Goal: Task Accomplishment & Management: Use online tool/utility

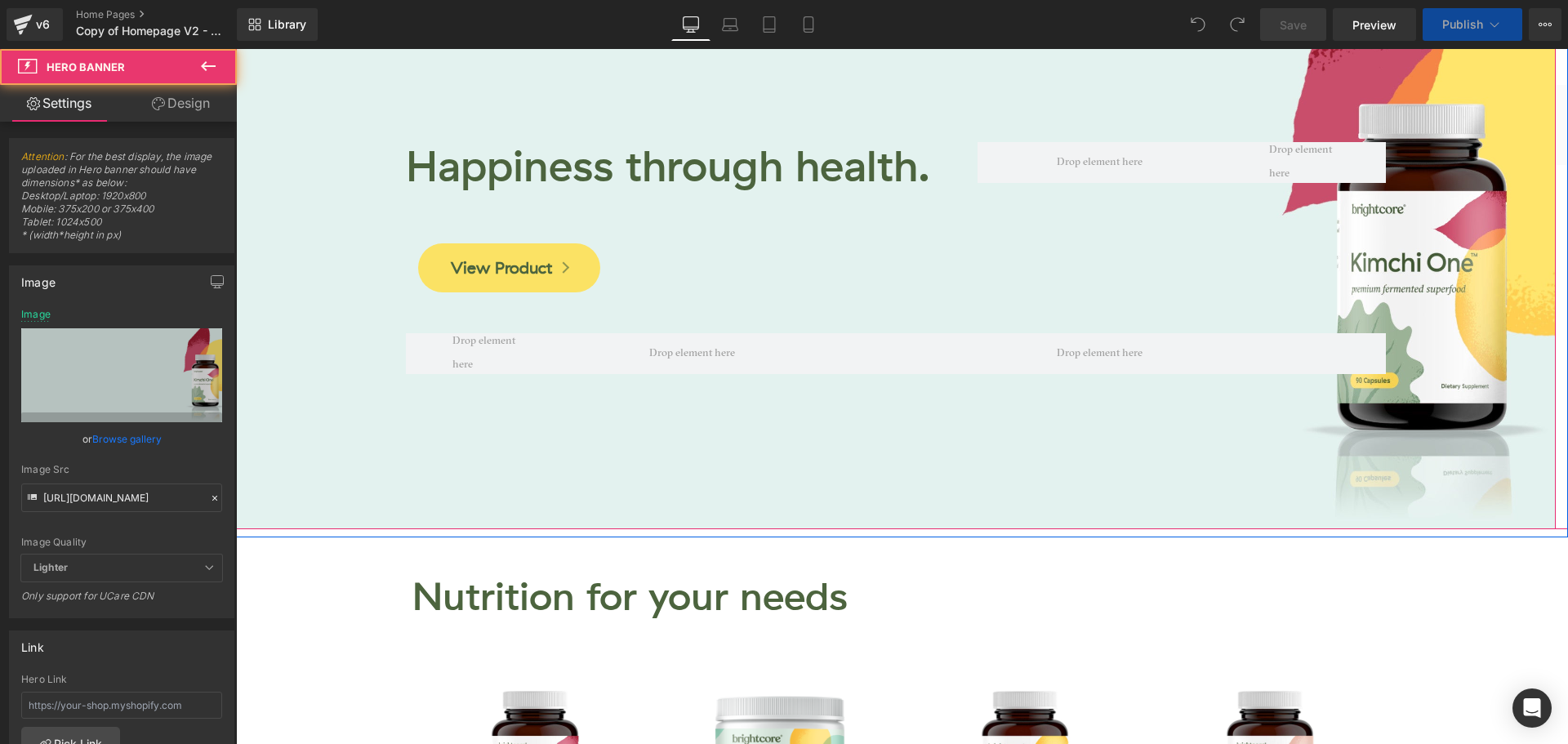
click at [353, 80] on div at bounding box center [896, 233] width 1320 height 592
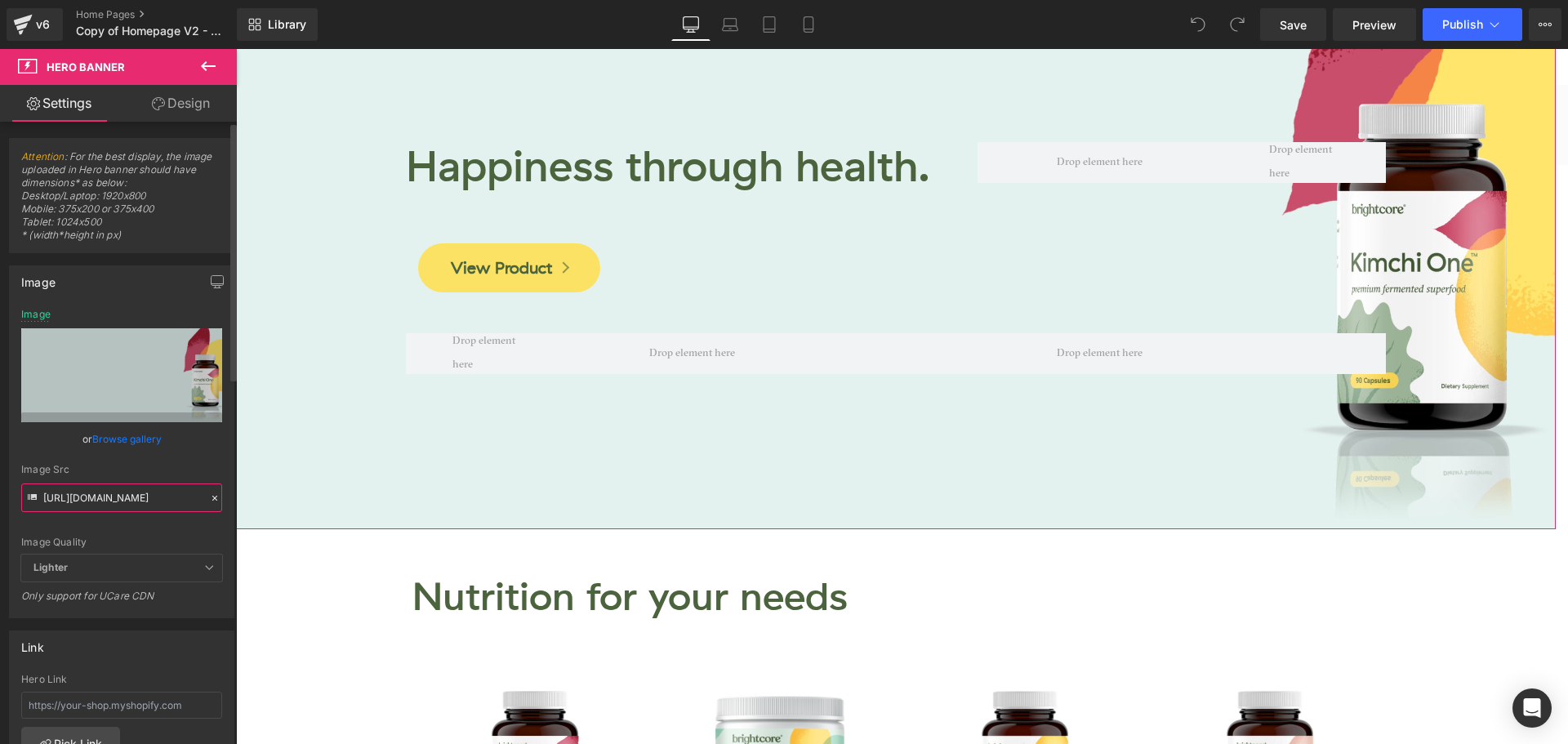
click at [117, 499] on input "https://cdn.shopify.com/s/files/1/0083/4296/2238/files/ko-home-hero-banner-desk…" at bounding box center [121, 497] width 201 height 28
paste input "i-vi-re-home-hero-desktop-3000x1250.png?v=1756322474"
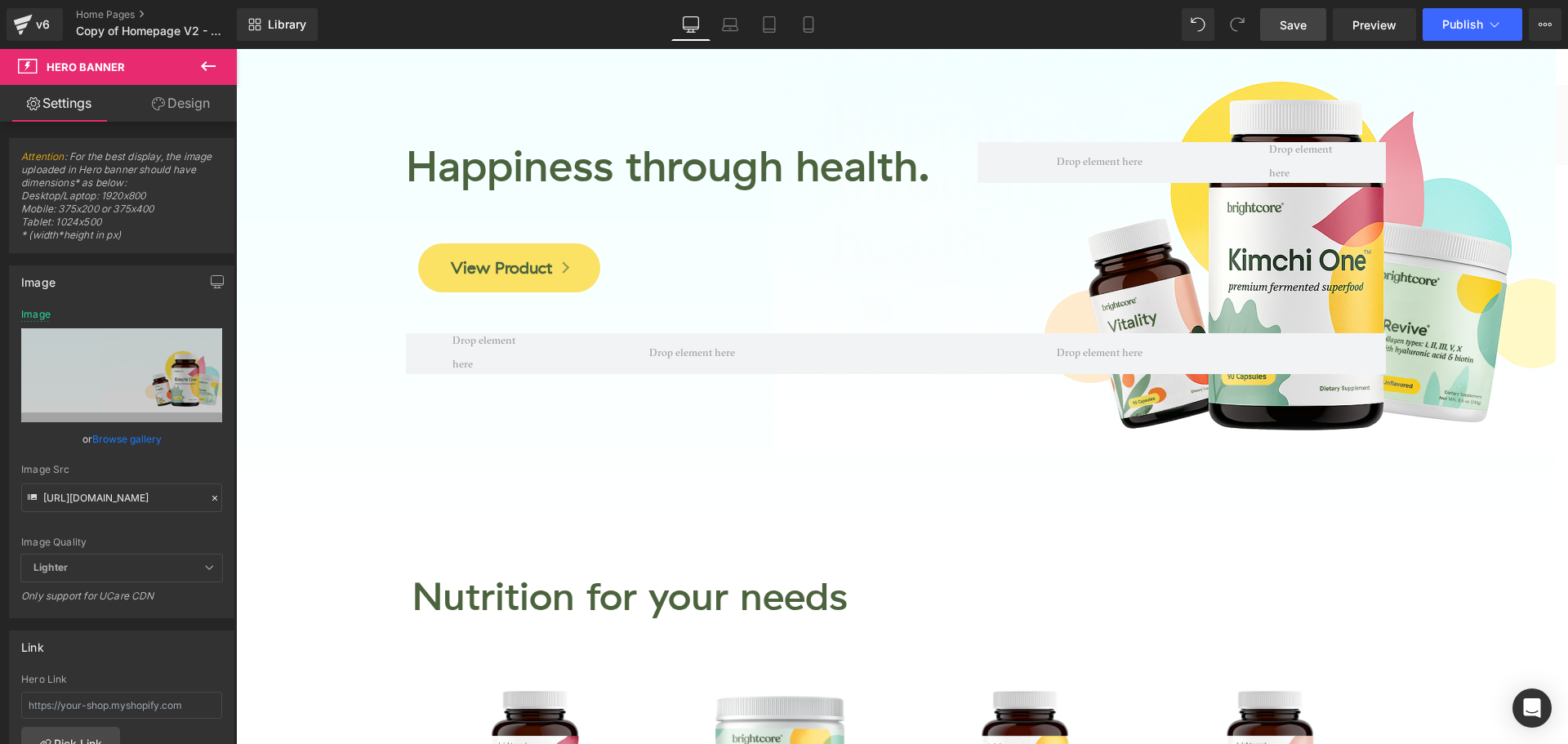
click at [1277, 36] on link "Save" at bounding box center [1292, 24] width 66 height 33
click at [732, 28] on icon at bounding box center [730, 28] width 3 height 0
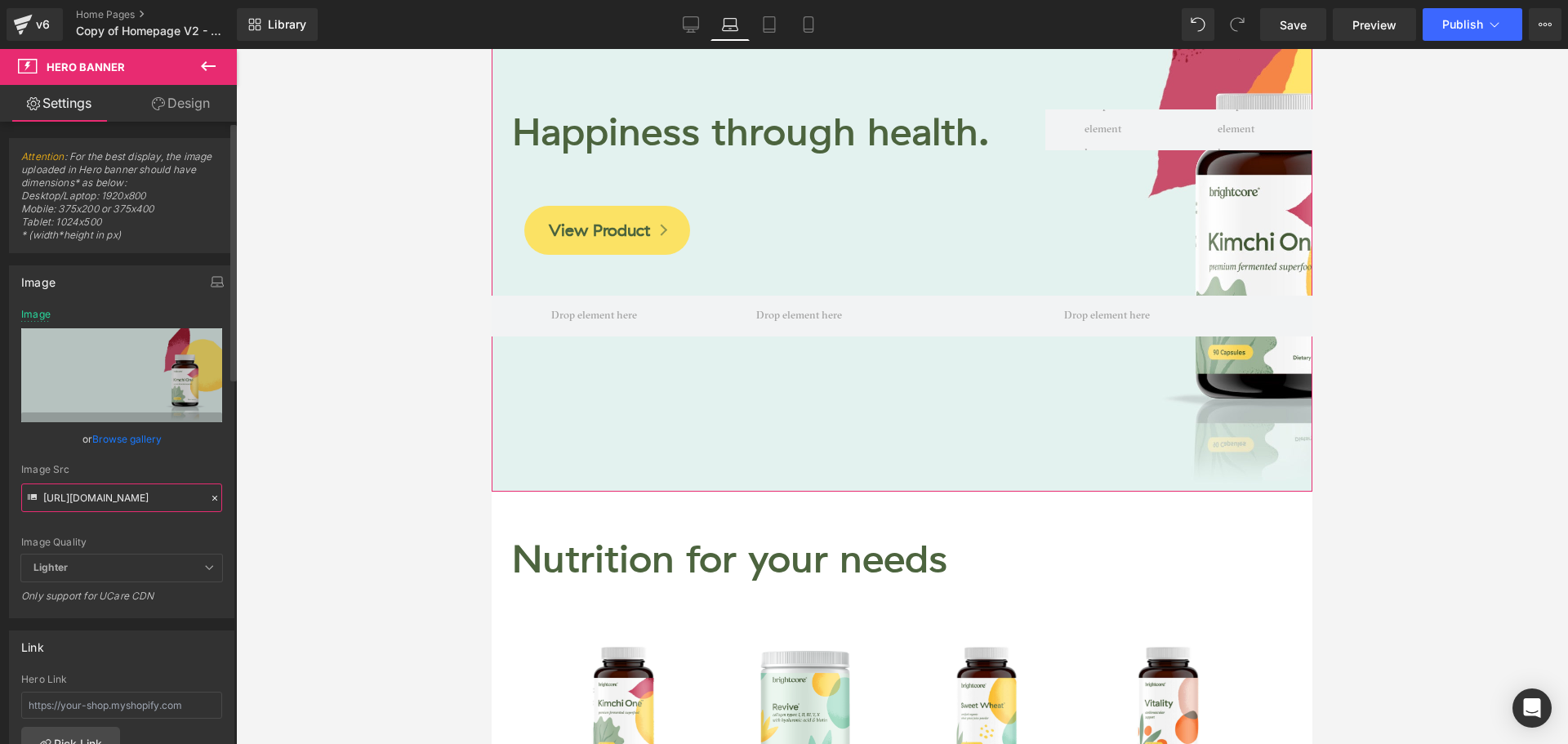
click at [167, 496] on input "https://cdn.shopify.com/s/files/1/0083/4296/2238/files/ki-vi-re-home-hero-deskt…" at bounding box center [121, 497] width 201 height 28
paste input "i-vi-re-home-hero-laptop-3000x1250.png?v=1756322487"
click at [182, 466] on div "Image Src" at bounding box center [121, 469] width 201 height 11
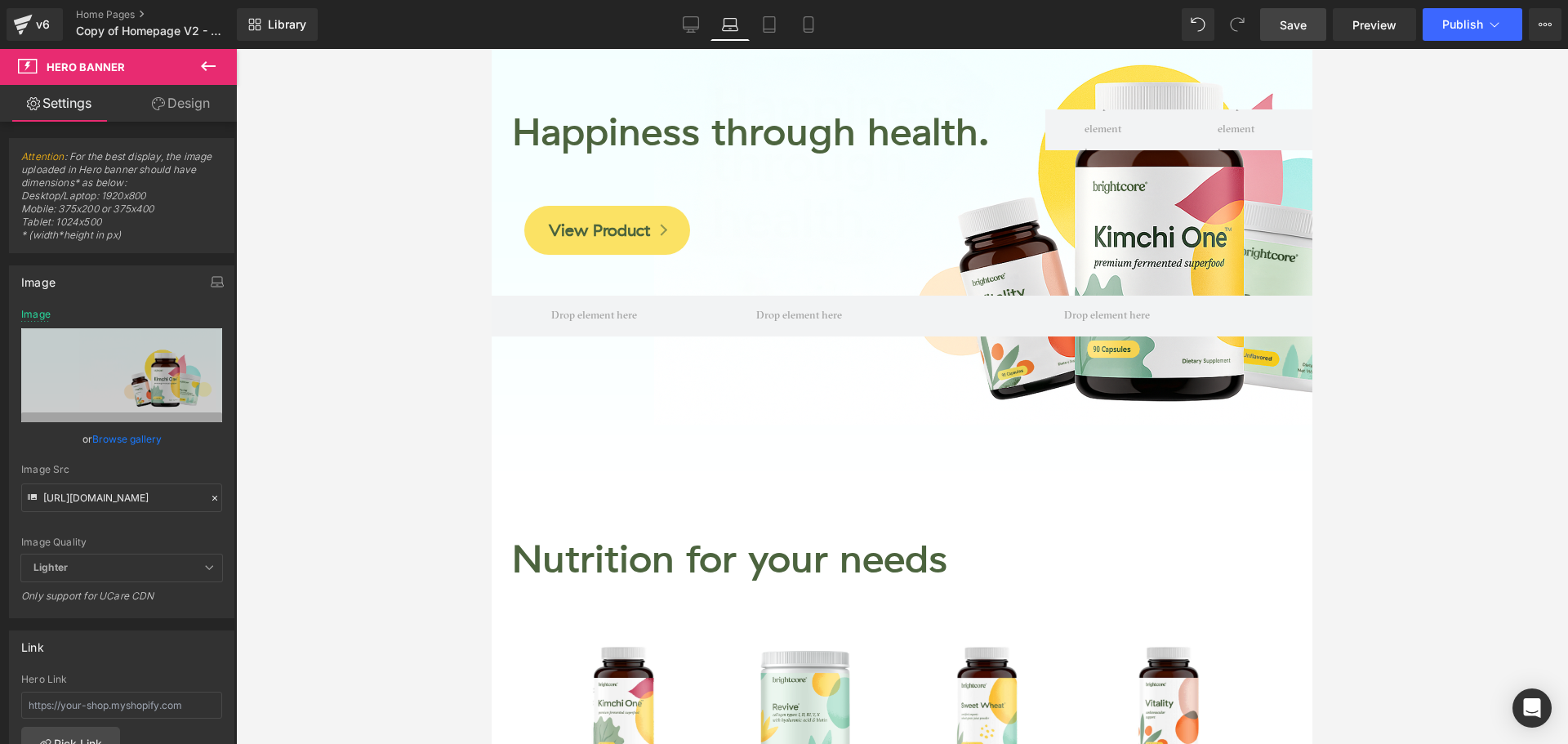
click at [1291, 22] on span "Save" at bounding box center [1292, 25] width 27 height 17
click at [775, 27] on icon at bounding box center [769, 25] width 11 height 16
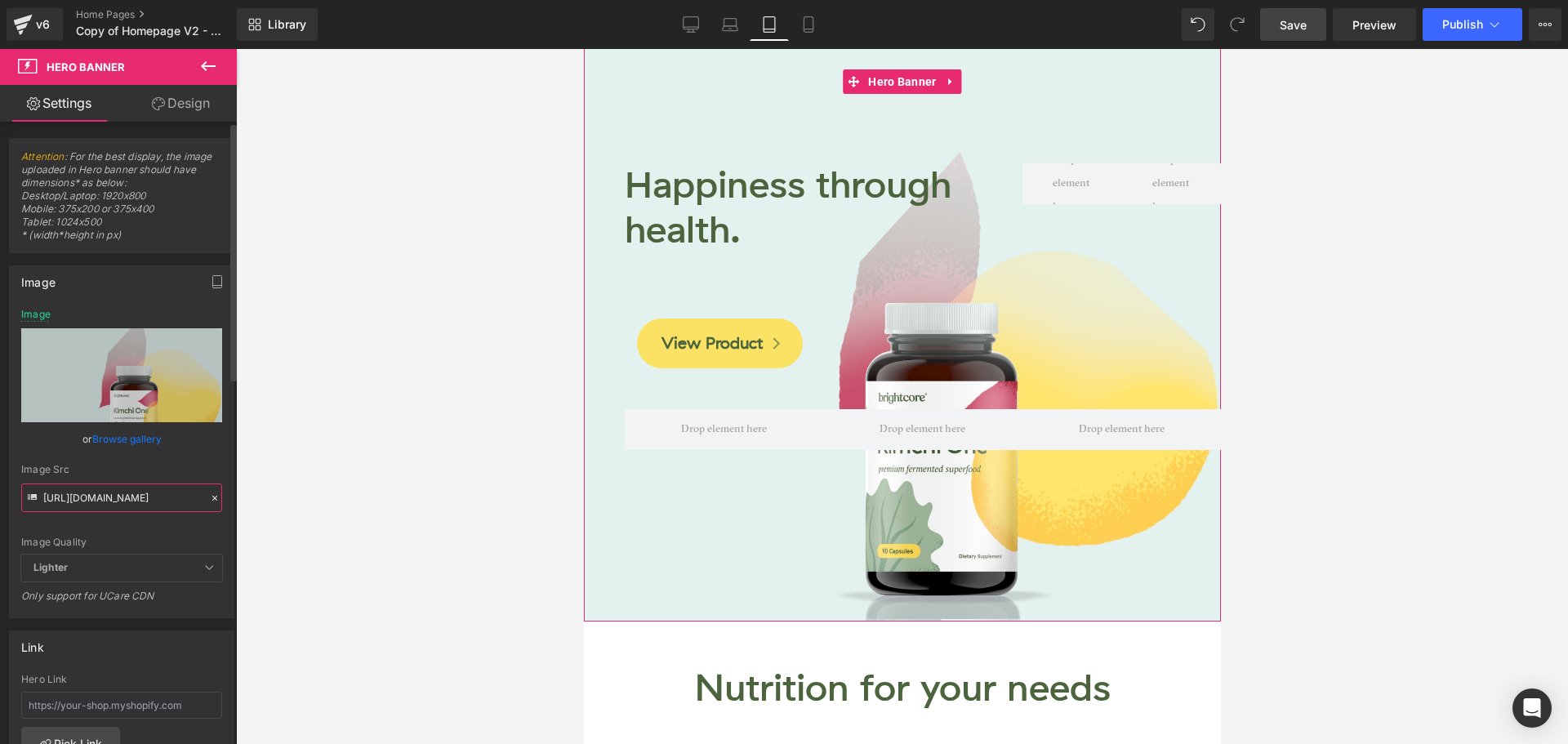
click at [129, 498] on input "https://cdn.shopify.com/s/files/1/0083/4296/2238/files/ki-vi-re-home-hero-lapto…" at bounding box center [121, 497] width 201 height 28
paste input "i-vi-re-home-hero-tablet-1500x1600.png?v=1756322505"
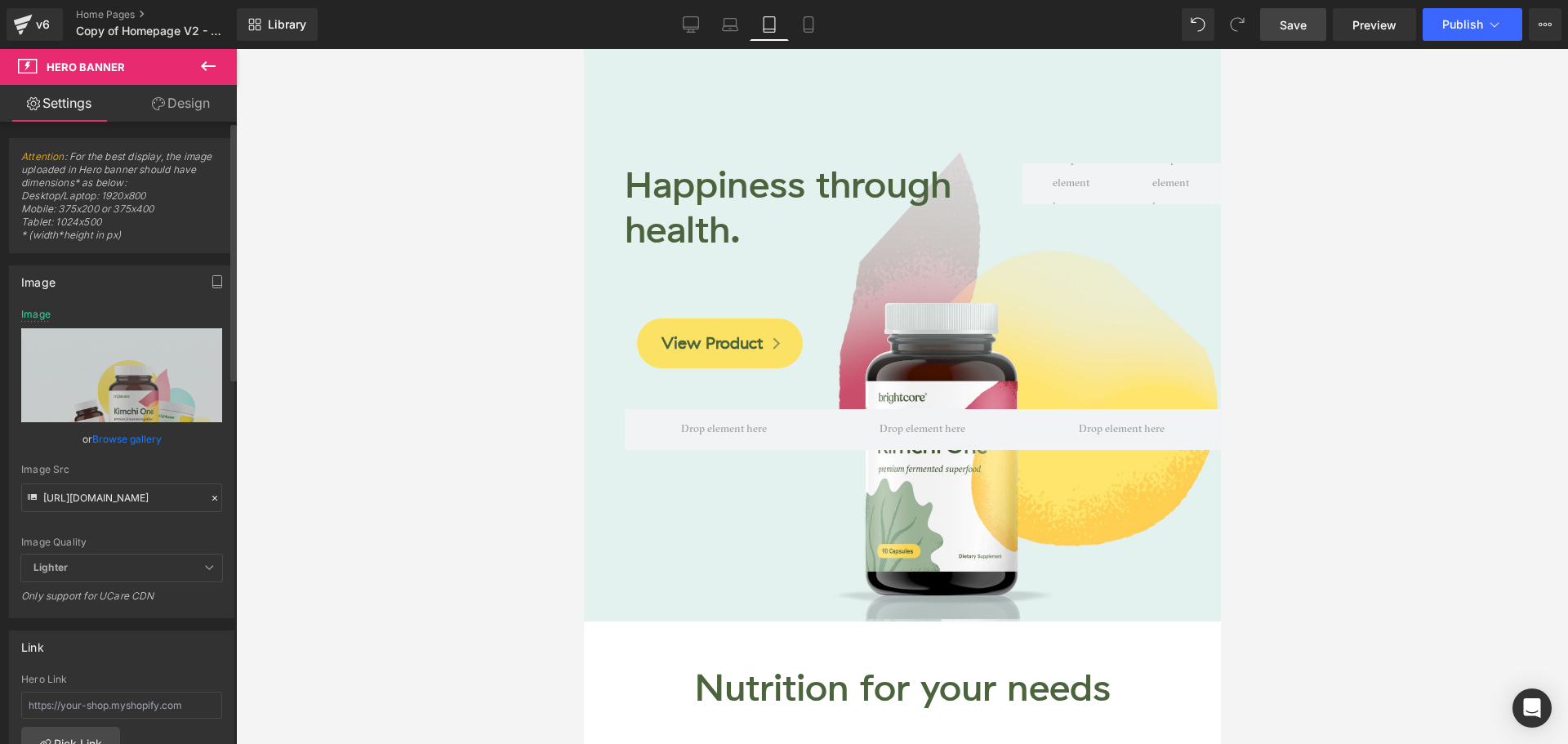
click at [188, 459] on div "Image Quality Lighter Lightest Lighter Lighter Lightest Only support for UCare …" at bounding box center [121, 431] width 201 height 245
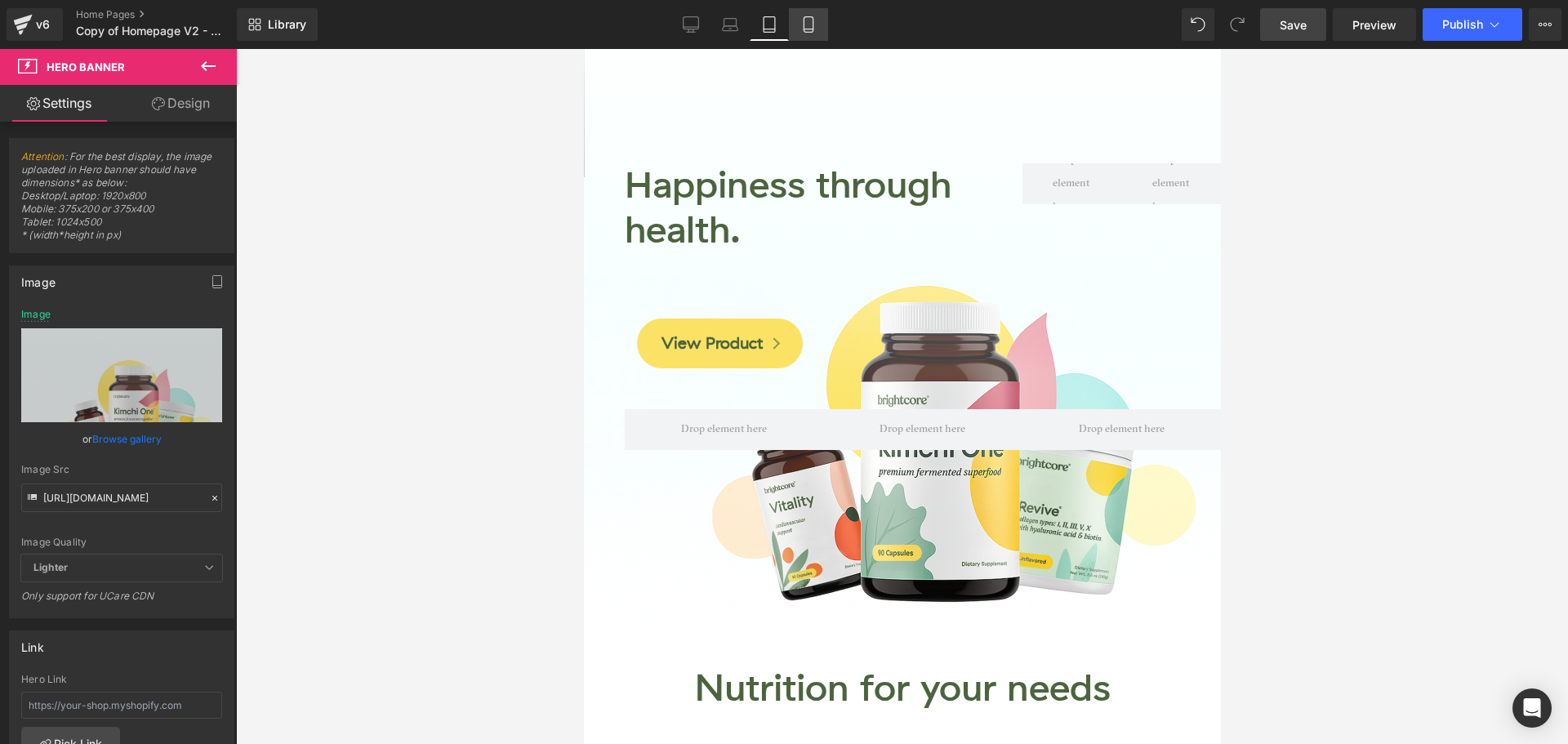
click at [812, 23] on icon at bounding box center [808, 24] width 16 height 16
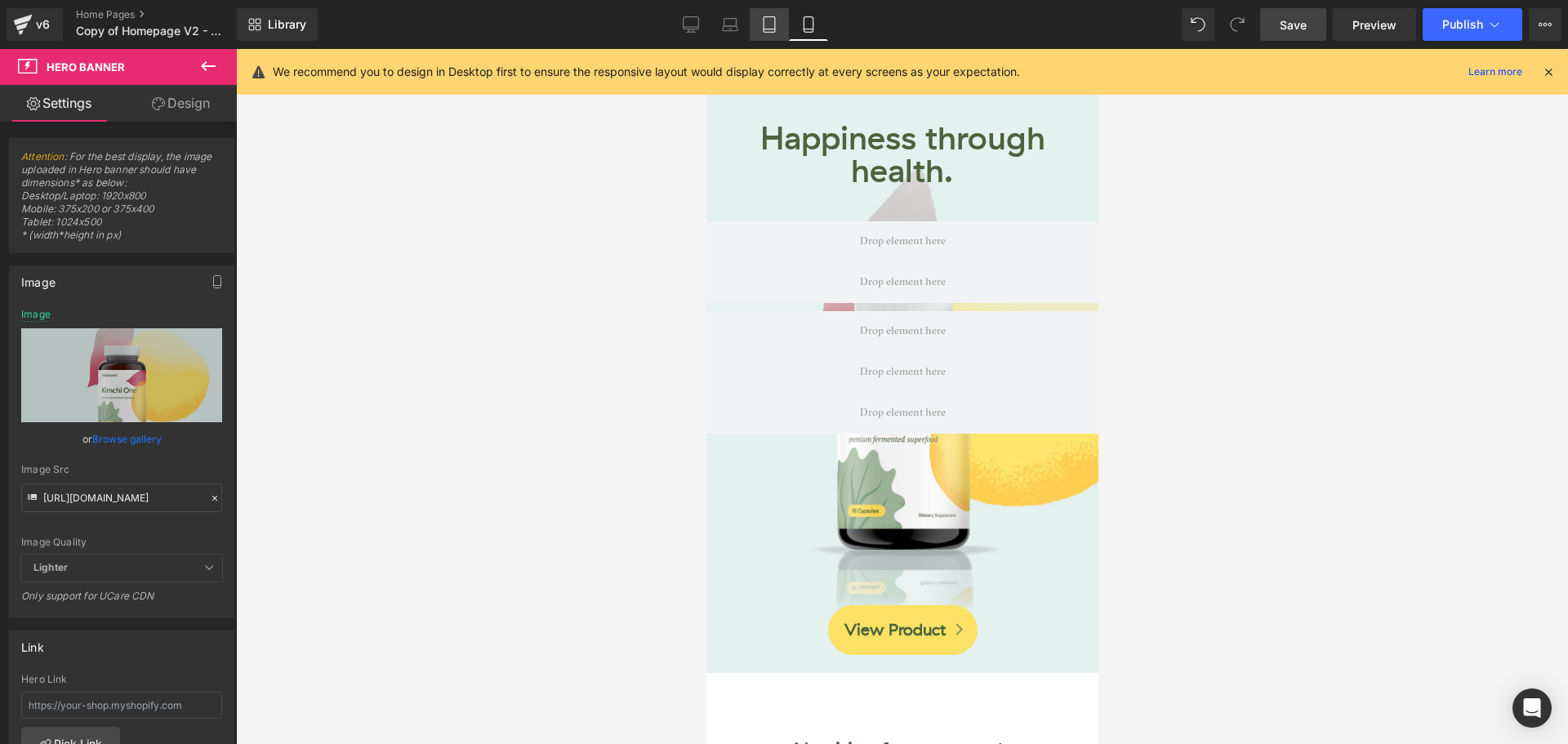
click at [762, 29] on icon at bounding box center [769, 24] width 16 height 16
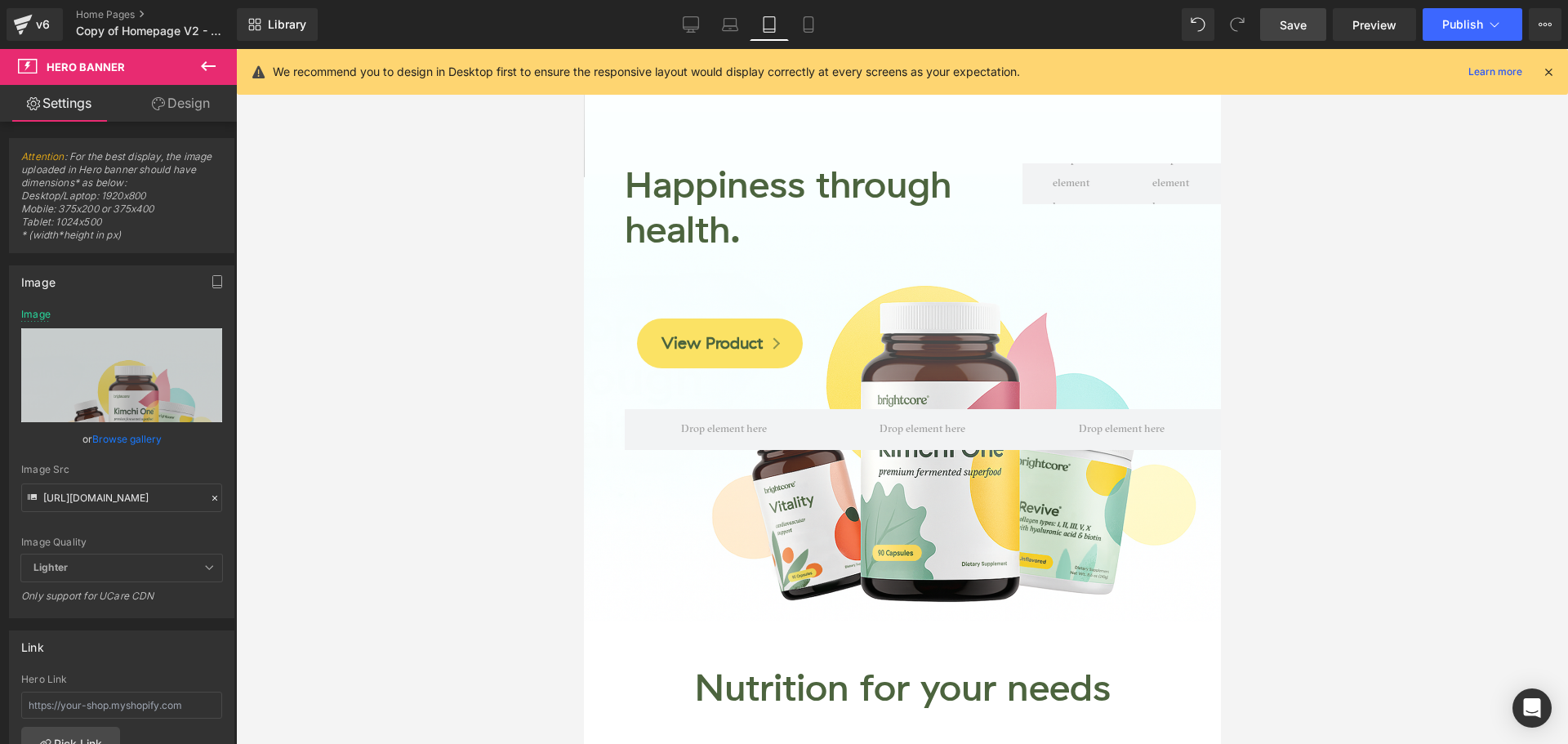
click at [1559, 64] on div "We recommend you to design in Desktop first to ensure the responsive layout wou…" at bounding box center [902, 71] width 1331 height 46
click at [1552, 68] on icon at bounding box center [1548, 71] width 15 height 15
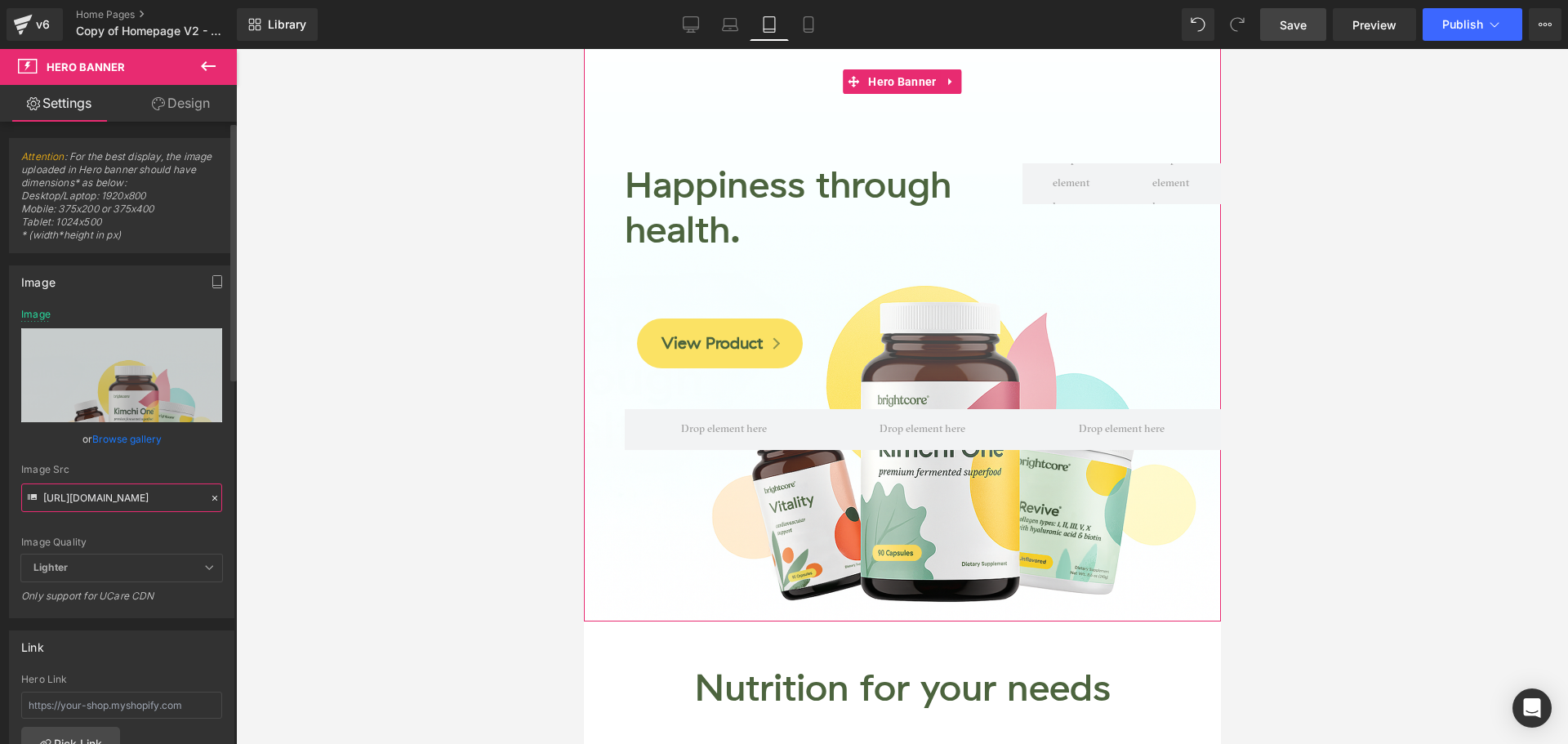
click at [174, 505] on input "https://cdn.shopify.com/s/files/1/0083/4296/2238/files/ki-vi-re-home-hero-table…" at bounding box center [121, 497] width 201 height 28
click at [218, 449] on div "https://cdn.shopify.com/s/files/1/0083/4296/2238/files/ko-home-hero-banner-desk…" at bounding box center [121, 462] width 224 height 308
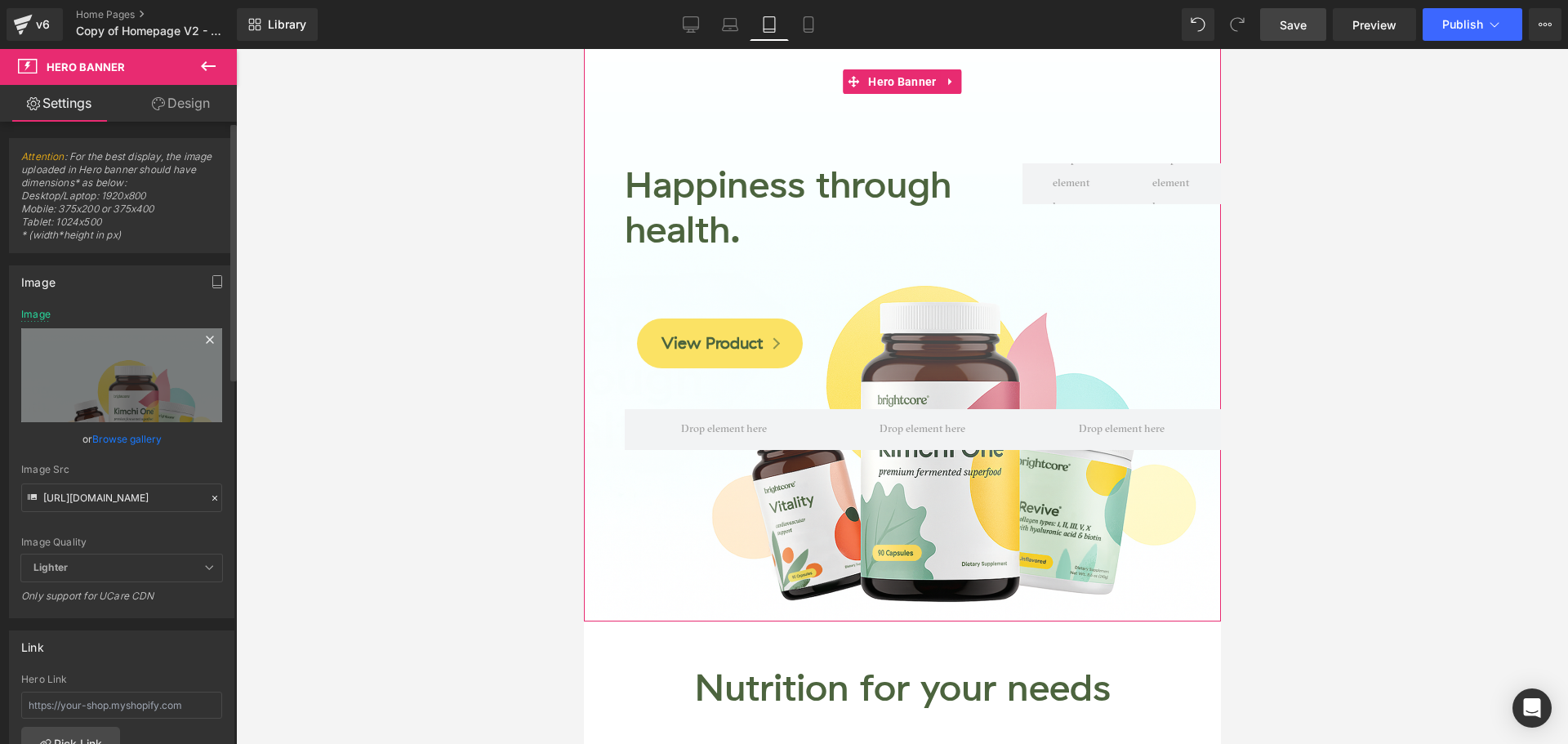
click at [143, 317] on div "Image Replace Image Upload image" at bounding box center [121, 365] width 201 height 114
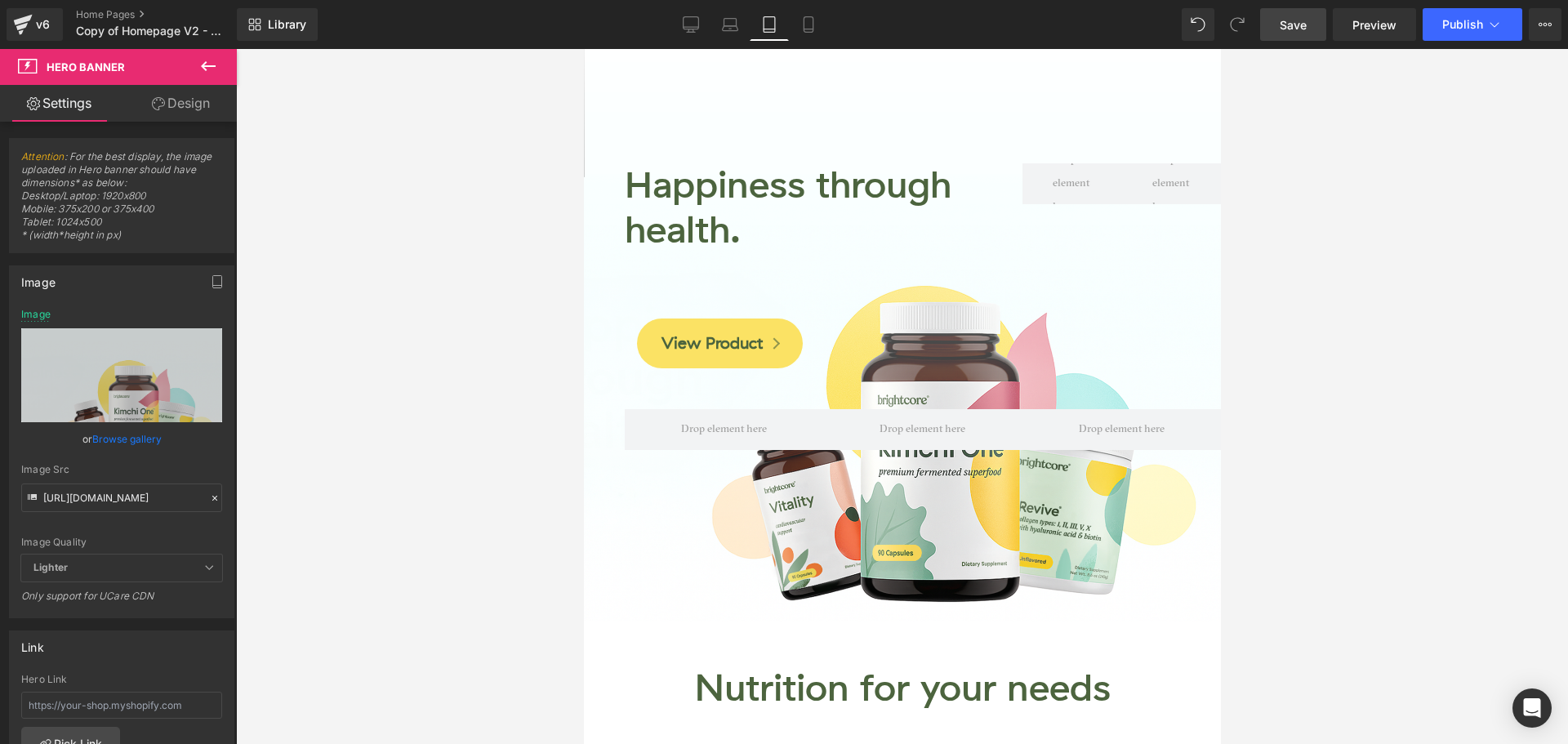
drag, startPoint x: 1298, startPoint y: 26, endPoint x: 555, endPoint y: 684, distance: 992.5
click at [1298, 26] on span "Save" at bounding box center [1292, 25] width 27 height 17
click at [803, 25] on icon at bounding box center [808, 24] width 16 height 16
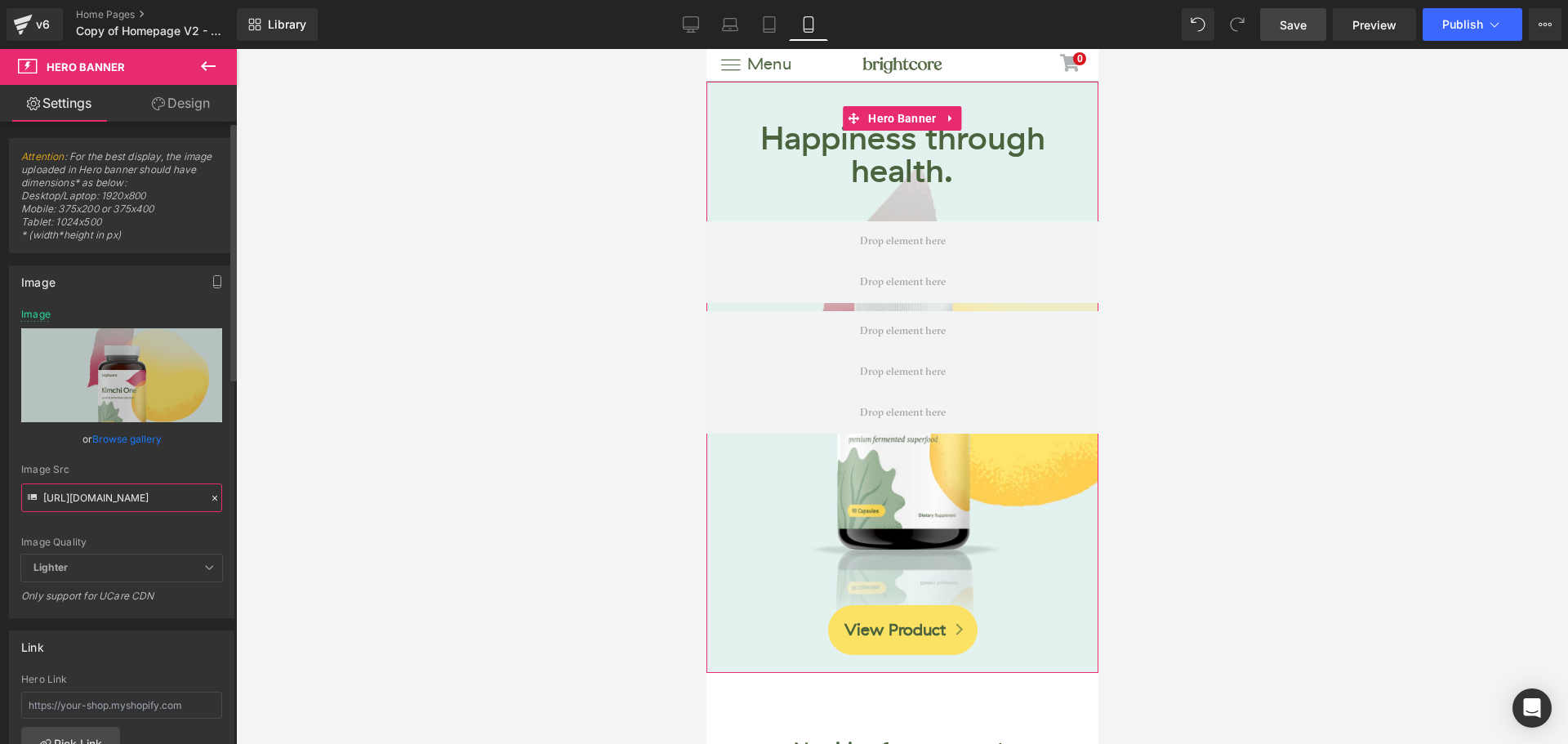
click at [127, 498] on input "https://cdn.shopify.com/s/files/1/0083/4296/2238/files/ki-vi-re-home-hero-table…" at bounding box center [121, 497] width 201 height 28
paste input "i-vi-re-home-hero-mobile-centered-1500x1600.png?v=1756322522"
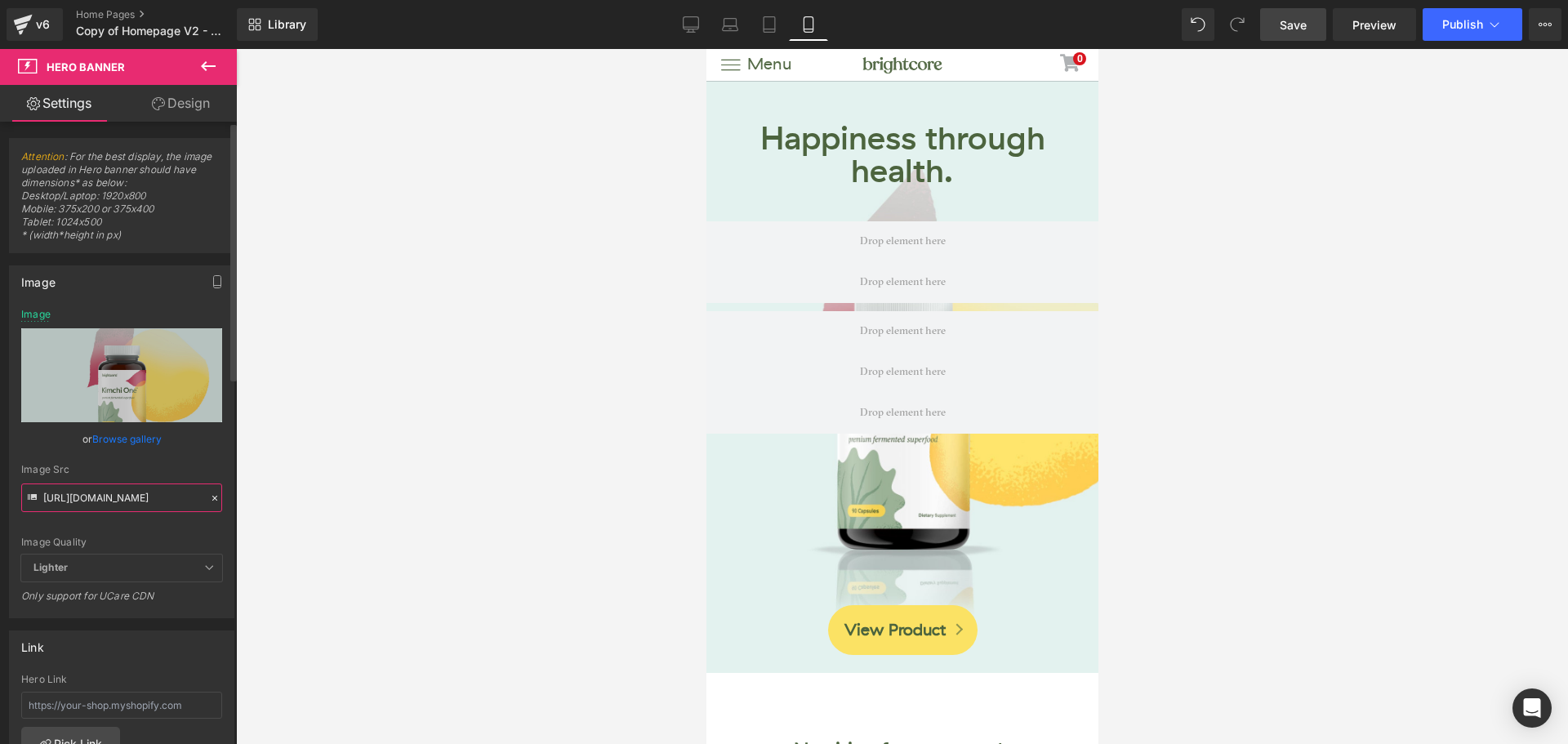
type input "https://cdn.shopify.com/s/files/1/0083/4296/2238/files/ki-vi-re-home-hero-mobil…"
click at [195, 460] on div "Image Quality Lighter Lightest Lighter Lighter Lightest Only support for UCare …" at bounding box center [121, 431] width 201 height 245
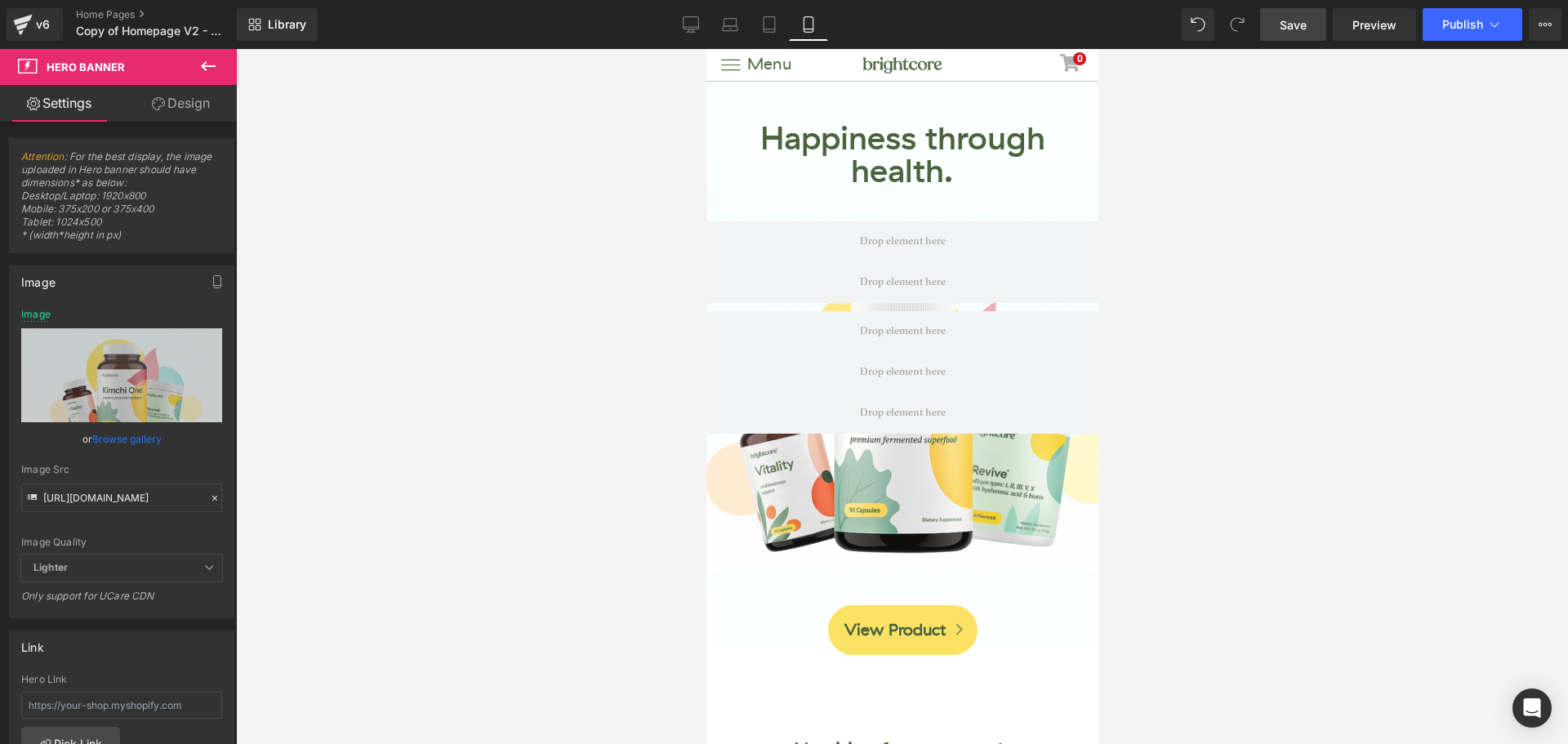
click at [1284, 25] on span "Save" at bounding box center [1292, 25] width 27 height 17
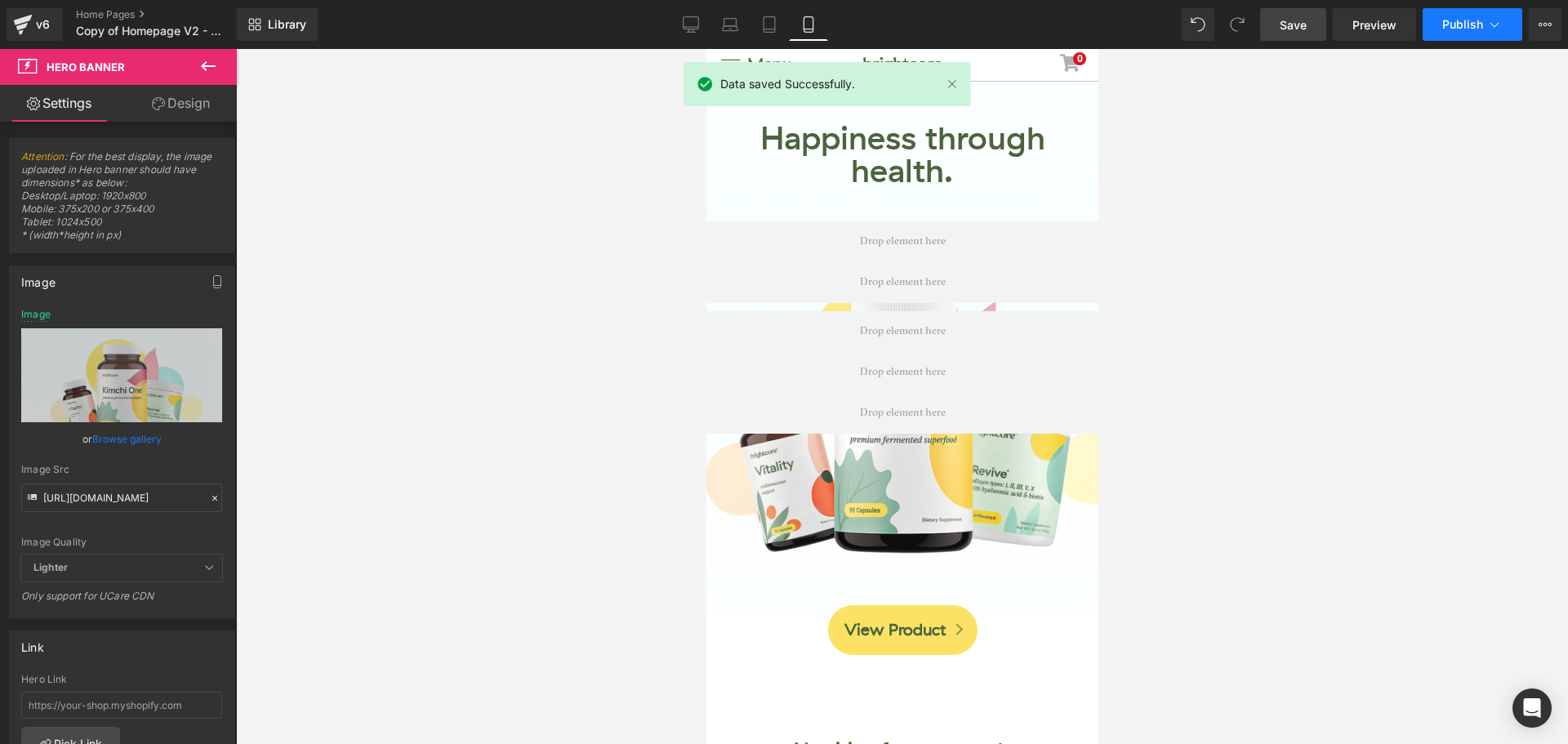
click at [1468, 24] on span "Publish" at bounding box center [1462, 24] width 40 height 13
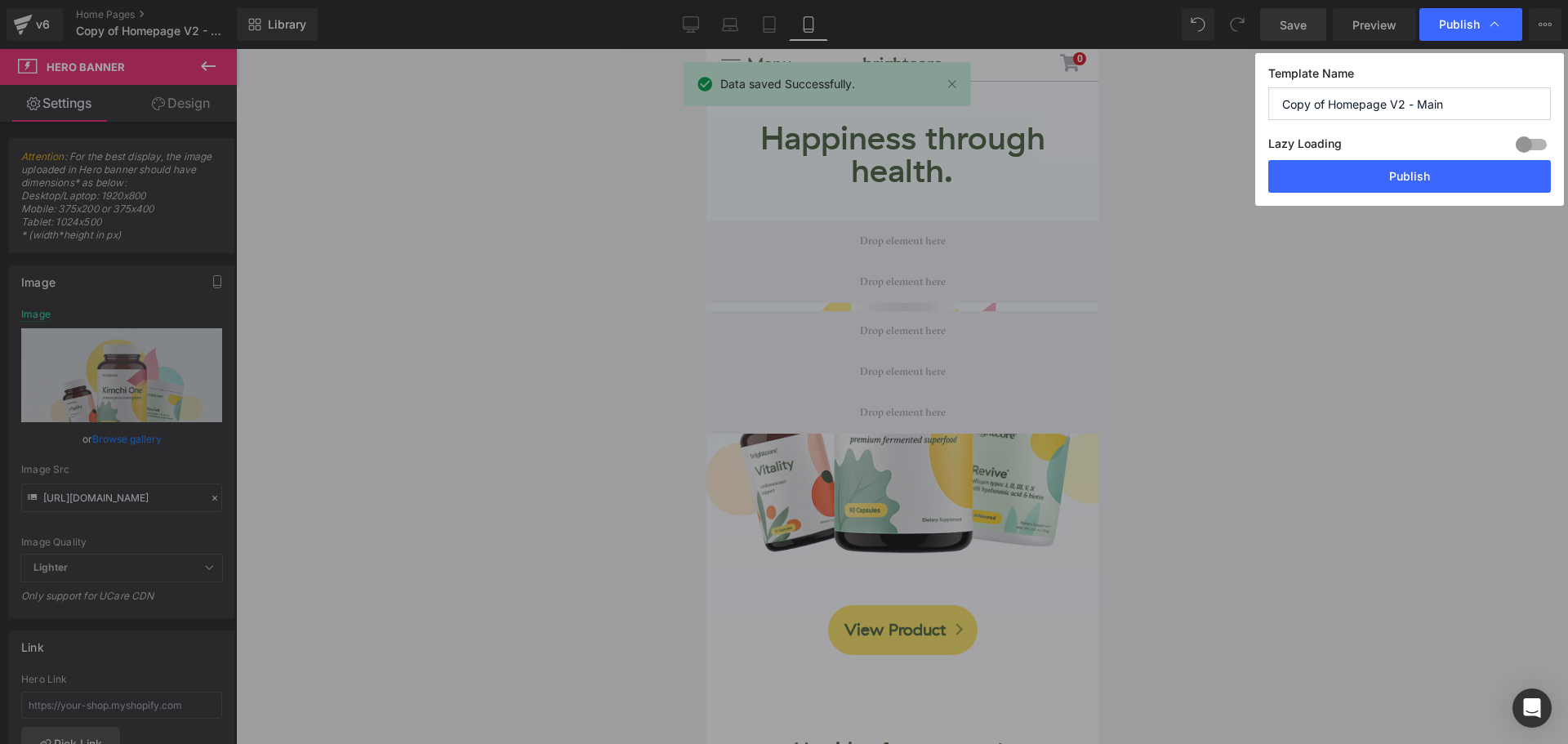
click at [1440, 169] on button "Publish" at bounding box center [1410, 177] width 282 height 33
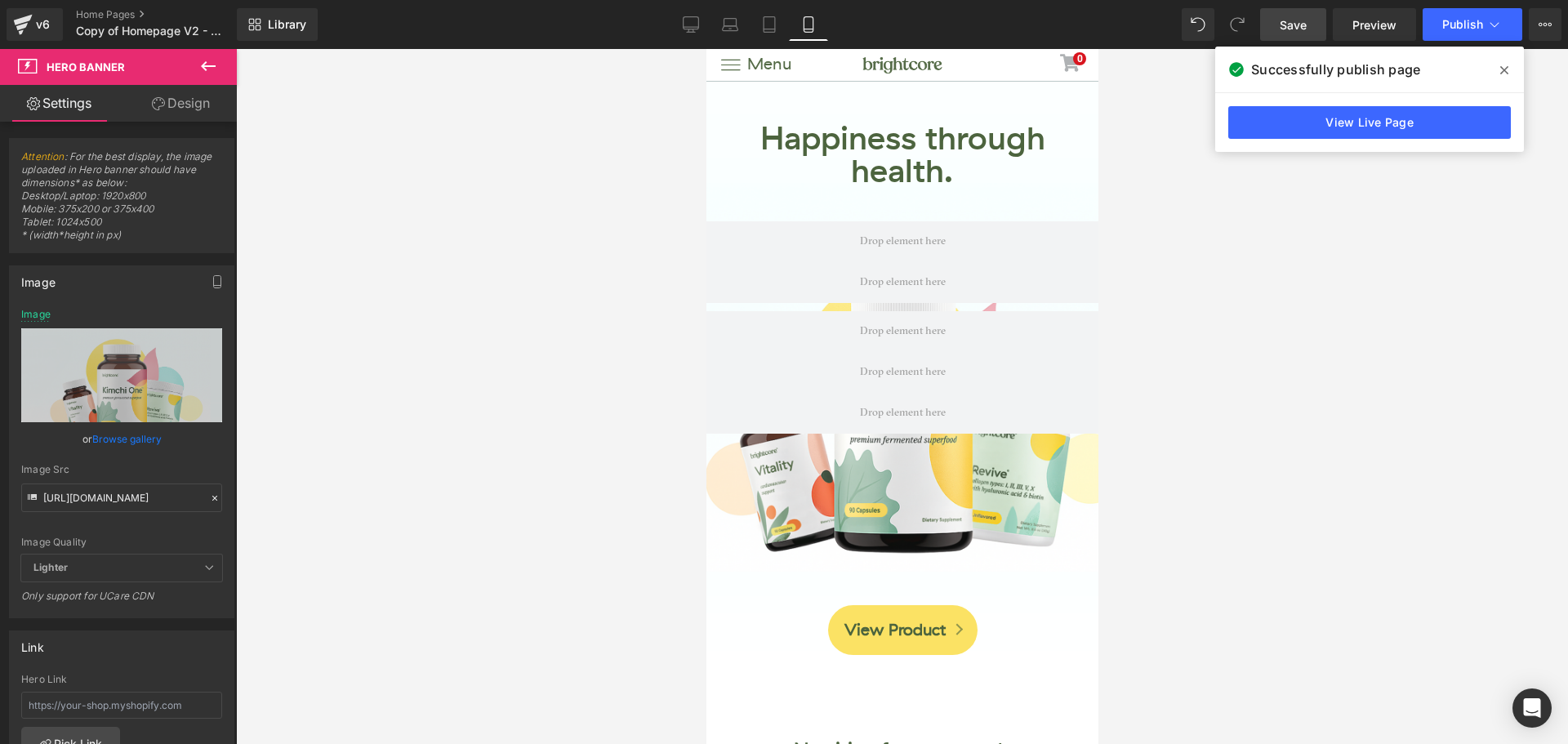
click at [1501, 276] on div at bounding box center [902, 396] width 1332 height 695
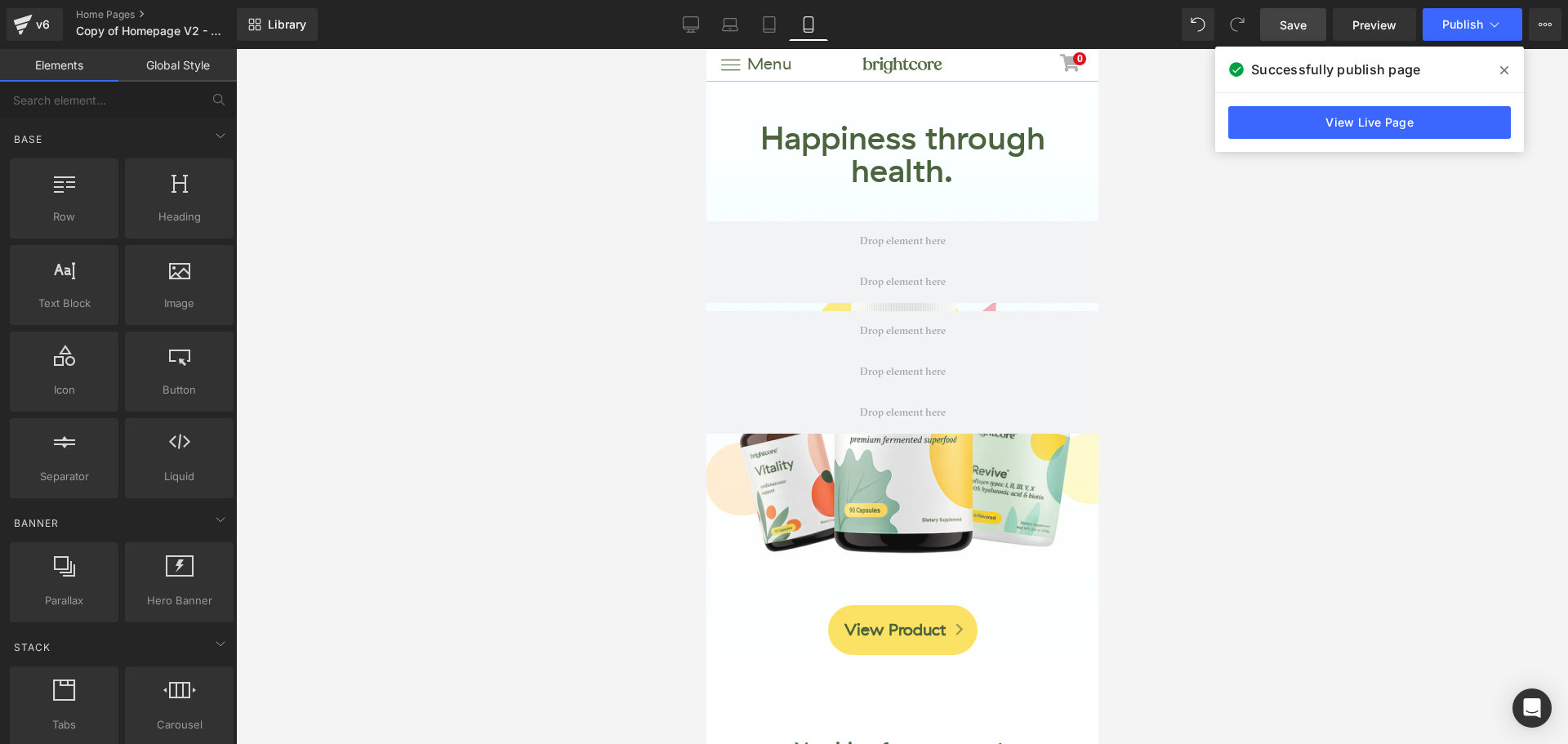
click at [1504, 71] on icon at bounding box center [1503, 70] width 8 height 8
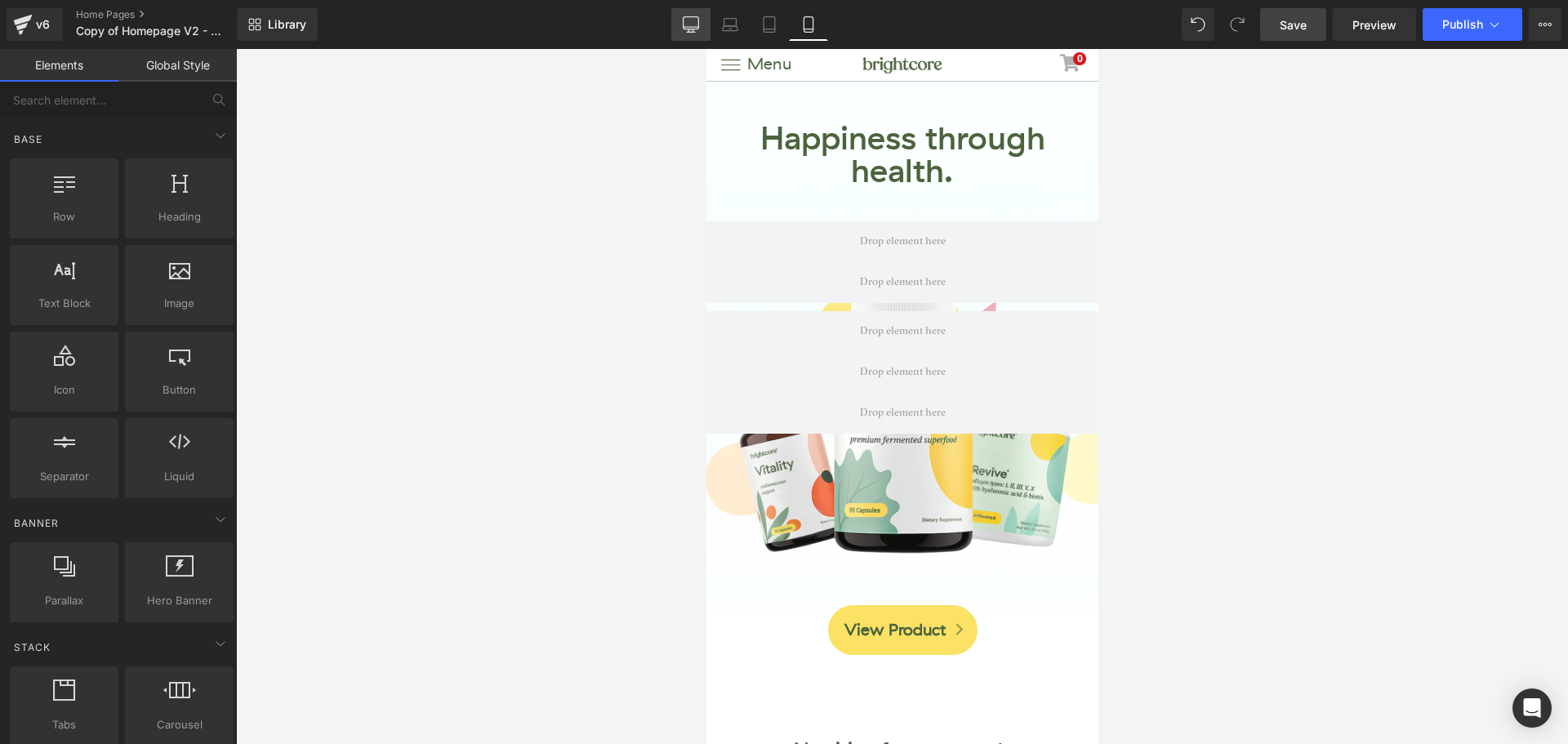
click at [688, 22] on icon at bounding box center [691, 24] width 16 height 16
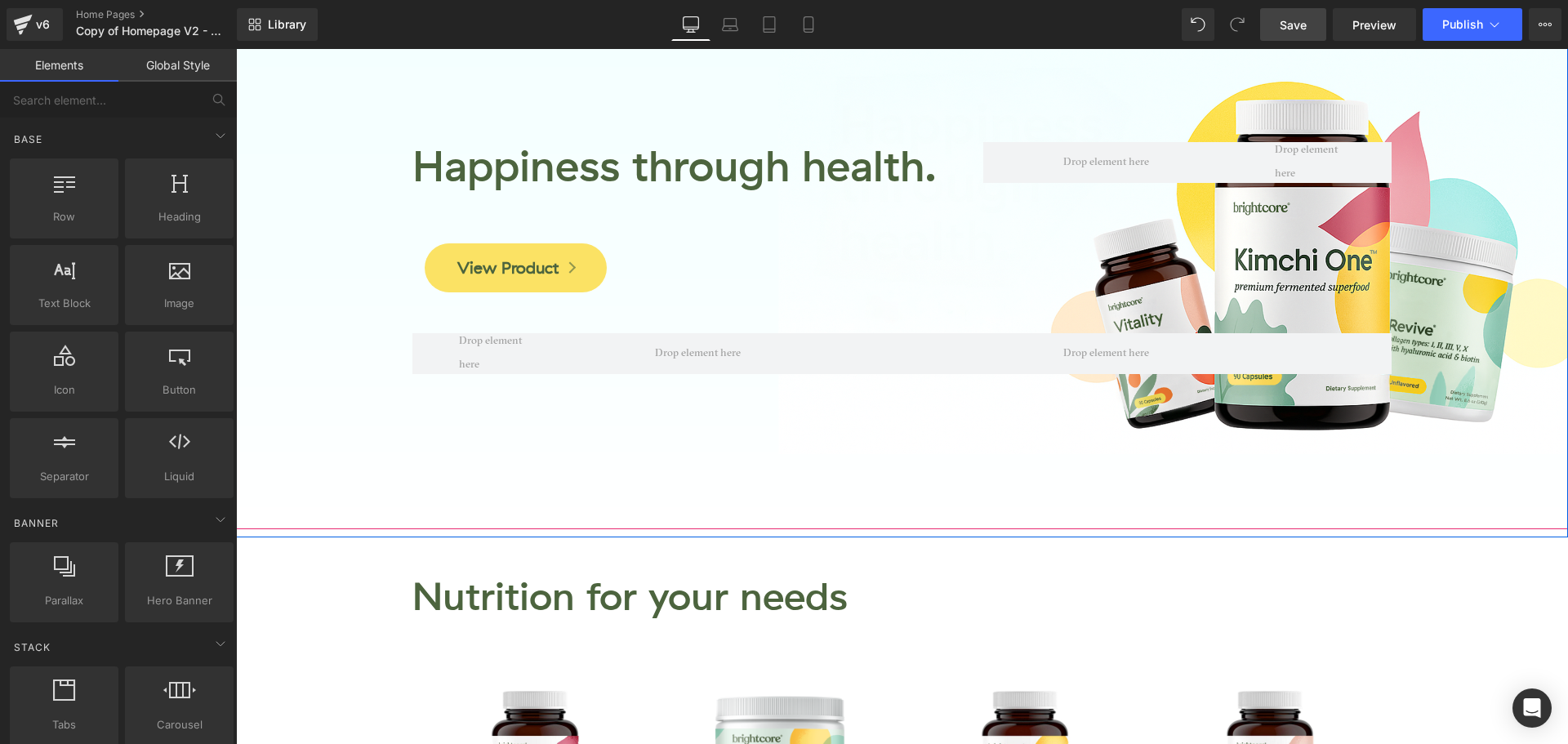
click at [1155, 487] on div at bounding box center [902, 233] width 1332 height 592
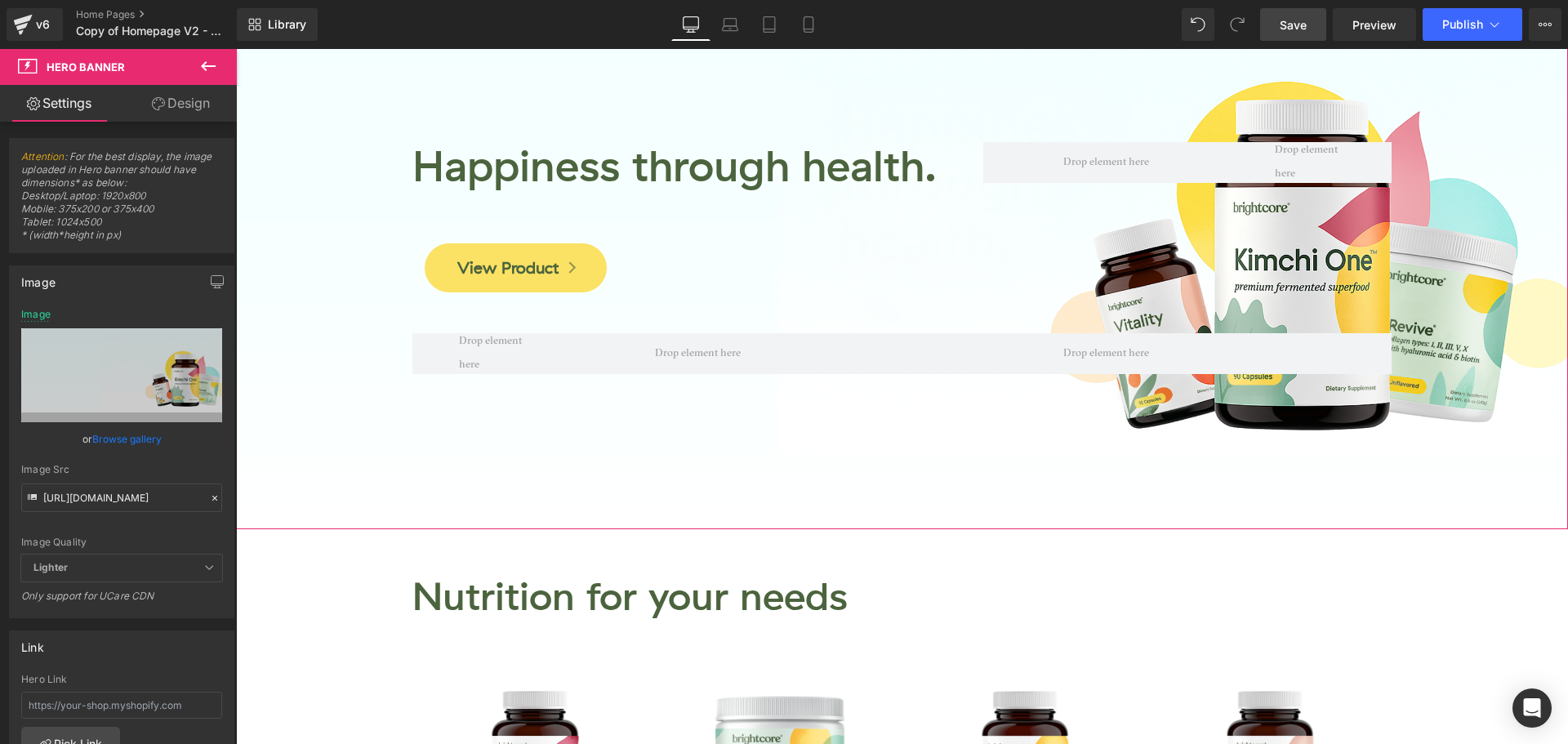
click at [189, 110] on link "Design" at bounding box center [181, 103] width 119 height 37
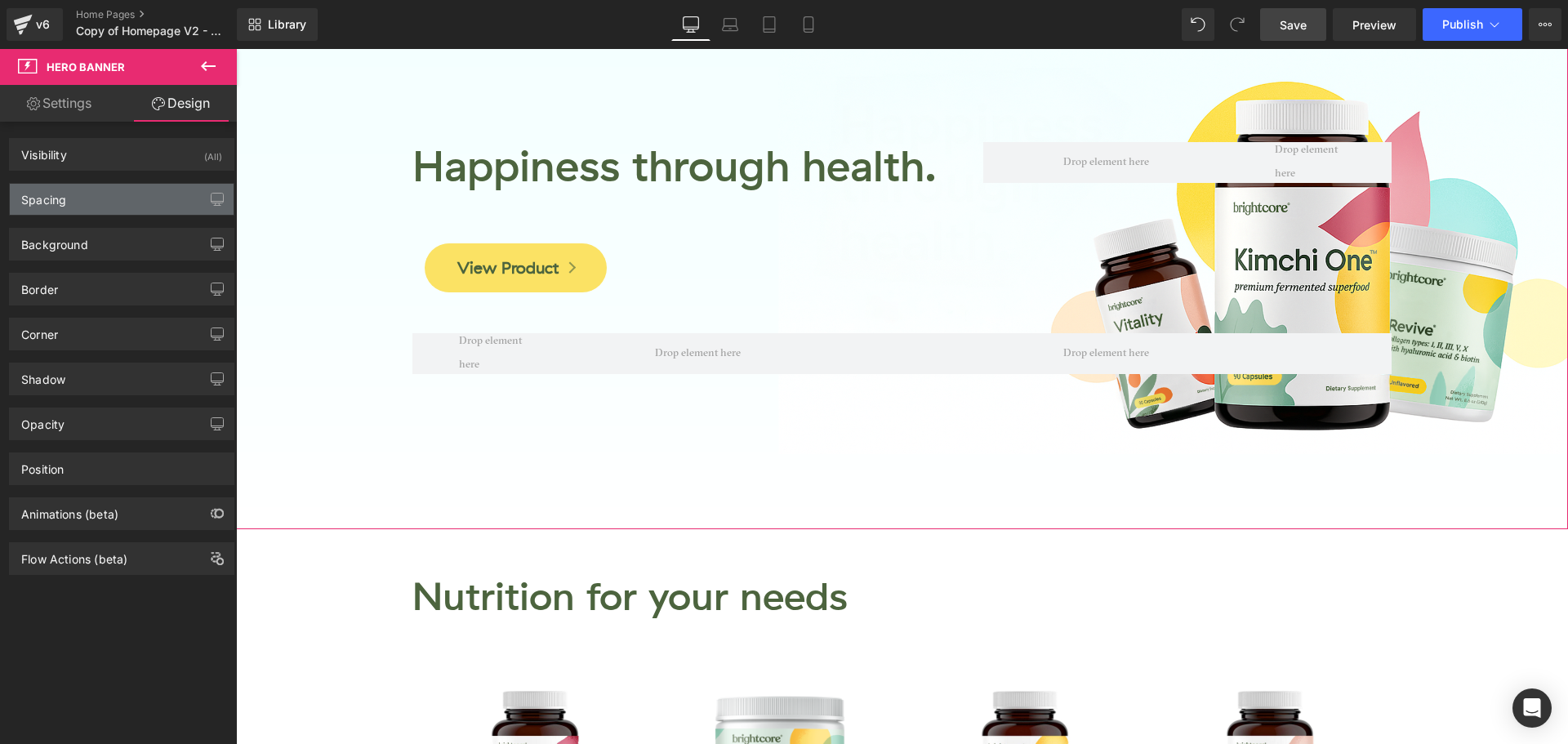
click at [108, 198] on div "Spacing" at bounding box center [121, 199] width 224 height 31
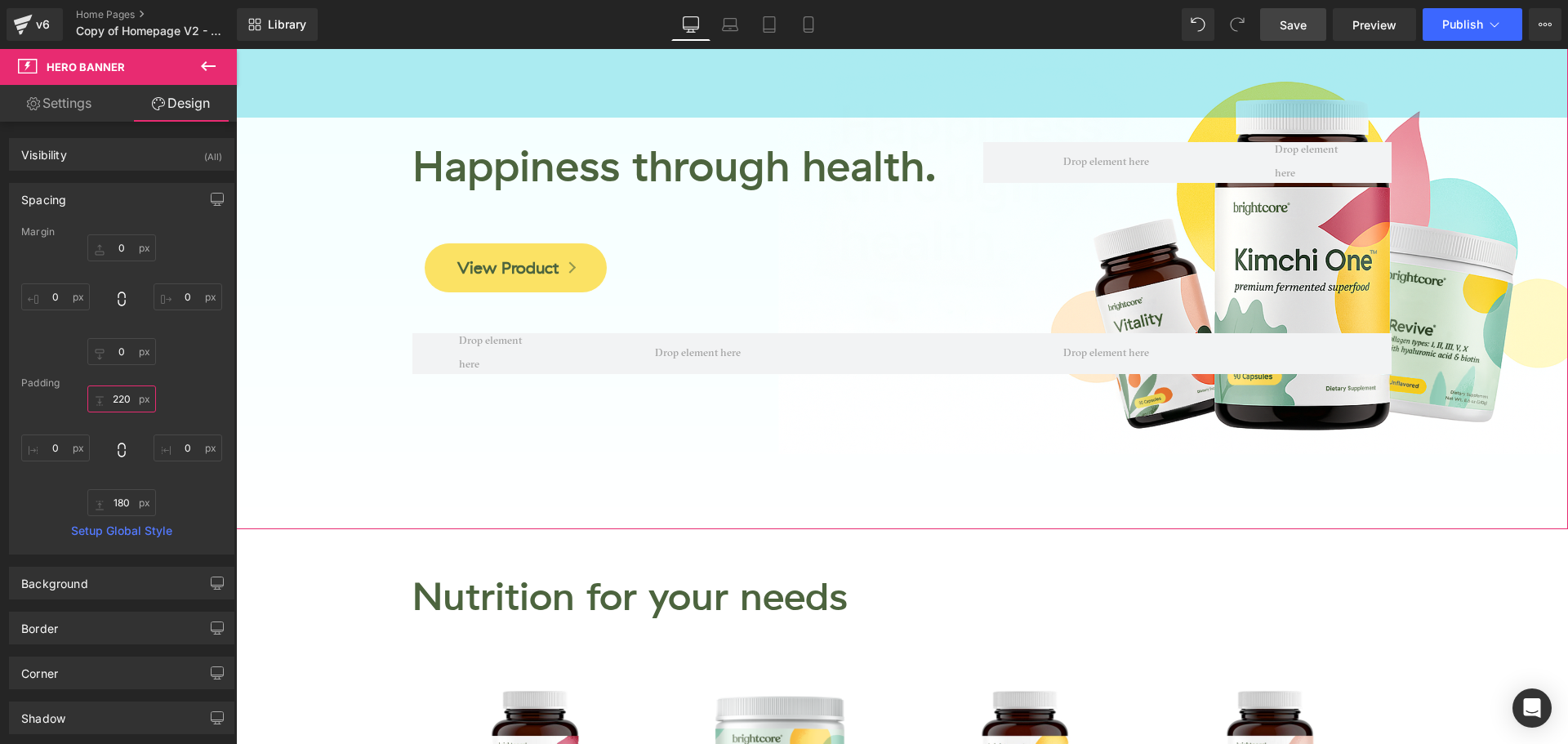
click at [122, 397] on input "220" at bounding box center [121, 399] width 69 height 27
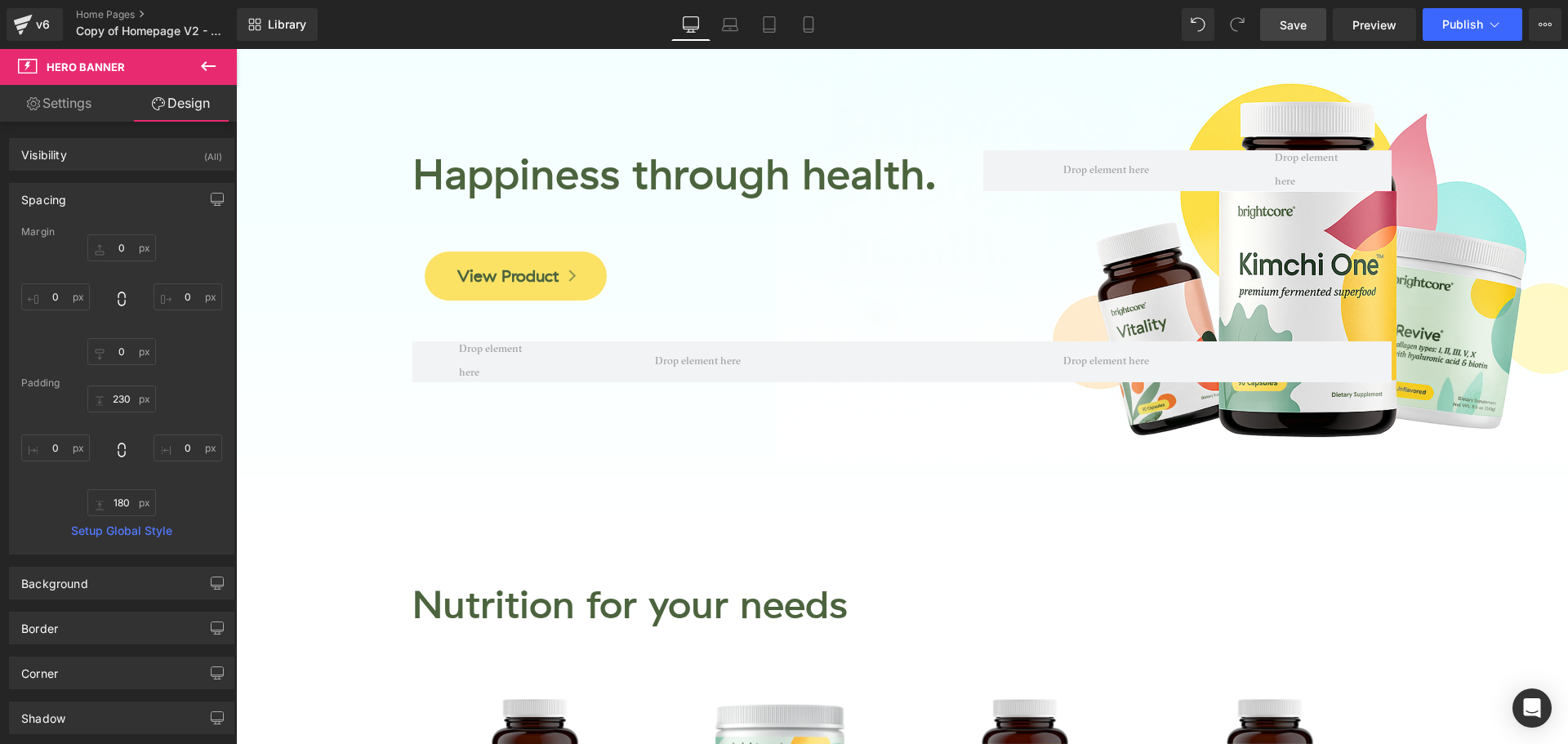
click at [1284, 20] on span "Save" at bounding box center [1292, 25] width 27 height 17
click at [1451, 29] on span "Publish" at bounding box center [1462, 24] width 40 height 13
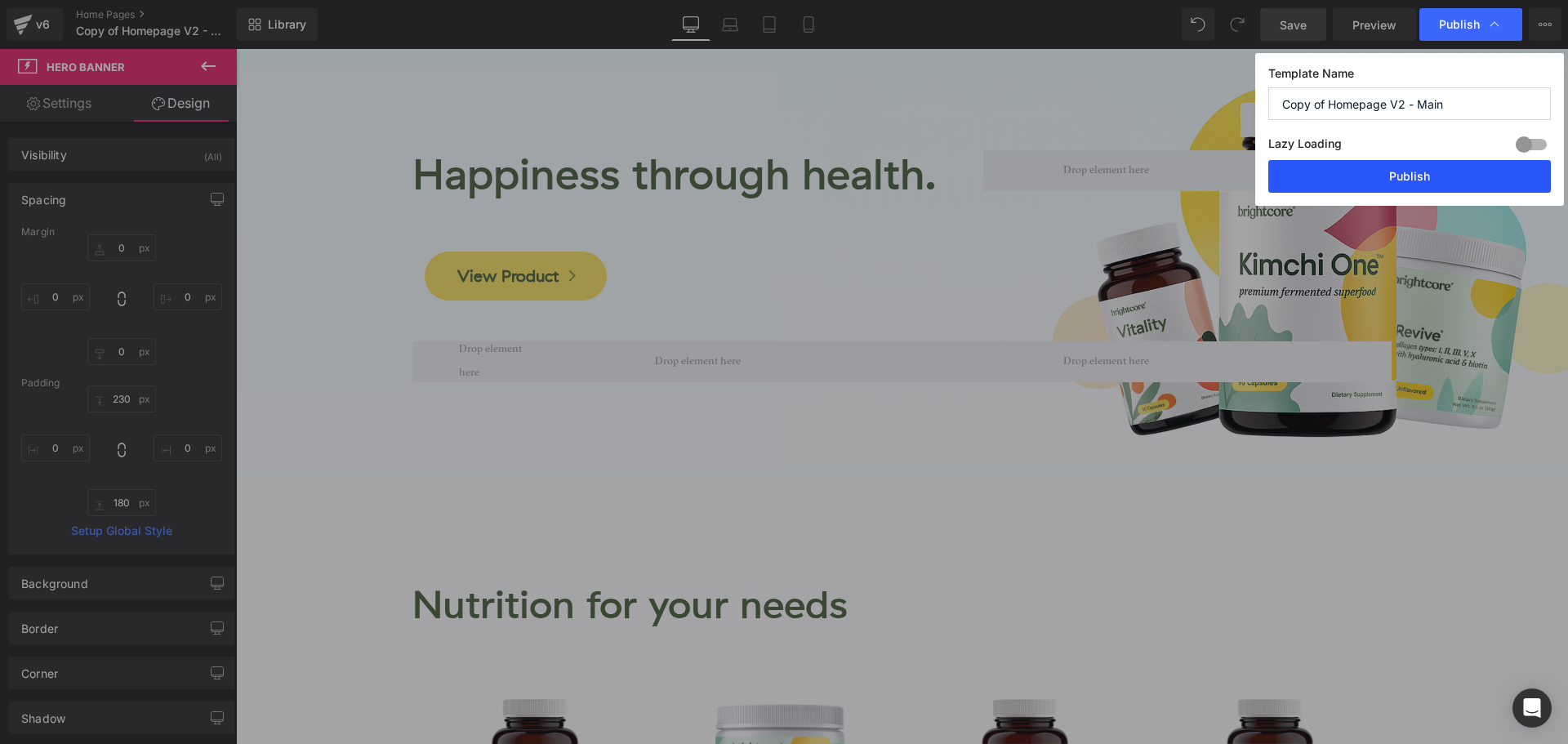
click at [1436, 172] on button "Publish" at bounding box center [1410, 177] width 282 height 33
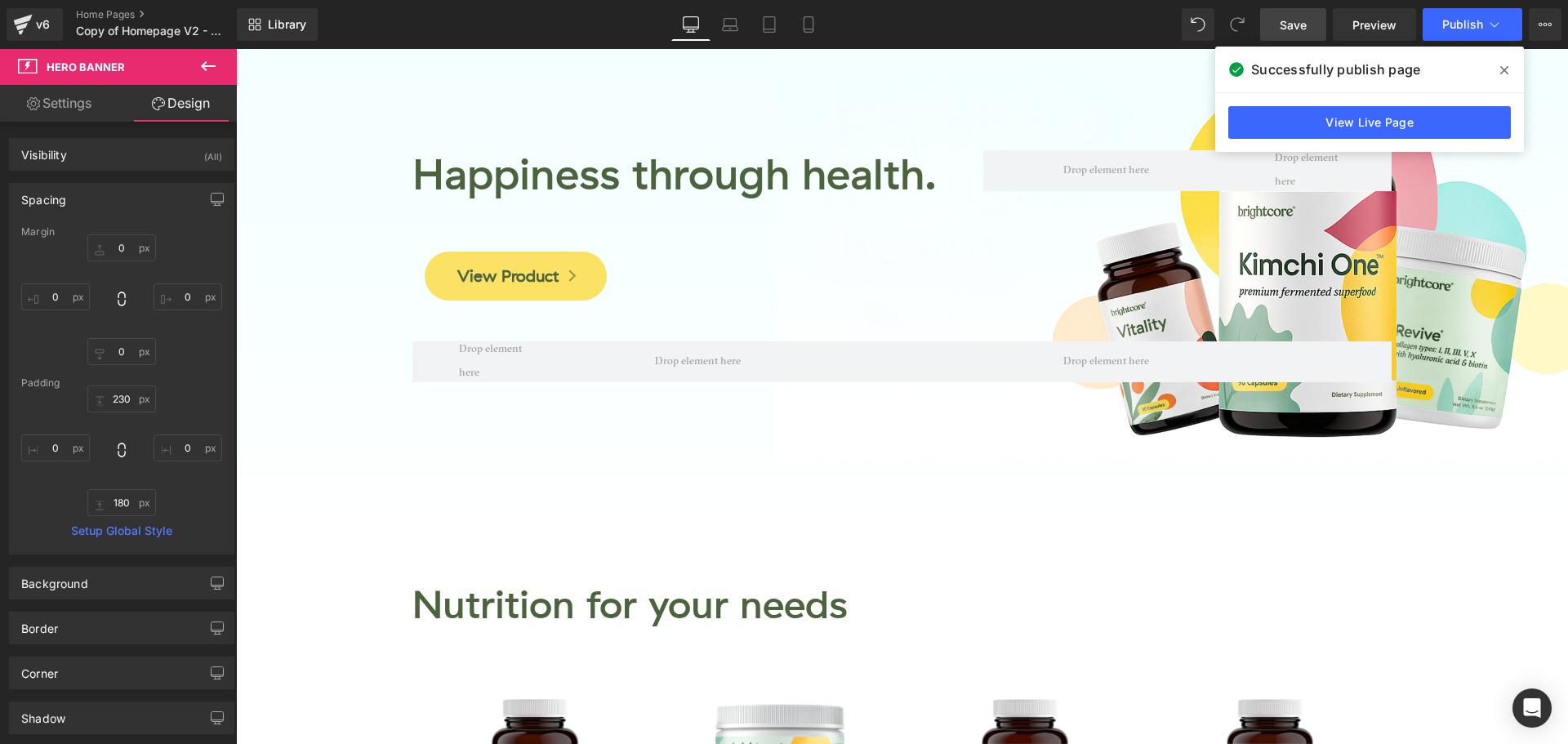
click at [1506, 71] on icon at bounding box center [1503, 70] width 8 height 13
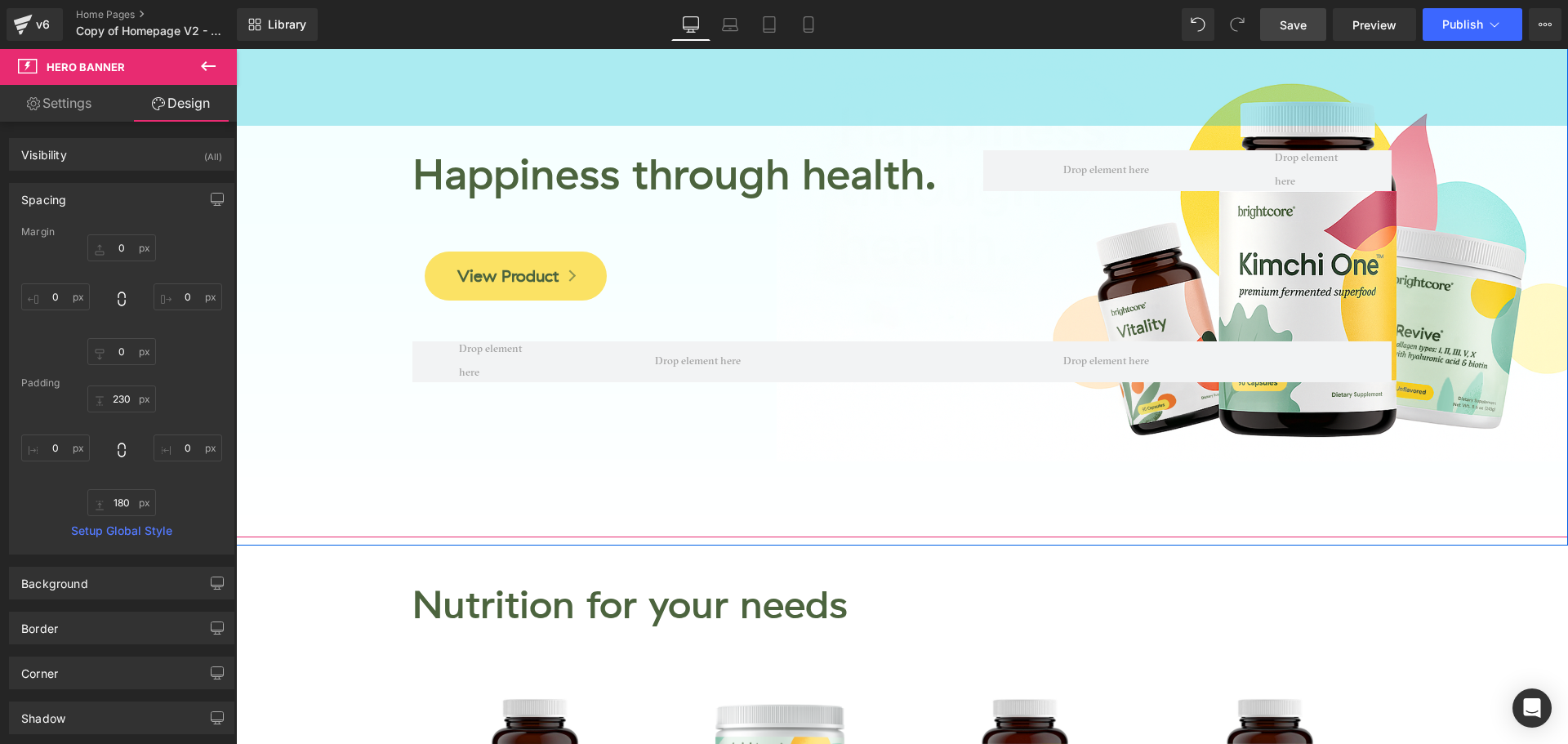
click at [321, 120] on div "230px" at bounding box center [902, 32] width 1332 height 188
click at [371, 90] on div "230px" at bounding box center [902, 32] width 1332 height 188
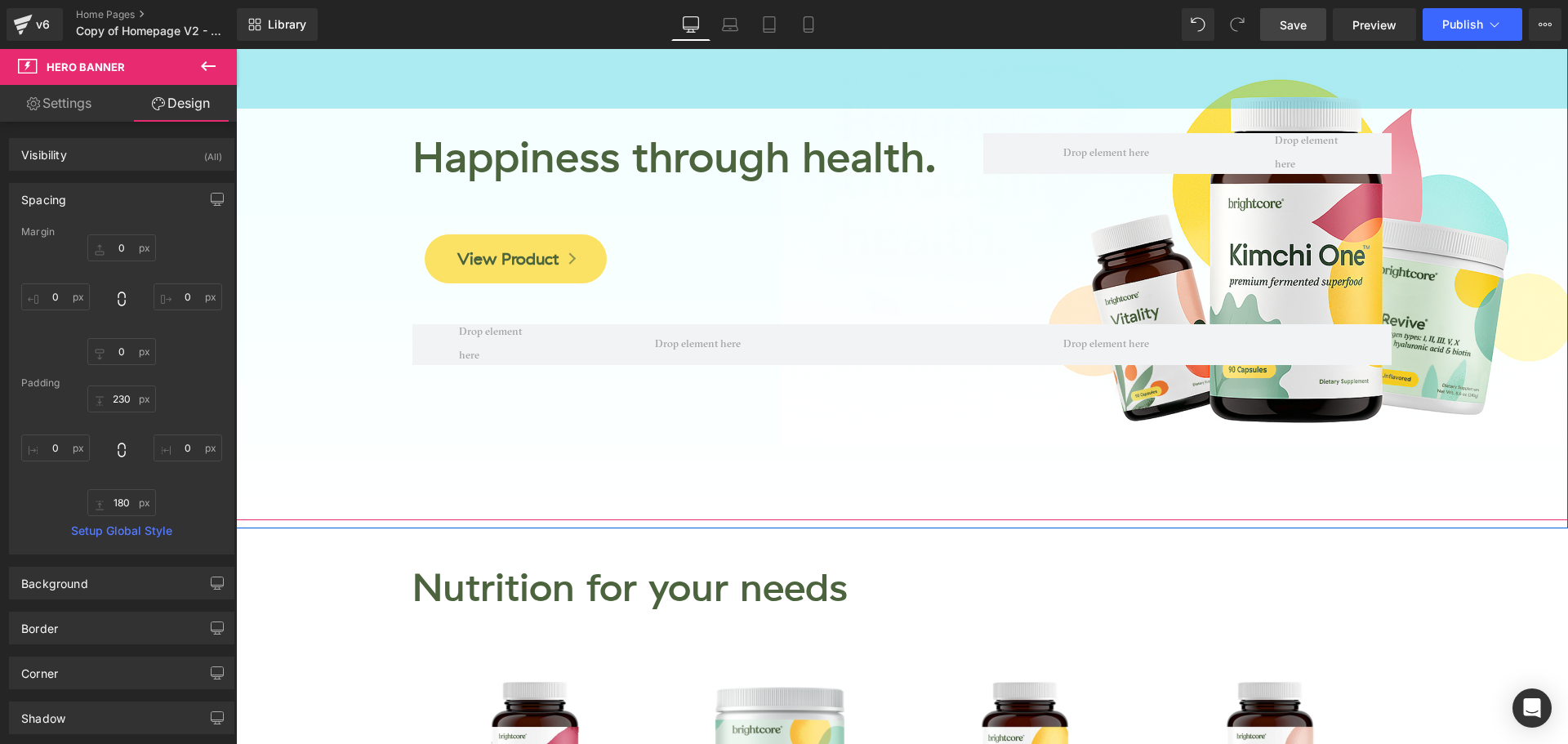
drag, startPoint x: 371, startPoint y: 90, endPoint x: 375, endPoint y: 73, distance: 17.5
click at [375, 73] on div "209px" at bounding box center [902, 23] width 1332 height 170
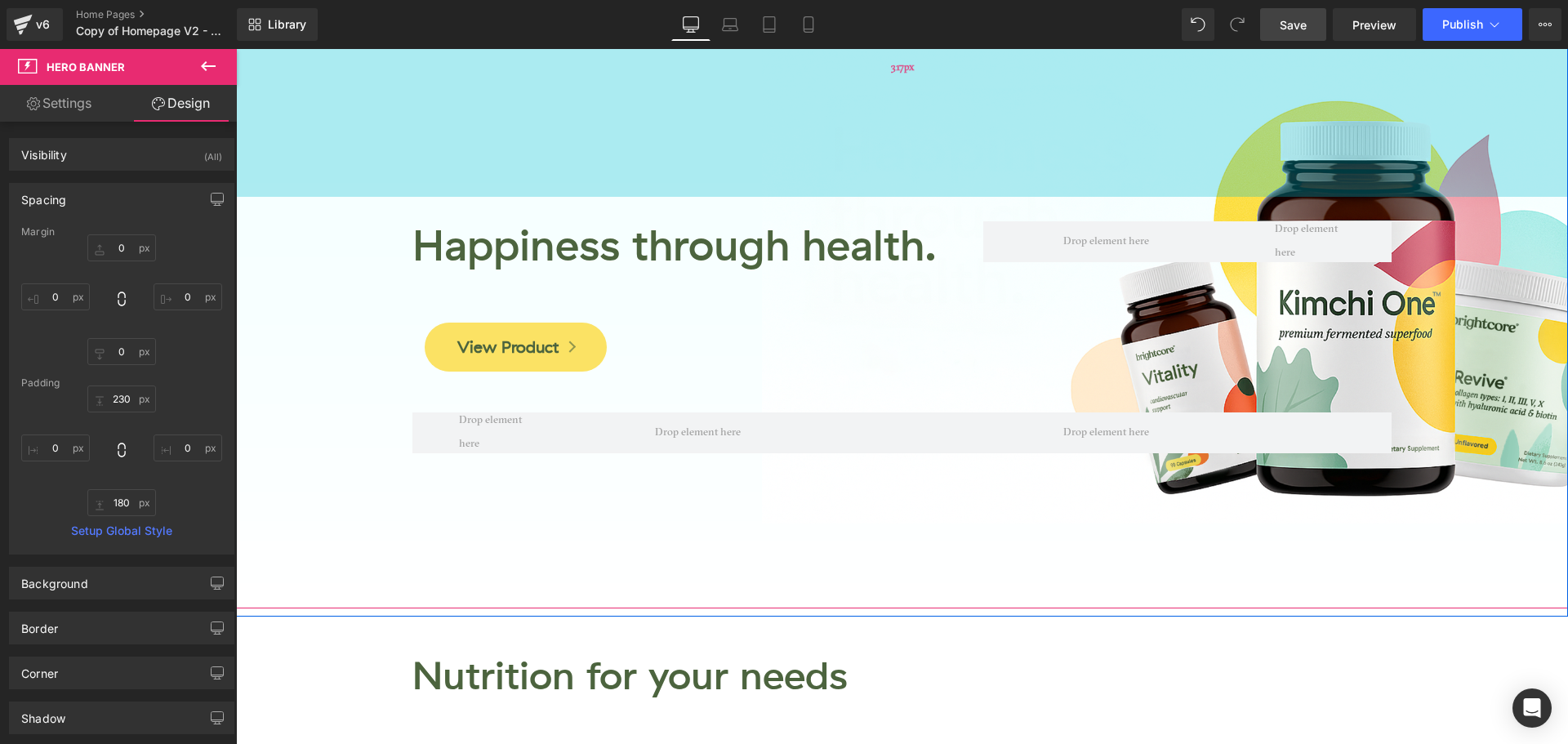
drag, startPoint x: 378, startPoint y: 71, endPoint x: 375, endPoint y: 161, distance: 90.0
click at [375, 161] on div "317px" at bounding box center [902, 67] width 1332 height 259
click at [124, 397] on input "230" at bounding box center [121, 399] width 69 height 27
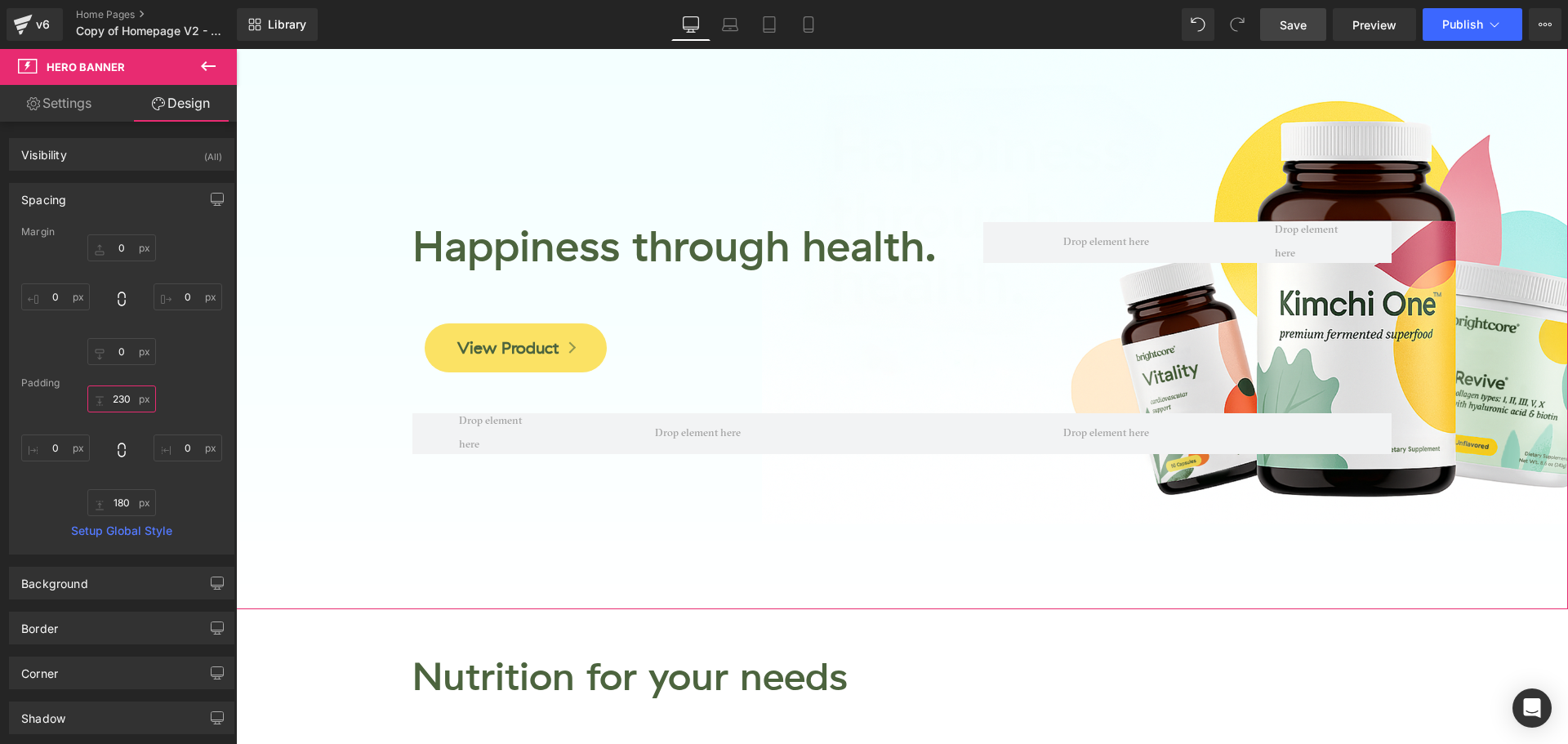
click at [124, 397] on input "230" at bounding box center [121, 399] width 69 height 27
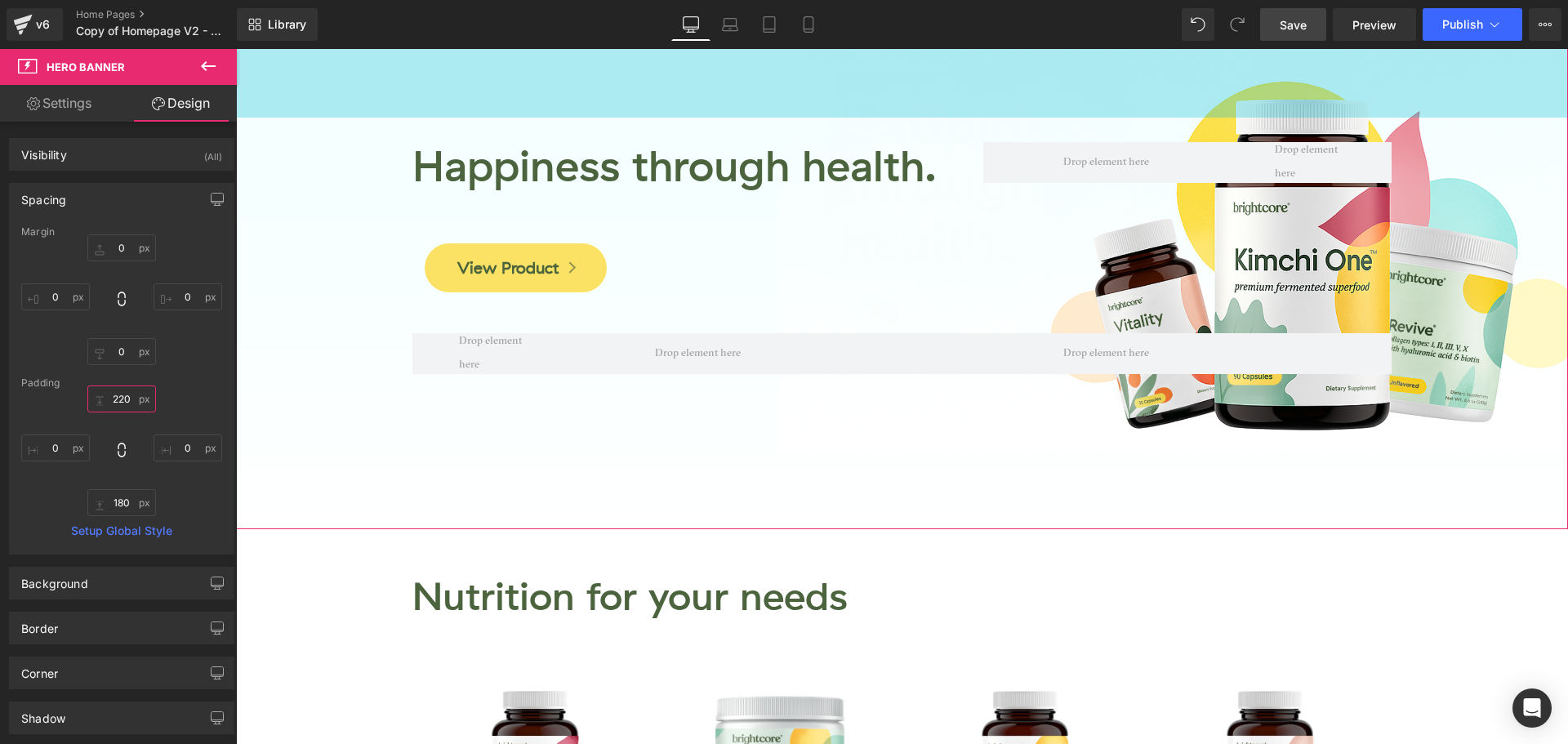
click at [123, 394] on input "220" at bounding box center [121, 399] width 69 height 27
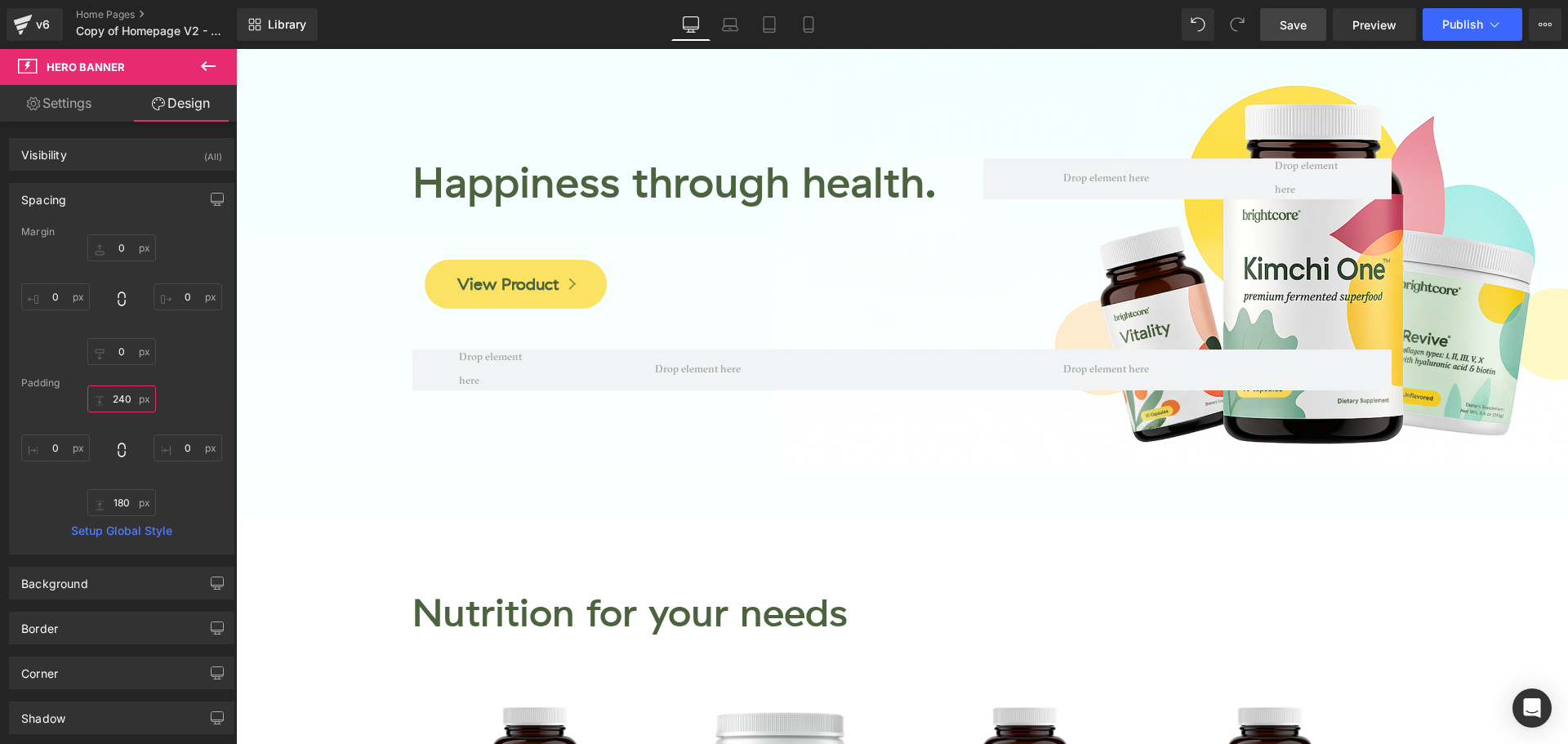
type input "240"
click at [1300, 28] on span "Save" at bounding box center [1292, 25] width 27 height 17
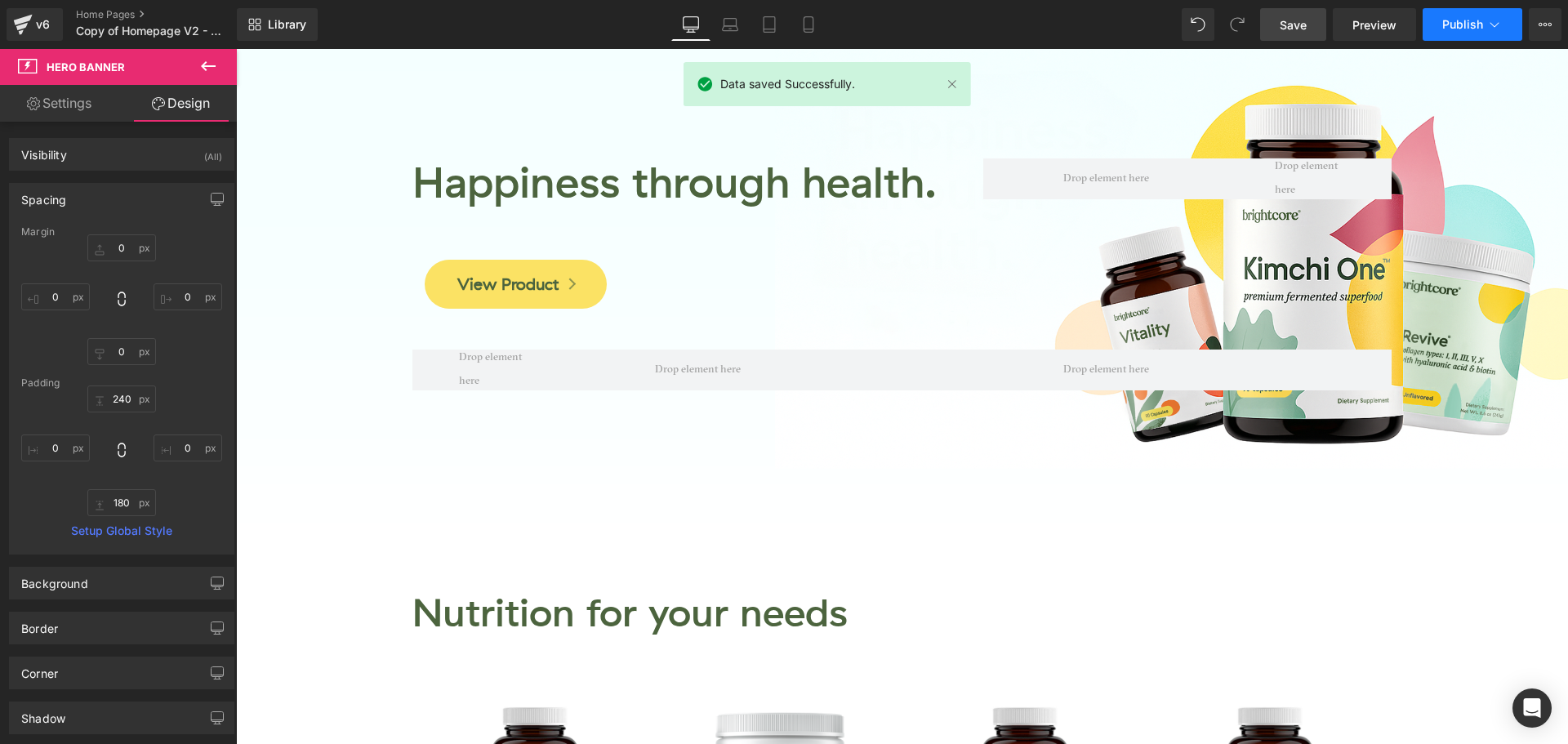
click at [1452, 24] on span "Publish" at bounding box center [1462, 24] width 40 height 13
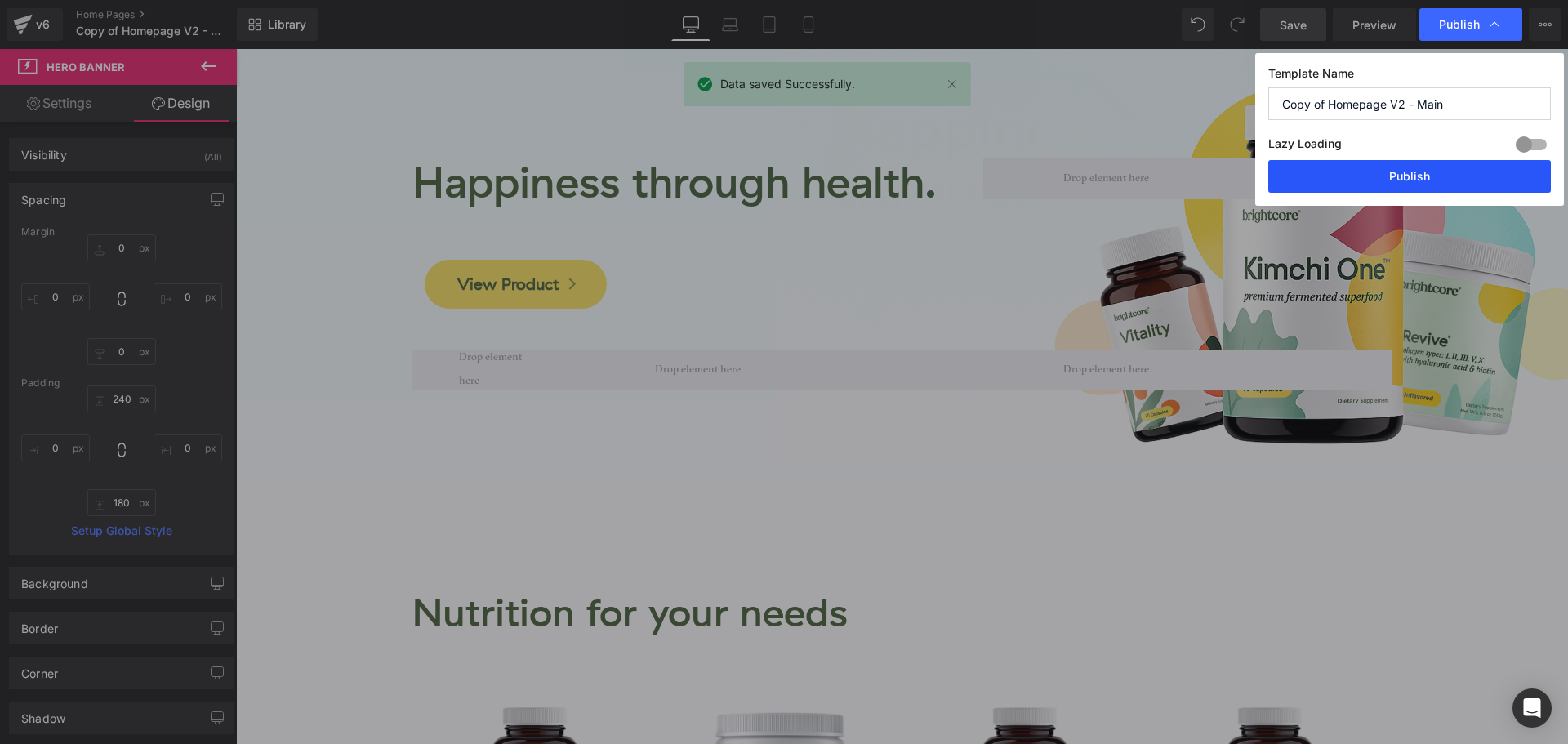
drag, startPoint x: 1441, startPoint y: 181, endPoint x: 1207, endPoint y: 132, distance: 239.1
click at [1443, 181] on button "Publish" at bounding box center [1410, 177] width 282 height 33
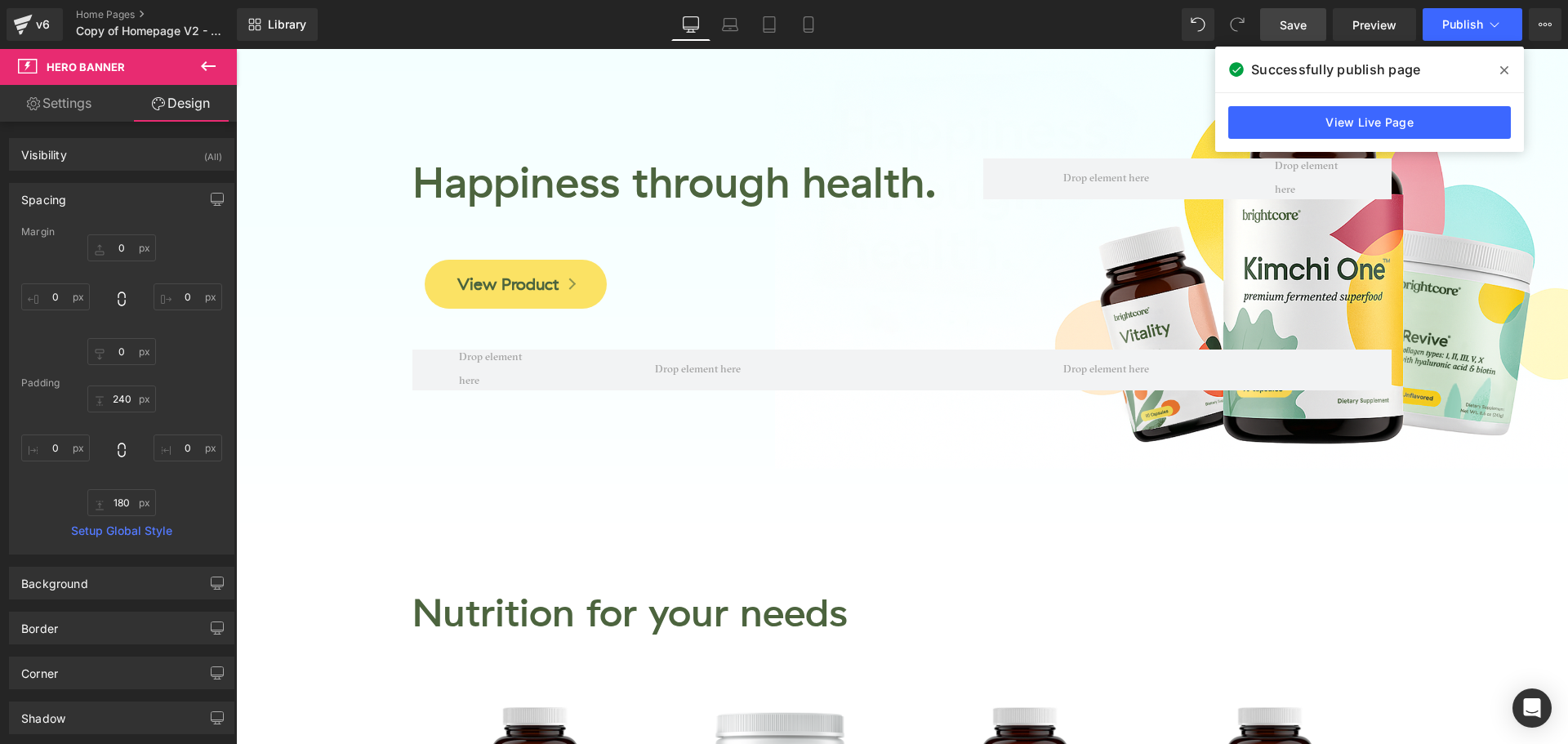
click at [1506, 72] on icon at bounding box center [1503, 70] width 8 height 8
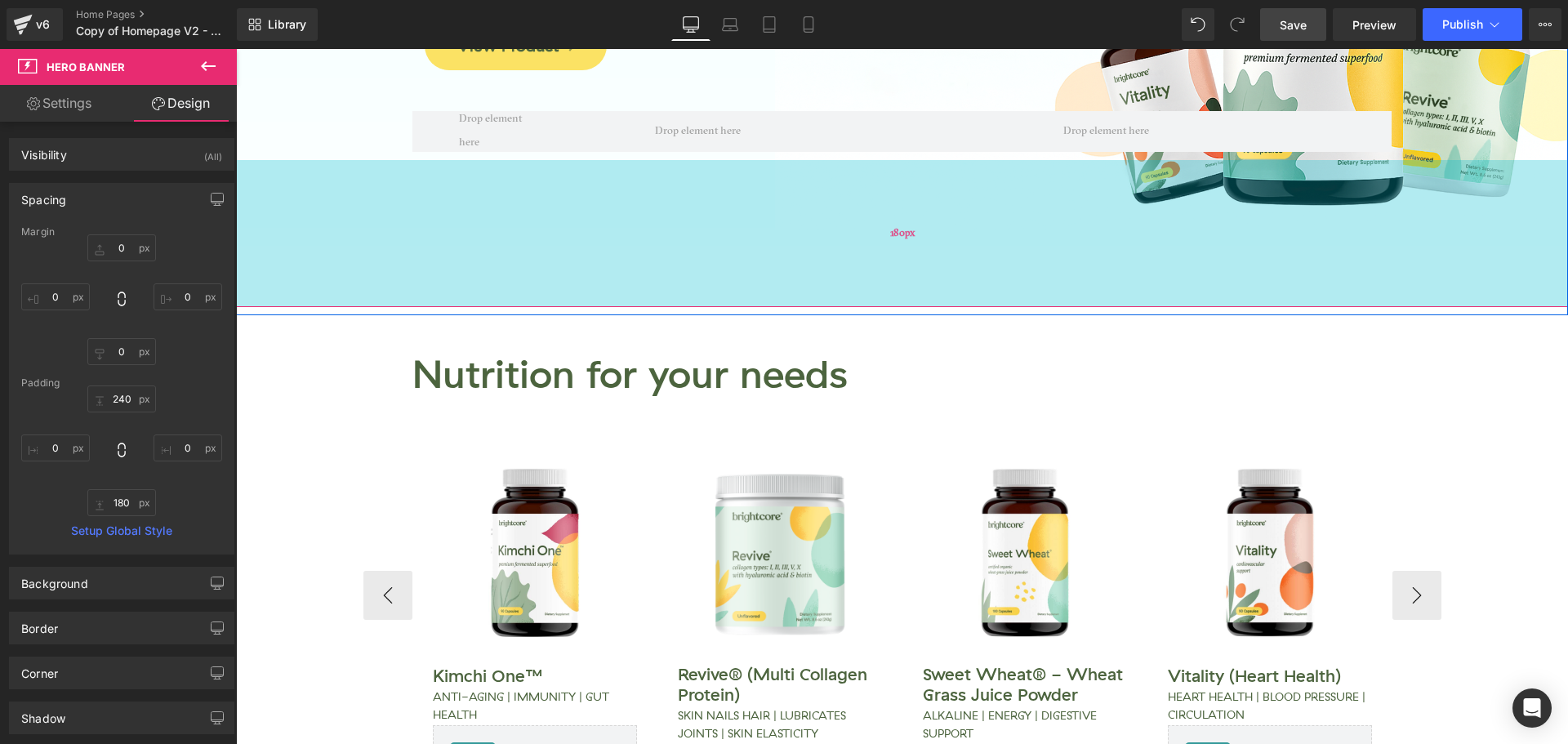
scroll to position [245, 0]
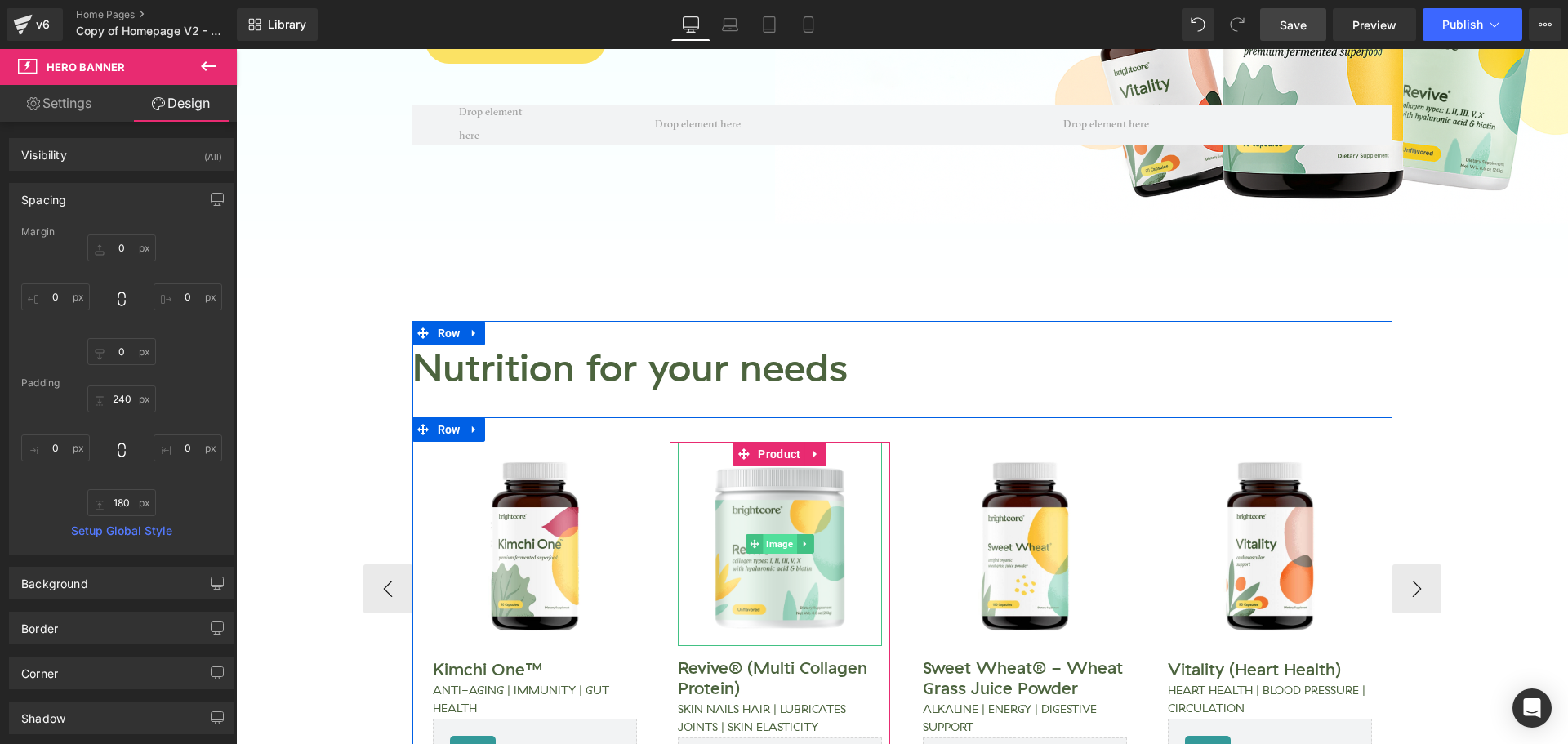
click at [767, 542] on span "Image" at bounding box center [779, 543] width 34 height 20
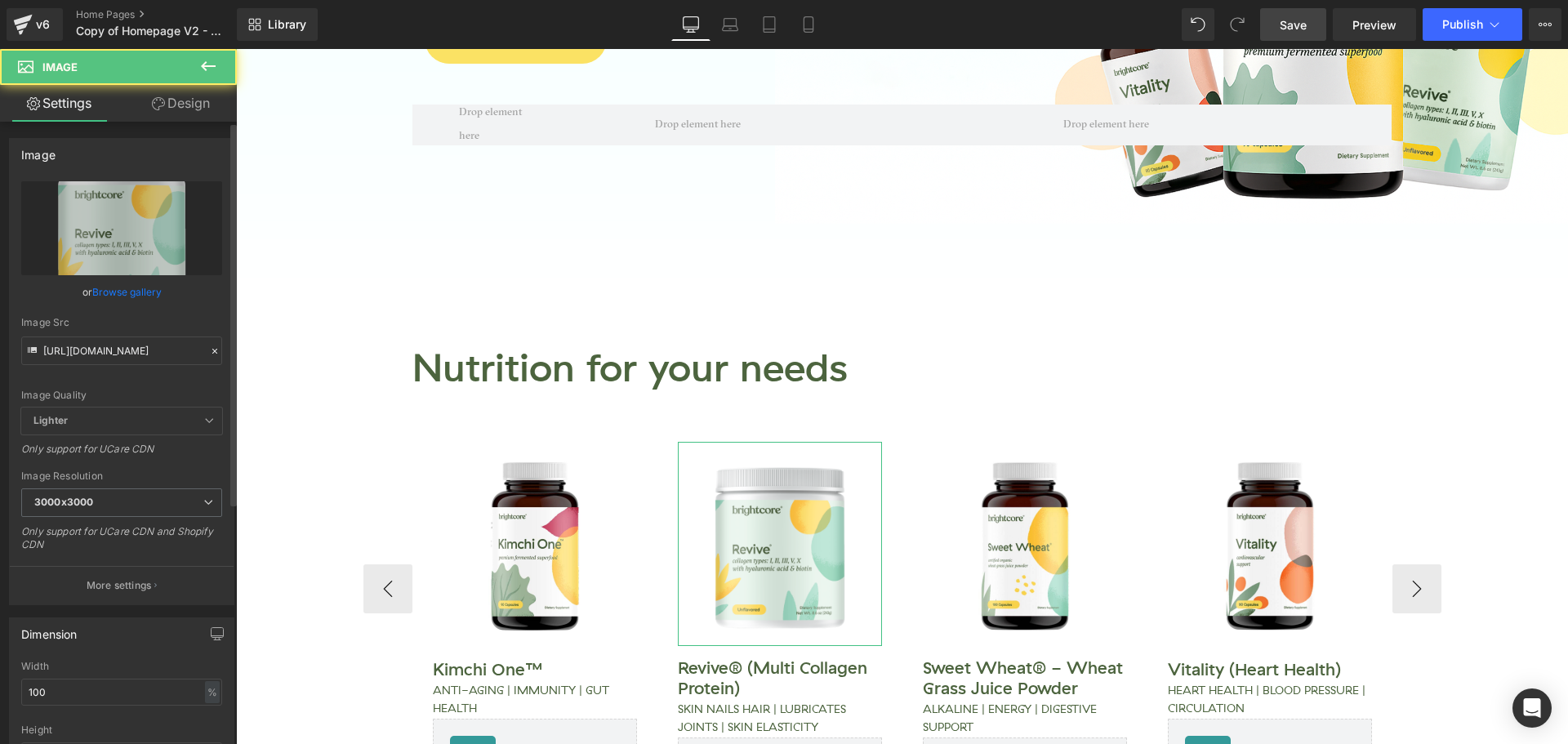
click at [126, 336] on div "Image Src https://cdn.shopify.com/s/files/1/0083/4296/2238/files/revive-new-202…" at bounding box center [121, 341] width 201 height 48
click at [128, 348] on input "https://cdn.shopify.com/s/files/1/0083/4296/2238/files/revive-new-2025-uf-unit-…" at bounding box center [121, 350] width 201 height 28
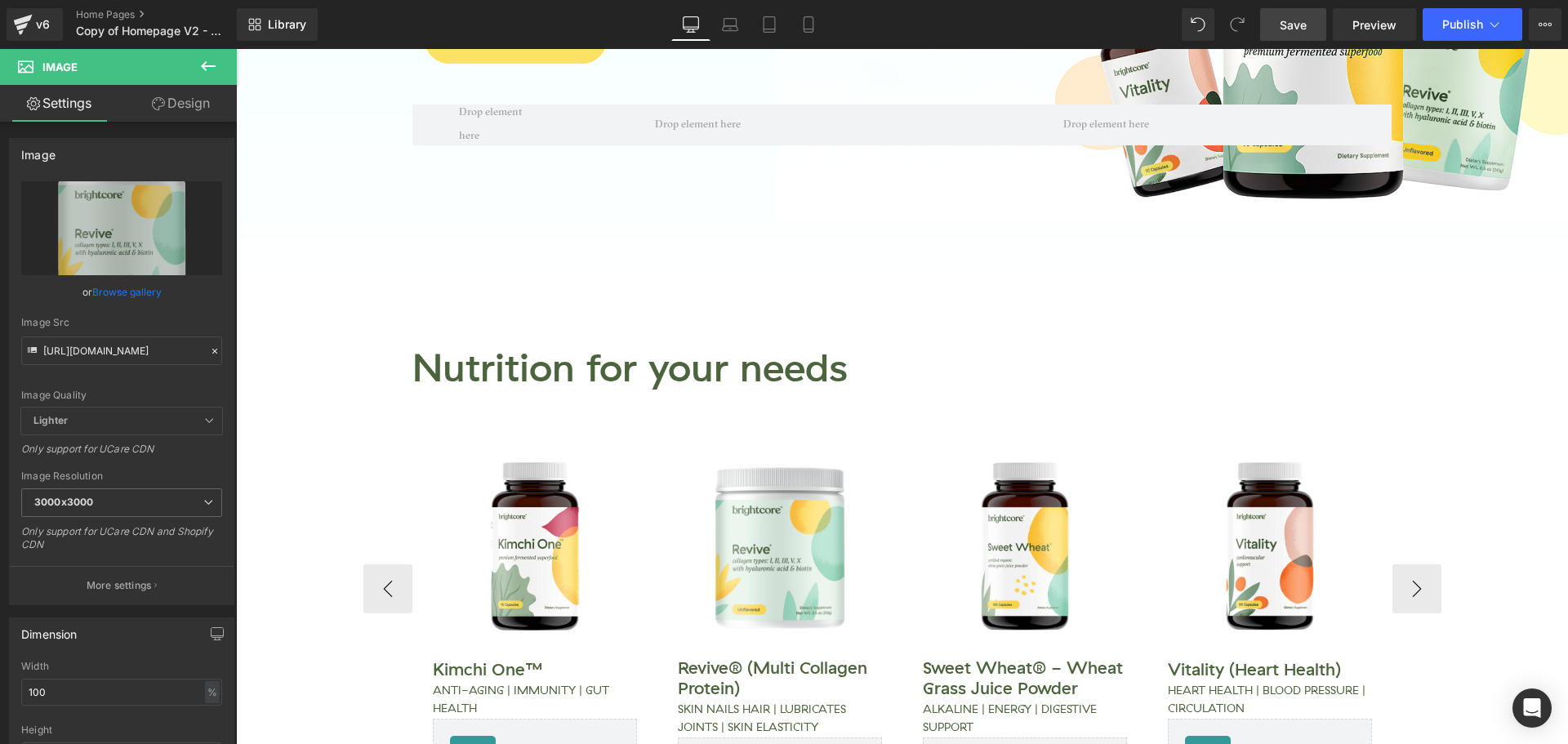
scroll to position [0, 0]
click at [171, 353] on input "https://cdn.shopify.com/s/files/1/0083/4296/2238/files/revive-new-2025-uf-unit-…" at bounding box center [121, 350] width 201 height 28
paste input ".png?v=1756323468"
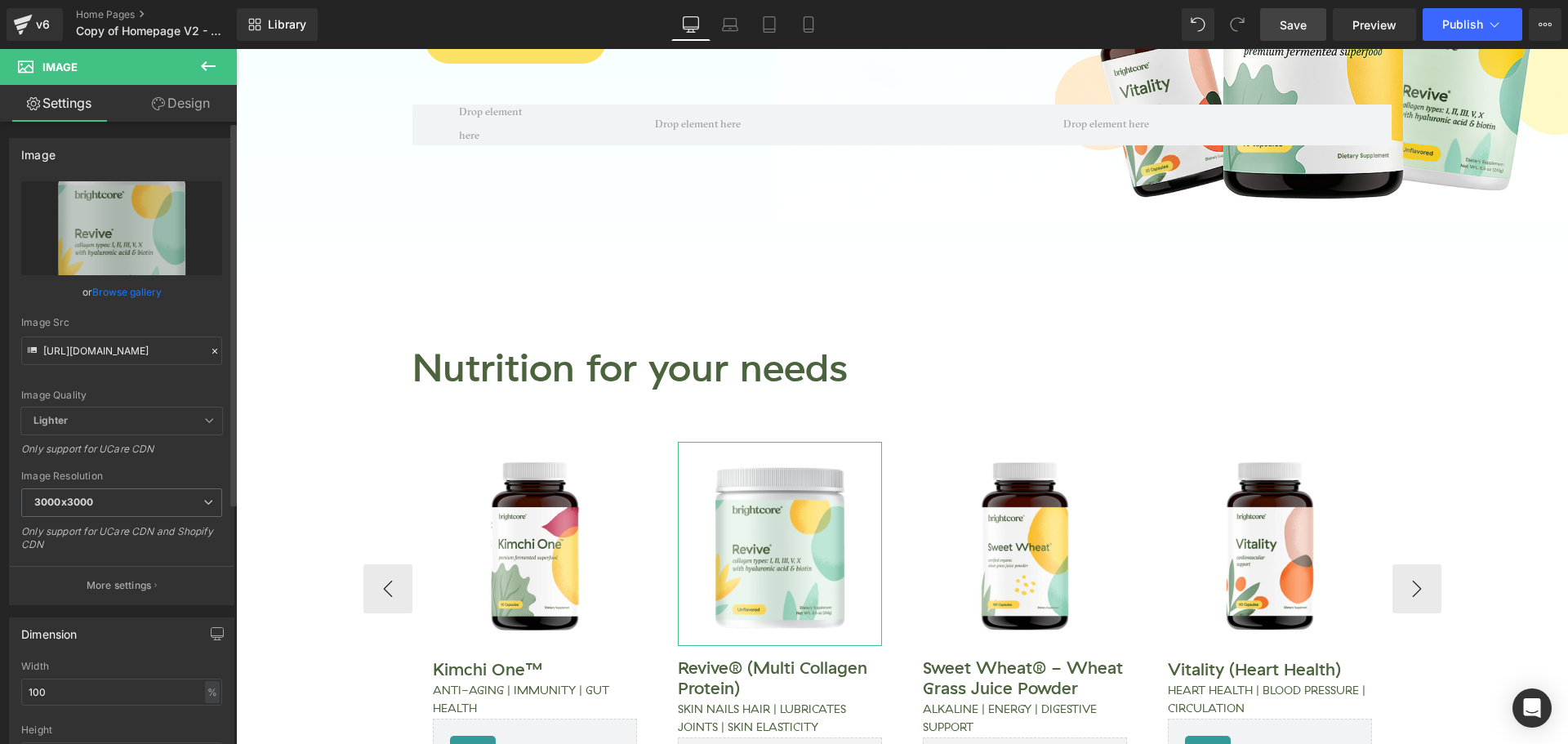
click at [208, 357] on div at bounding box center [214, 351] width 15 height 19
click at [183, 348] on input "https://cdn.shopify.com/s/files/1/0083/4296/2238/files/revive-new-2025-uf-unit-…" at bounding box center [121, 350] width 201 height 28
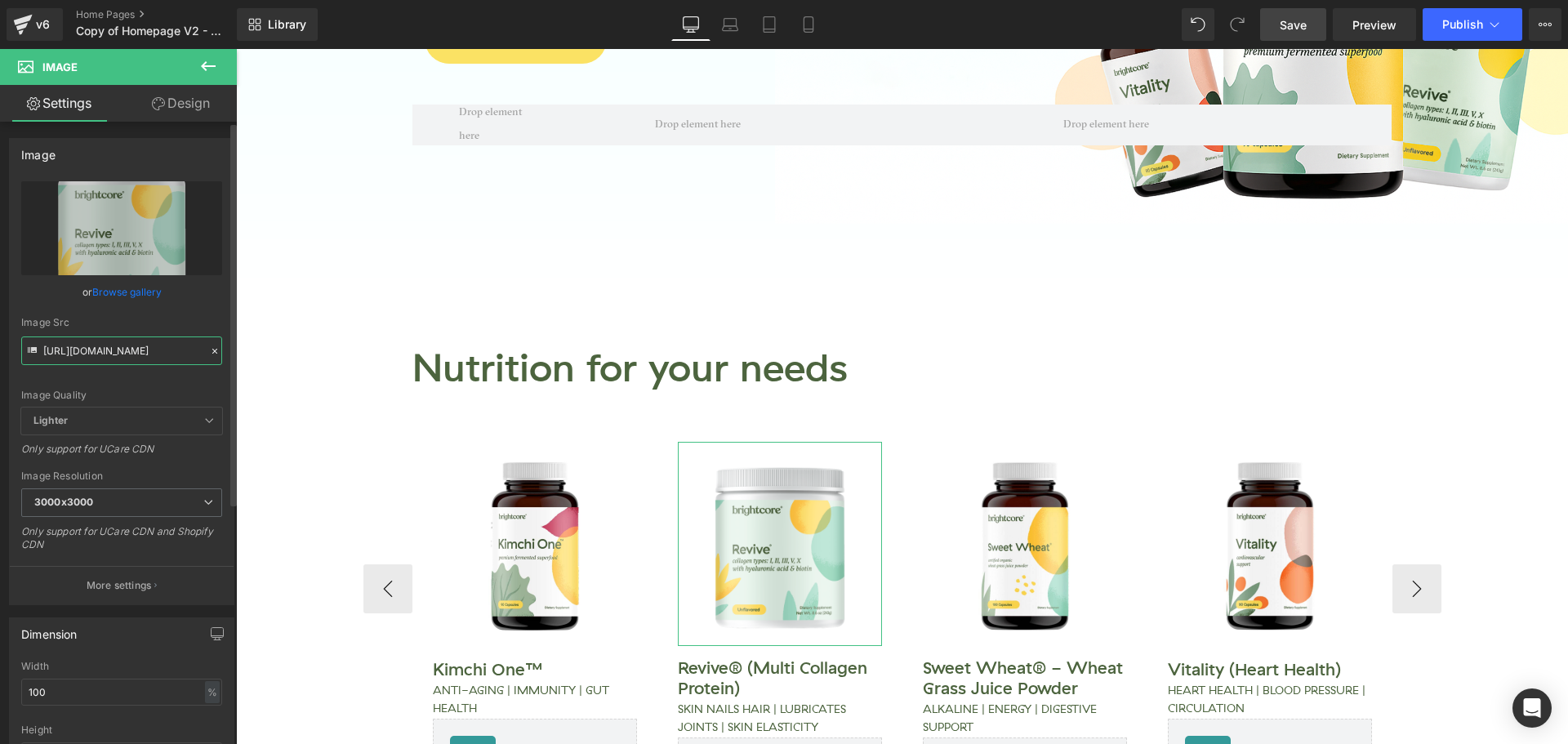
paste input "text"
type input "https://cdn.shopify.com/s/files/1/0083/4296/2238/files/revive-new-2025-uf-unit-…"
click at [209, 350] on icon at bounding box center [214, 350] width 11 height 11
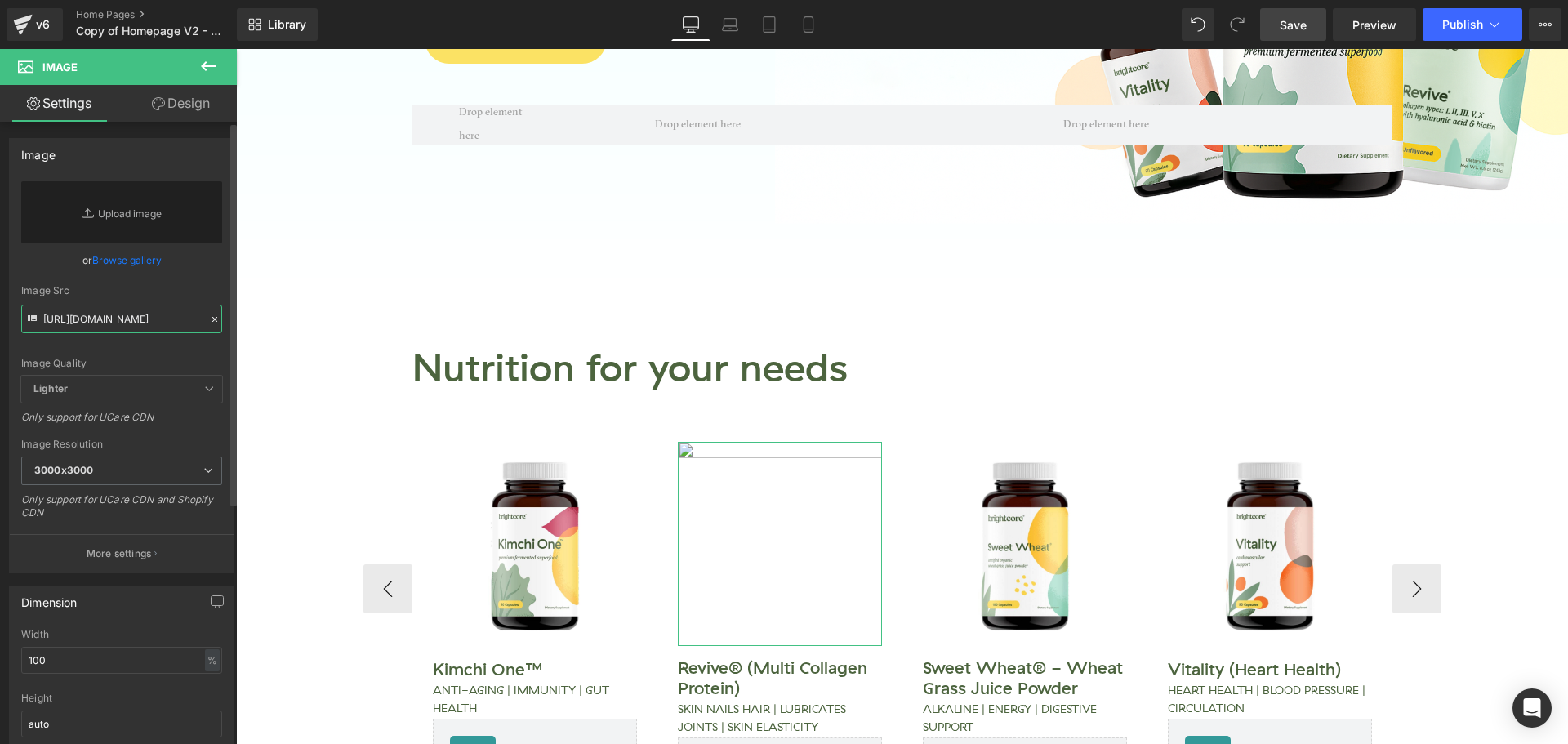
click at [136, 326] on input "https://cdn.shopify.com/s/files/1/0083/4296/2238/files/revive-new-2025-uf-unit-…" at bounding box center [121, 319] width 201 height 28
paste input "https://cdn.shopify.com/s/files/1/0083/4296/2238/files/revive-new-2025-uf-unit-…"
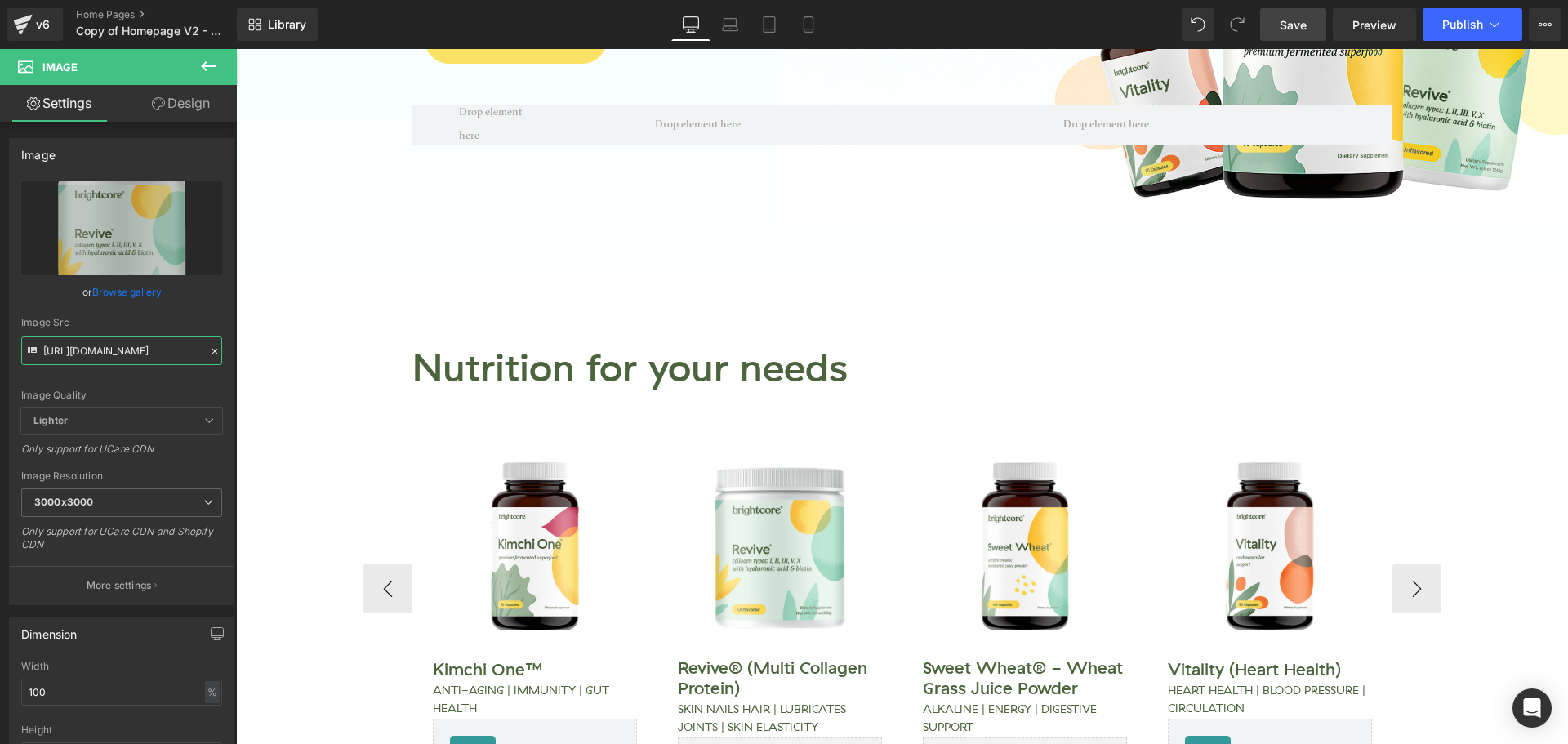
type input "https://cdn.shopify.com/s/files/1/0083/4296/2238/files/revive-new-2025-uf-unit-…"
click at [1295, 24] on span "Save" at bounding box center [1292, 25] width 27 height 17
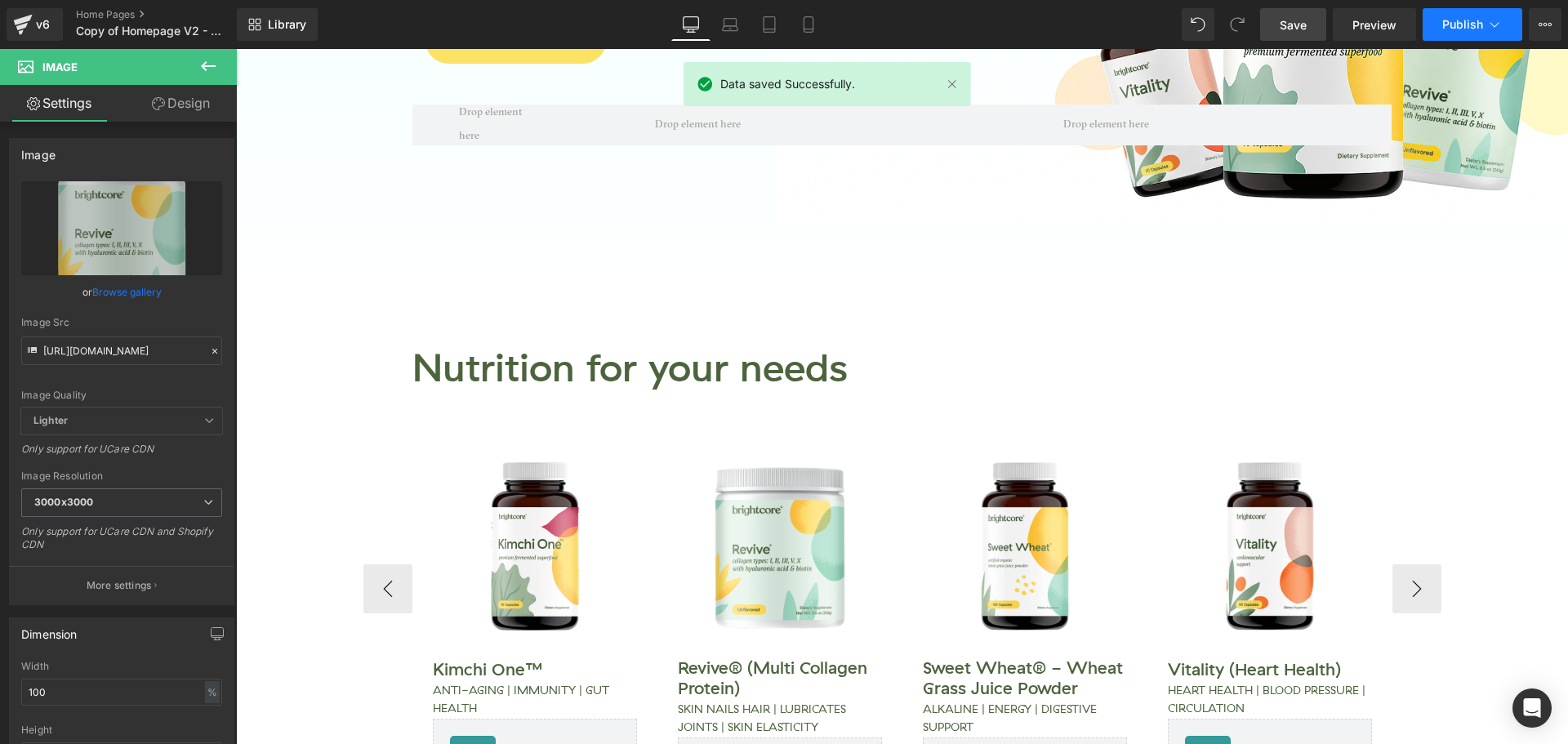
click at [1450, 20] on span "Publish" at bounding box center [1462, 24] width 40 height 13
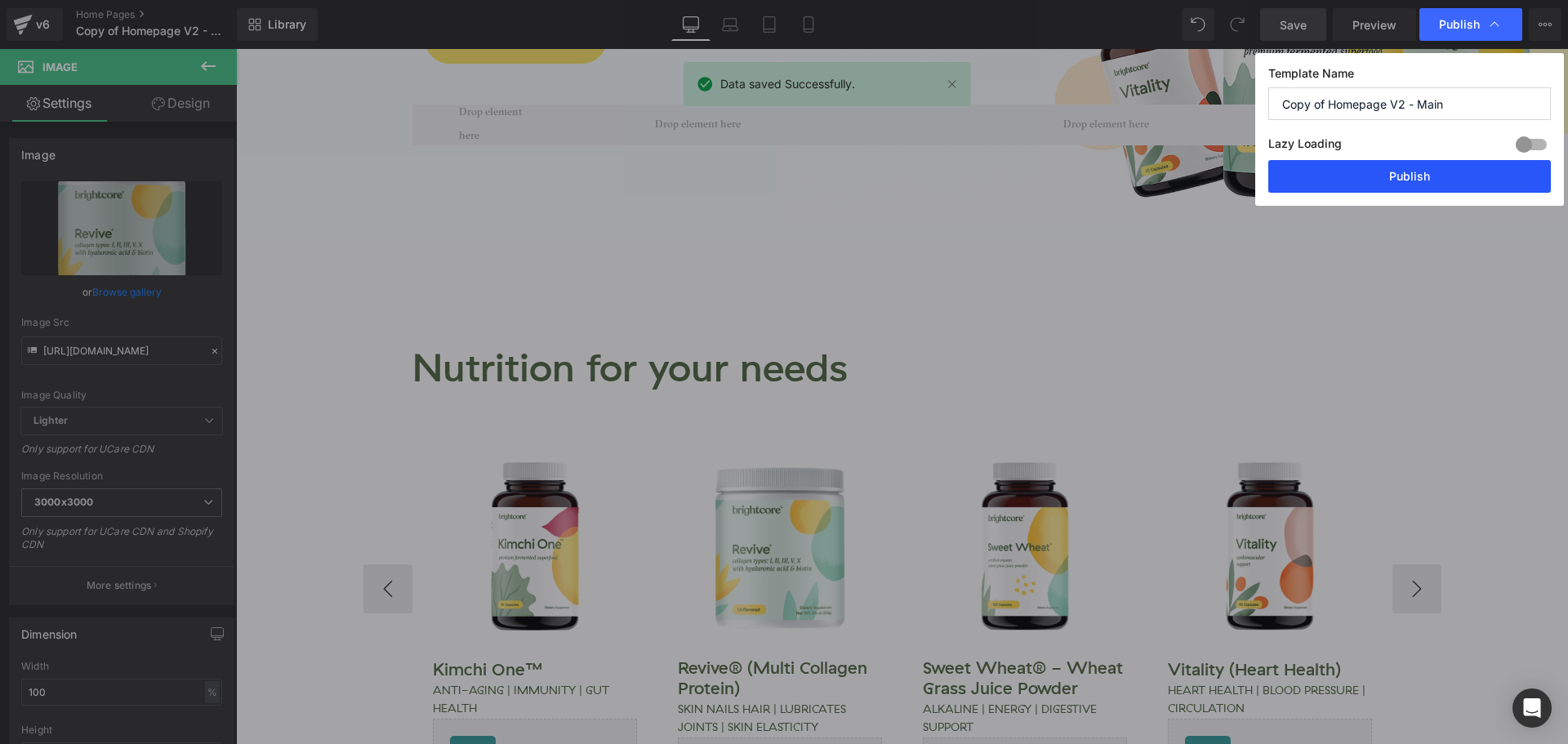
click at [1442, 167] on button "Publish" at bounding box center [1410, 177] width 282 height 33
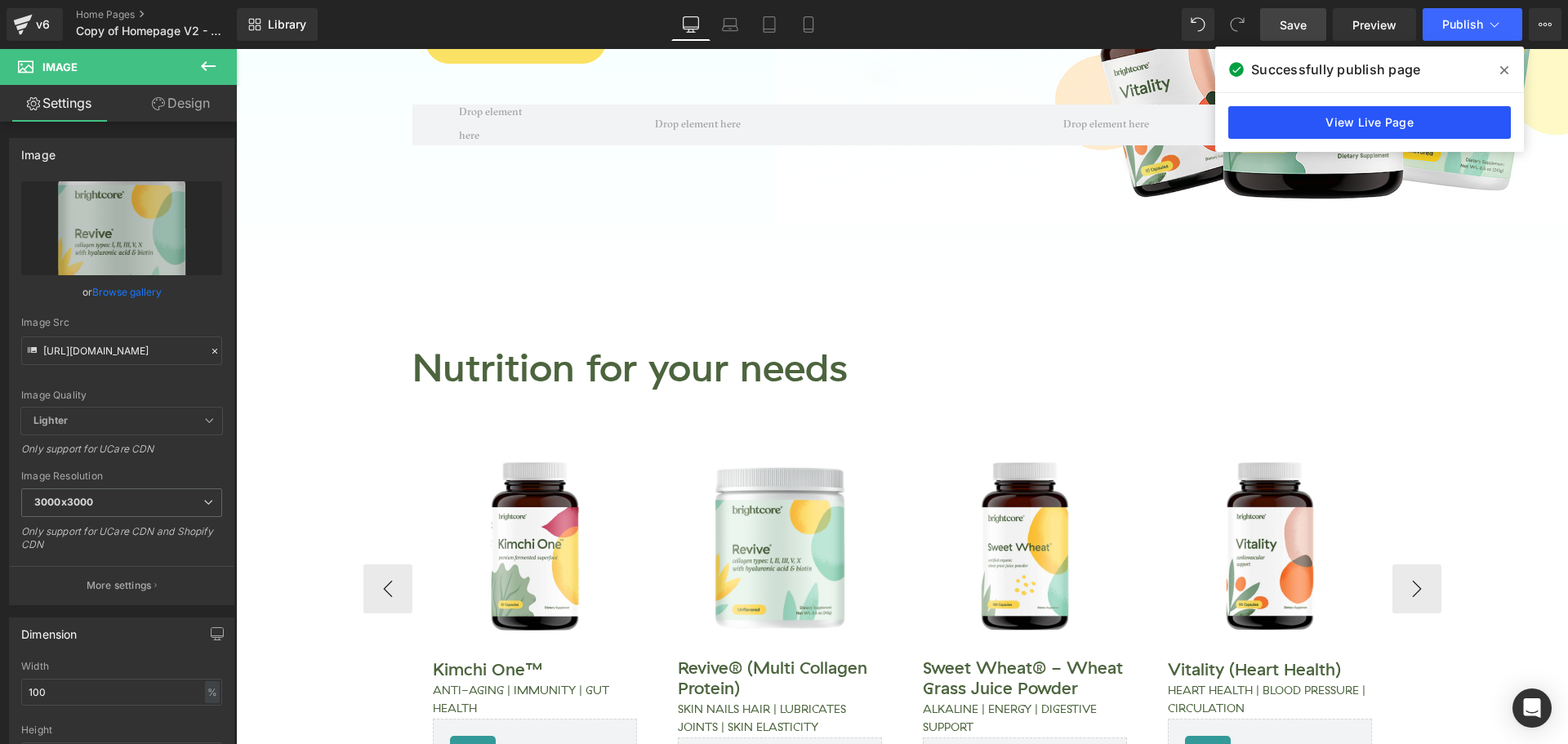
click at [1373, 113] on link "View Live Page" at bounding box center [1369, 122] width 282 height 33
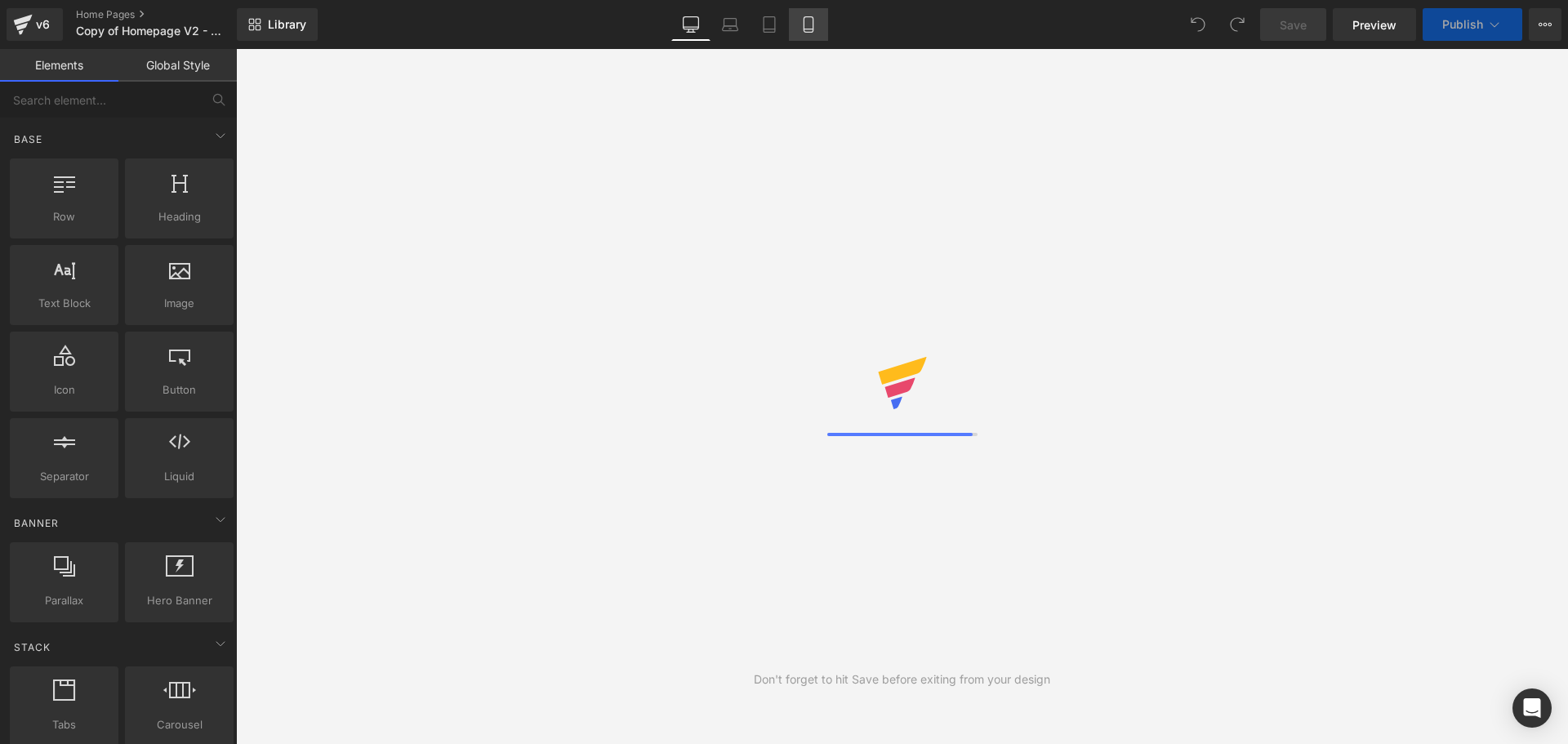
click at [806, 26] on icon at bounding box center [808, 24] width 16 height 16
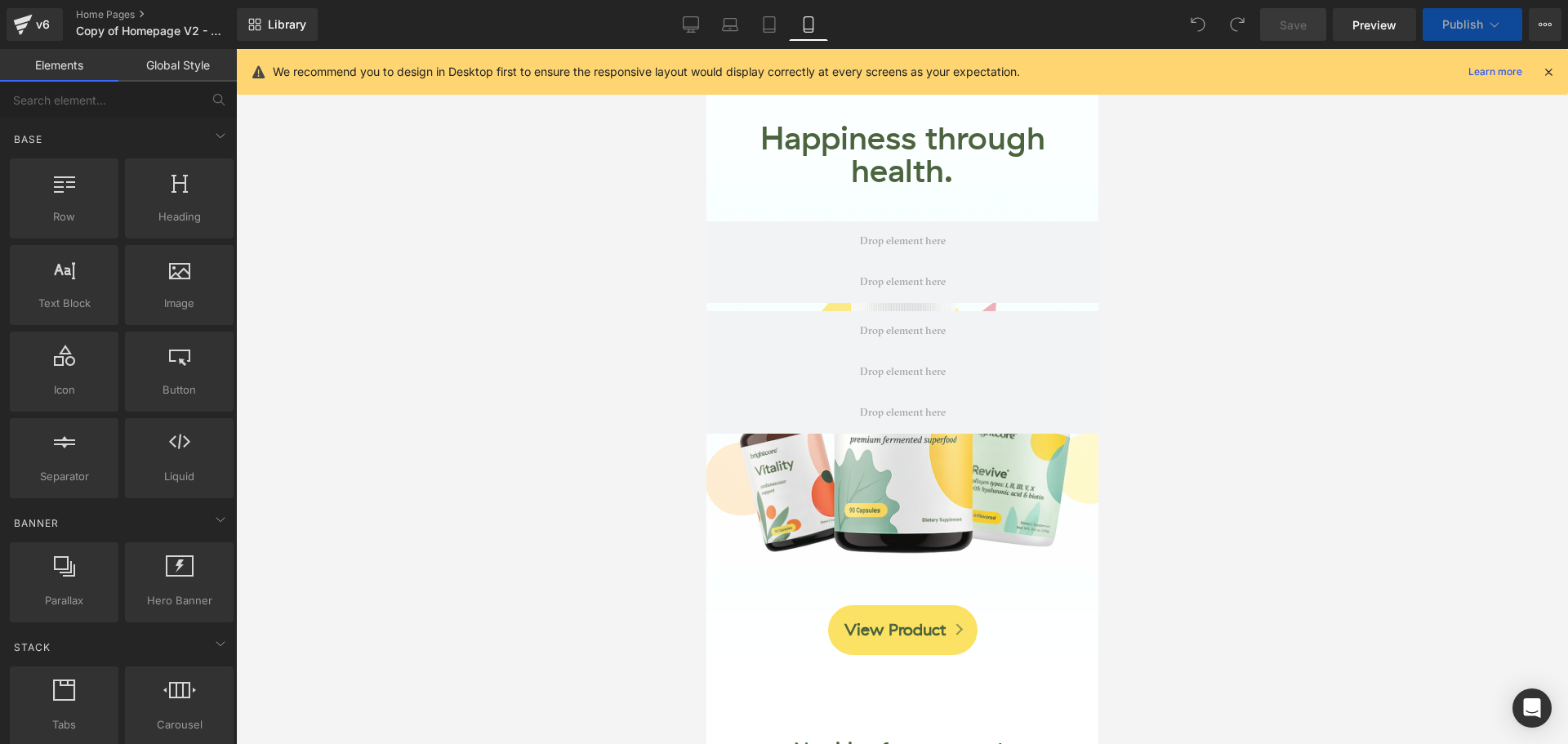
click at [1547, 73] on icon at bounding box center [1548, 71] width 15 height 15
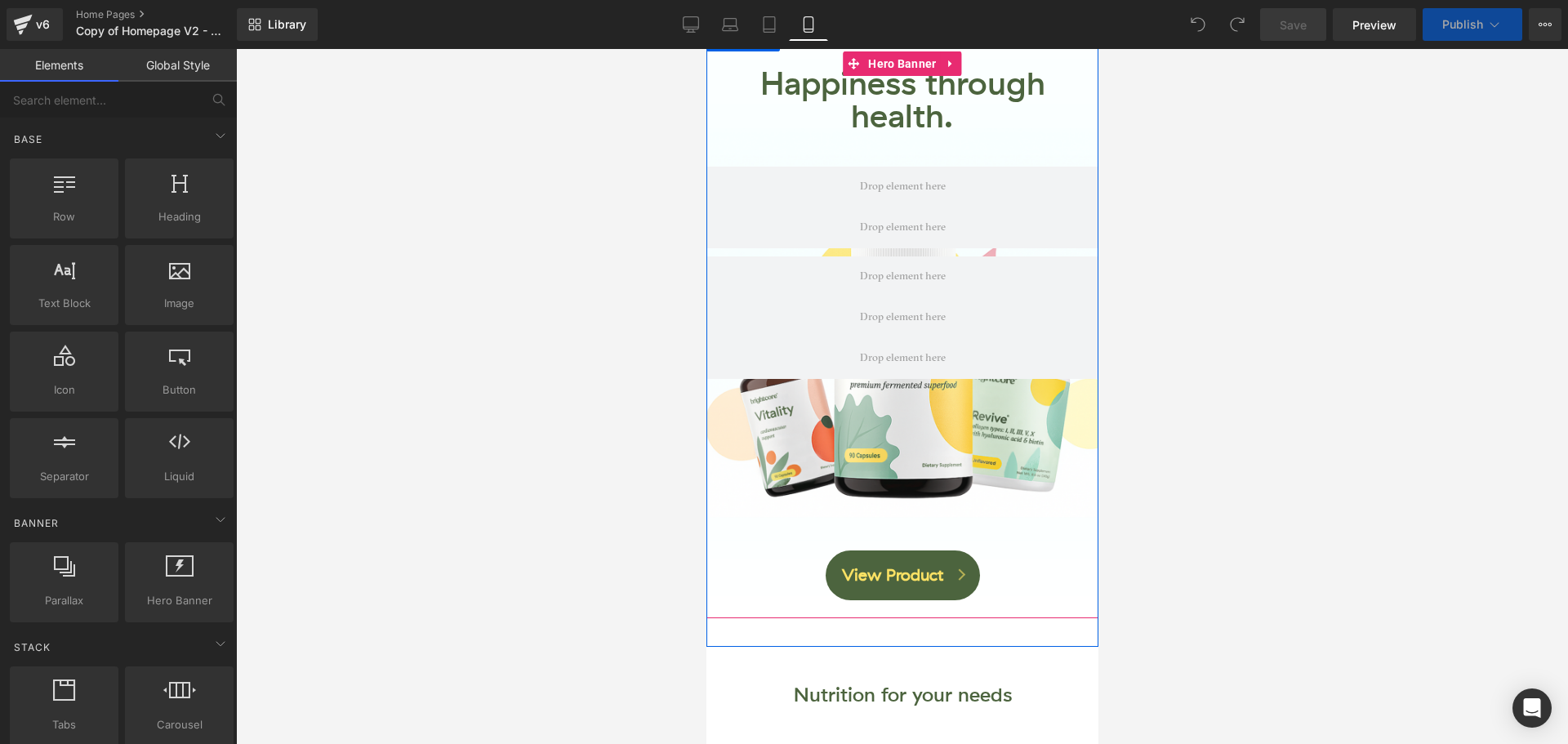
scroll to position [82, 0]
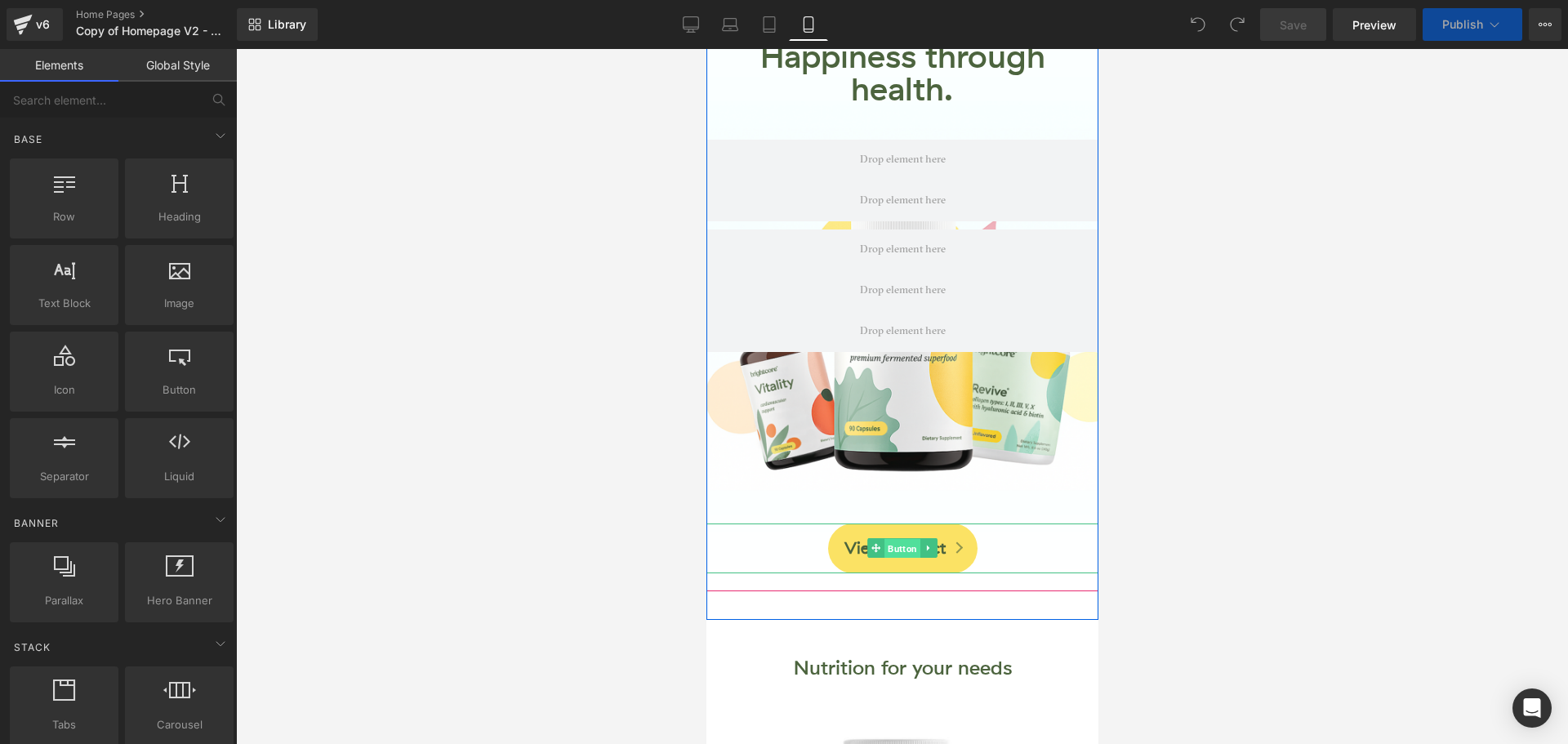
click at [889, 548] on span "Button" at bounding box center [902, 549] width 36 height 20
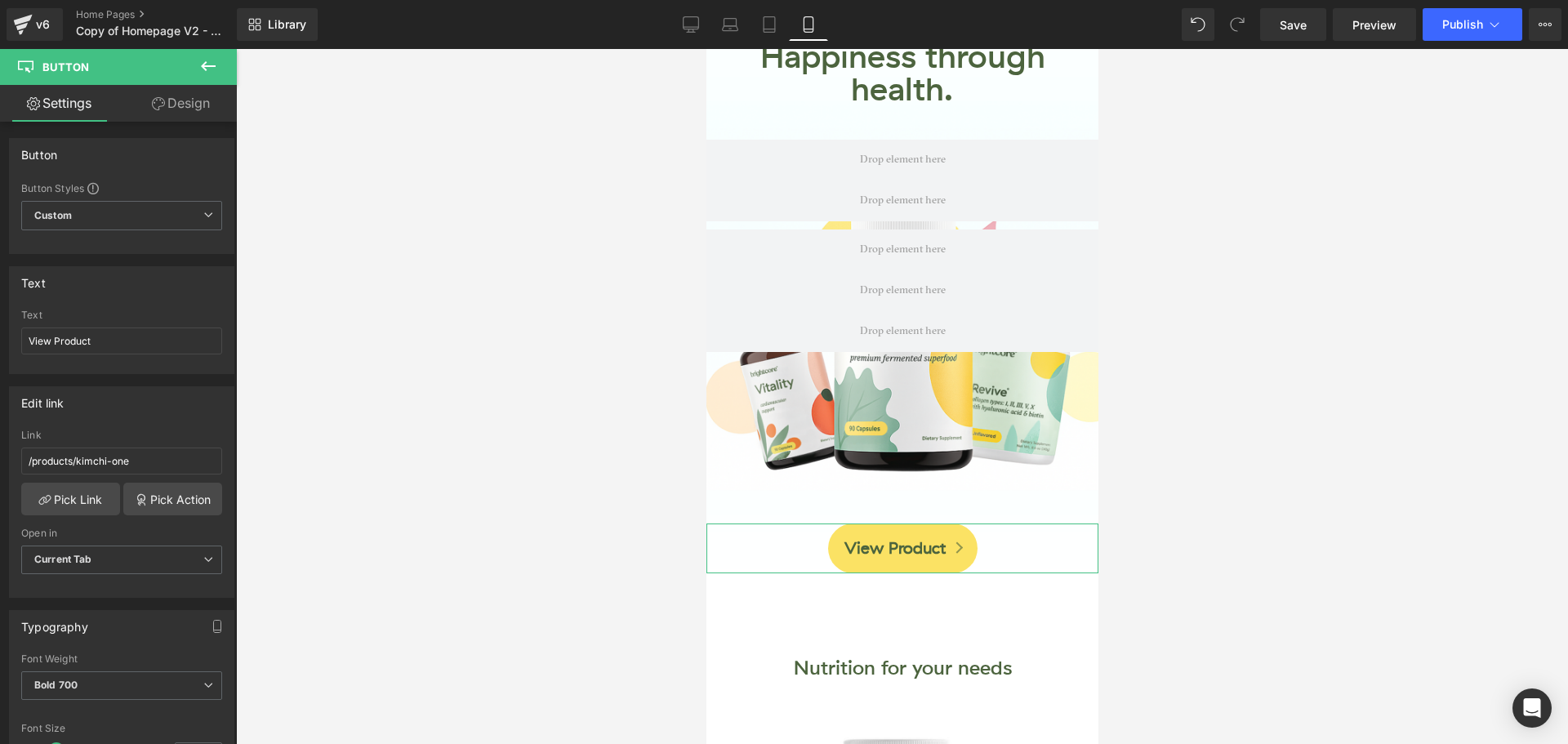
click at [185, 109] on link "Design" at bounding box center [181, 103] width 119 height 37
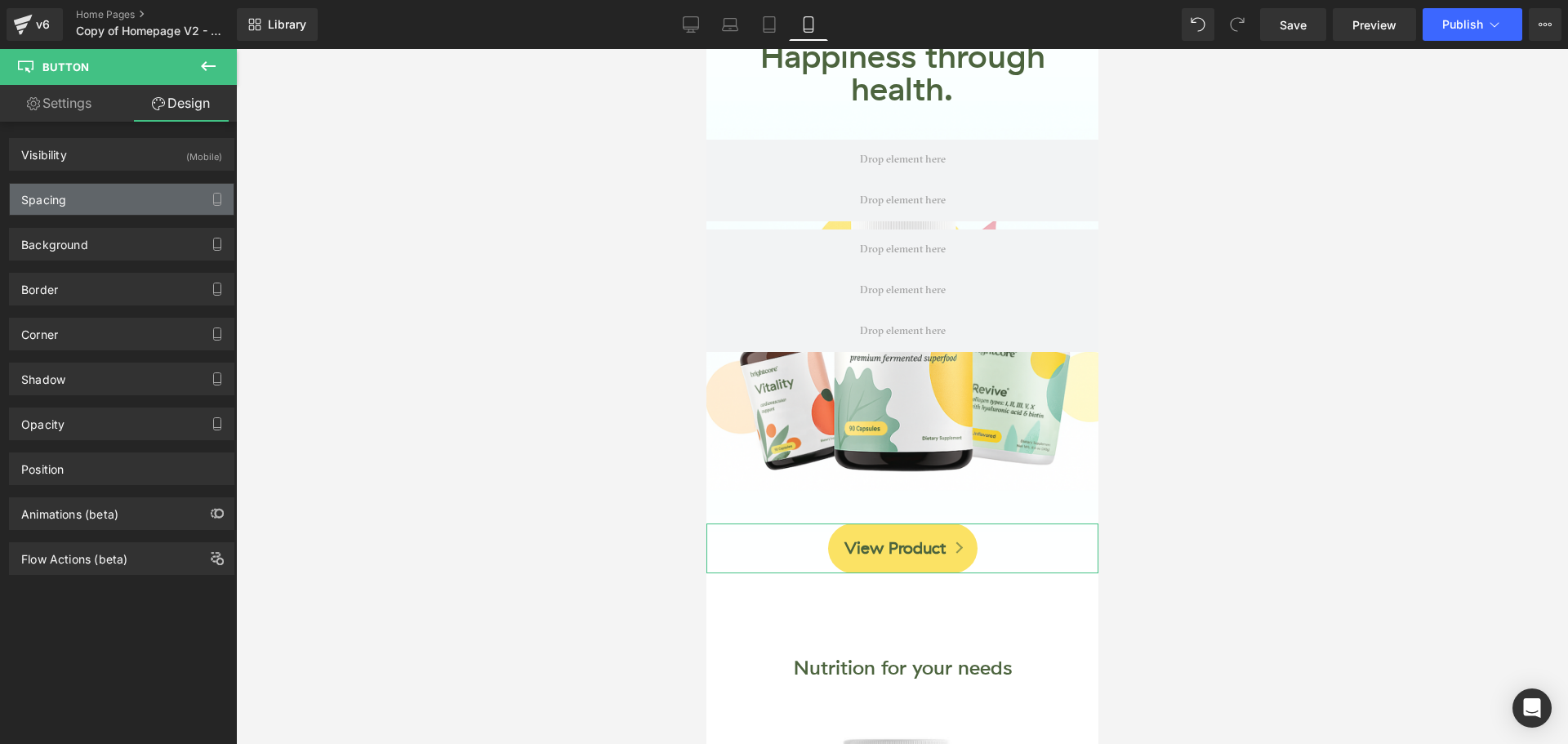
click at [99, 198] on div "Spacing" at bounding box center [121, 199] width 224 height 31
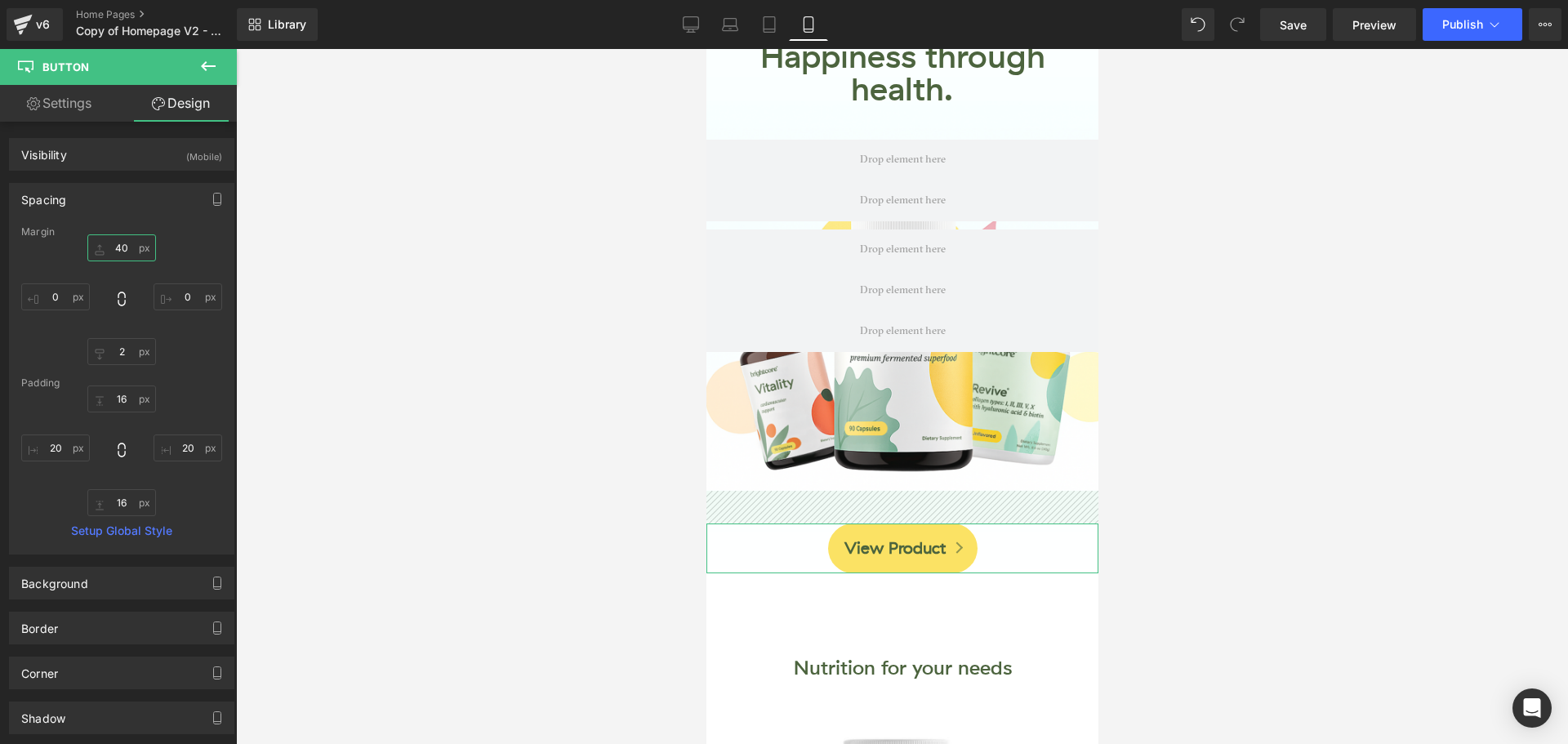
click at [125, 248] on input "40" at bounding box center [121, 247] width 69 height 27
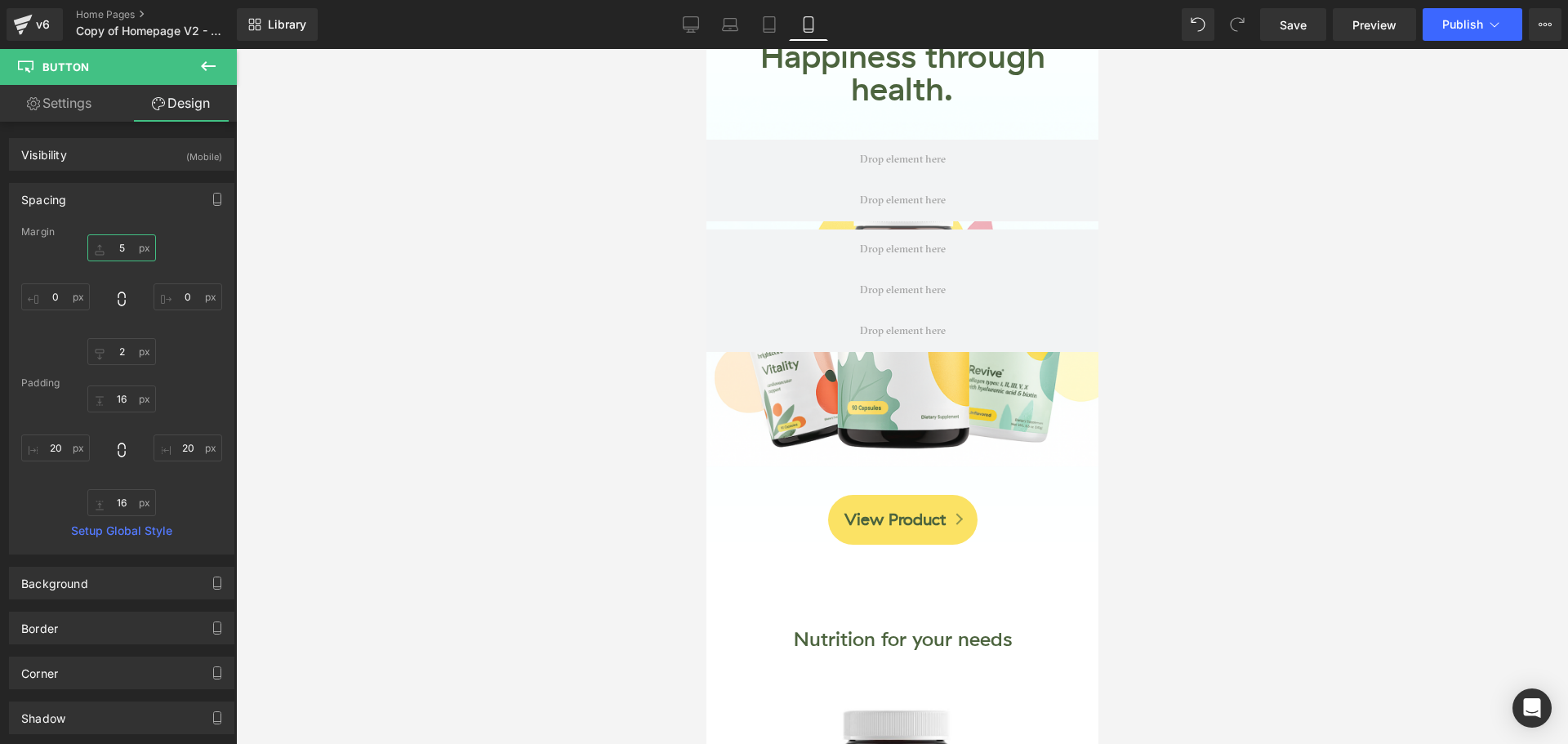
type input "40"
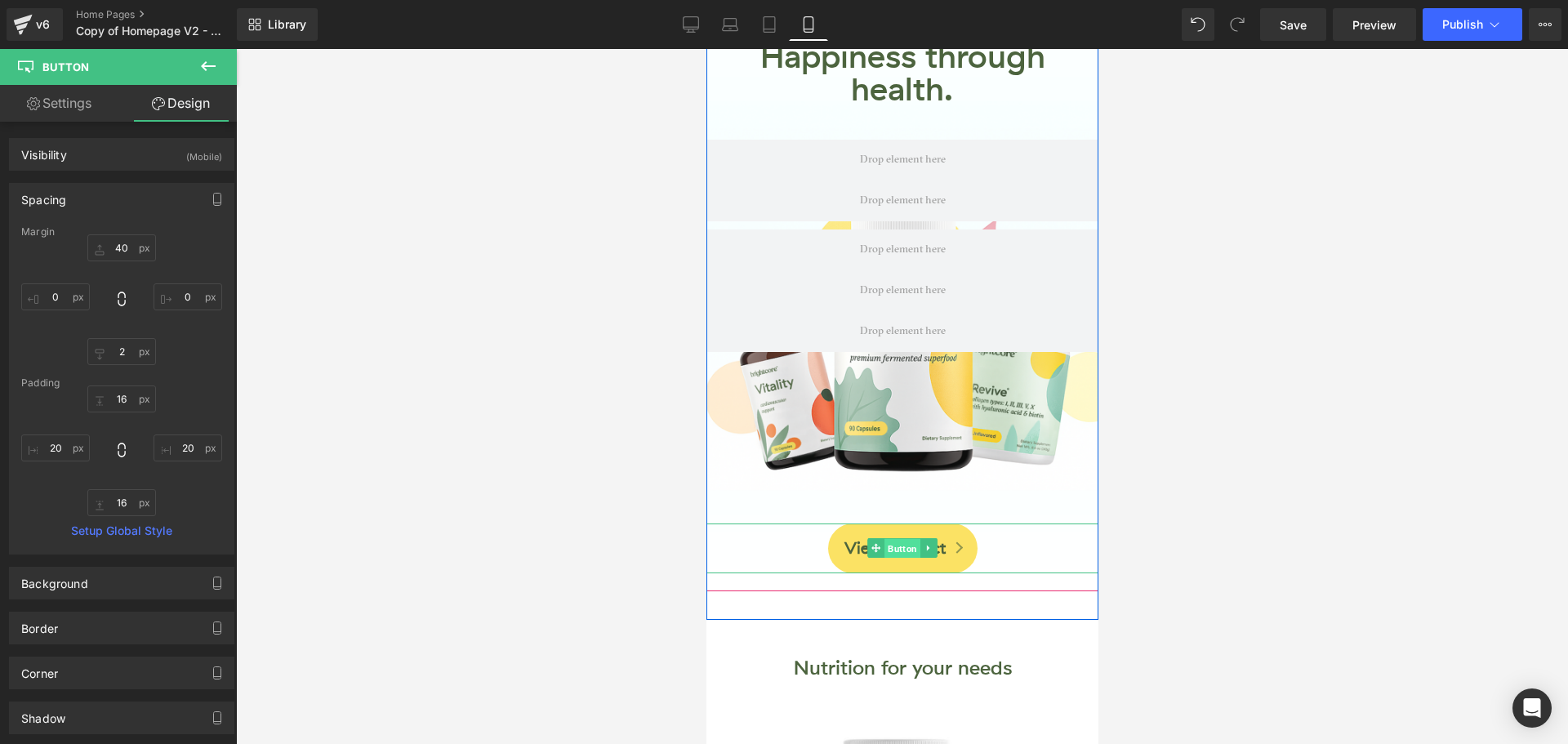
click at [889, 539] on span "Button" at bounding box center [902, 549] width 36 height 20
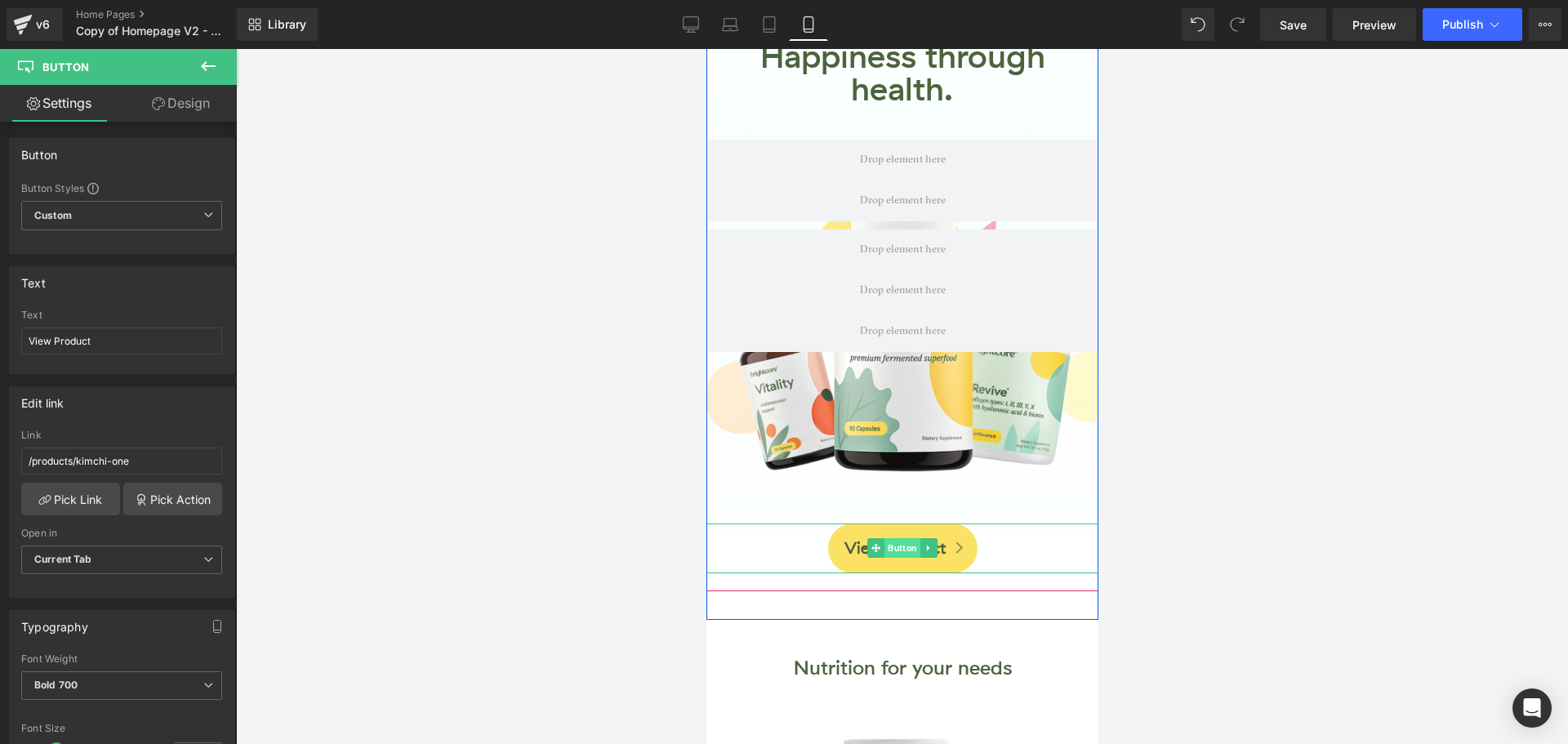
click at [901, 547] on span "Button" at bounding box center [902, 548] width 36 height 20
click at [901, 552] on span "Button" at bounding box center [902, 548] width 36 height 20
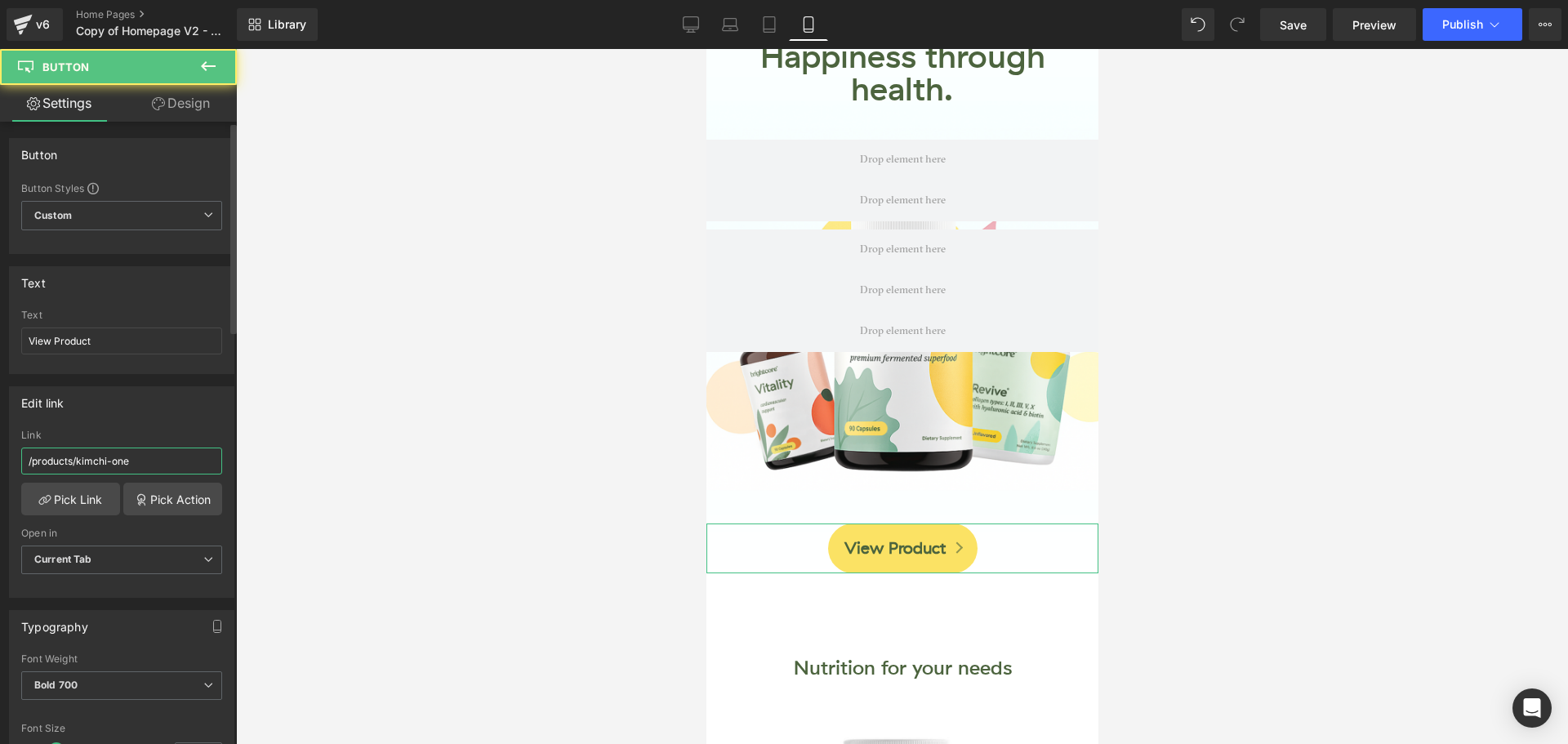
click at [127, 460] on input "/products/kimchi-one" at bounding box center [121, 461] width 201 height 27
paste input "https://www.mybrightcore.com/collections/products"
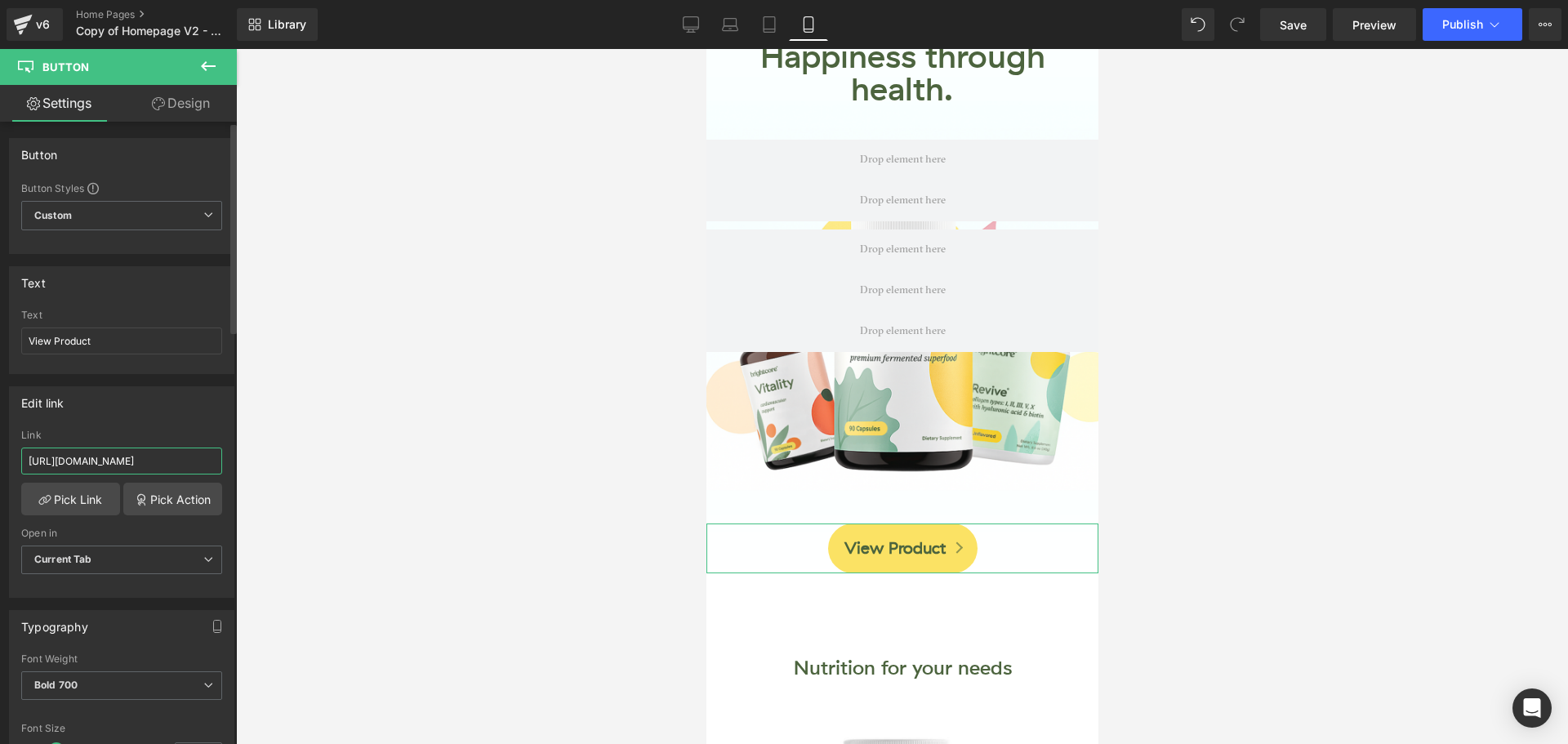
type input "https://www.mybrightcore.com/collections/products"
click at [169, 422] on div "Edit link /products/kimchi-one Link https://www.mybrightcore.com/collections/pr…" at bounding box center [121, 493] width 226 height 212
click at [121, 340] on input "View Product" at bounding box center [121, 340] width 201 height 27
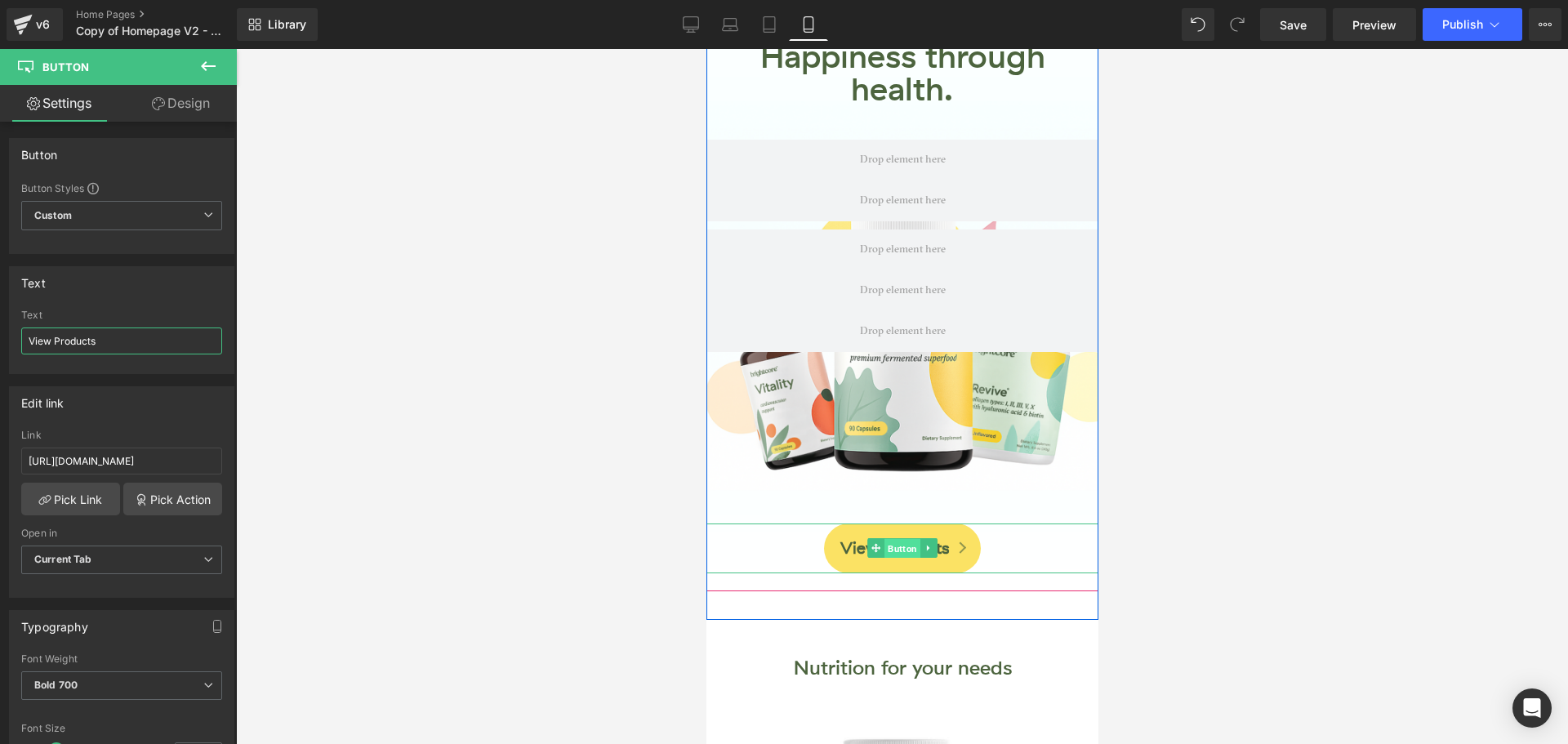
click at [900, 551] on span "Button" at bounding box center [902, 549] width 36 height 20
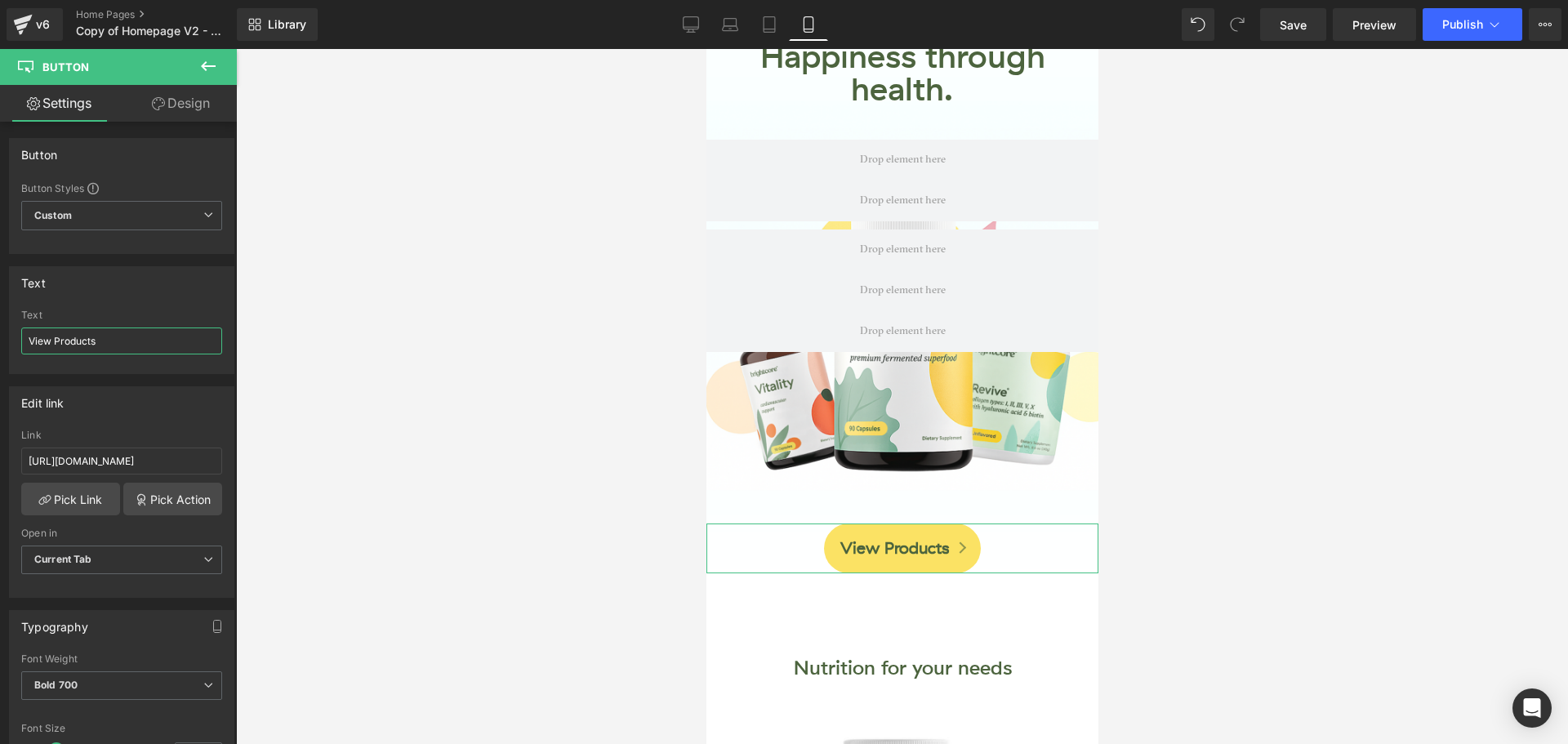
type input "View Products"
drag, startPoint x: 202, startPoint y: 102, endPoint x: 107, endPoint y: 300, distance: 219.6
click at [202, 102] on link "Design" at bounding box center [181, 103] width 119 height 37
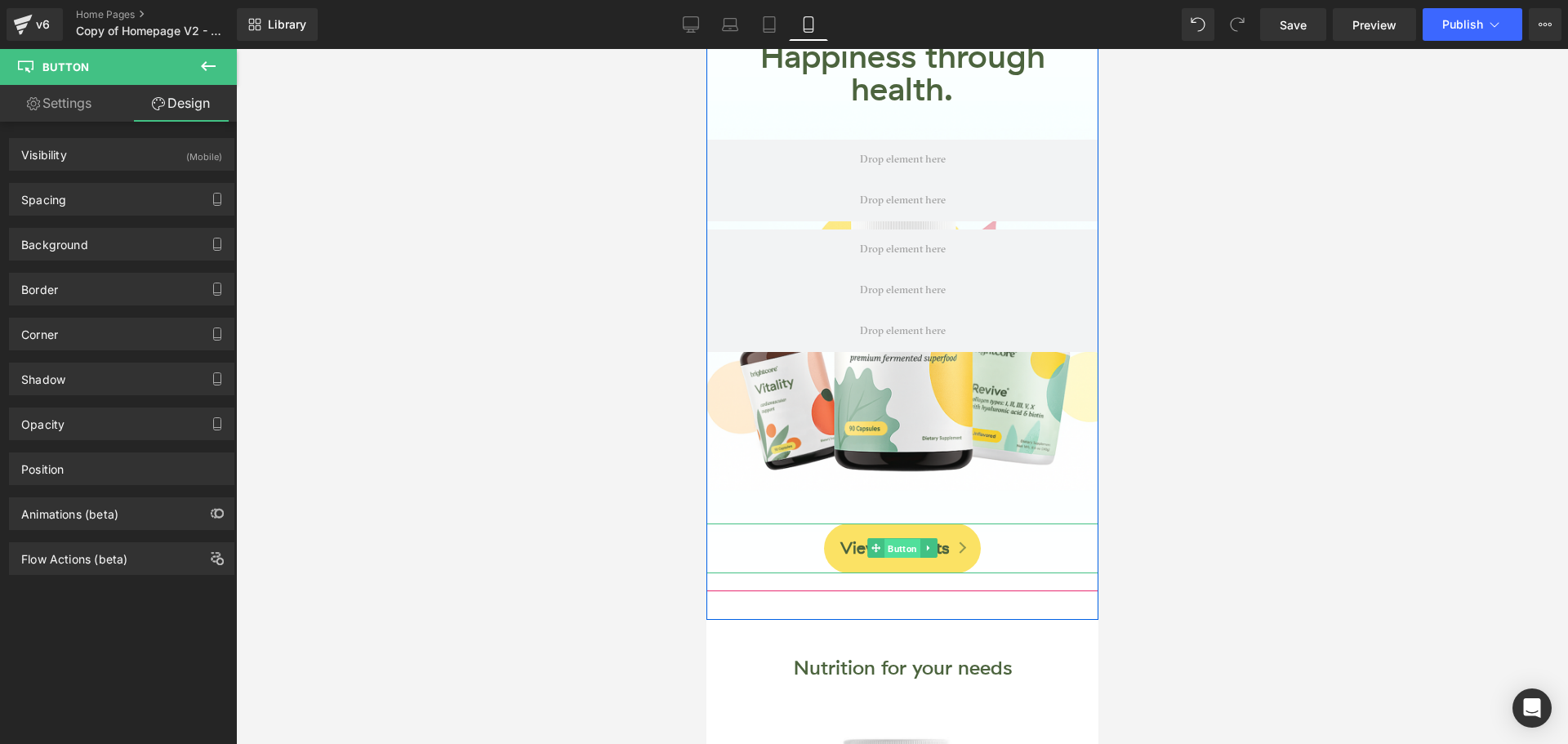
click at [896, 554] on span "Button" at bounding box center [902, 549] width 36 height 20
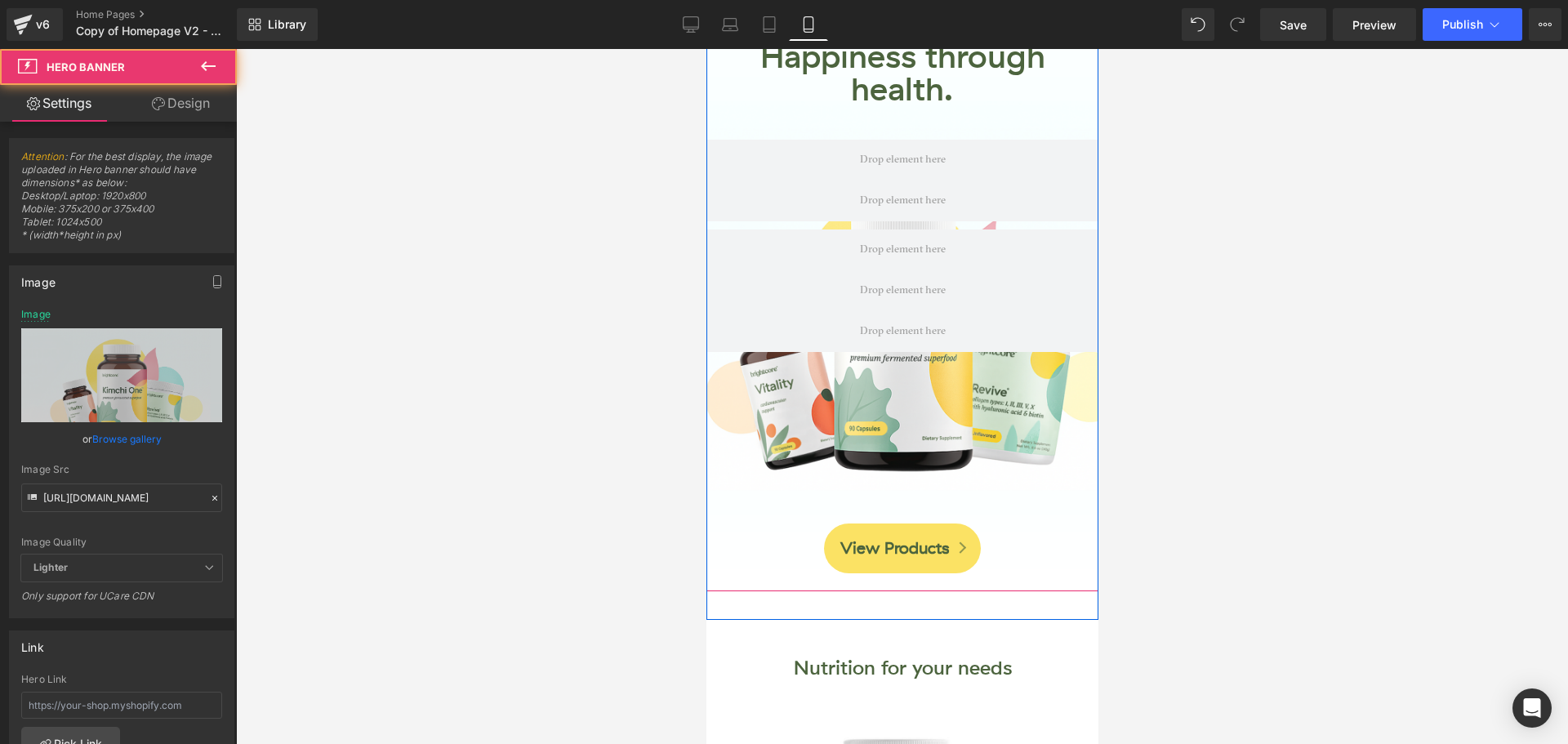
click at [887, 395] on span "Happiness through health. Heading Happiness through health. Heading View Produc…" at bounding box center [901, 369] width 392 height 412
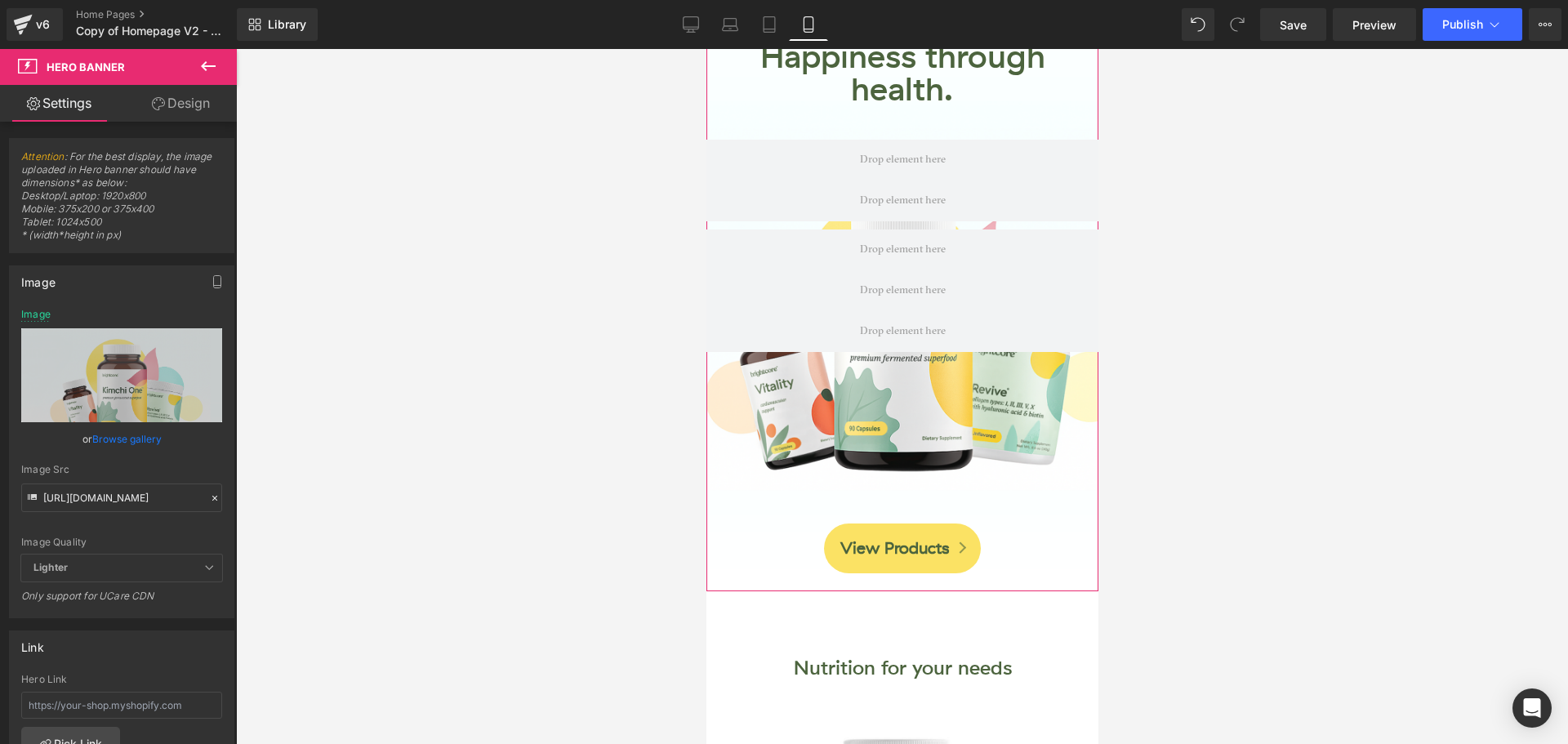
click at [191, 98] on link "Design" at bounding box center [181, 103] width 119 height 37
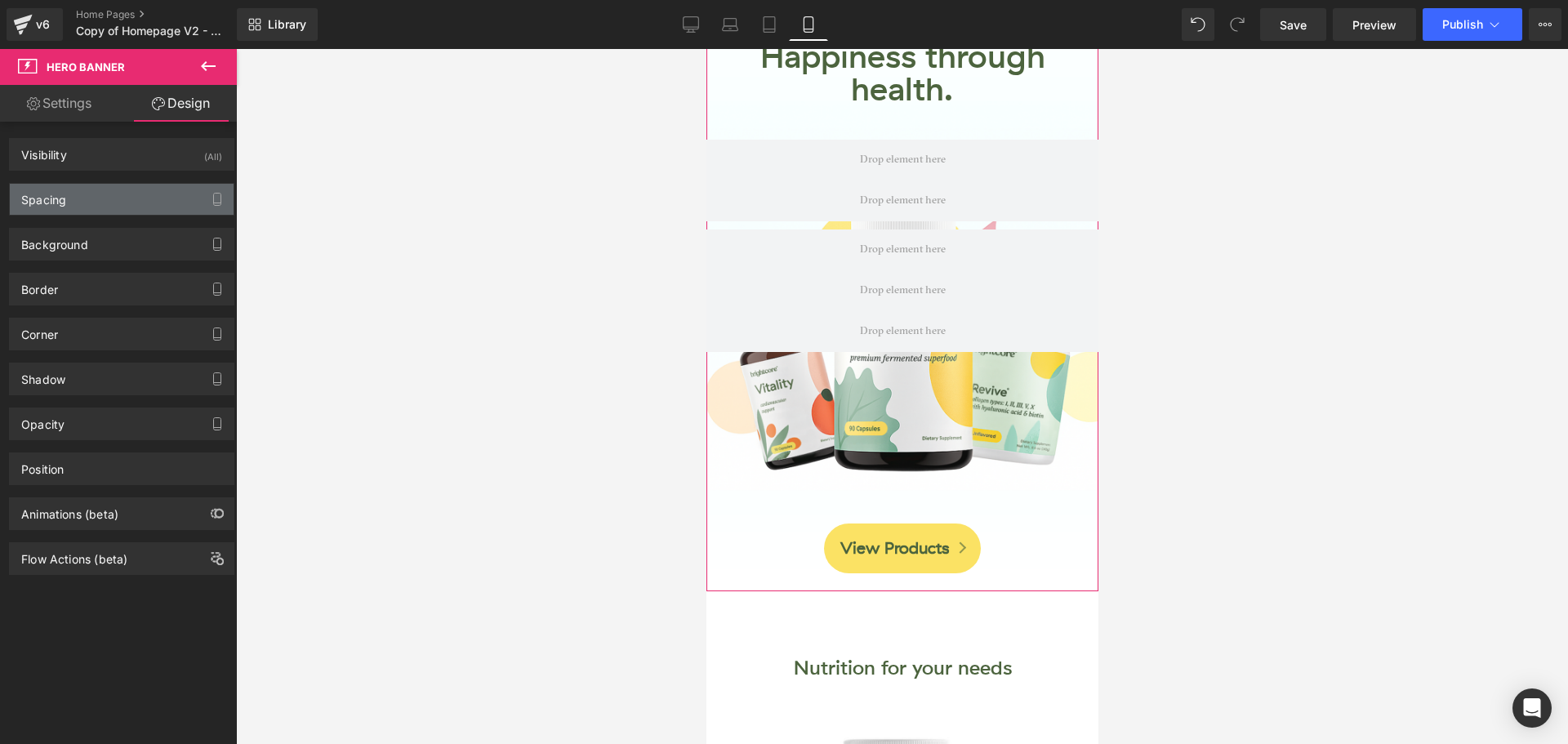
click at [117, 205] on div "Spacing" at bounding box center [121, 199] width 224 height 31
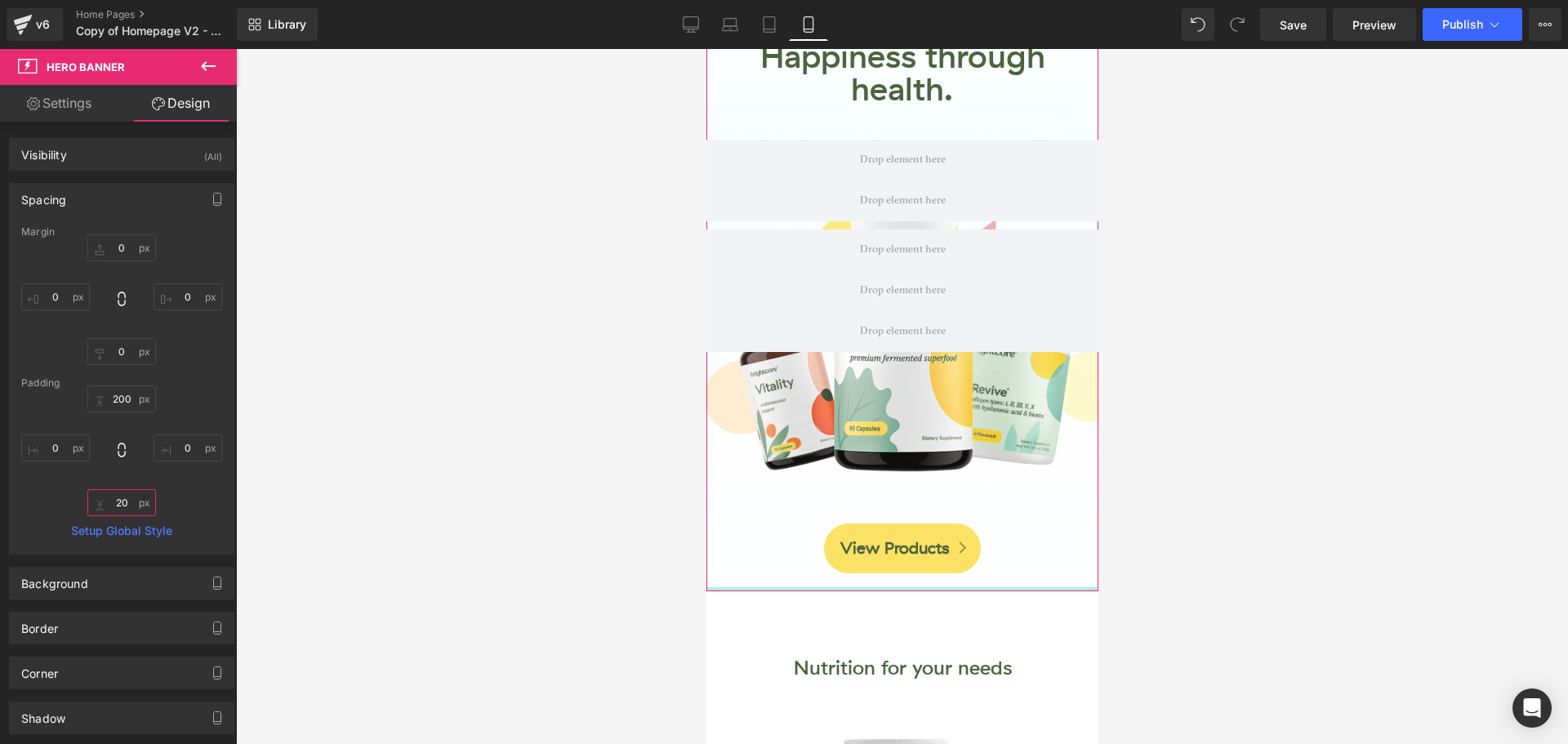
click at [125, 499] on input "text" at bounding box center [121, 502] width 69 height 27
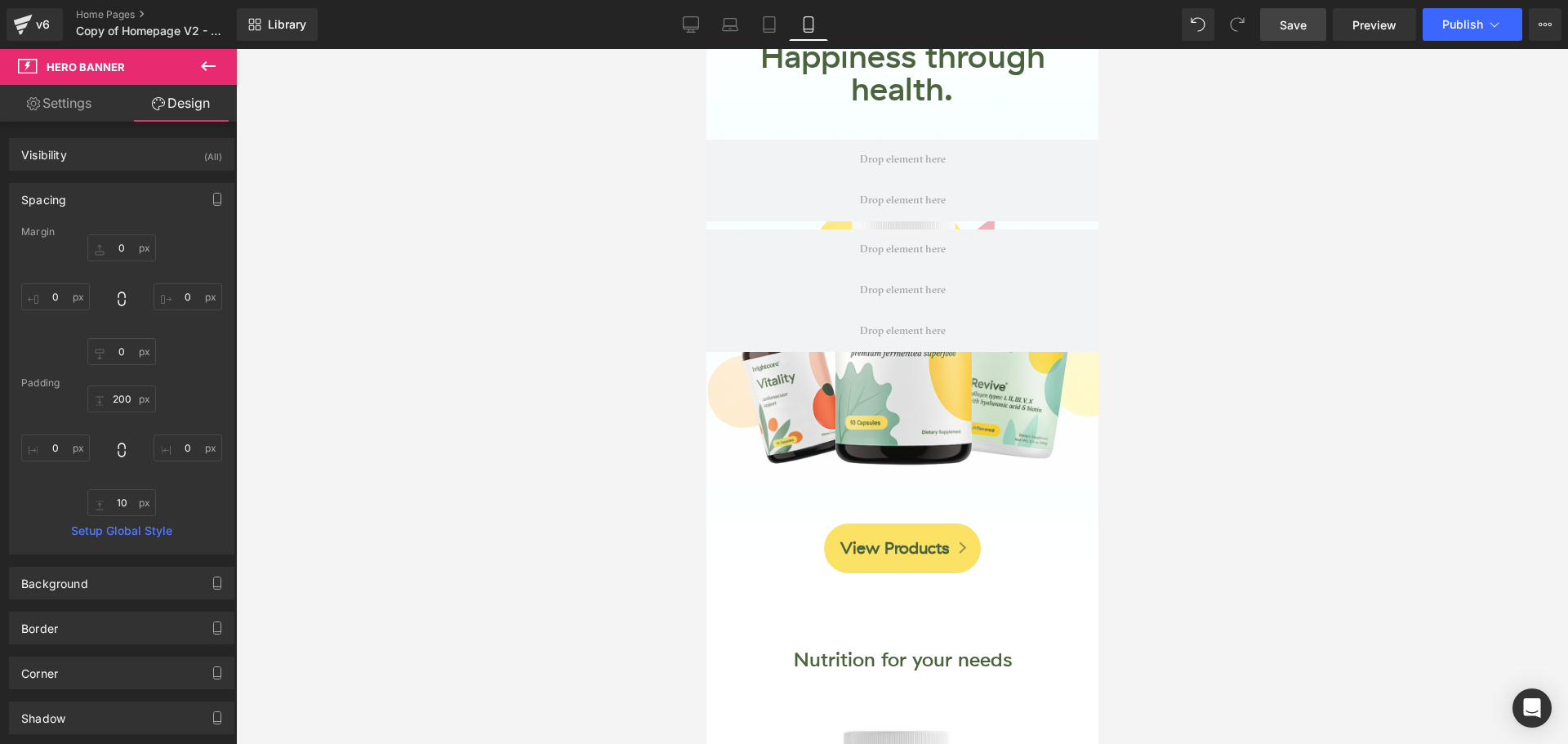
click at [1306, 25] on span "Save" at bounding box center [1292, 25] width 27 height 17
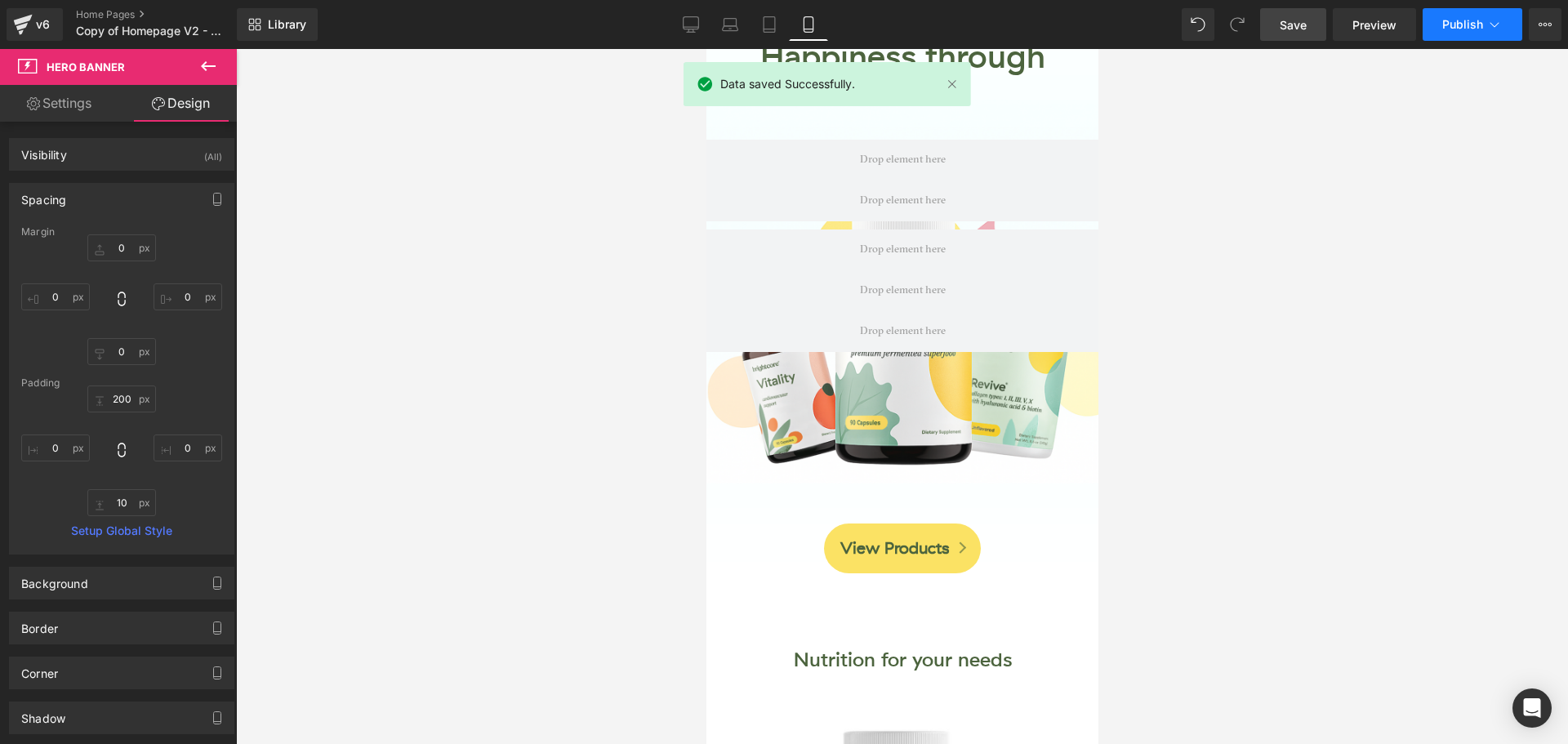
click at [1447, 35] on button "Publish" at bounding box center [1472, 24] width 100 height 33
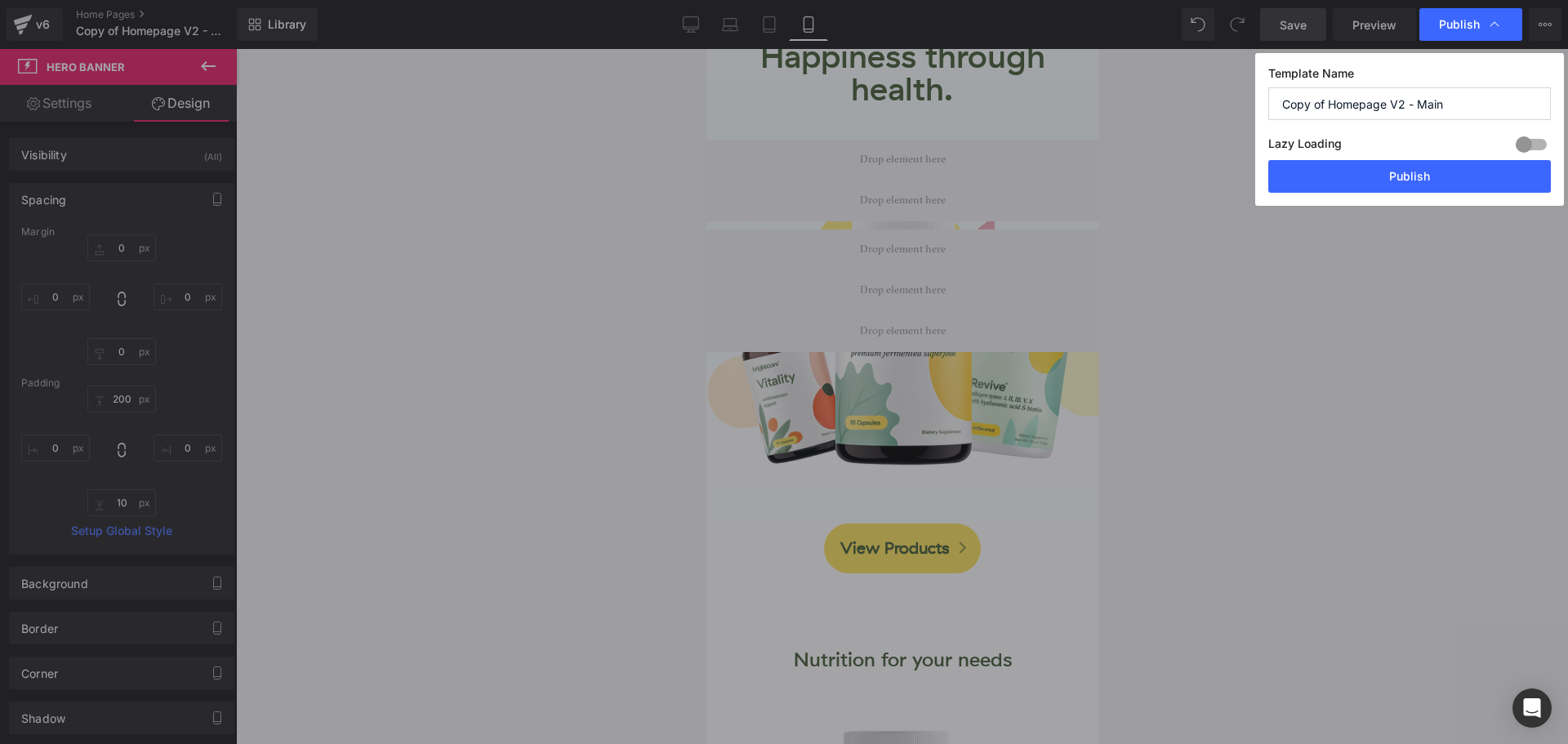
click at [0, 0] on button "Publish" at bounding box center [0, 0] width 0 height 0
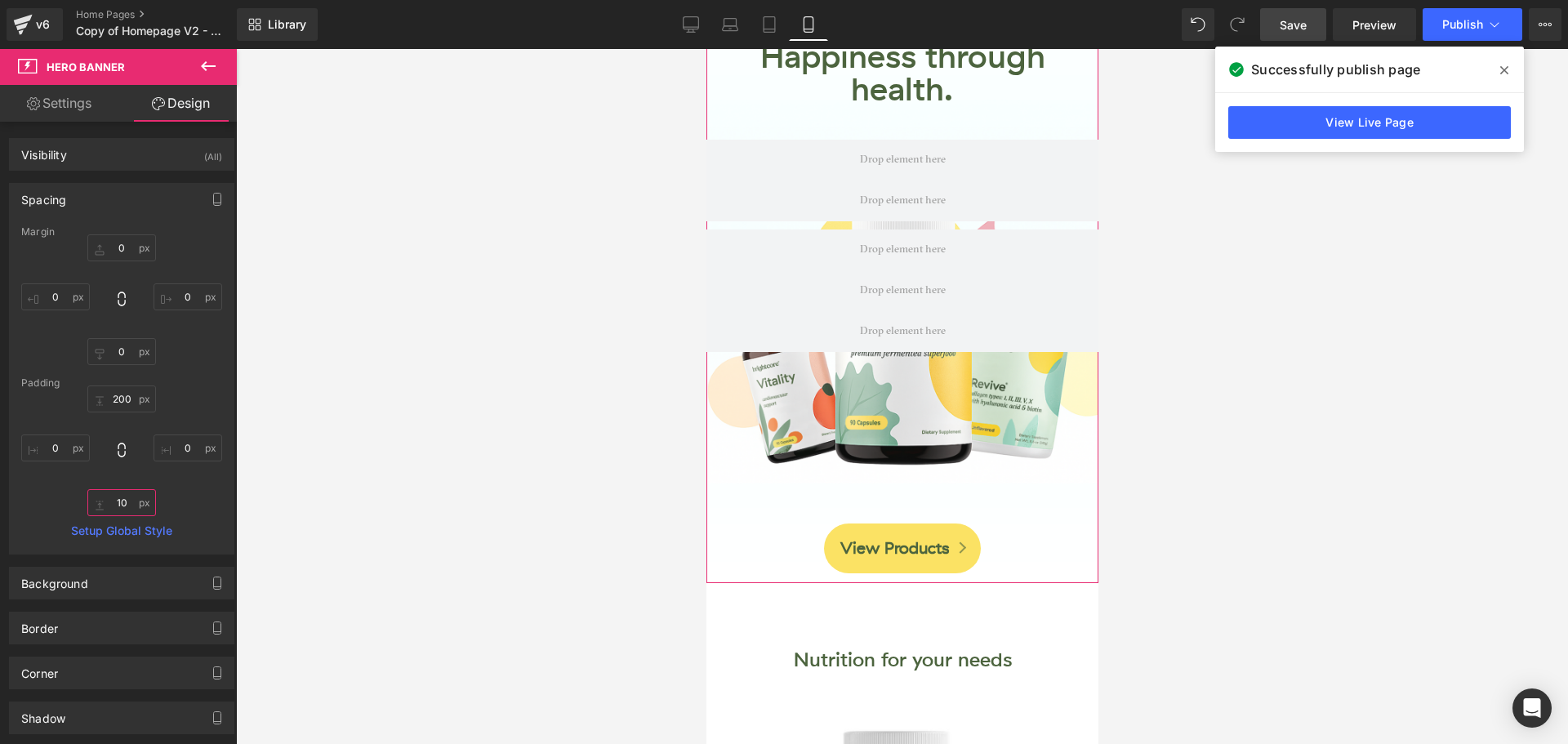
click at [115, 505] on input "10" at bounding box center [121, 502] width 69 height 27
click at [1287, 33] on span "Save" at bounding box center [1292, 25] width 27 height 17
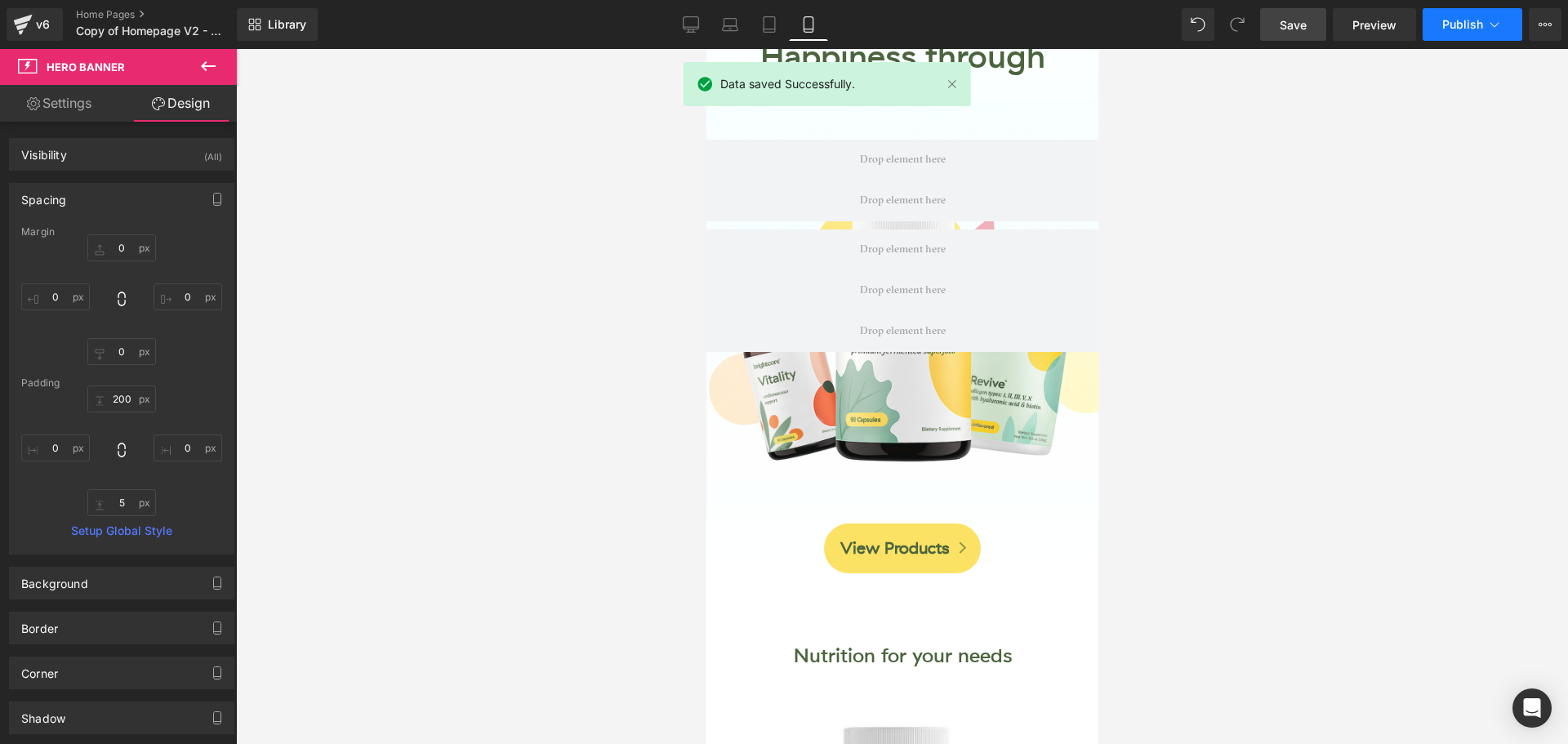
click at [1463, 28] on span "Publish" at bounding box center [1462, 24] width 40 height 13
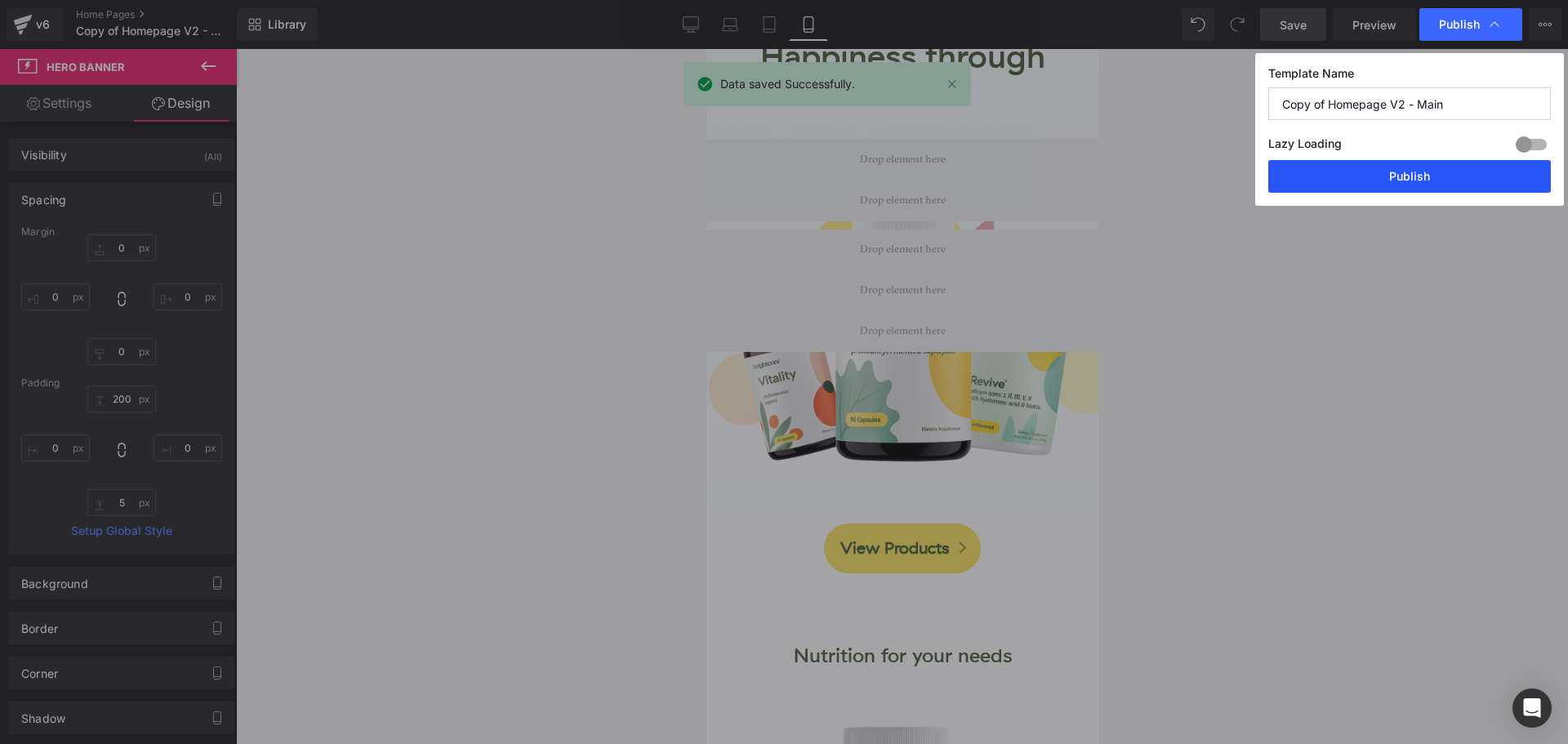
click at [1478, 183] on button "Publish" at bounding box center [1410, 177] width 282 height 33
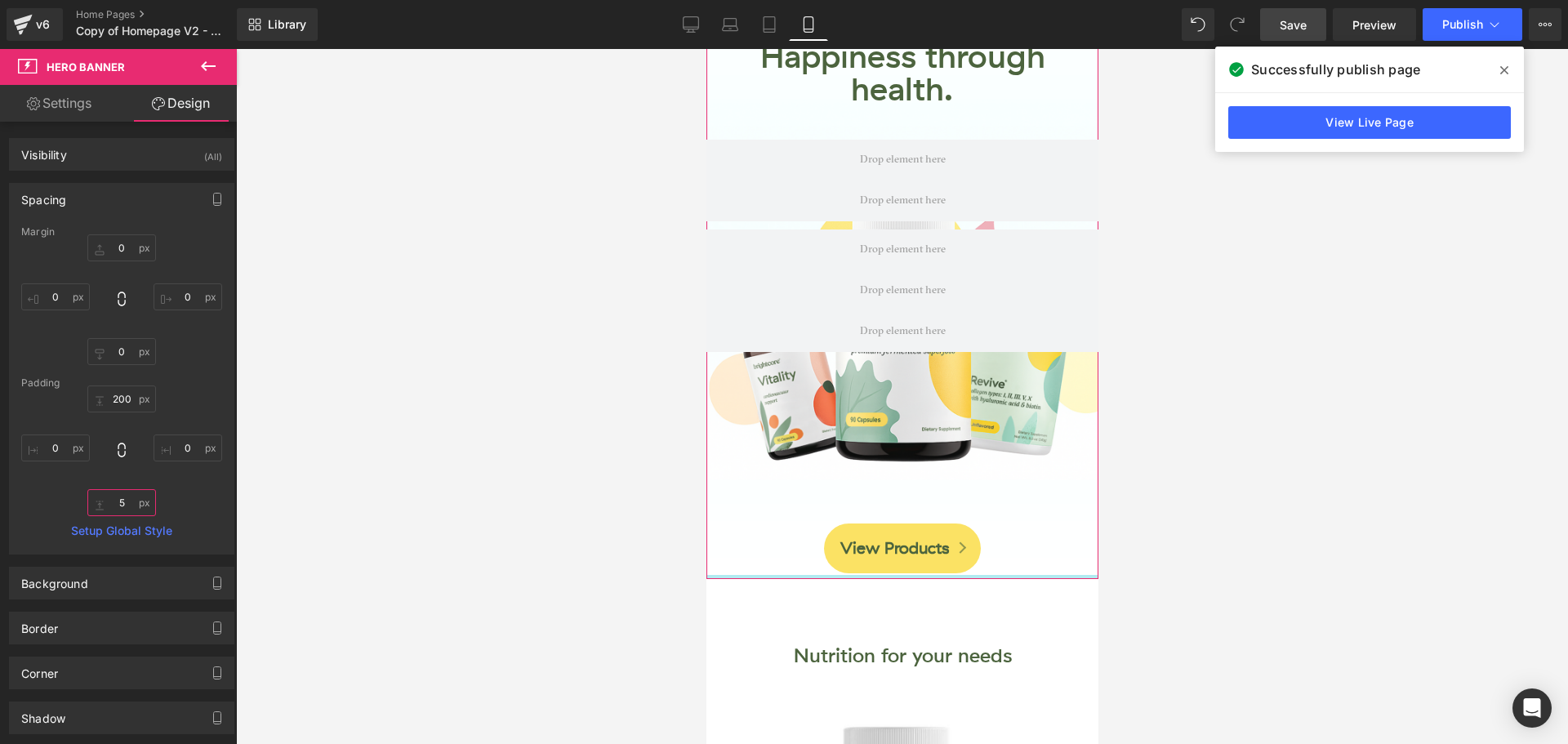
click at [124, 489] on input "5" at bounding box center [121, 502] width 69 height 27
type input "1"
click at [1289, 36] on link "Save" at bounding box center [1292, 24] width 66 height 33
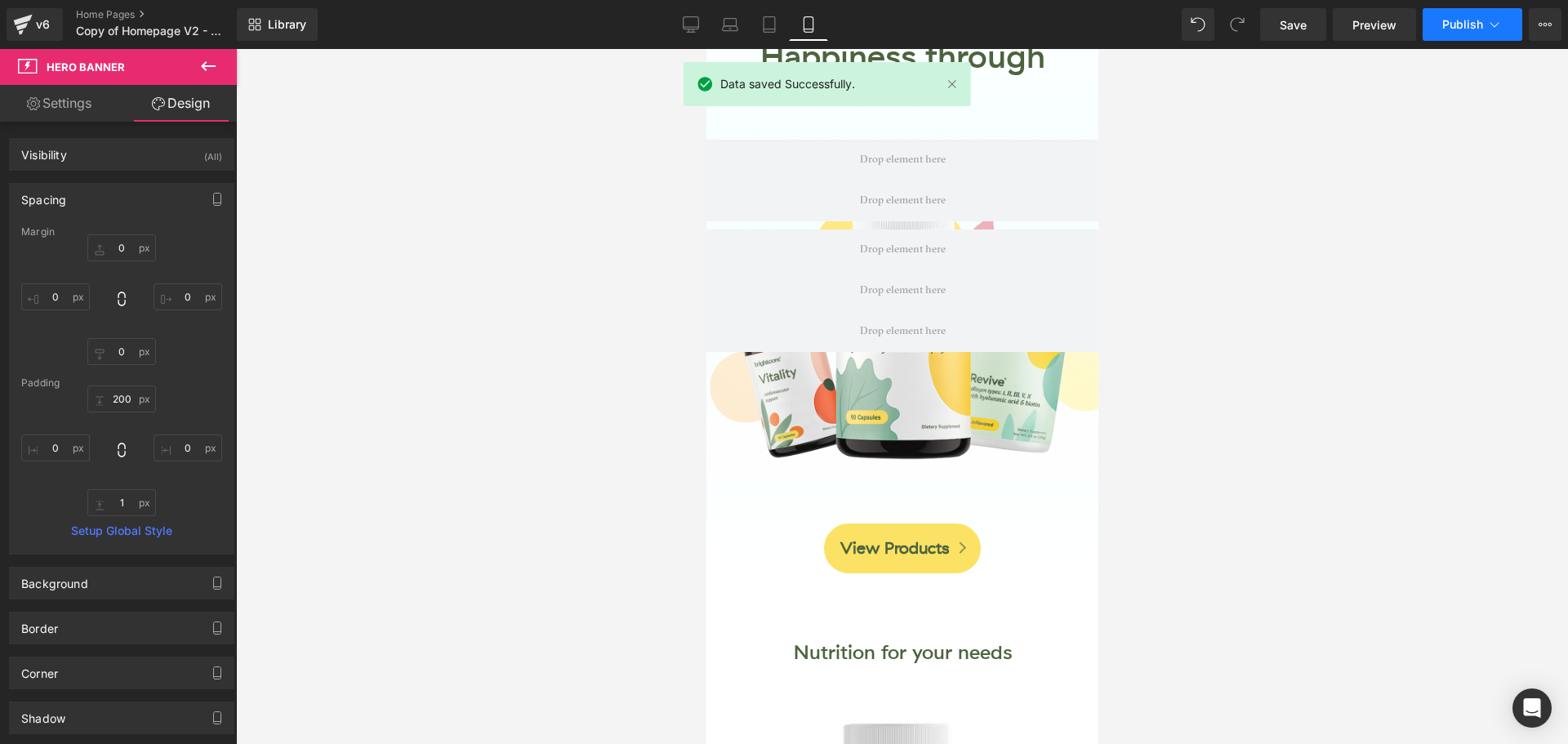
click at [1452, 27] on span "Publish" at bounding box center [1462, 24] width 40 height 13
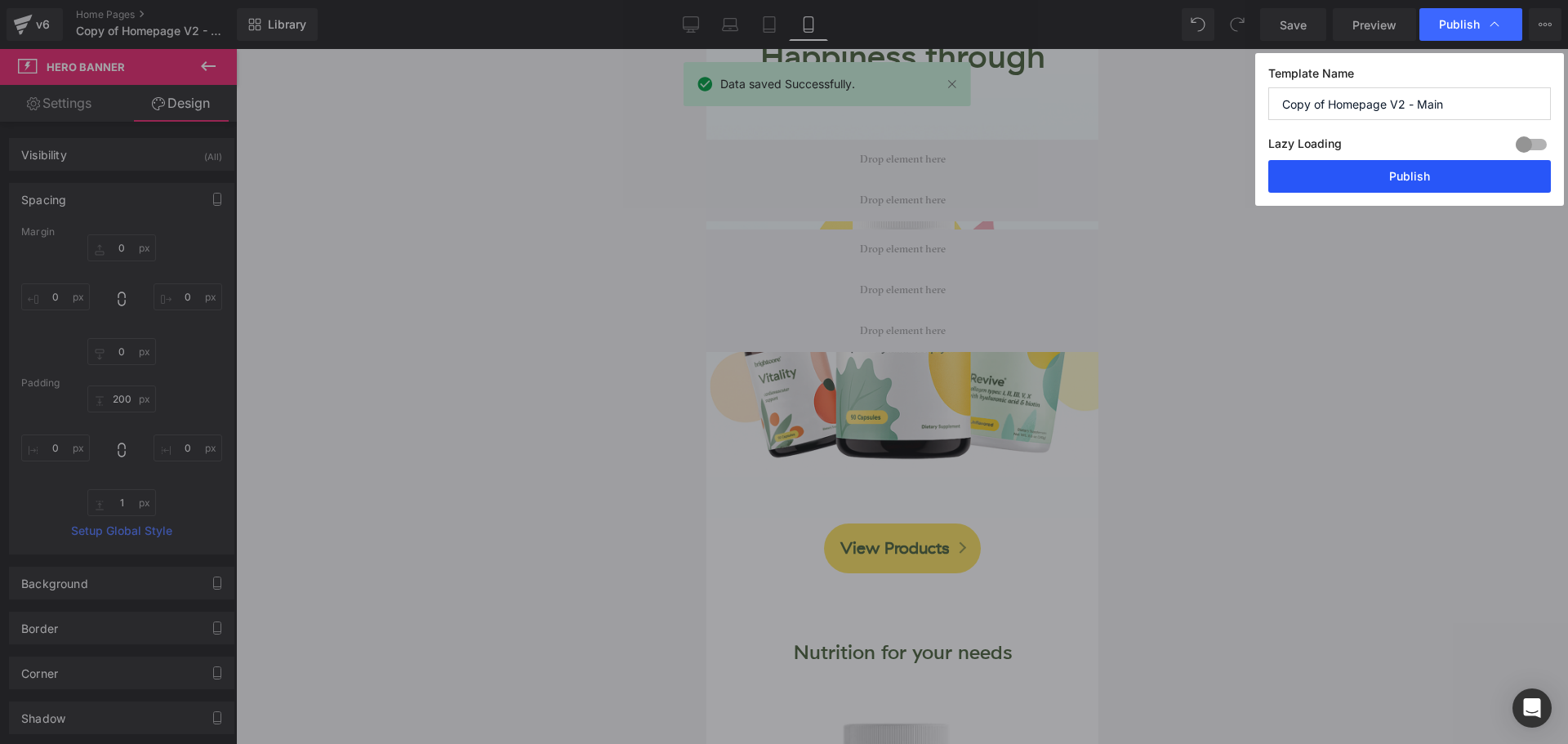
click at [1450, 184] on button "Publish" at bounding box center [1410, 177] width 282 height 33
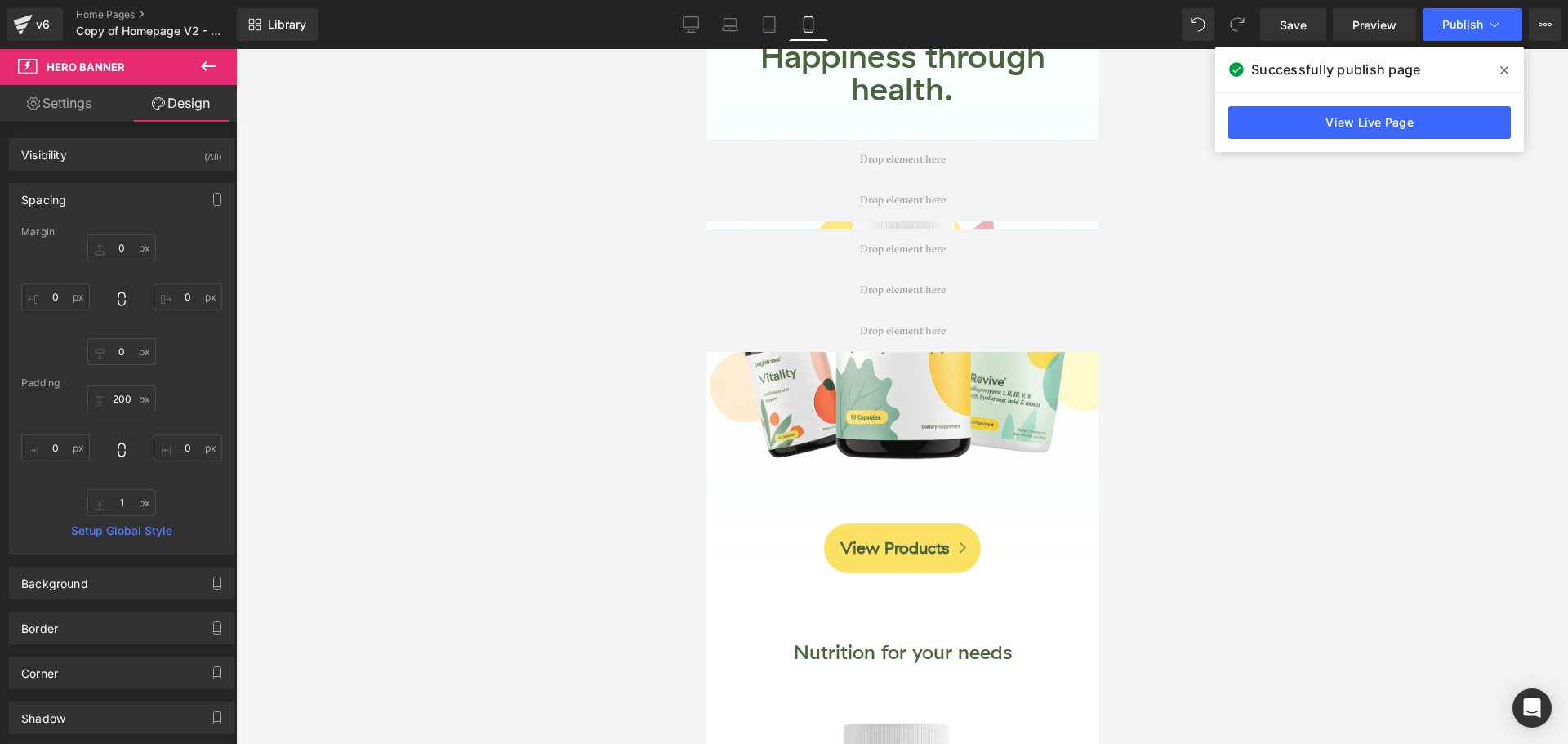
click at [0, 0] on icon at bounding box center [0, 0] width 0 height 0
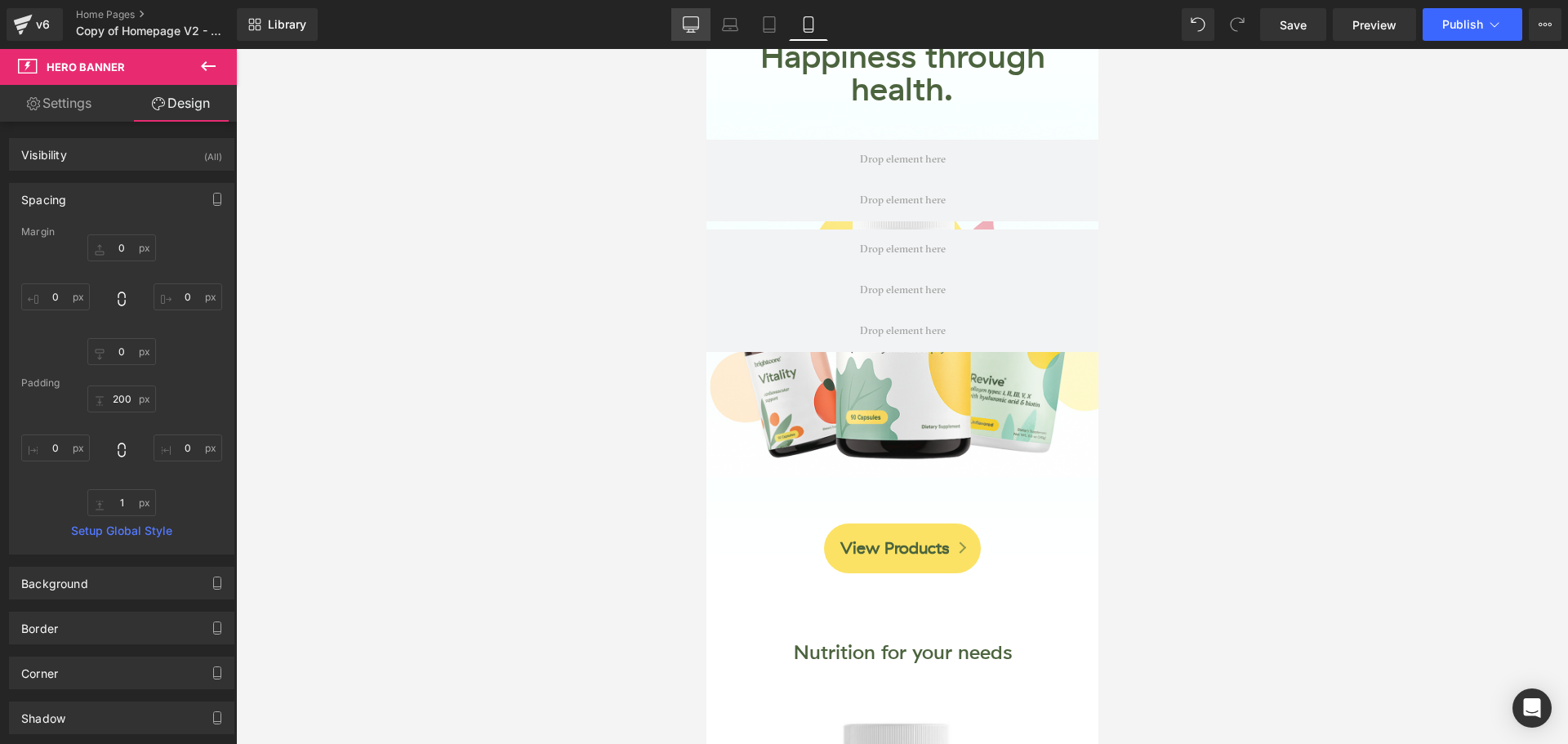
click at [692, 28] on icon at bounding box center [691, 24] width 16 height 16
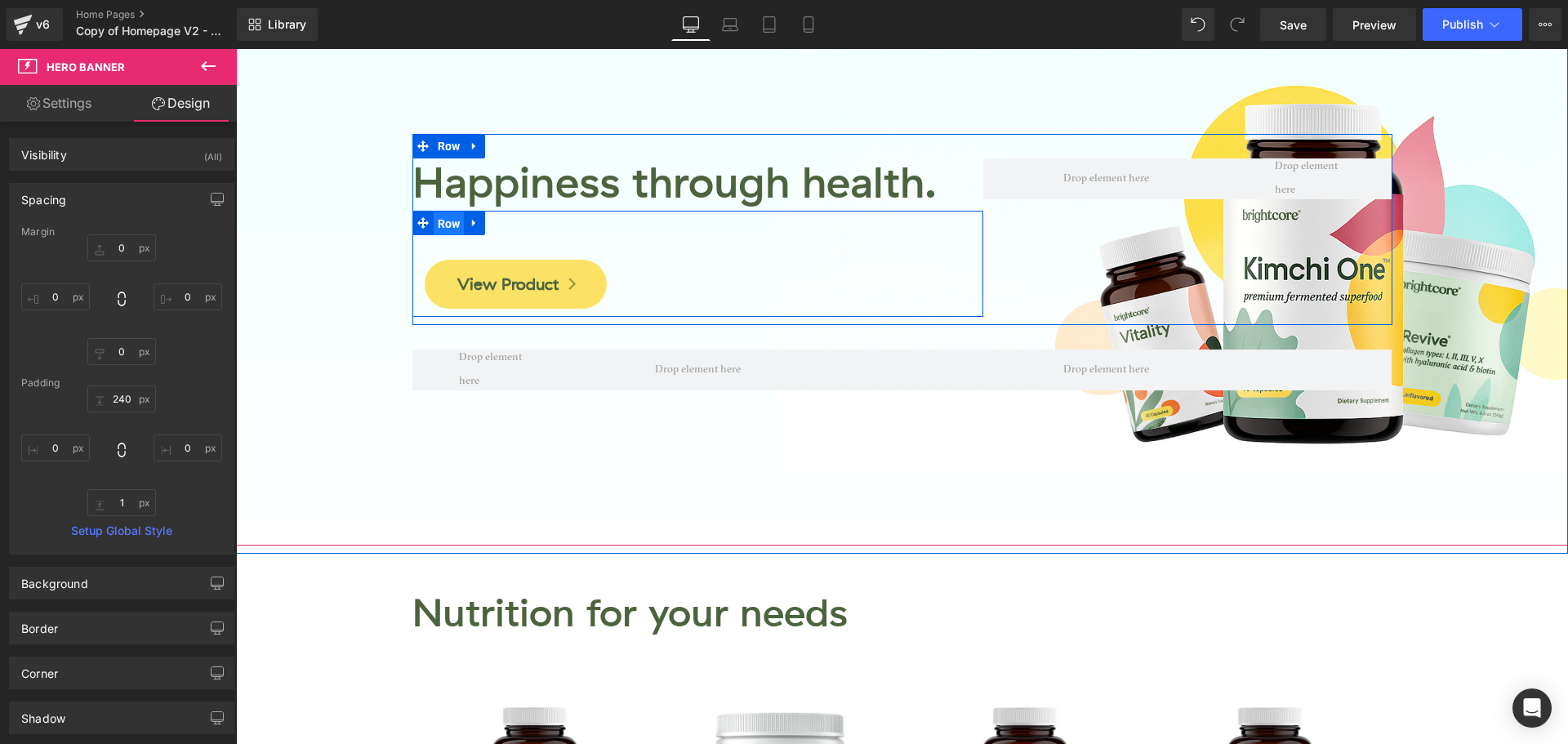
click at [445, 220] on span "Row" at bounding box center [449, 224] width 31 height 24
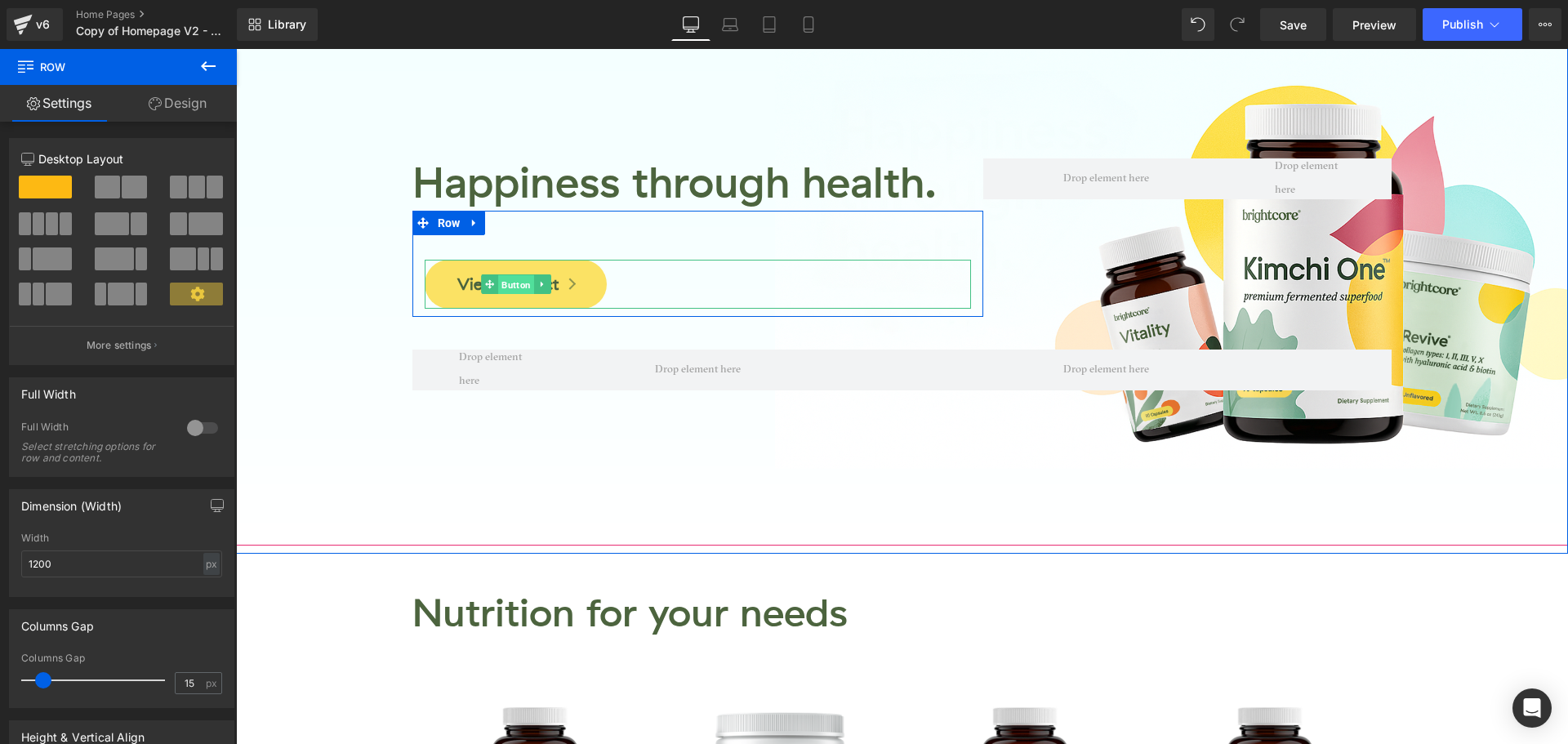
click at [506, 281] on span "Button" at bounding box center [517, 285] width 36 height 20
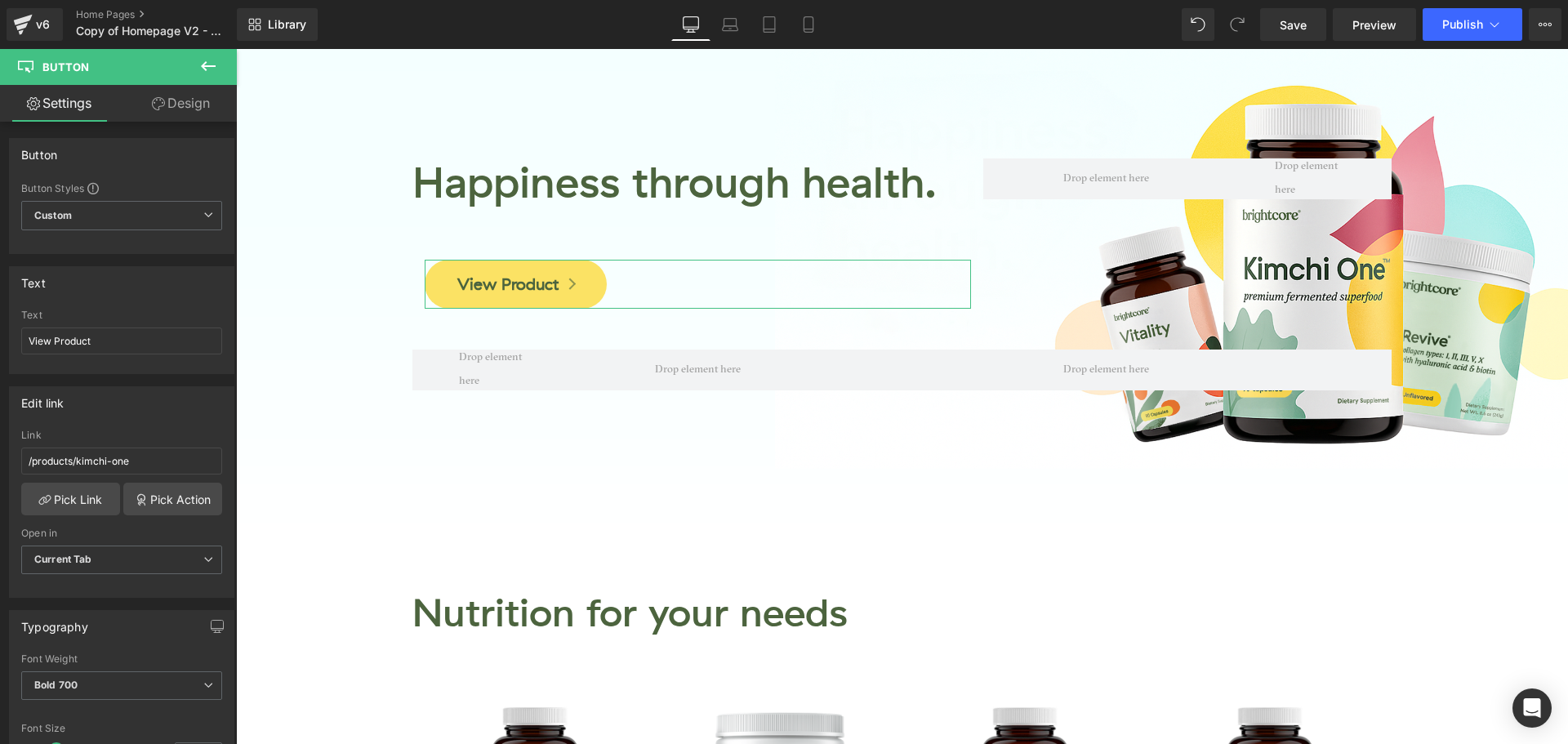
click at [178, 106] on link "Design" at bounding box center [181, 103] width 119 height 37
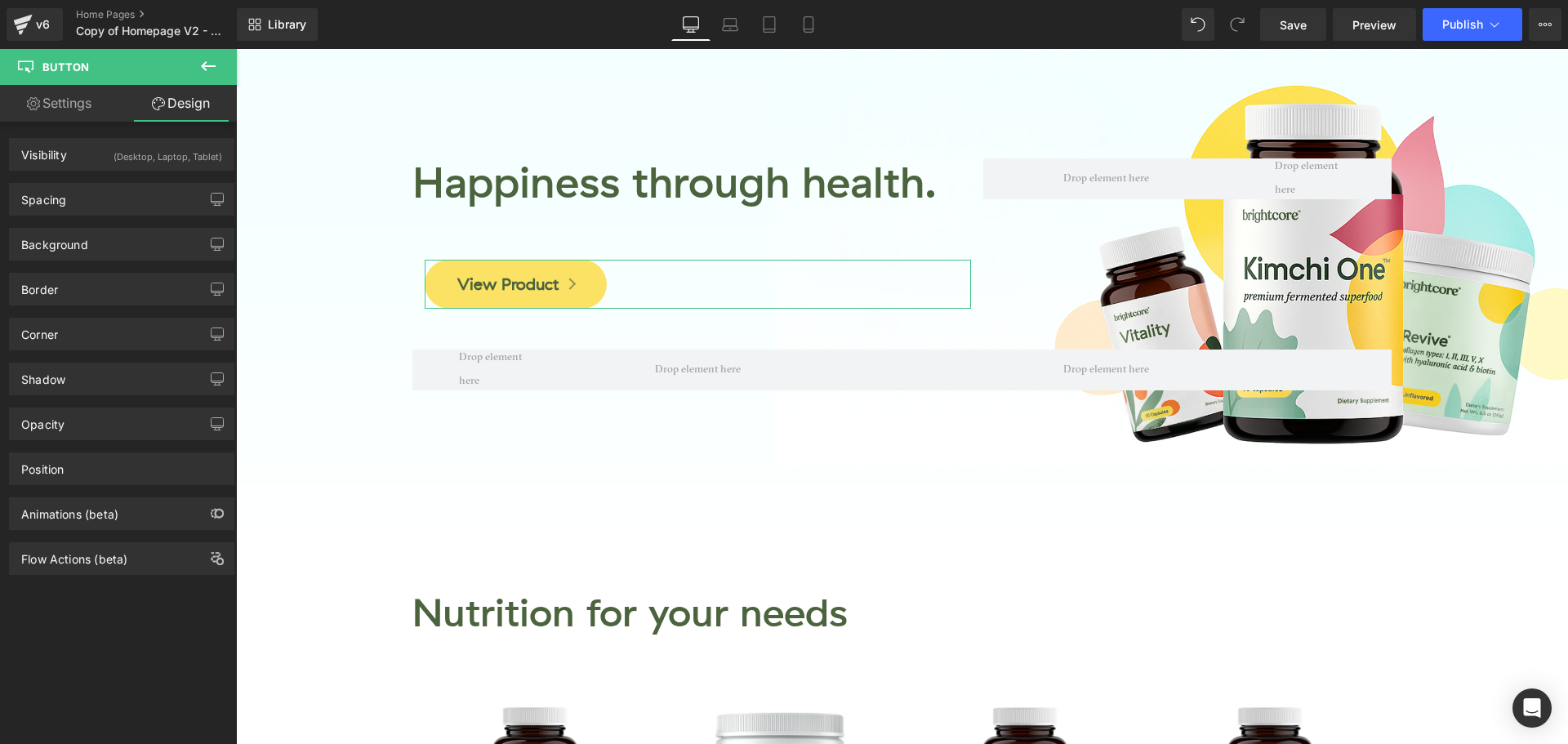
click at [65, 113] on link "Settings" at bounding box center [59, 103] width 119 height 37
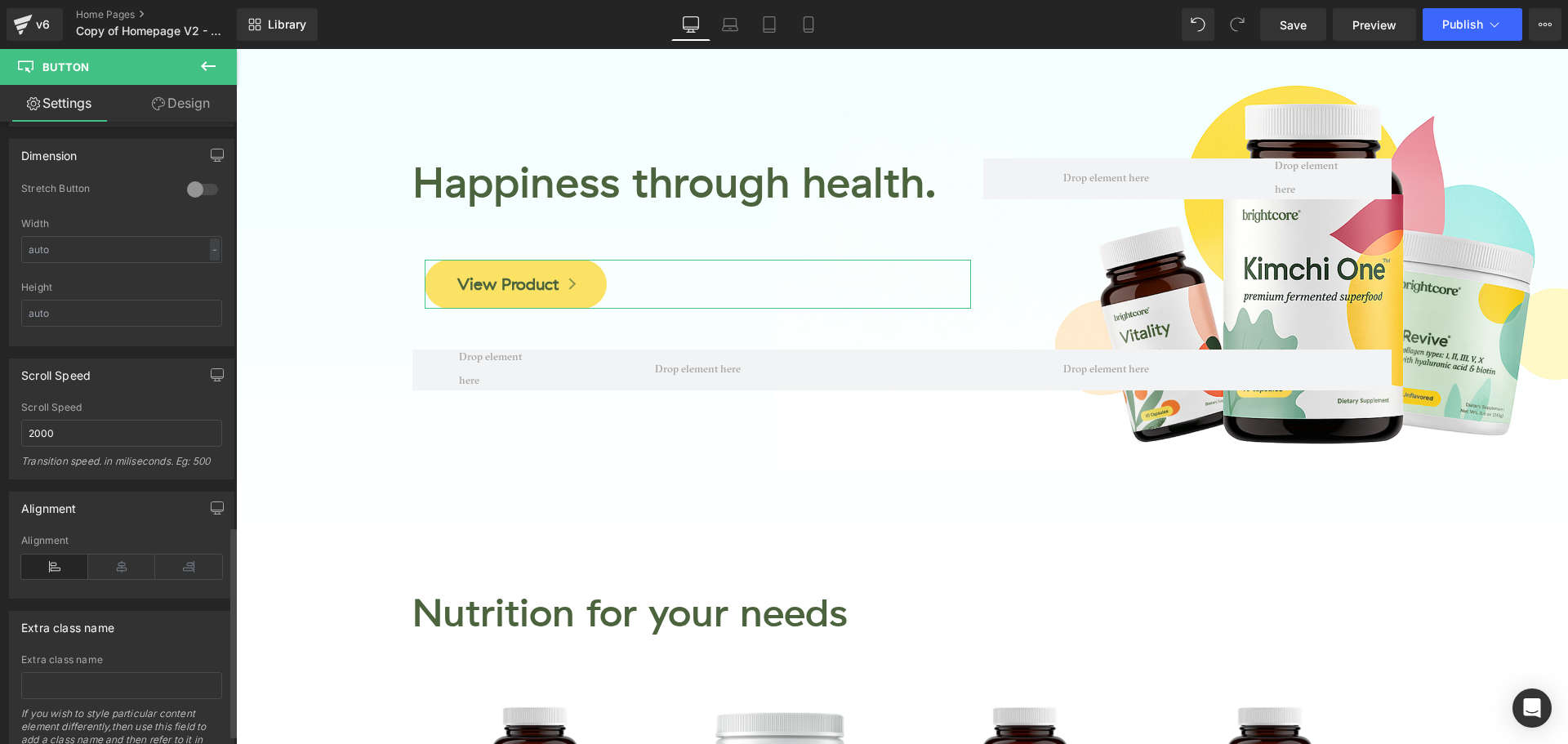
scroll to position [1224, 0]
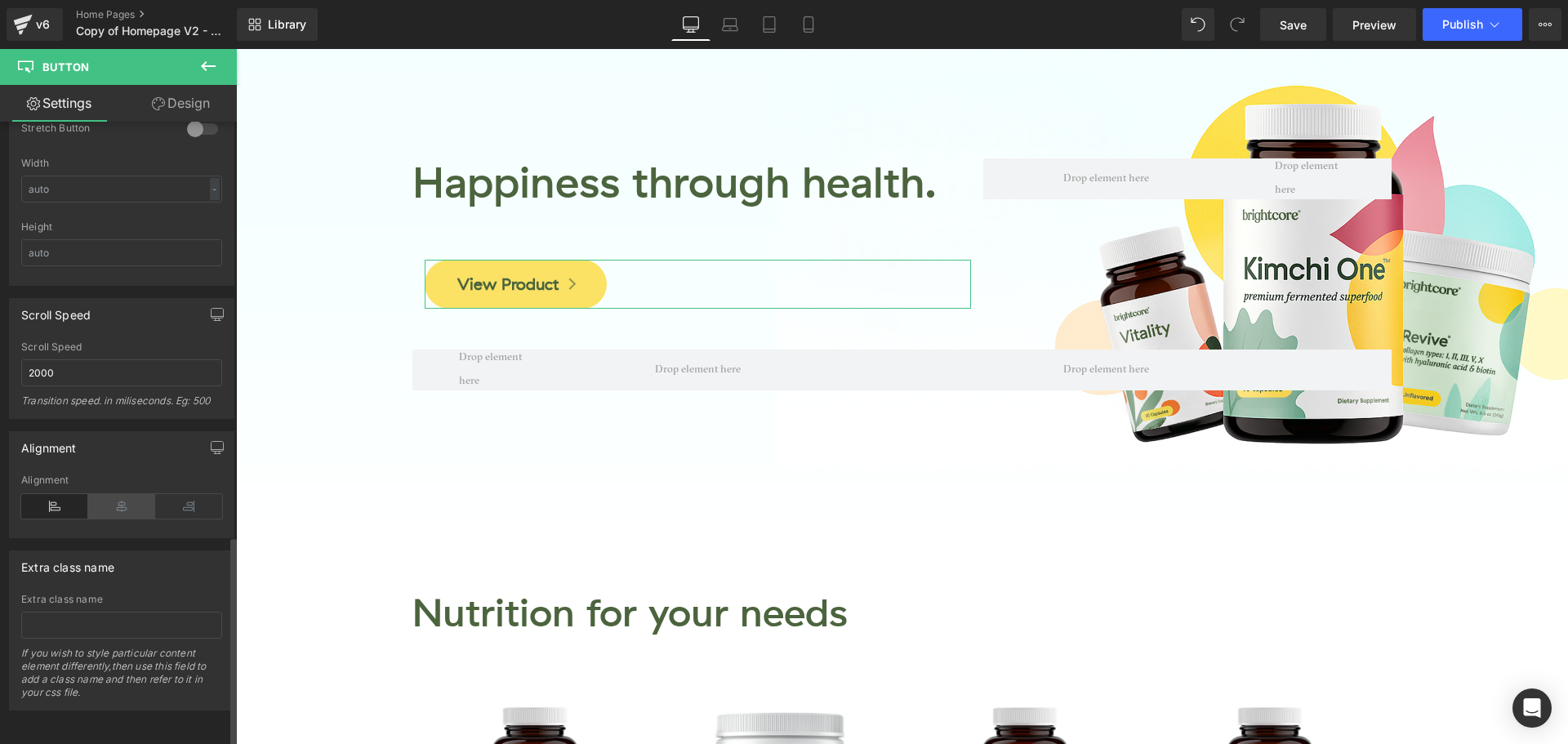
click at [122, 500] on icon at bounding box center [121, 506] width 67 height 24
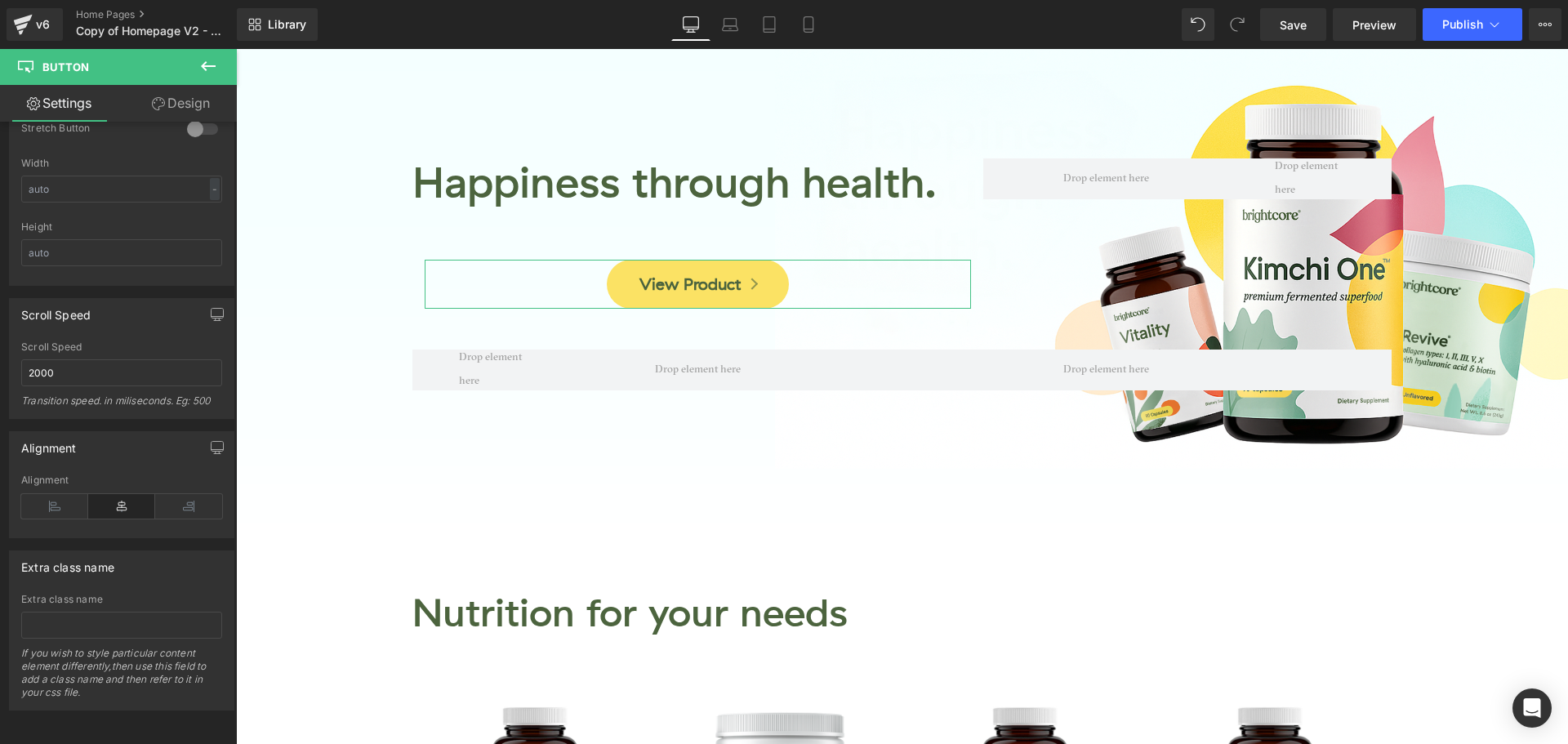
click at [180, 108] on link "Design" at bounding box center [181, 103] width 119 height 37
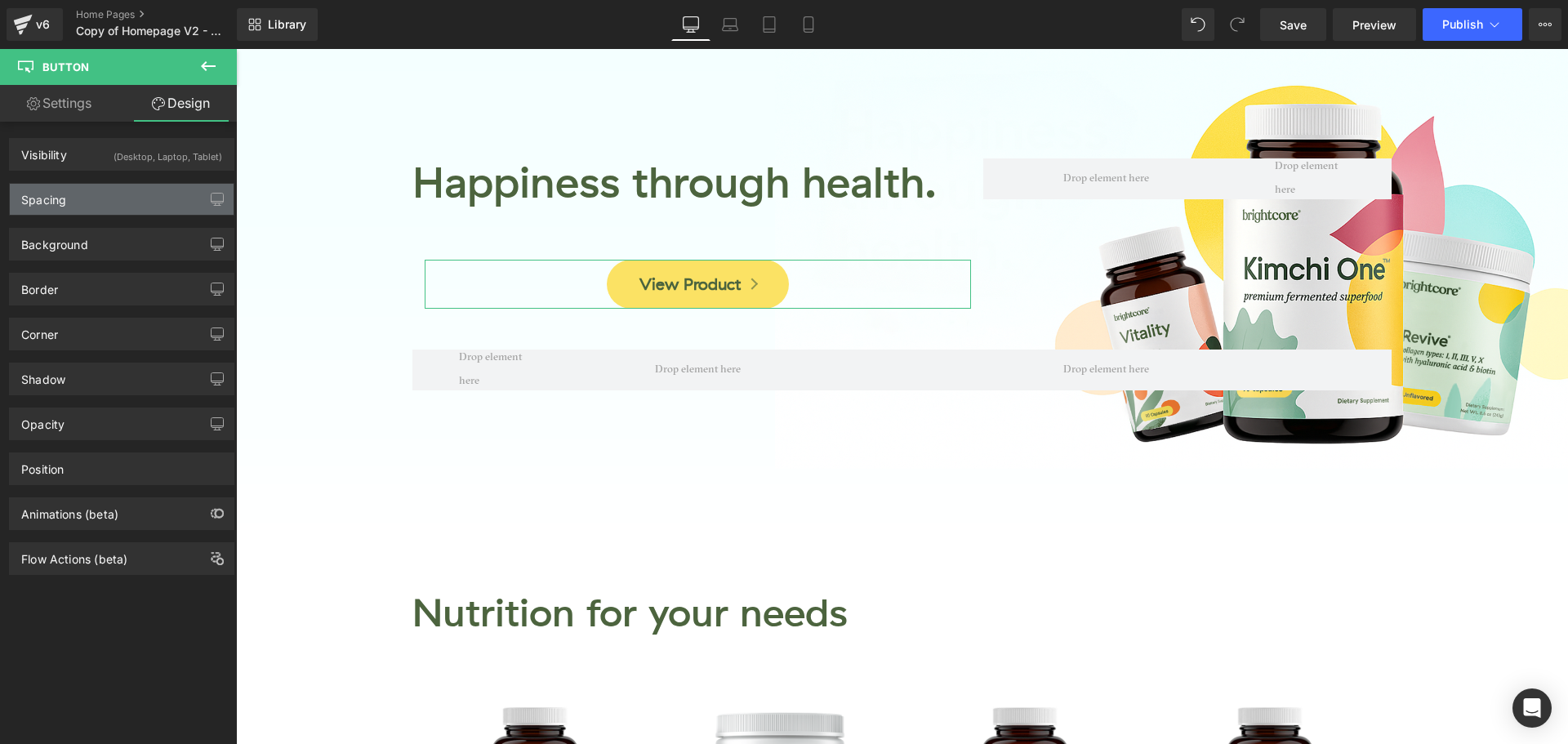
click at [89, 197] on div "Spacing" at bounding box center [121, 199] width 224 height 31
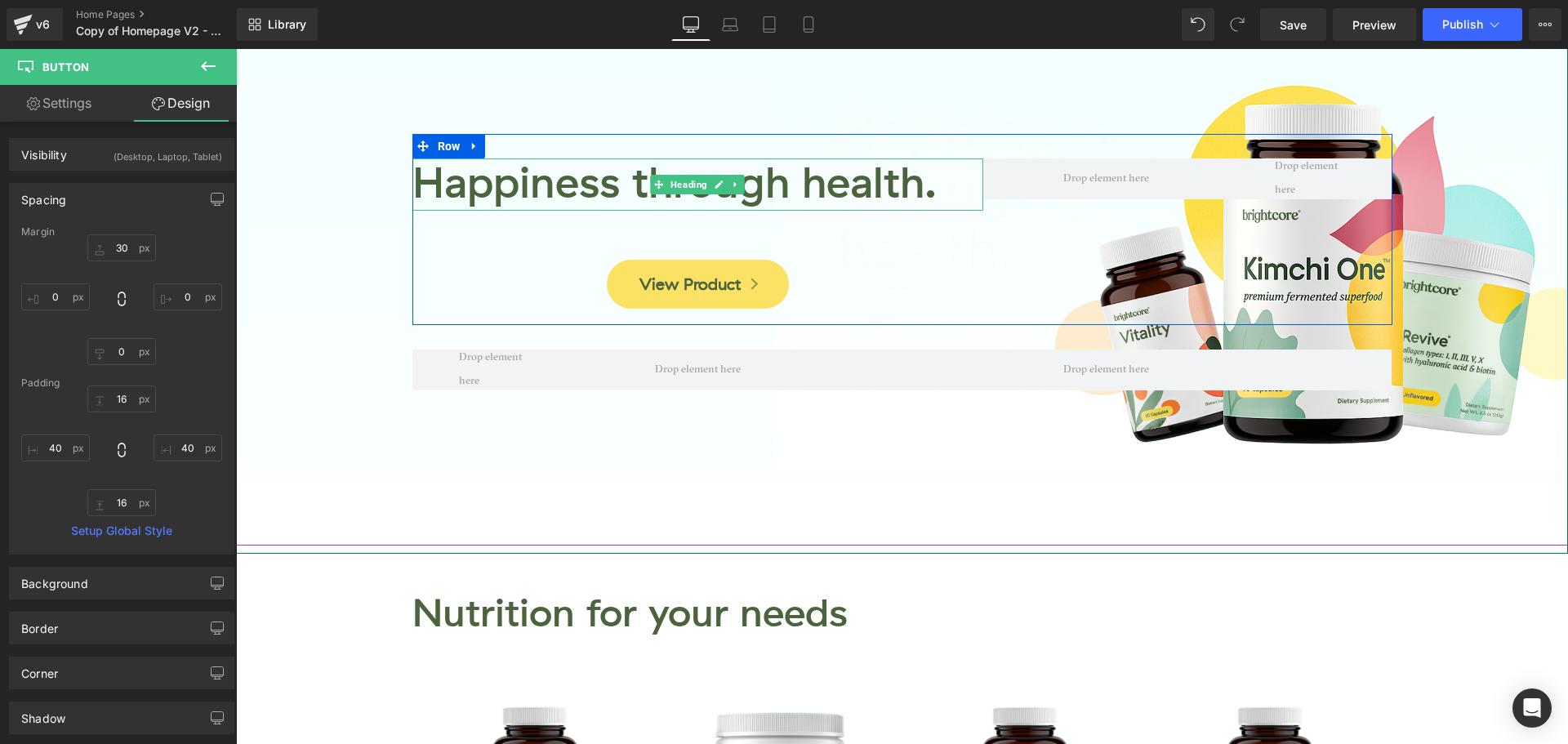
click at [561, 196] on h1 "Happiness through health." at bounding box center [698, 184] width 572 height 53
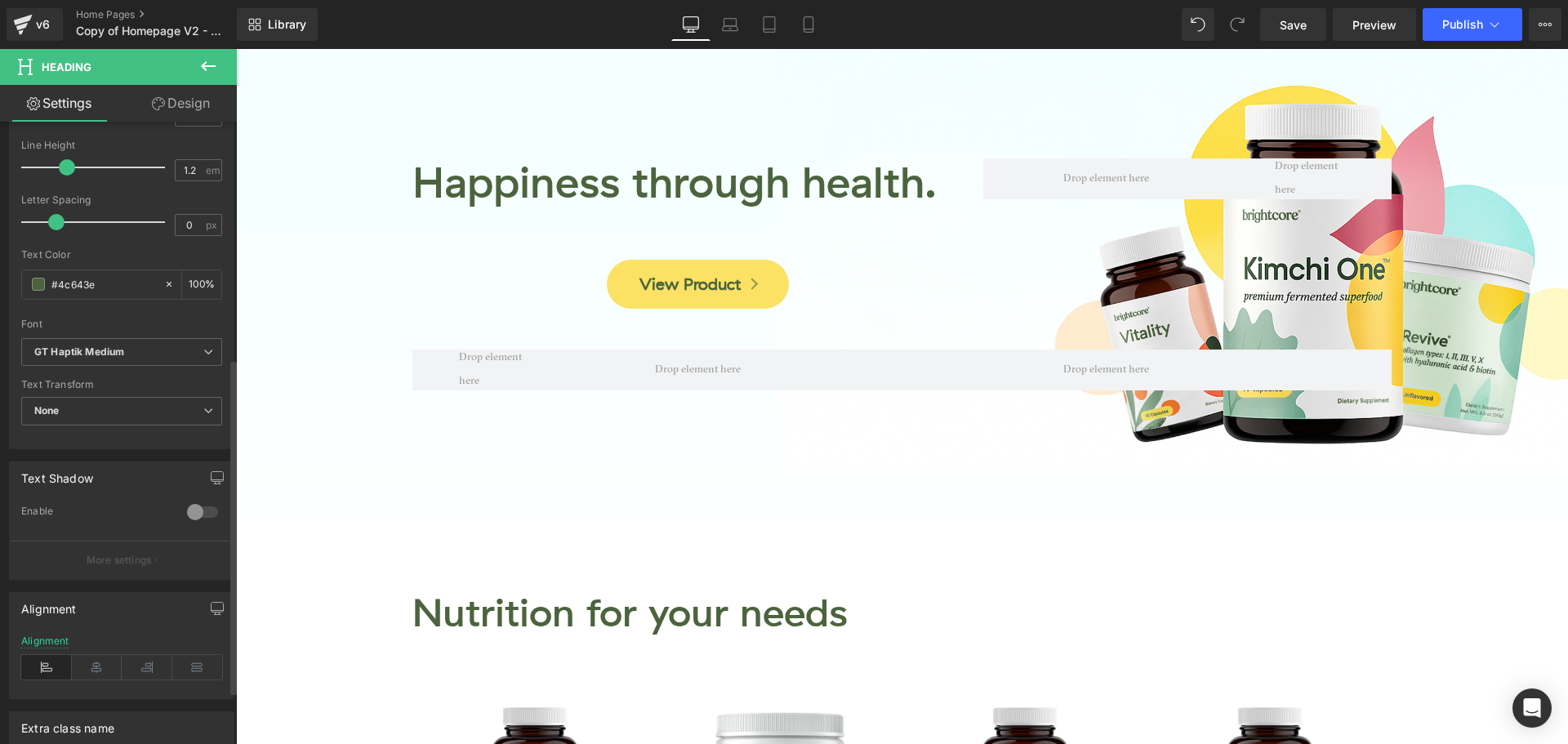
scroll to position [490, 0]
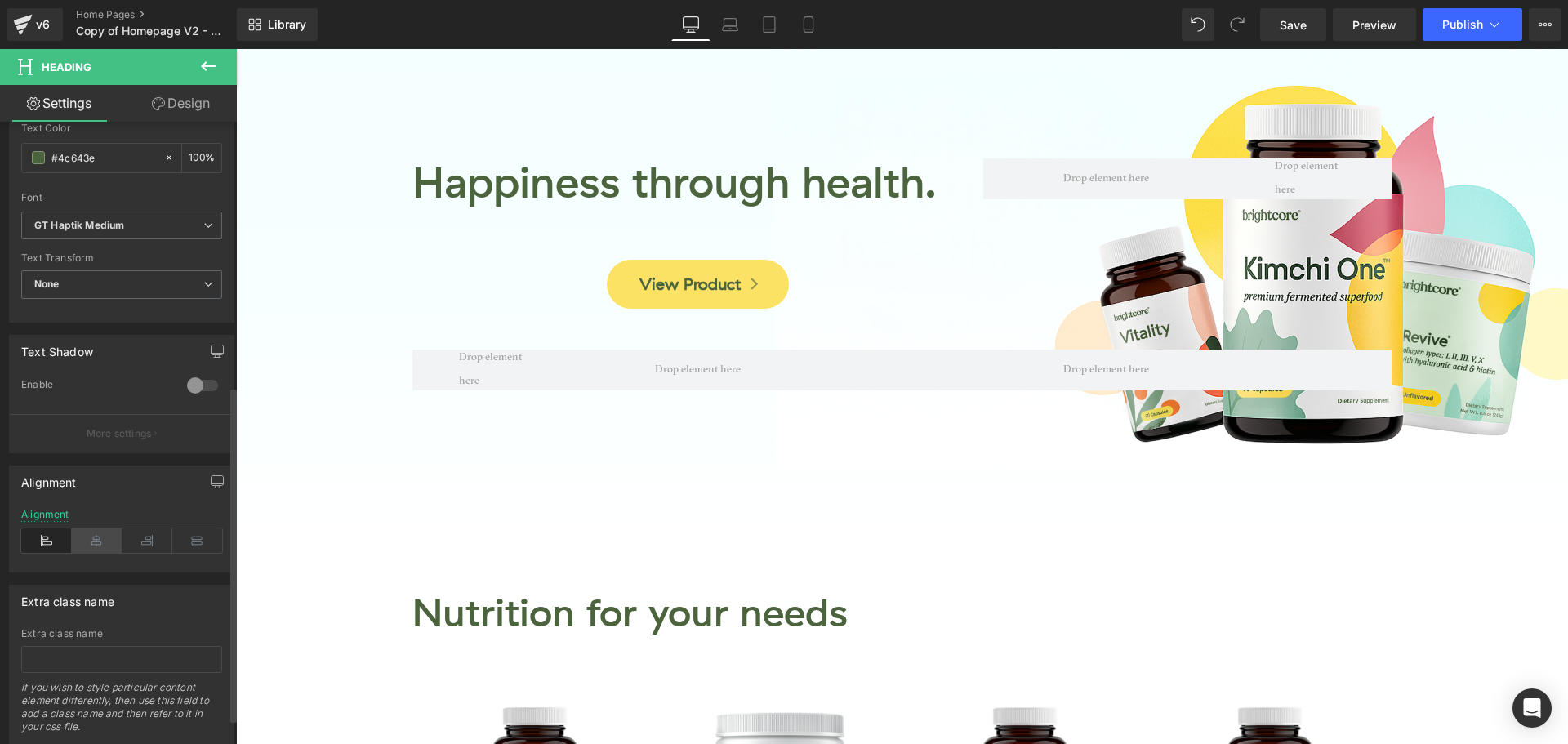
click at [90, 542] on icon at bounding box center [96, 541] width 51 height 24
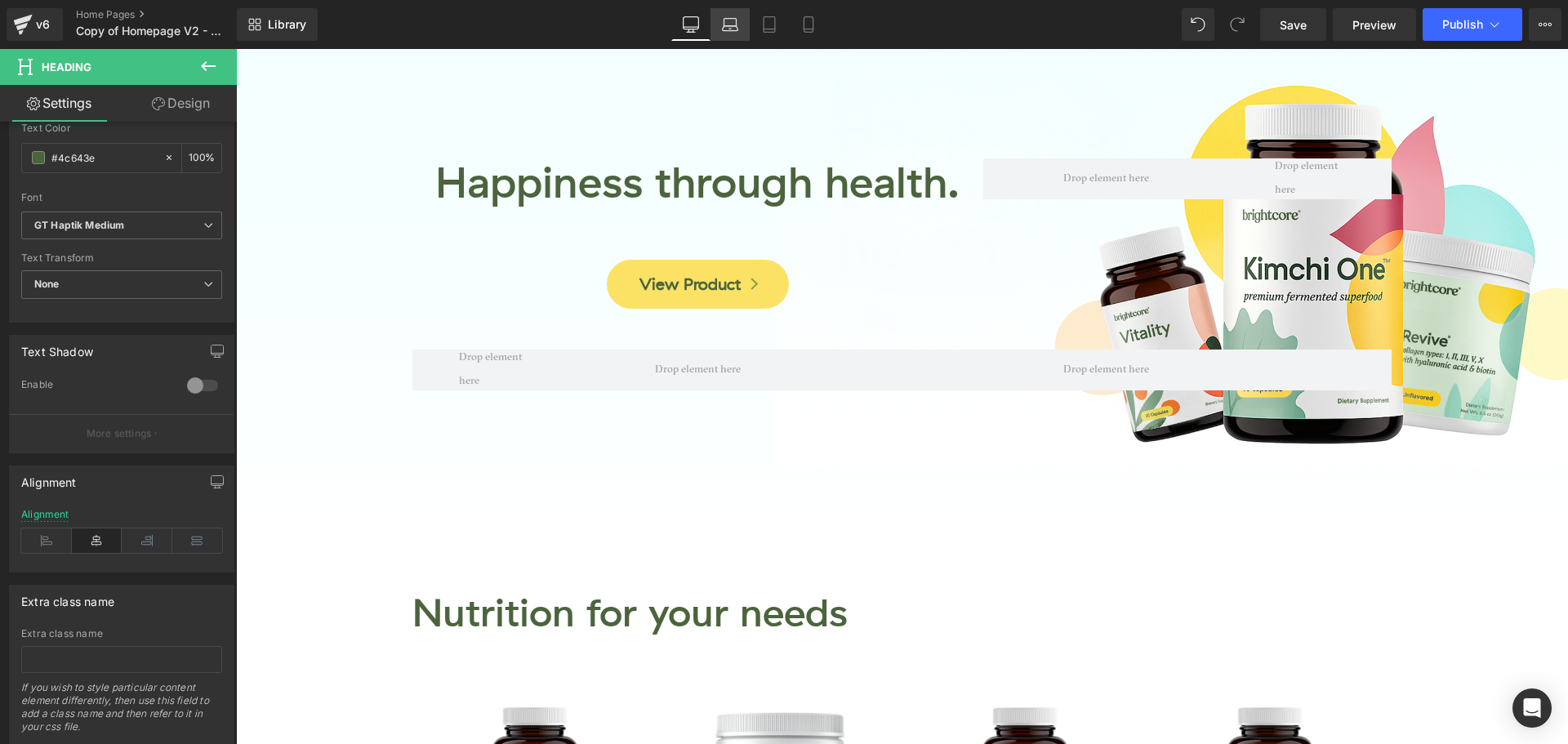
click at [722, 34] on link "Laptop" at bounding box center [730, 24] width 40 height 33
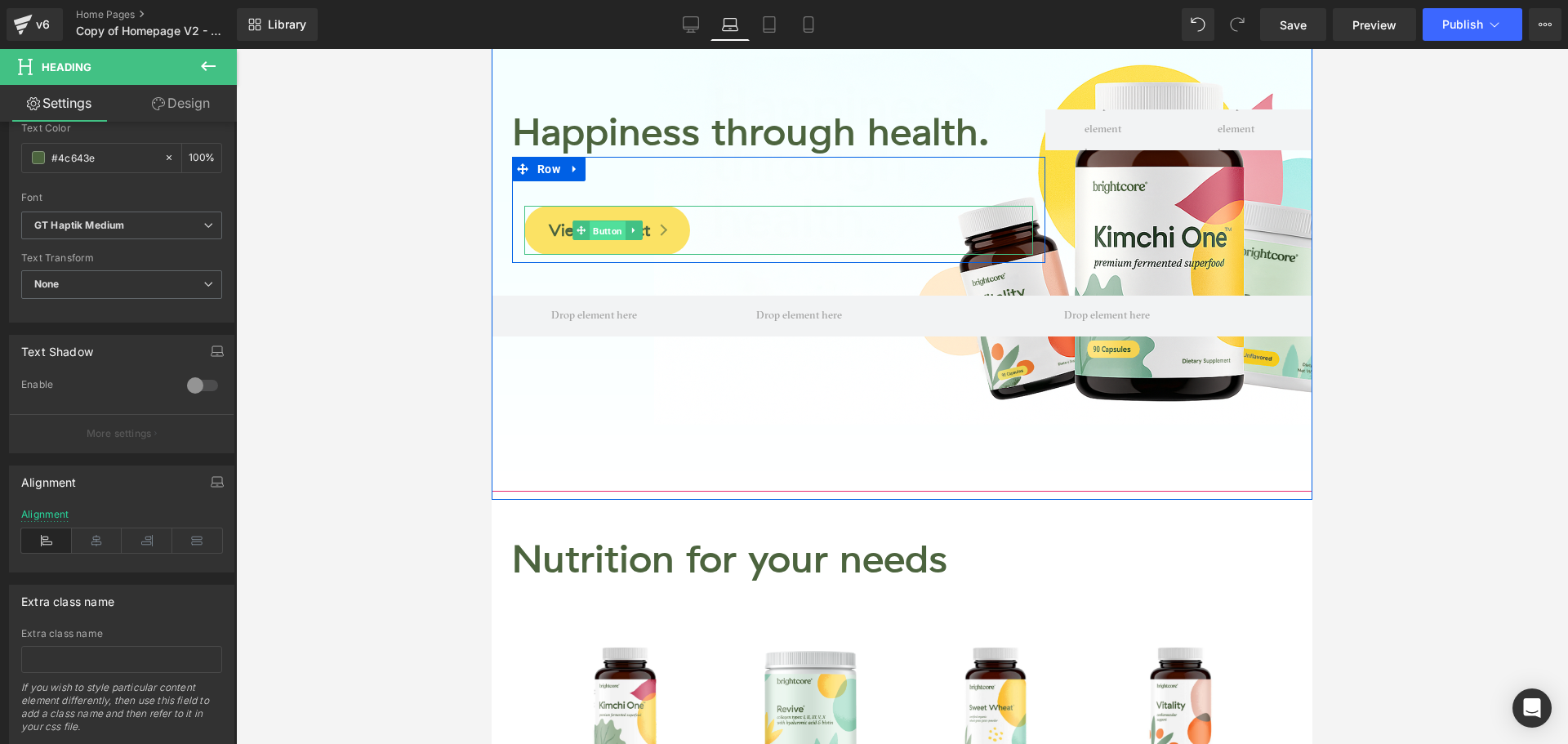
click at [603, 232] on span "Button" at bounding box center [608, 231] width 36 height 20
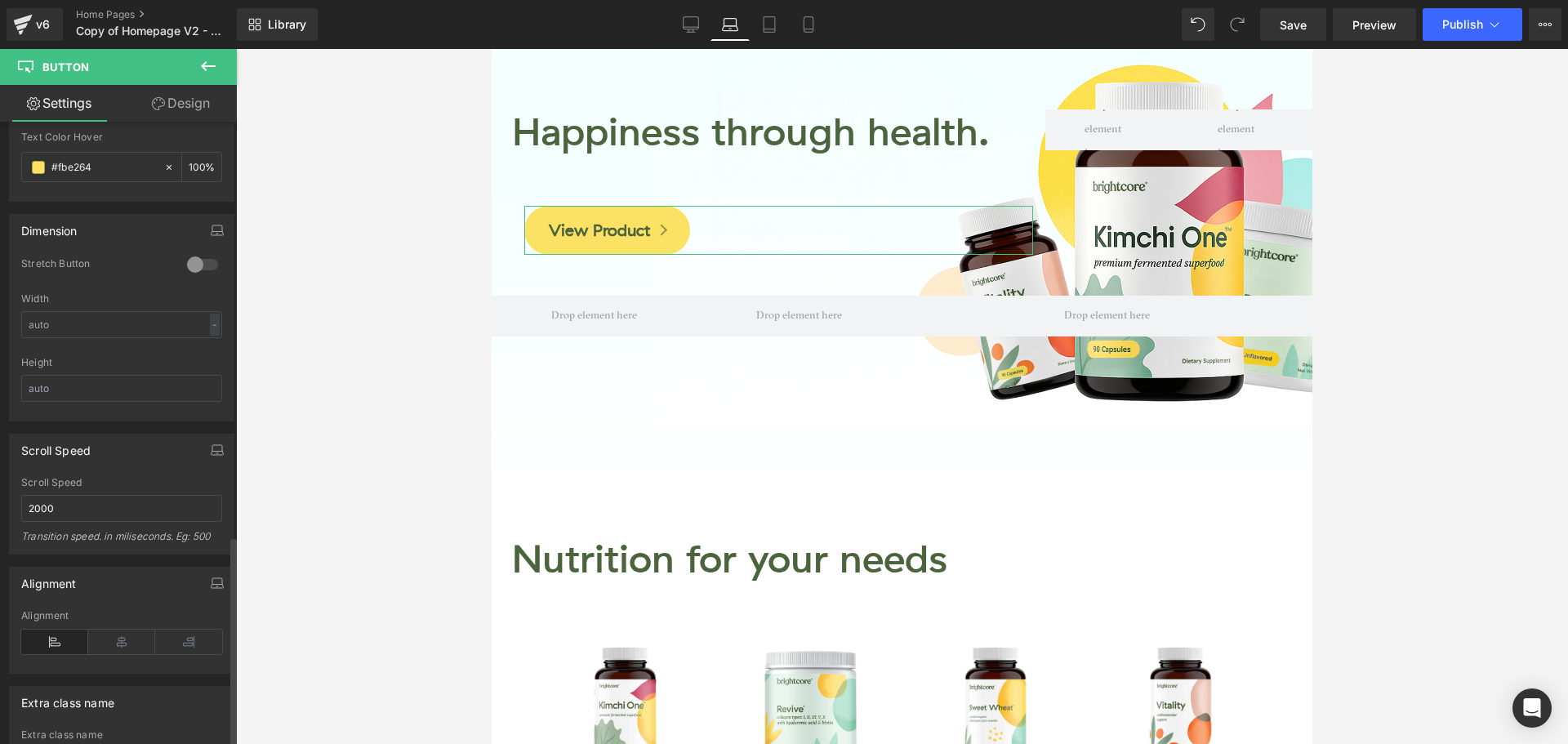
scroll to position [1224, 0]
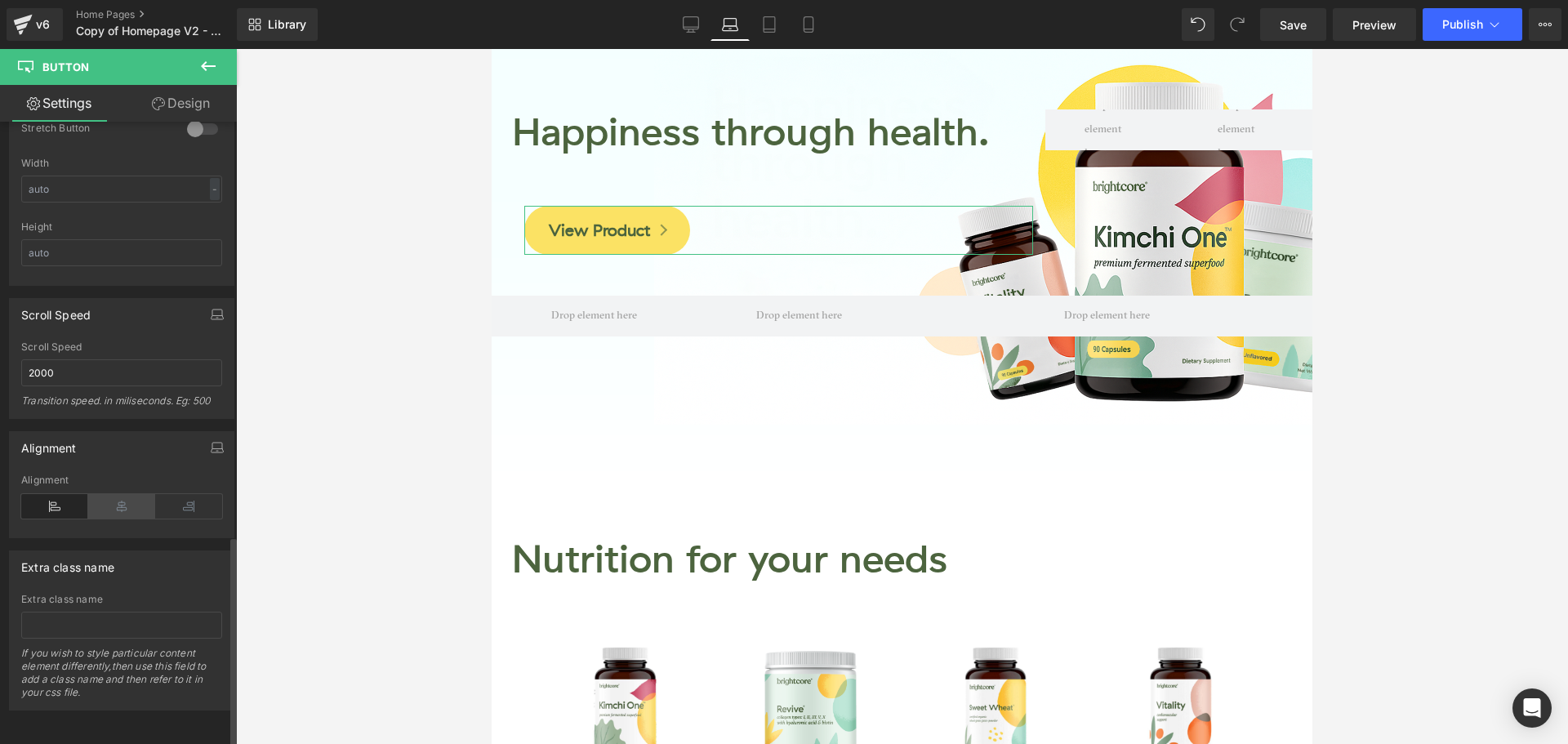
click at [109, 499] on icon at bounding box center [121, 506] width 67 height 24
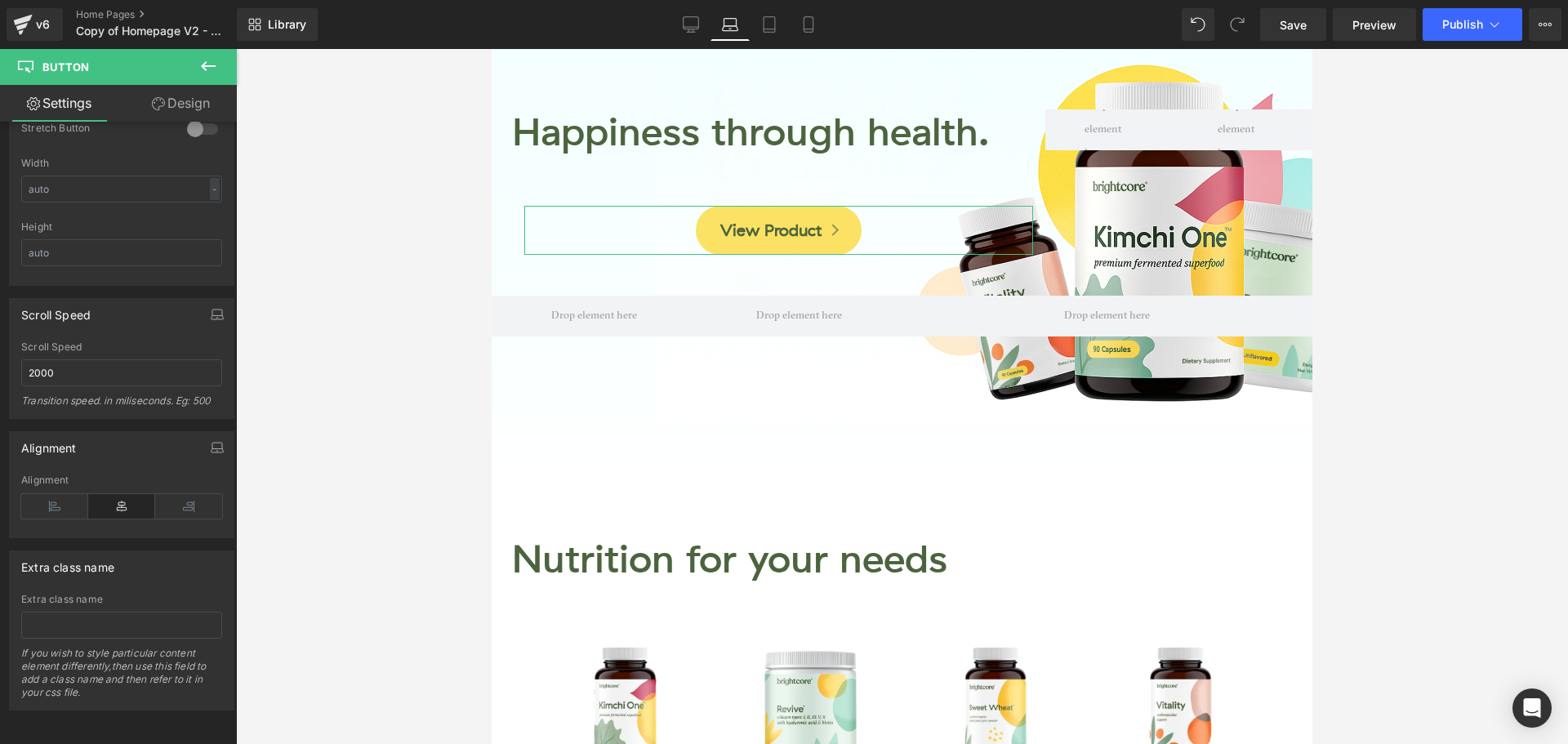
click at [188, 112] on link "Design" at bounding box center [181, 103] width 119 height 37
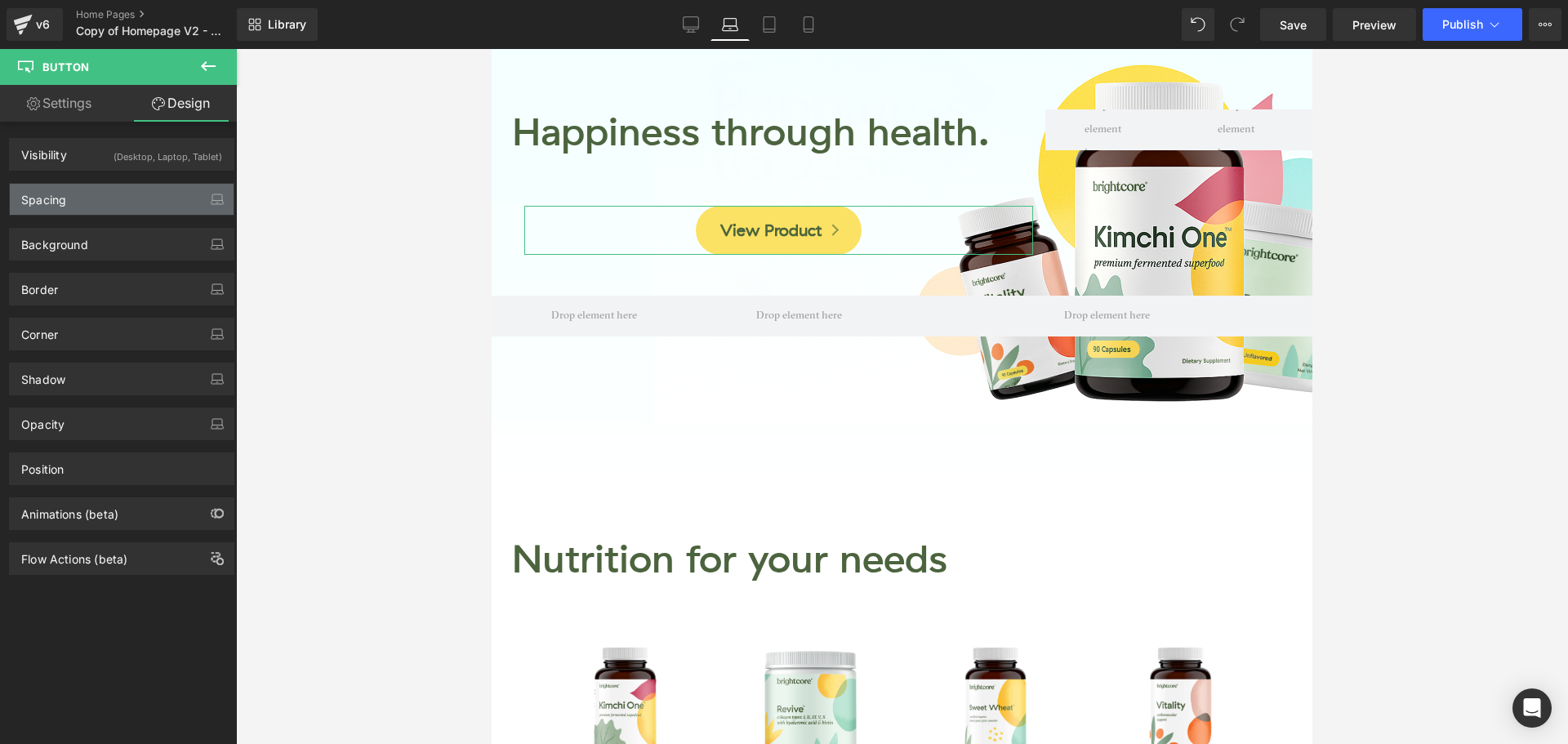
click at [96, 201] on div "Spacing" at bounding box center [121, 199] width 224 height 31
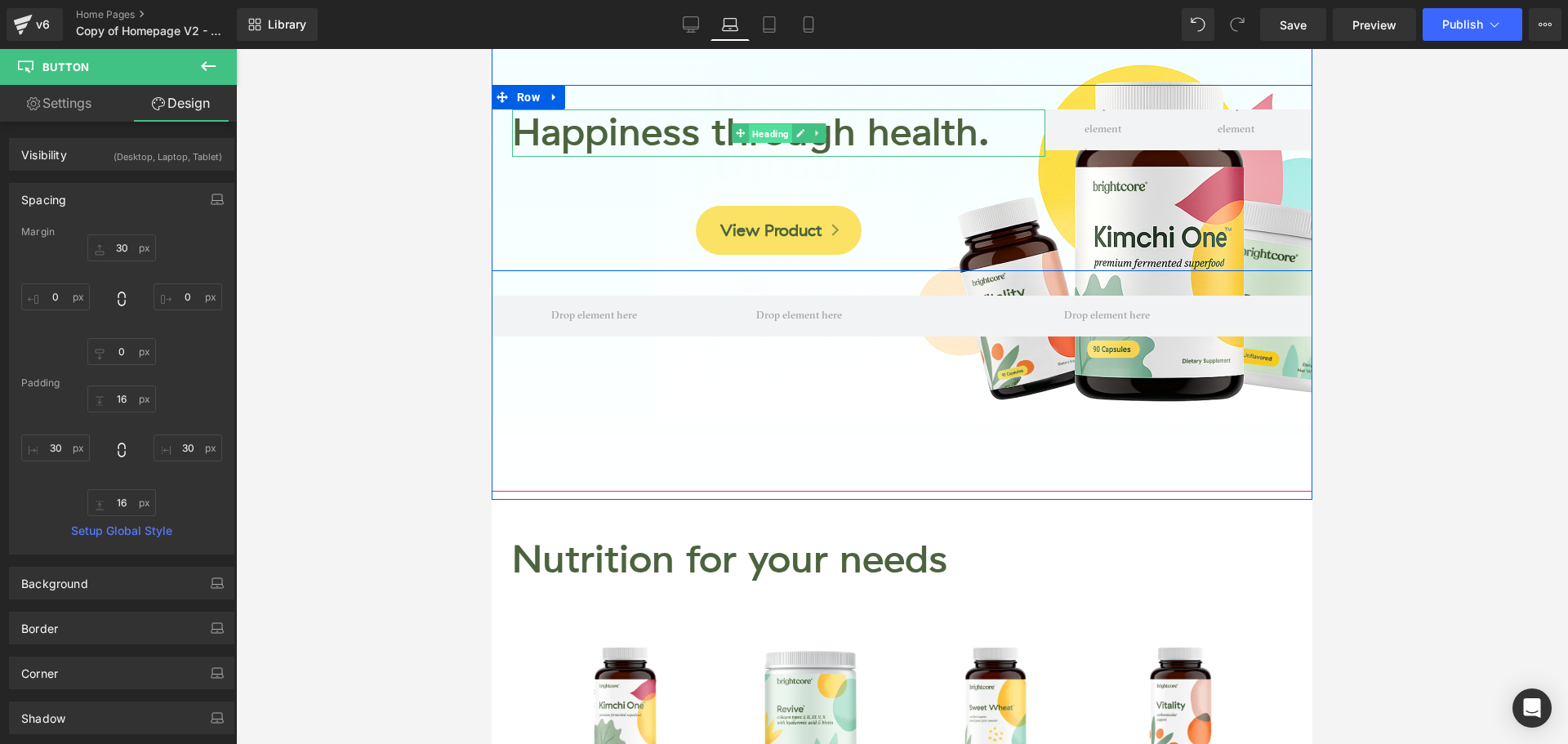
click at [767, 132] on span "Heading" at bounding box center [771, 133] width 43 height 20
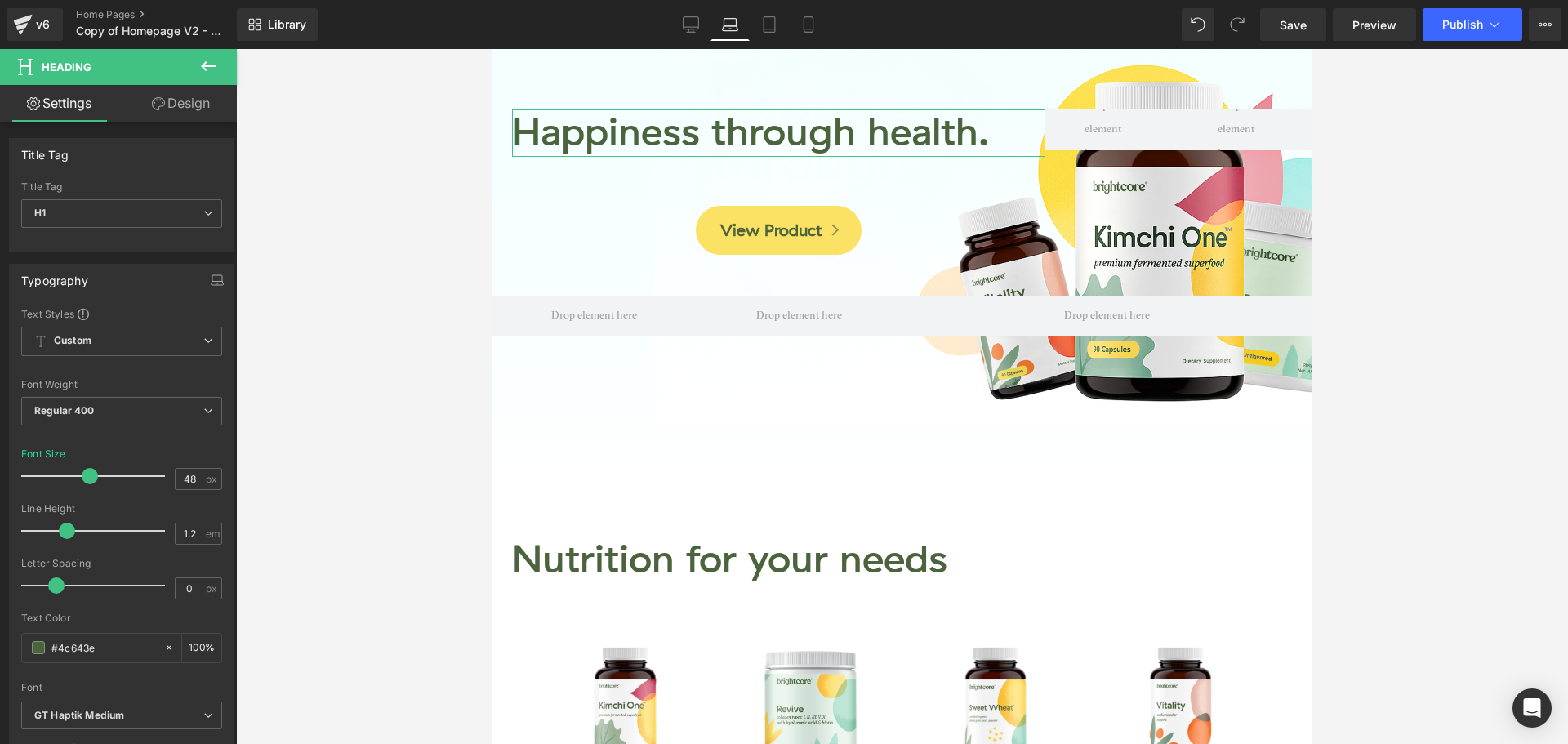
click at [153, 111] on link "Design" at bounding box center [181, 103] width 119 height 37
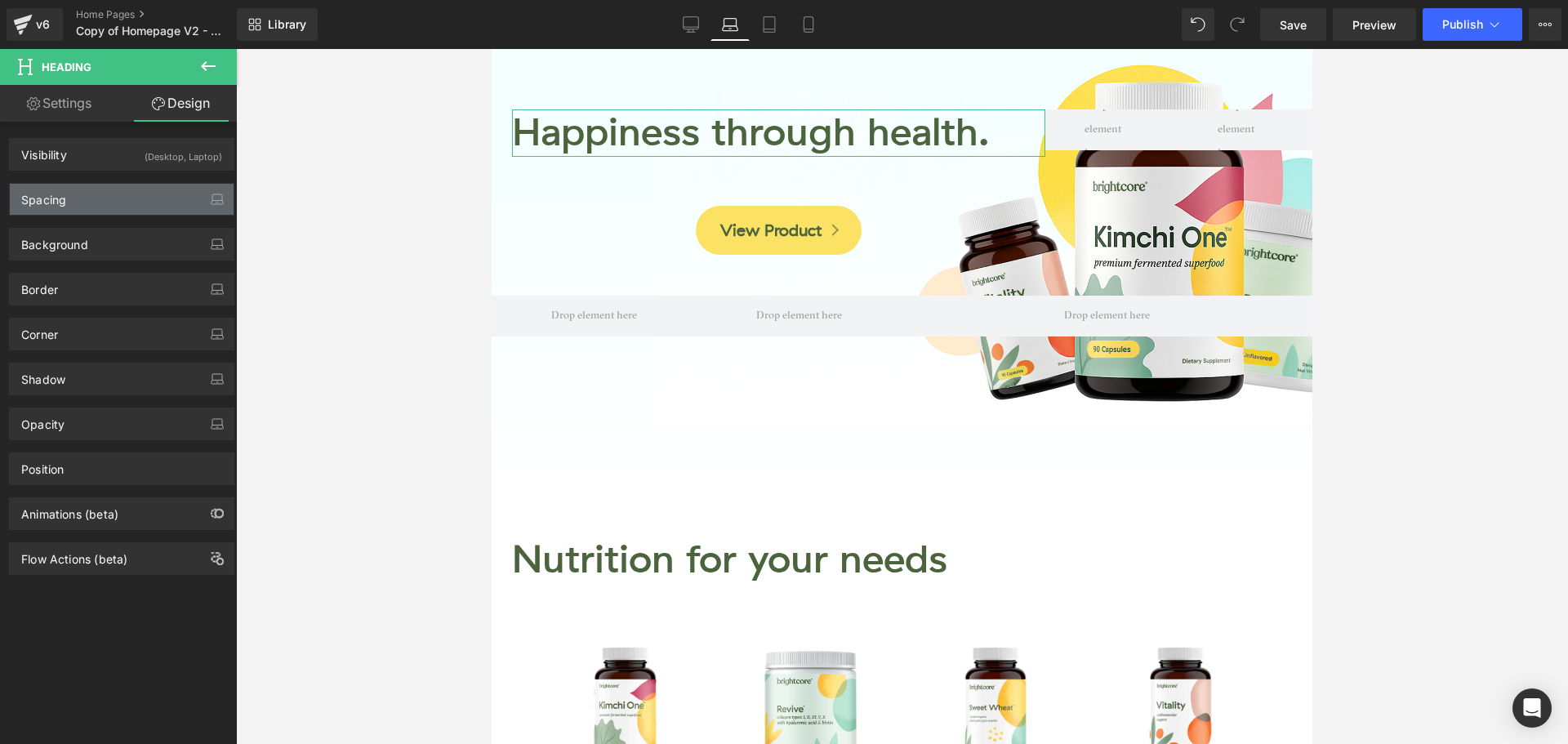
click at [87, 204] on div "Spacing" at bounding box center [121, 199] width 224 height 31
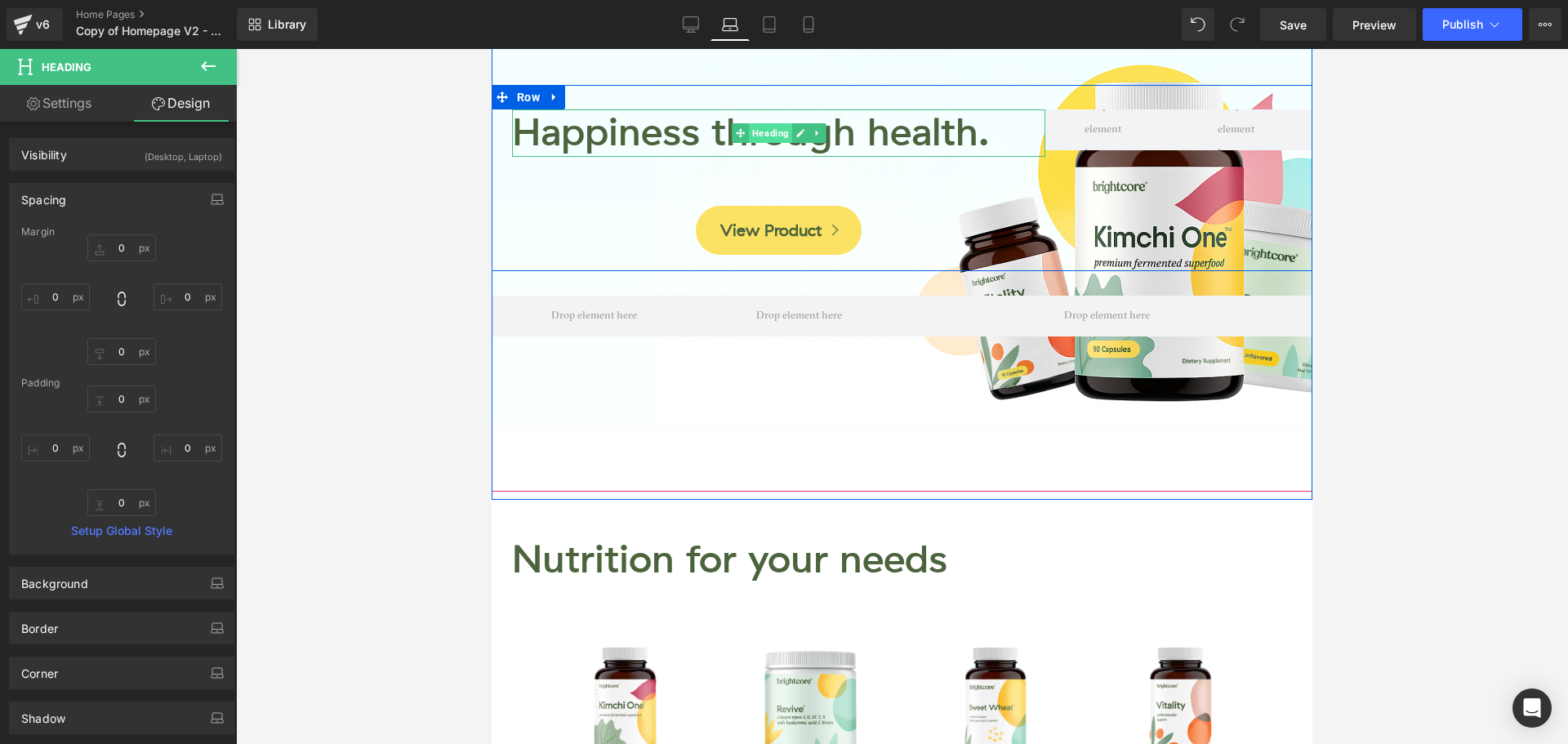
click at [758, 138] on span "Heading" at bounding box center [771, 133] width 43 height 20
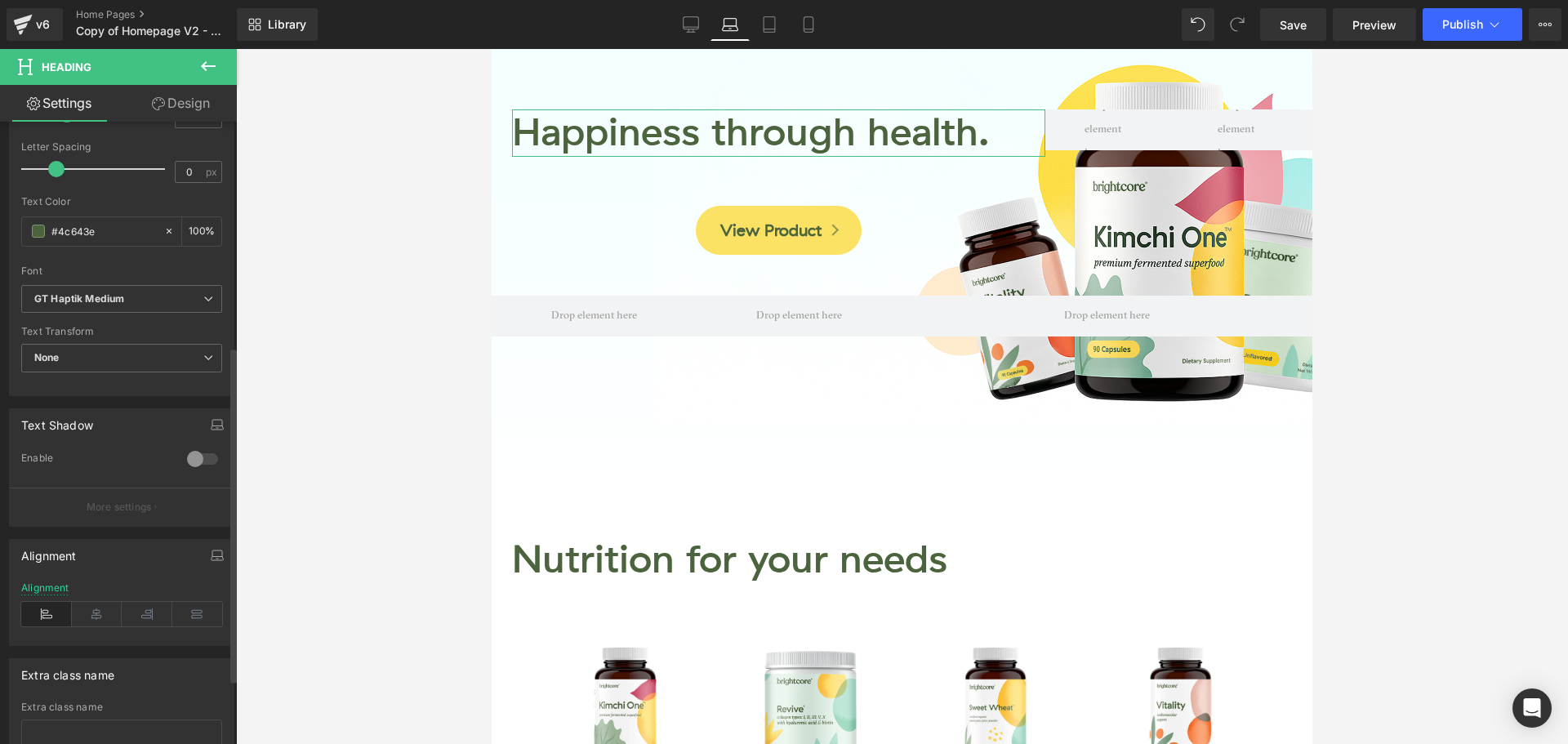
scroll to position [536, 0]
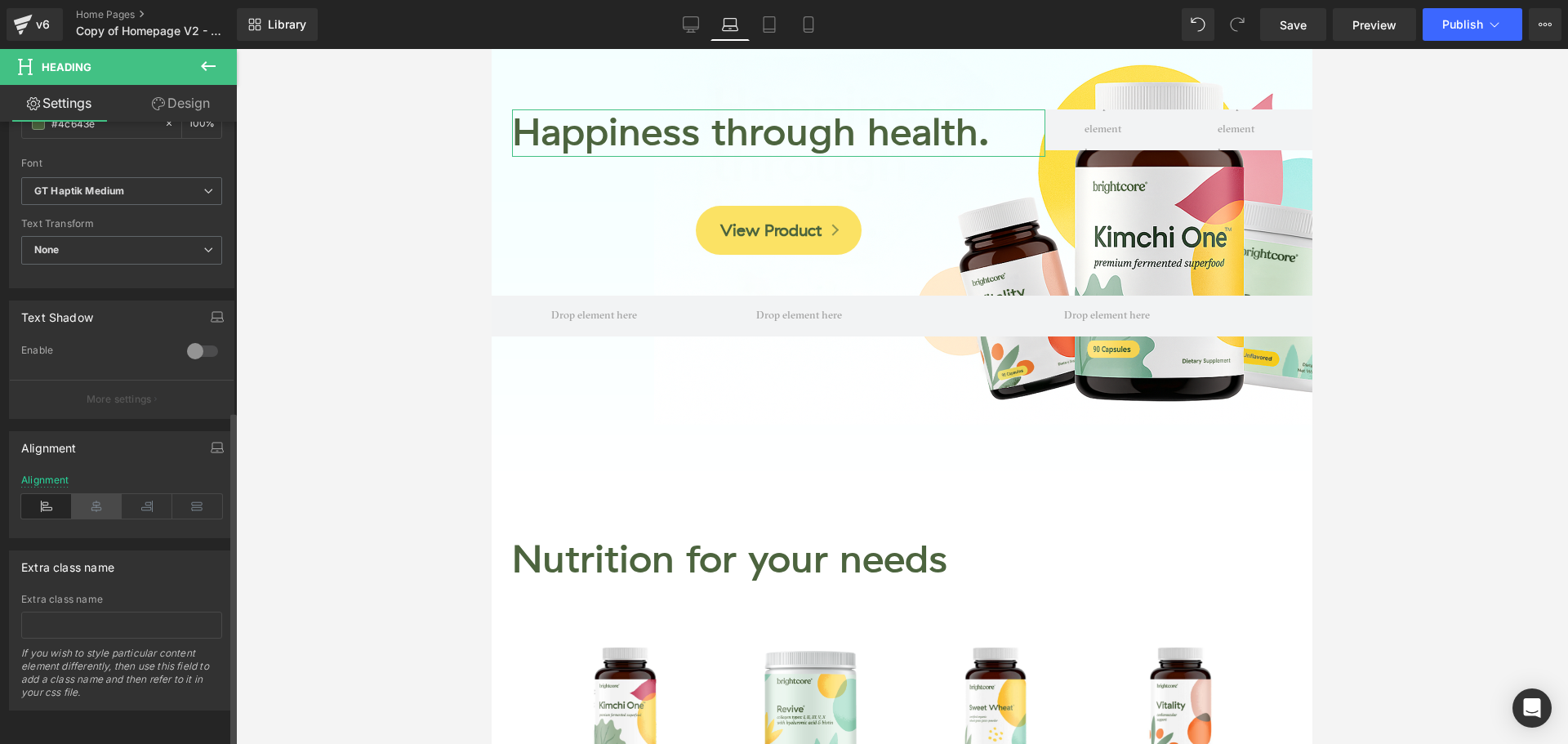
click at [88, 494] on icon at bounding box center [96, 506] width 51 height 24
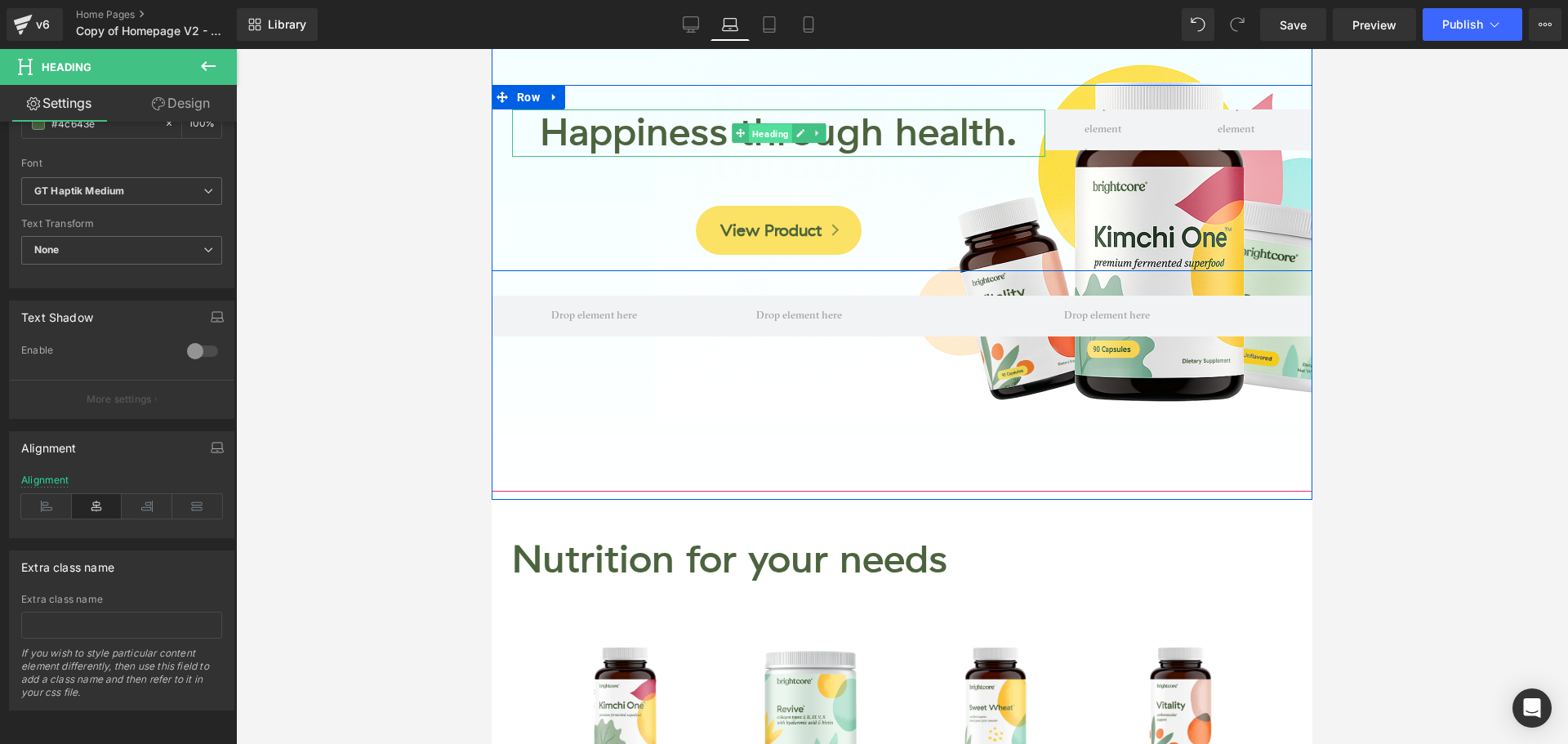
click at [768, 134] on span "Heading" at bounding box center [771, 133] width 43 height 20
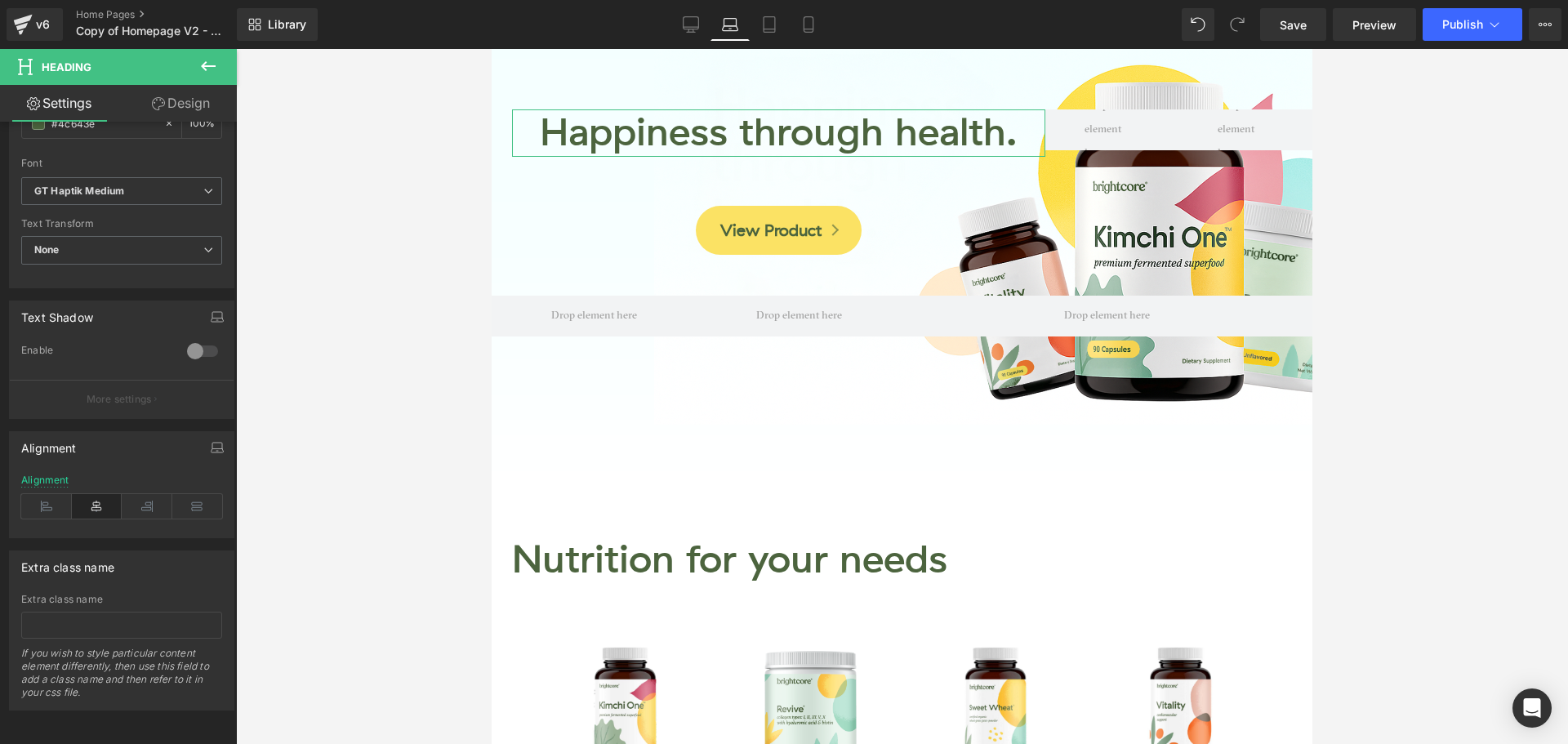
click at [189, 108] on link "Design" at bounding box center [181, 103] width 119 height 37
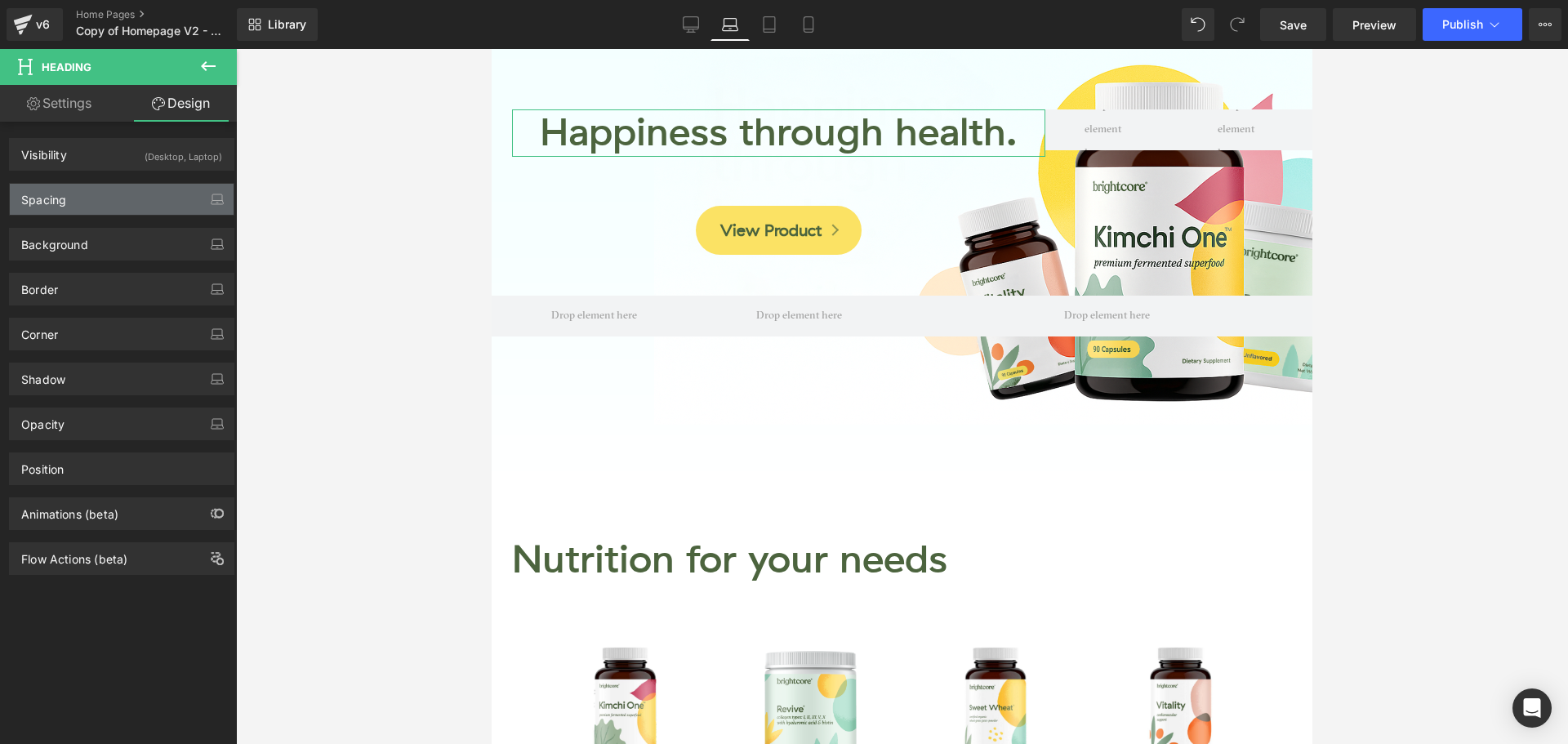
click at [100, 197] on div "Spacing" at bounding box center [121, 199] width 224 height 31
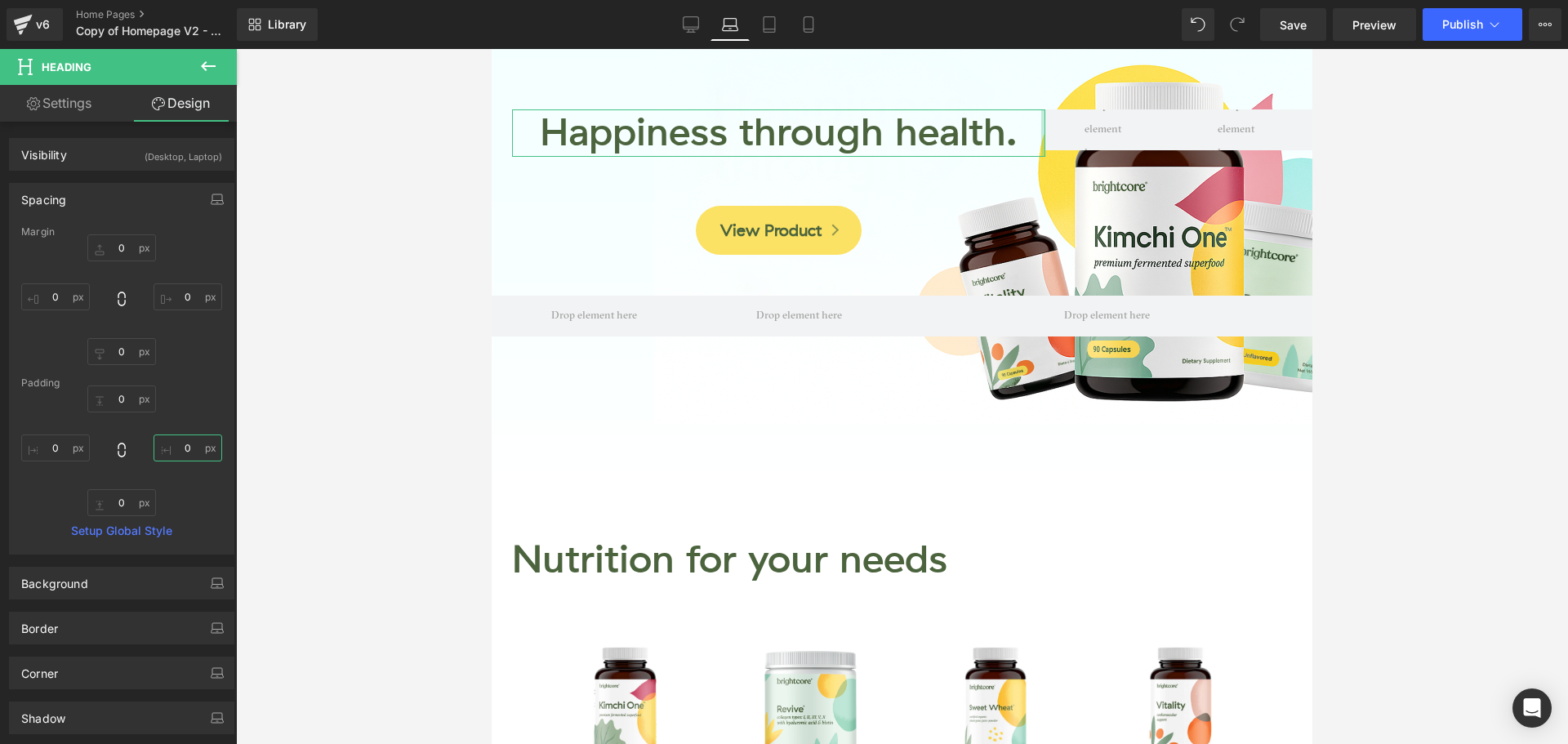
click at [185, 450] on input "0" at bounding box center [188, 448] width 69 height 27
type input "15"
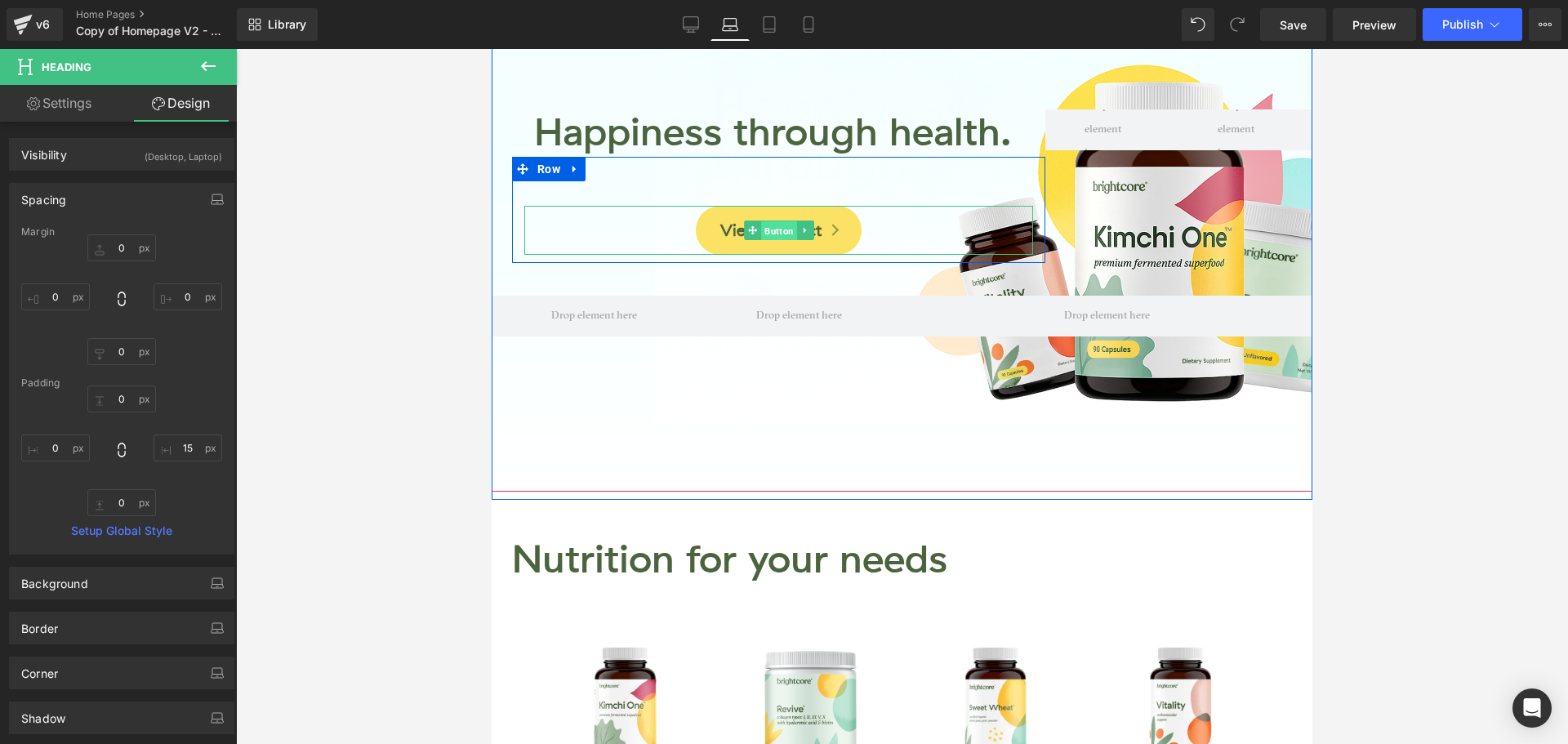
click at [765, 230] on span "Button" at bounding box center [779, 231] width 36 height 20
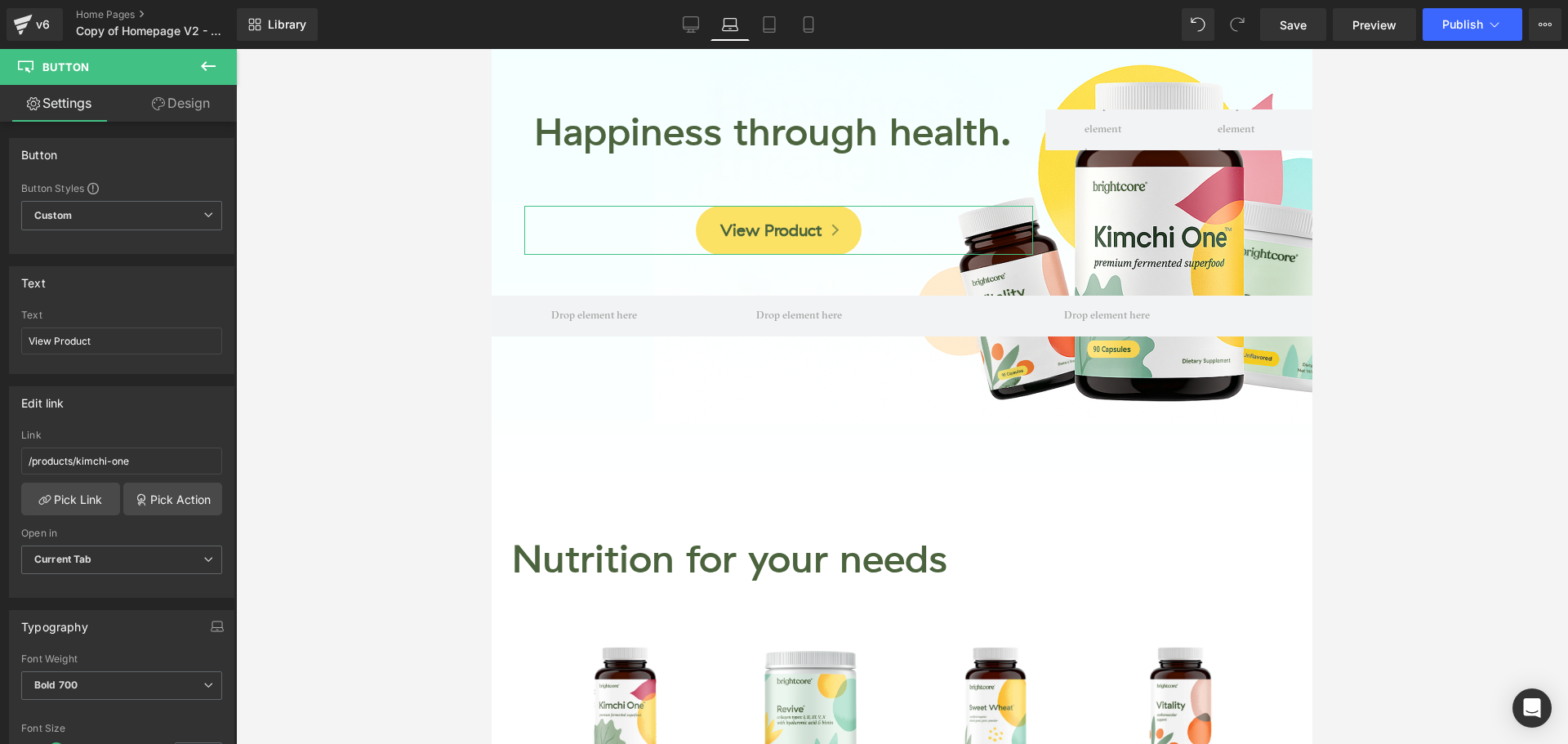
click at [182, 105] on link "Design" at bounding box center [181, 103] width 119 height 37
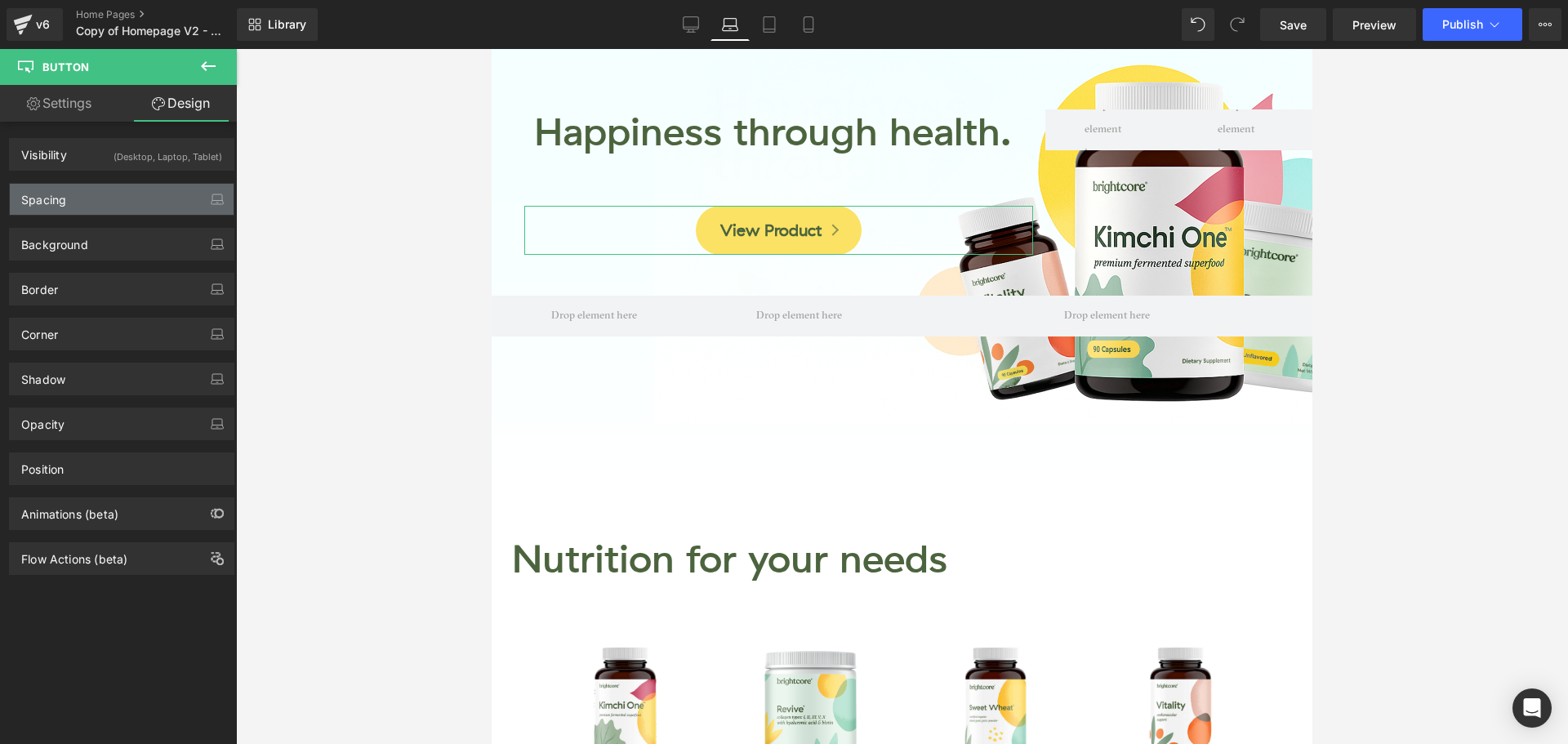
click at [103, 199] on div "Spacing" at bounding box center [121, 199] width 224 height 31
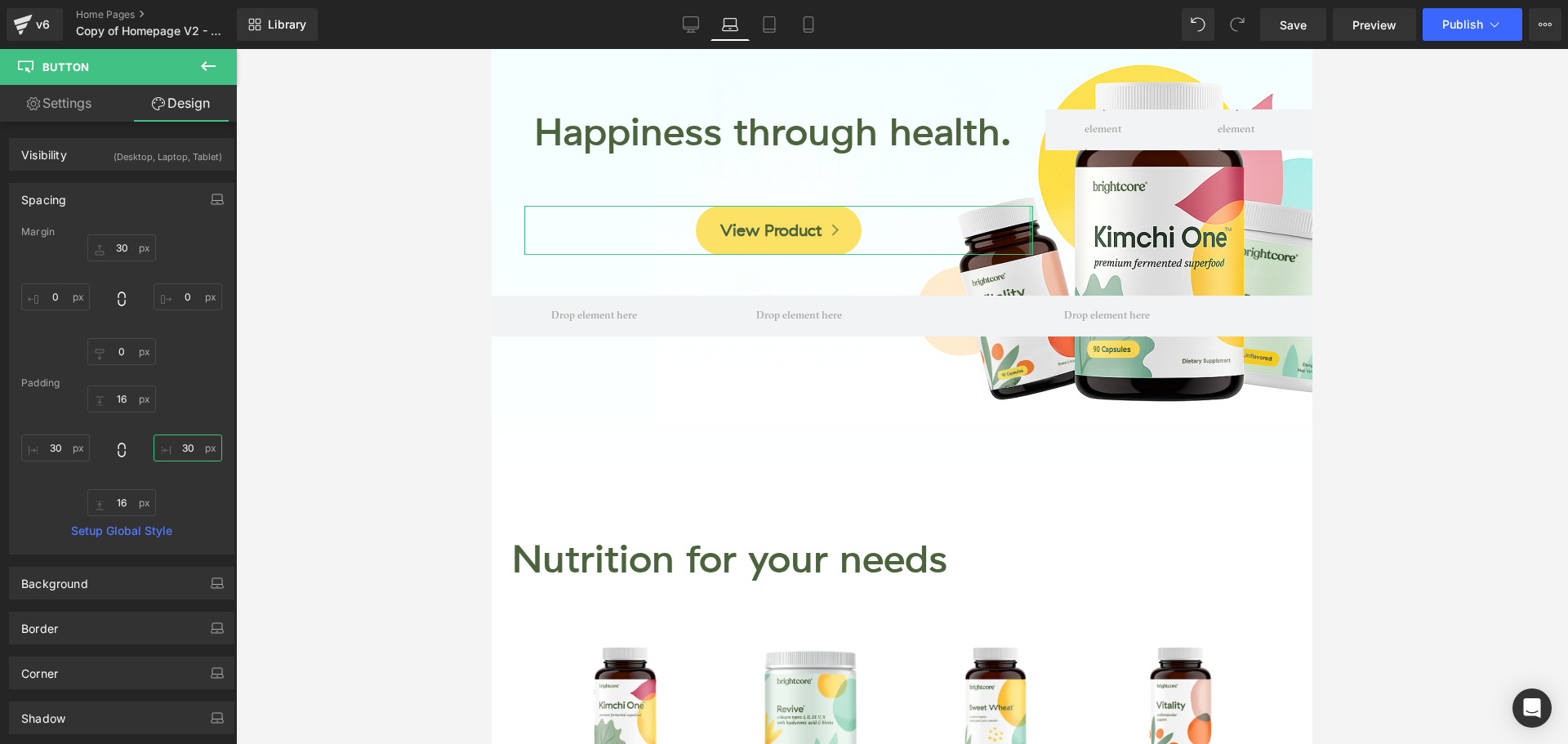
click at [182, 447] on input "text" at bounding box center [188, 448] width 69 height 27
click at [189, 367] on div "Margin Padding Setup Global Style" at bounding box center [121, 390] width 224 height 327
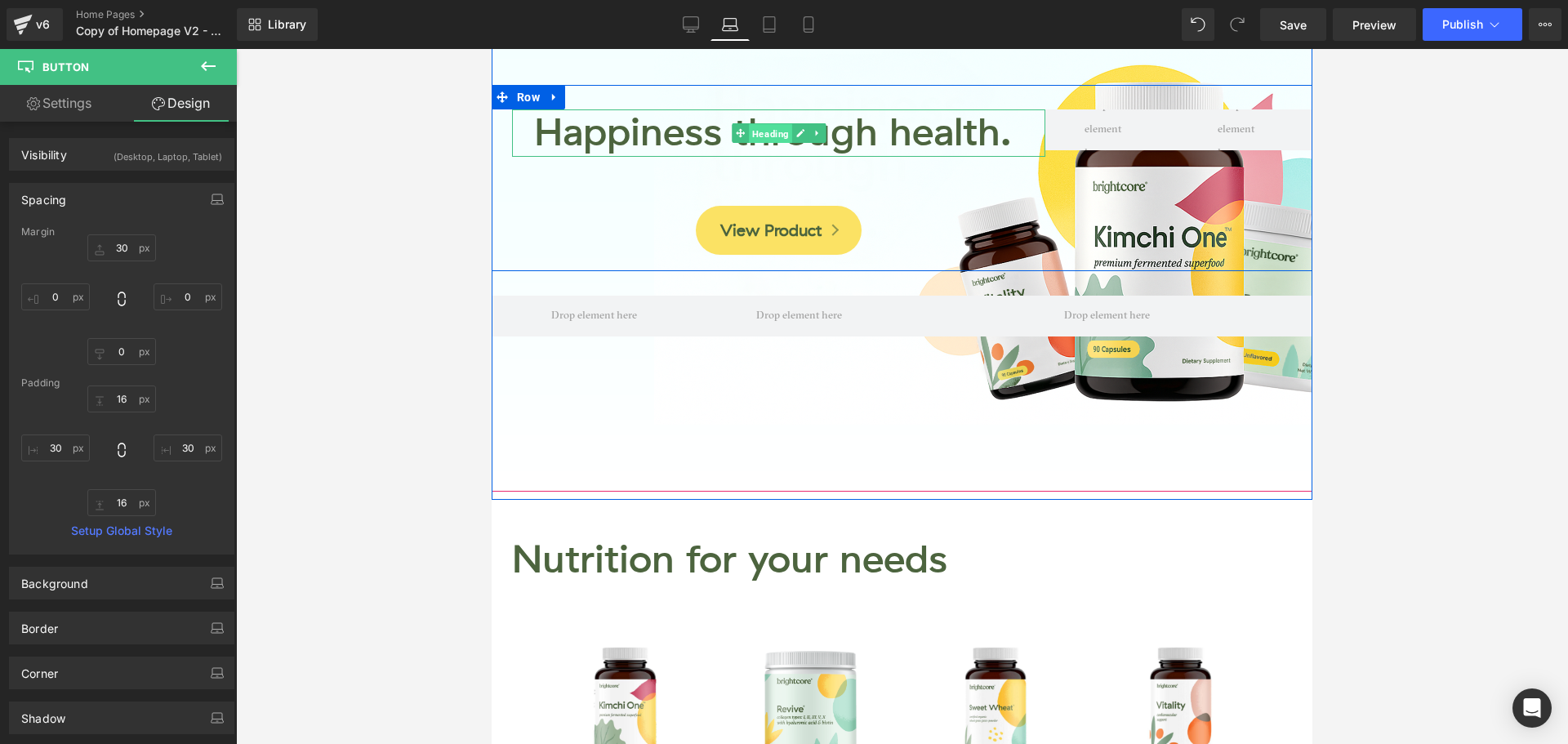
click at [754, 135] on span "Heading" at bounding box center [771, 133] width 43 height 20
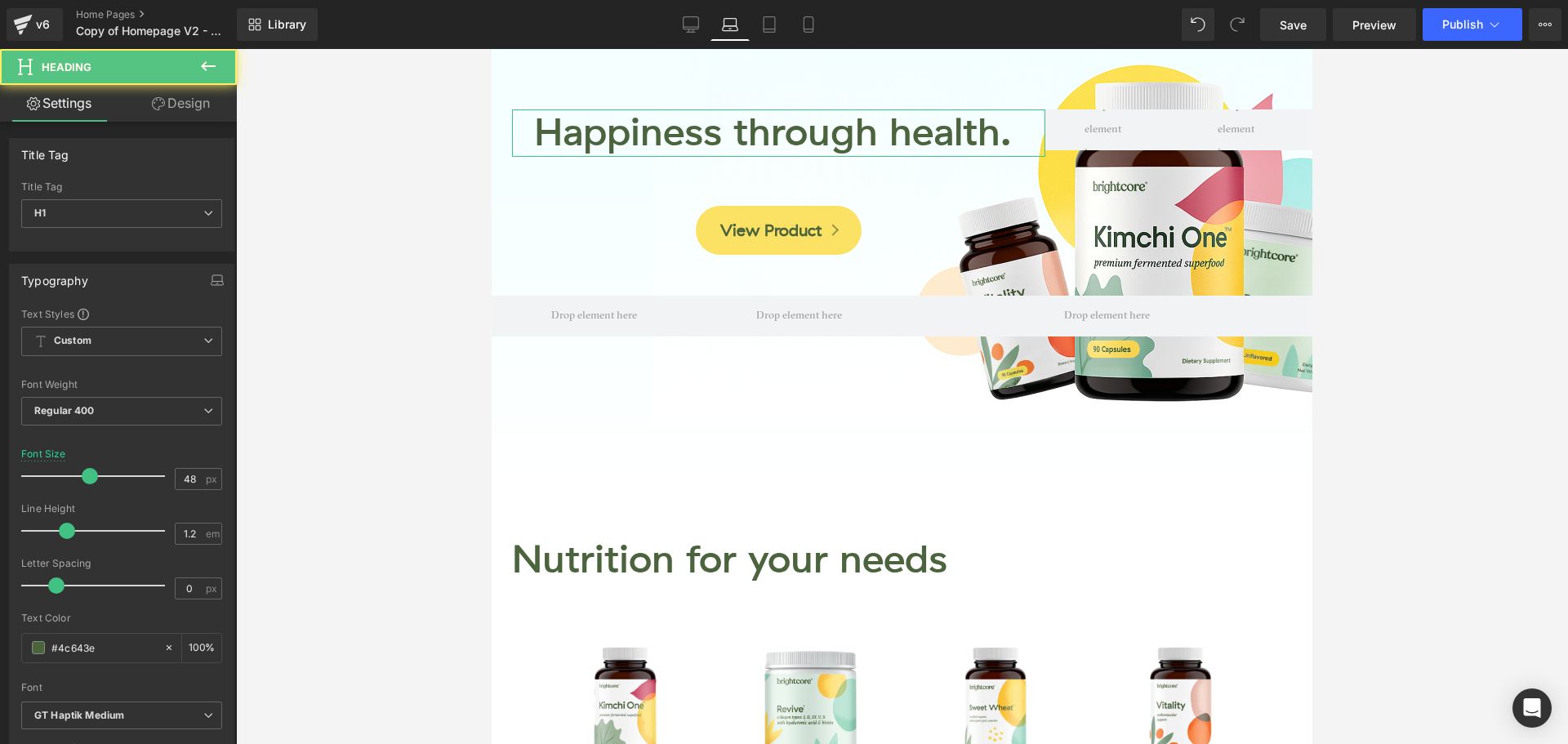
drag, startPoint x: 170, startPoint y: 116, endPoint x: 102, endPoint y: 197, distance: 105.8
click at [170, 116] on link "Design" at bounding box center [181, 103] width 119 height 37
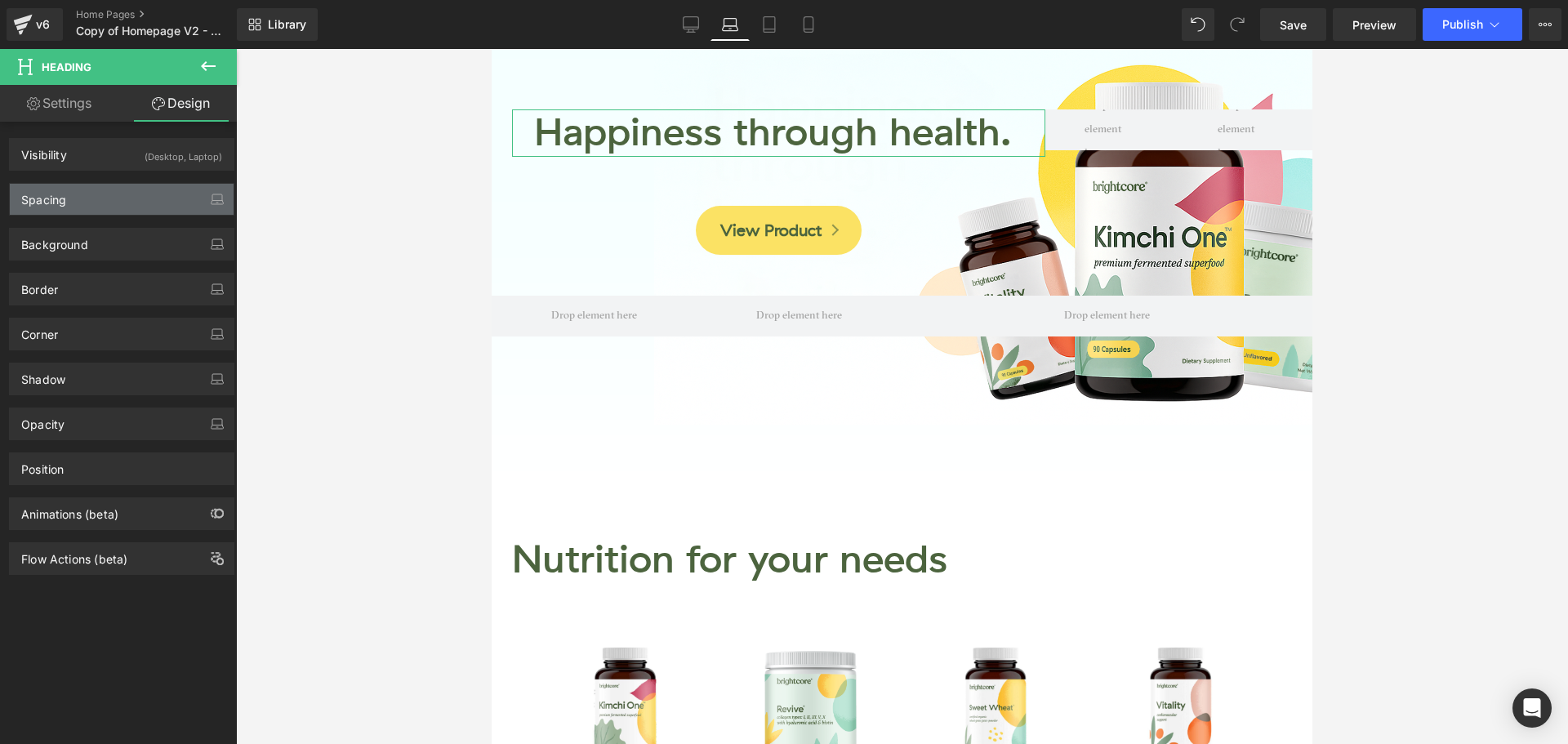
click at [102, 197] on div "Spacing" at bounding box center [121, 199] width 224 height 31
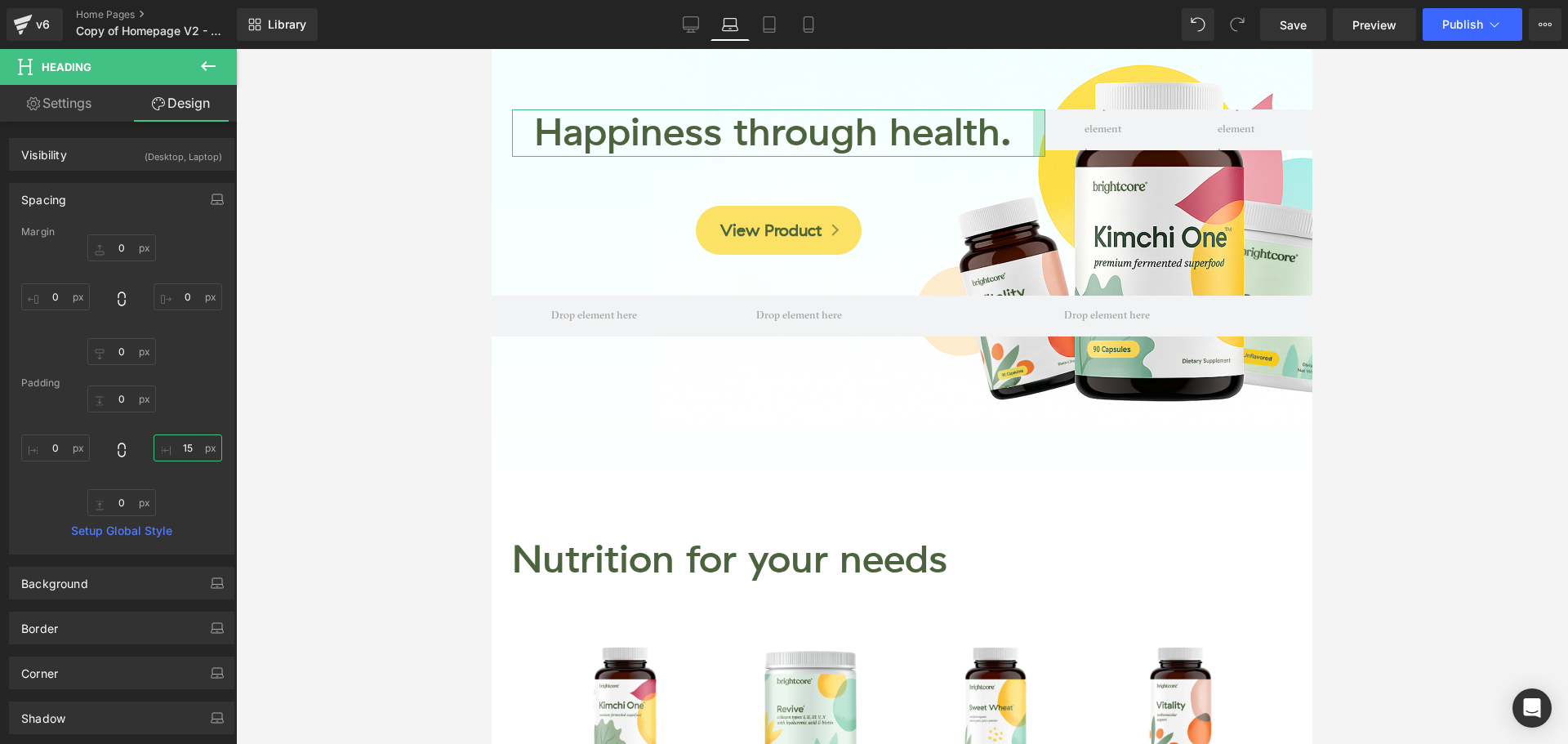
click at [184, 443] on input "text" at bounding box center [188, 448] width 69 height 27
type input "15"
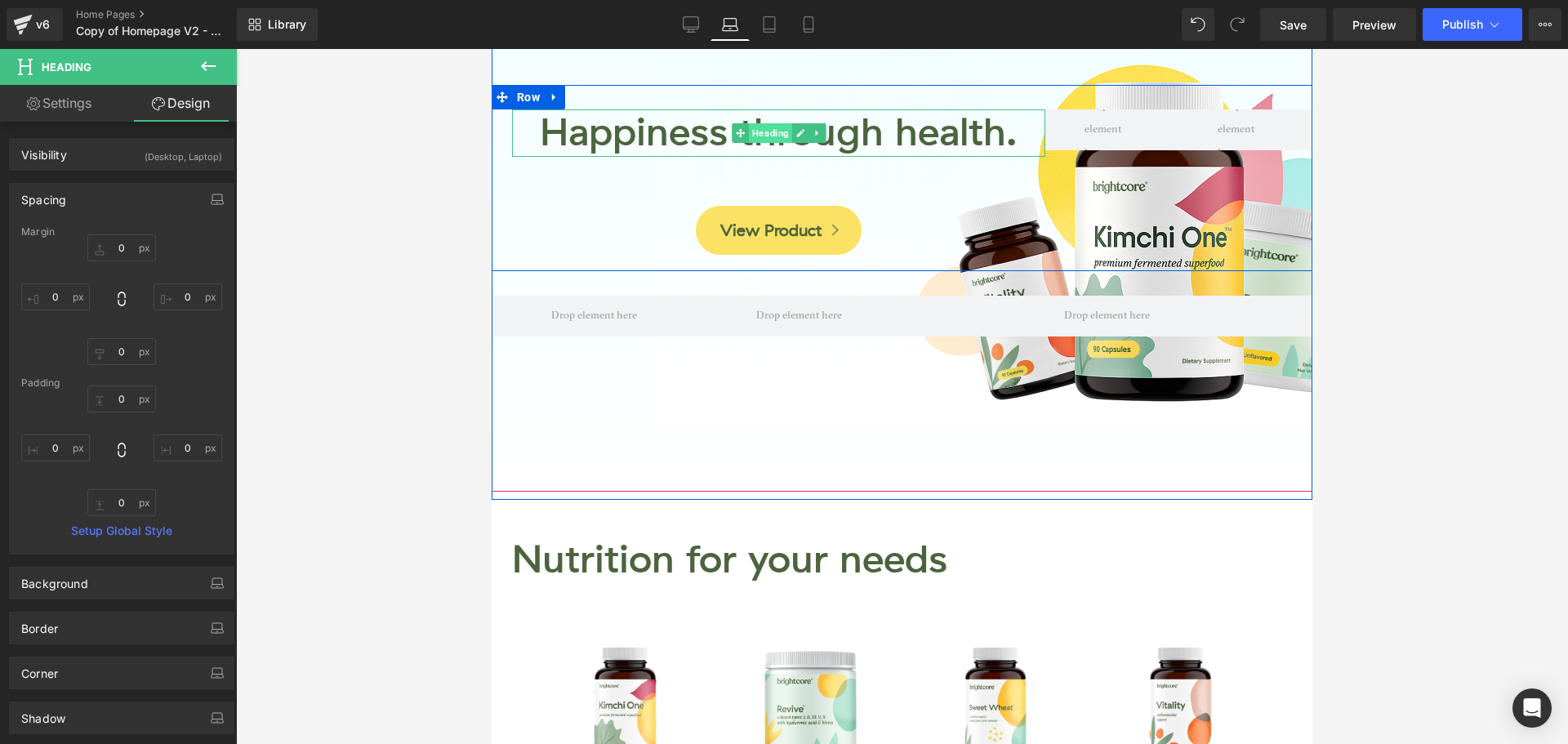
click at [764, 134] on span "Heading" at bounding box center [771, 133] width 43 height 20
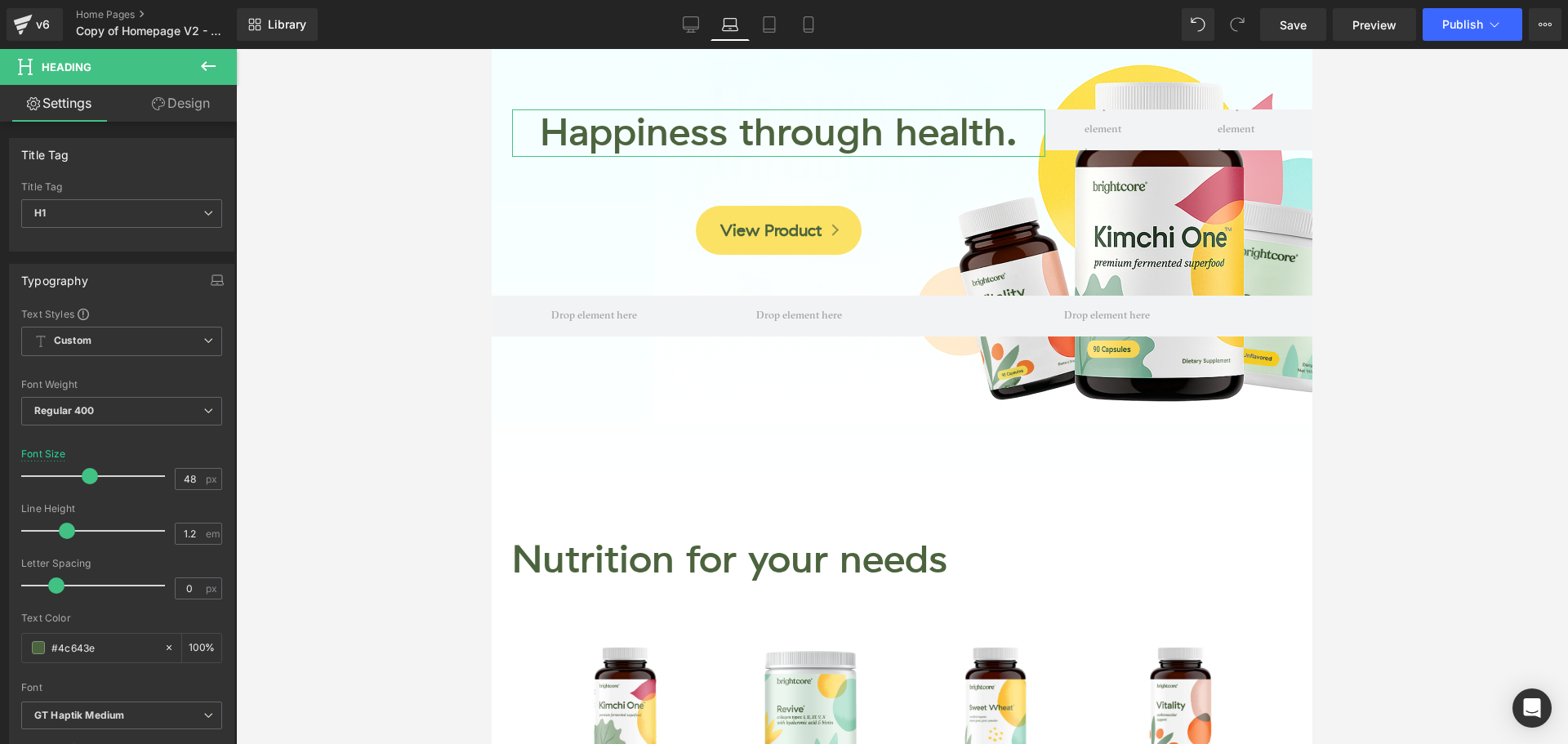
click at [181, 106] on link "Design" at bounding box center [181, 103] width 119 height 37
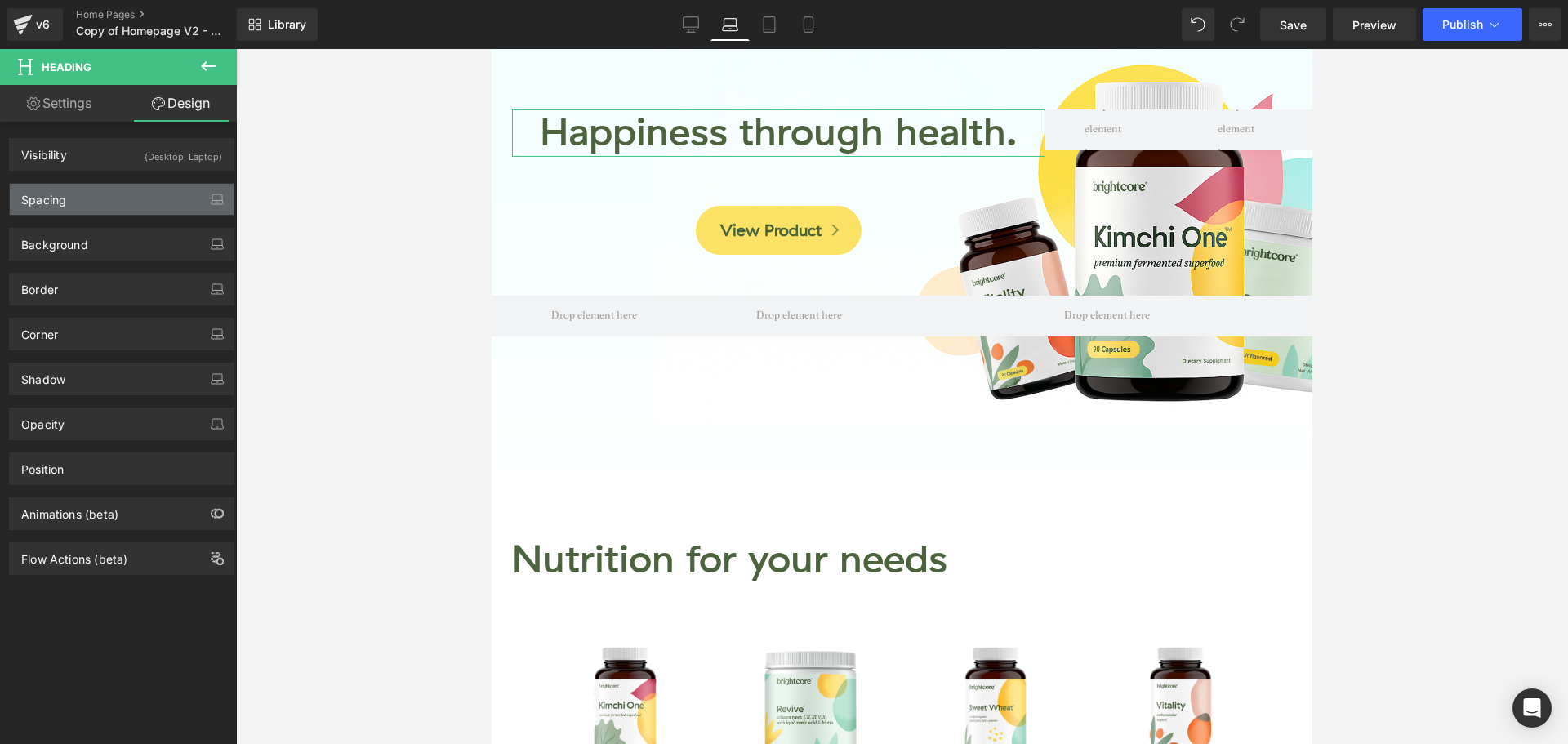
click at [105, 202] on div "Spacing" at bounding box center [121, 199] width 224 height 31
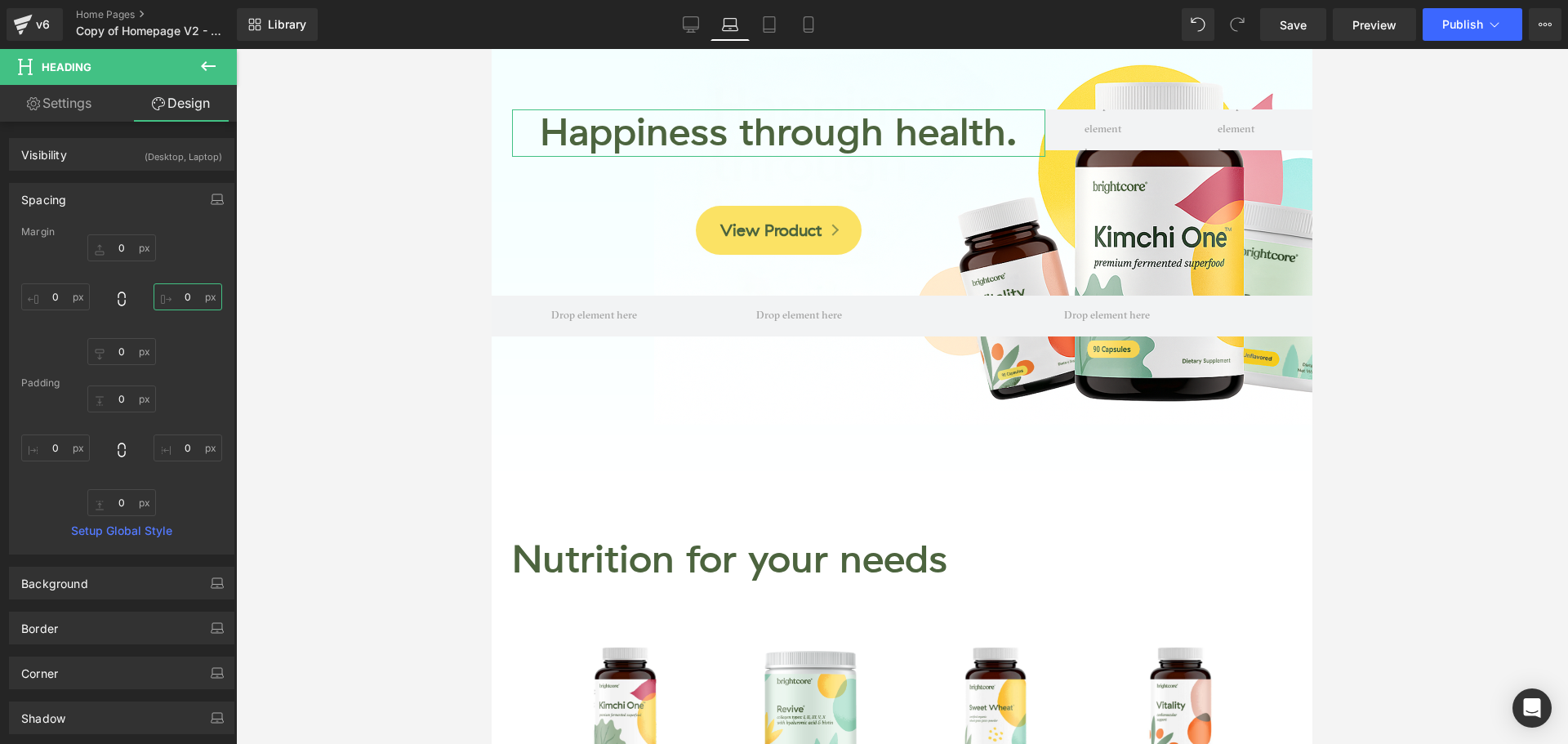
click at [178, 297] on input "0" at bounding box center [188, 296] width 69 height 27
type input "15"
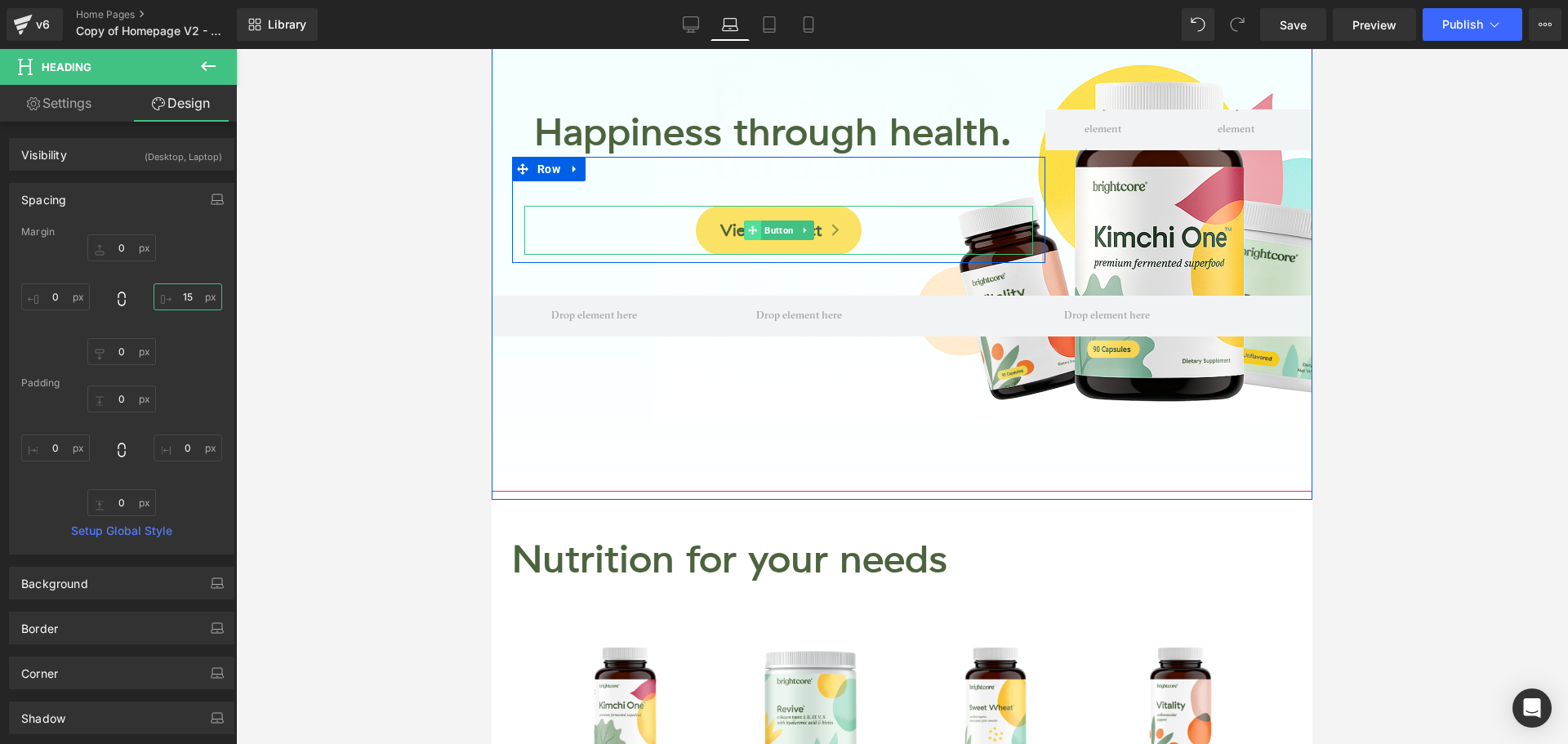
drag, startPoint x: 771, startPoint y: 232, endPoint x: 749, endPoint y: 232, distance: 22.0
click at [770, 232] on span "Button" at bounding box center [779, 230] width 36 height 20
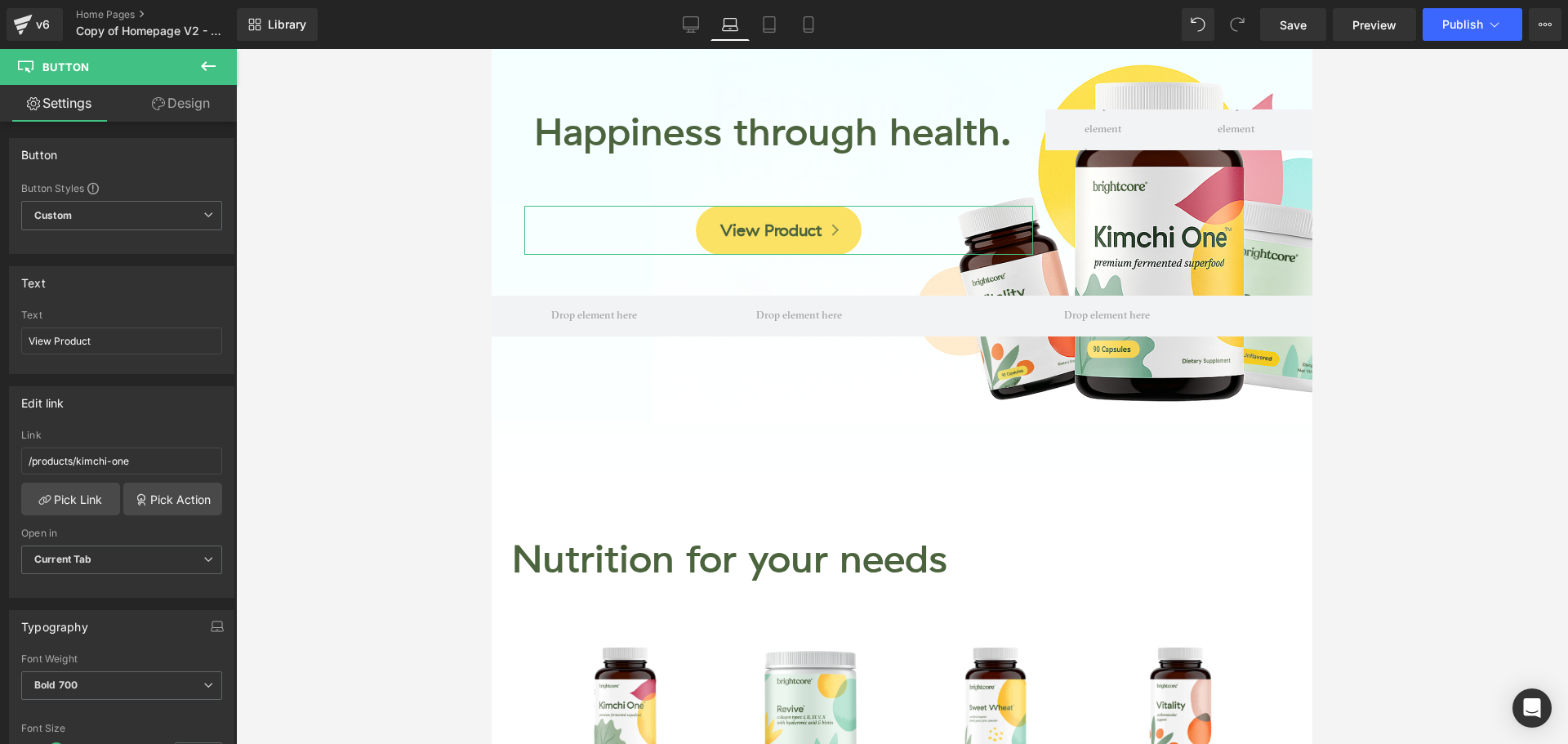
click at [191, 99] on link "Design" at bounding box center [181, 103] width 119 height 37
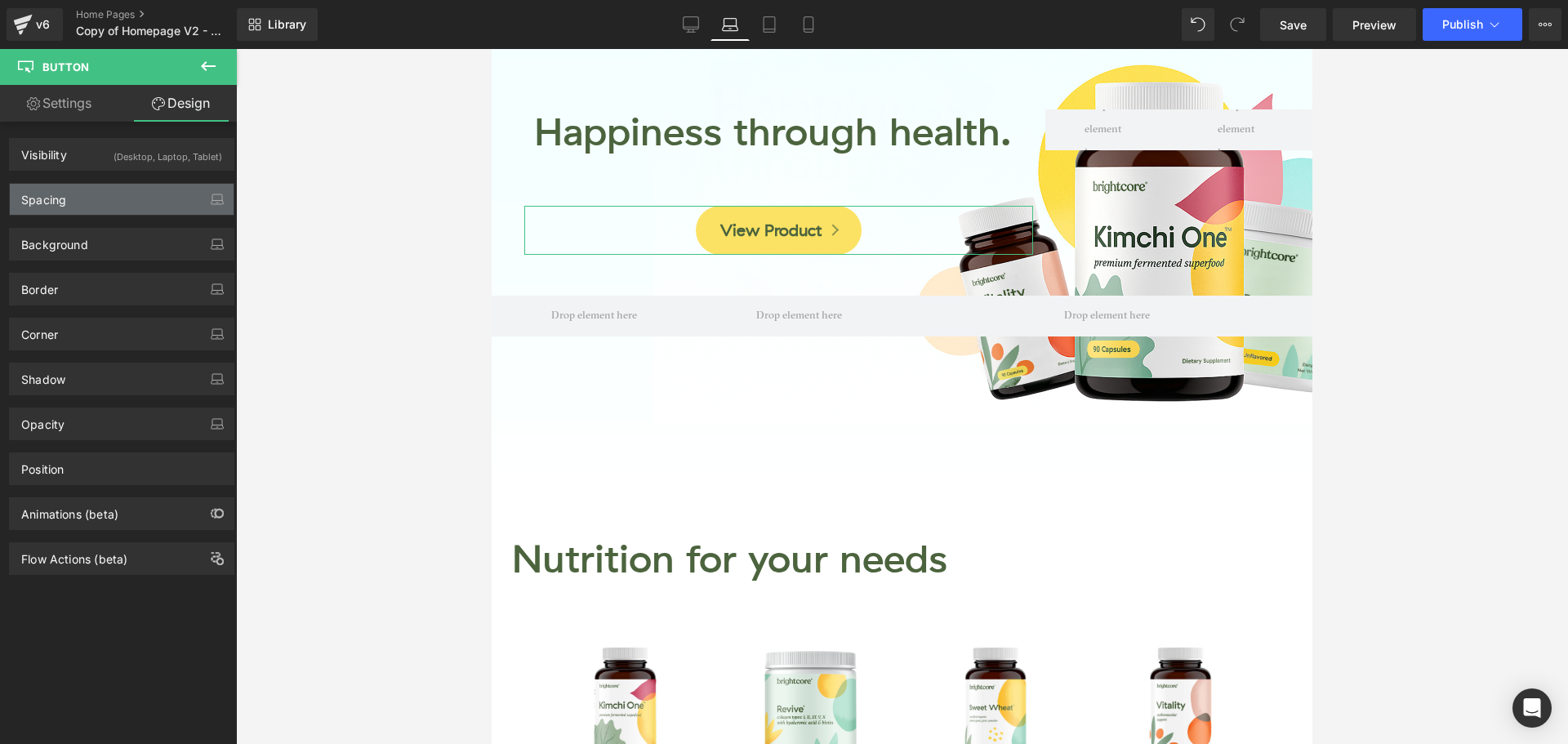
click at [109, 197] on div "Spacing" at bounding box center [121, 199] width 224 height 31
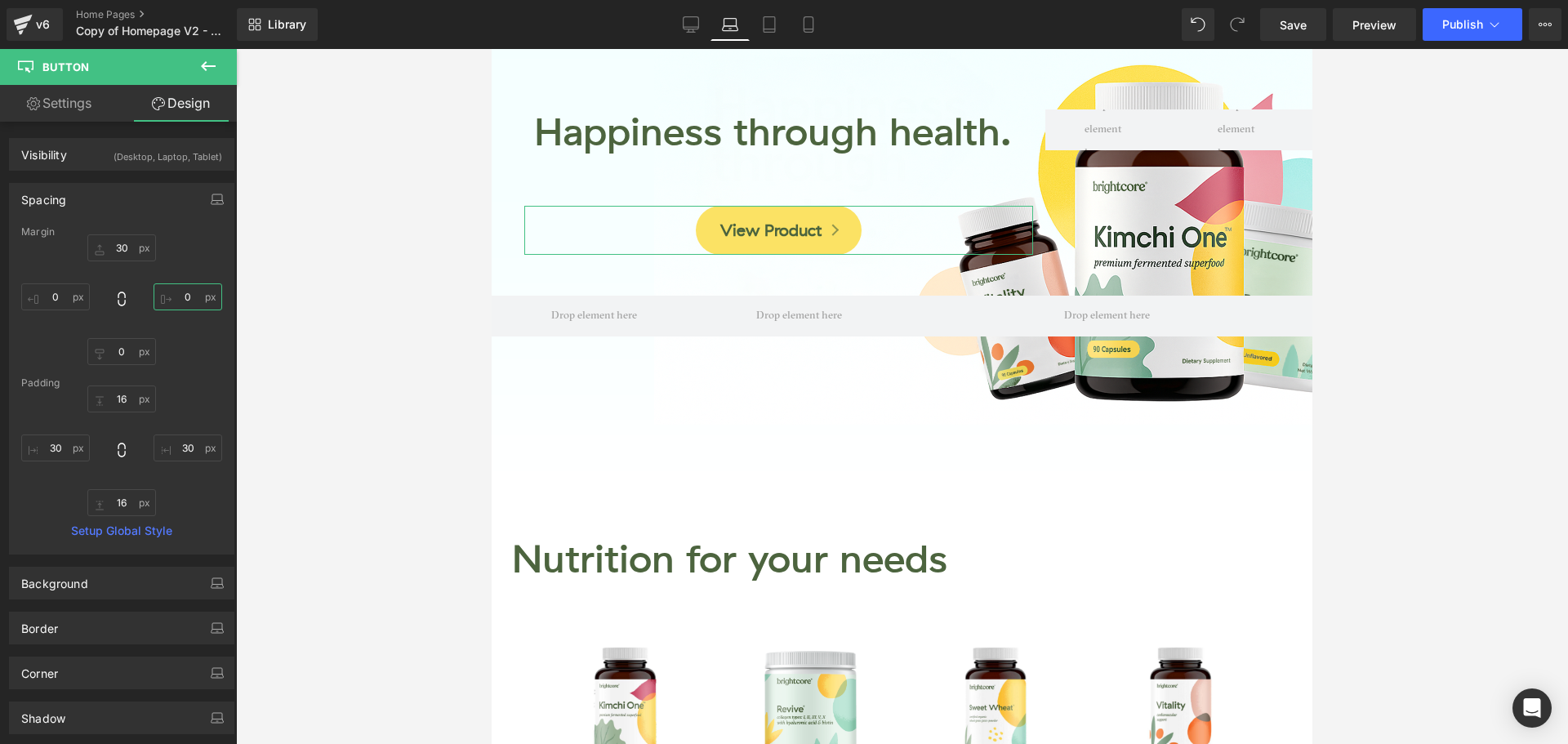
click at [182, 303] on input "text" at bounding box center [188, 296] width 69 height 27
type input "15"
click at [693, 28] on icon at bounding box center [691, 24] width 16 height 16
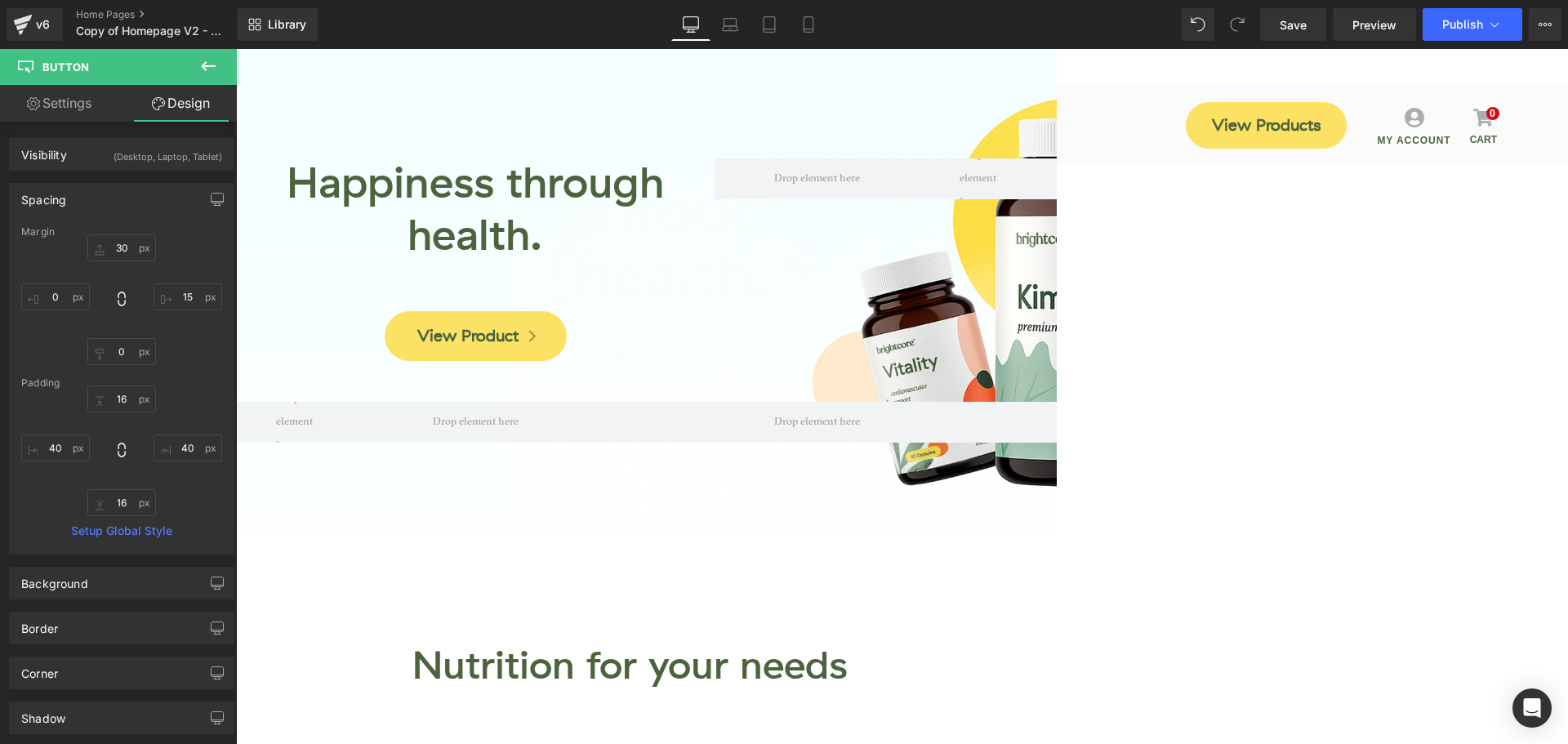
scroll to position [106, 0]
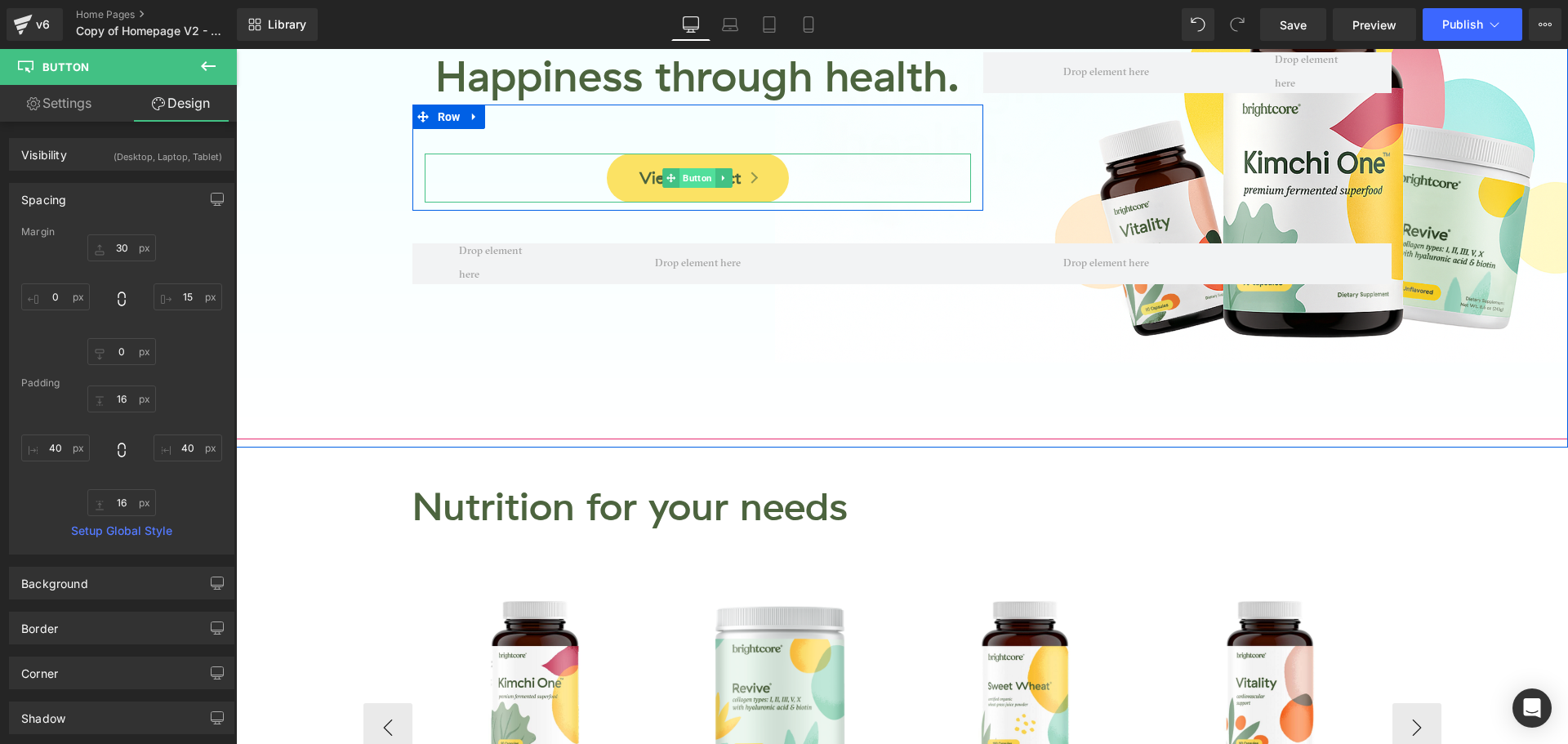
click at [683, 181] on span "Button" at bounding box center [698, 177] width 36 height 20
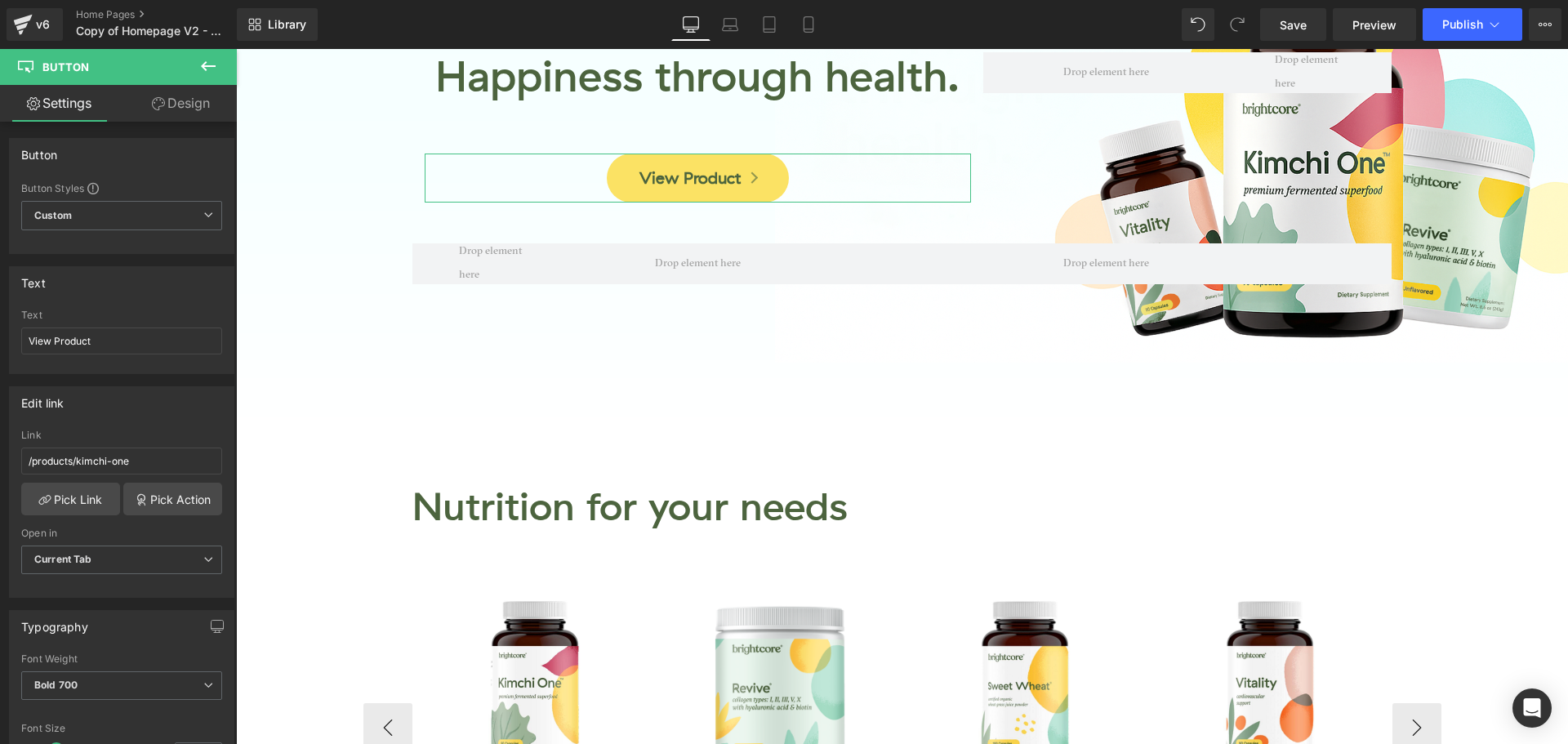
click at [184, 104] on link "Design" at bounding box center [181, 103] width 119 height 37
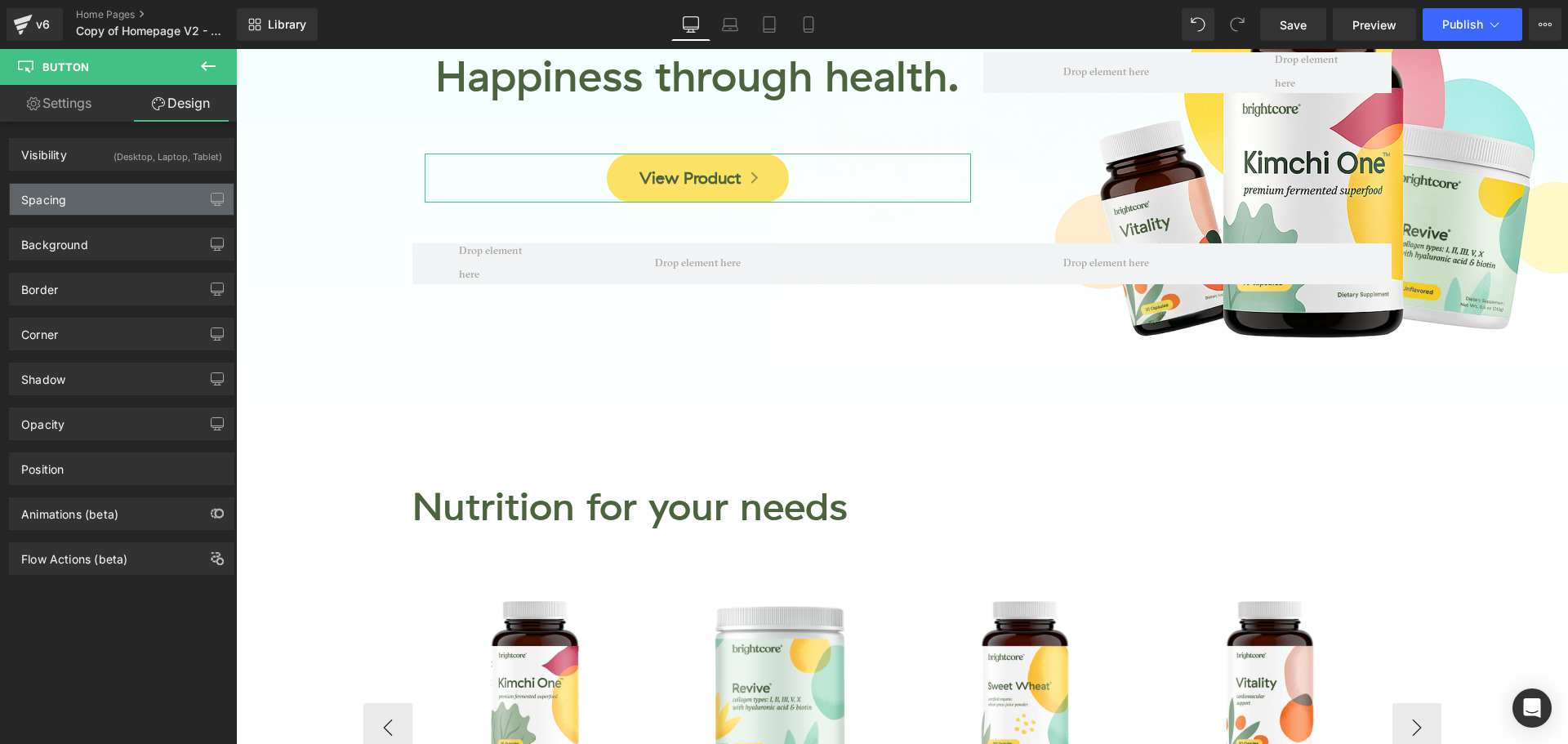
click at [134, 196] on div "Spacing" at bounding box center [121, 199] width 224 height 31
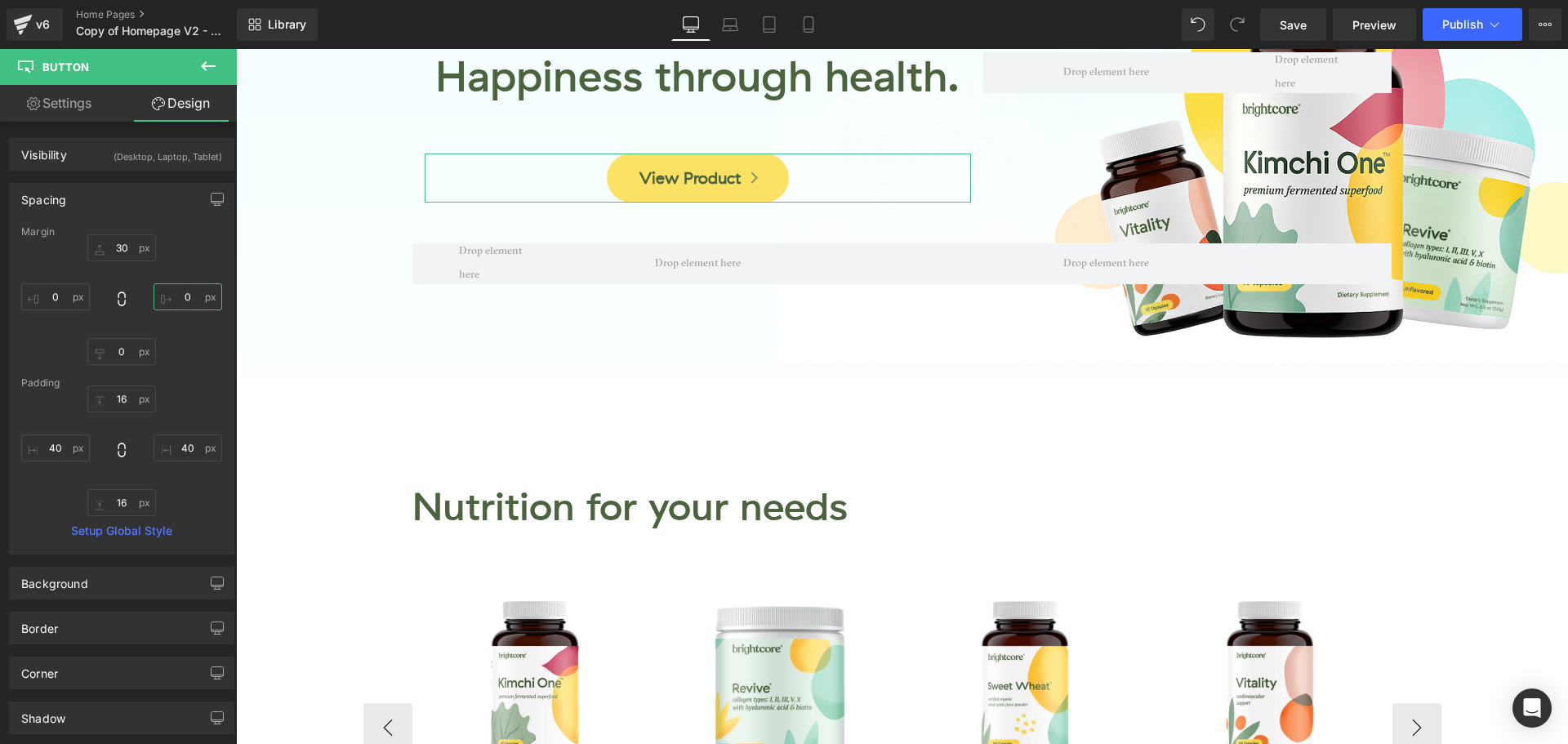
click at [173, 295] on input "0" at bounding box center [188, 296] width 69 height 27
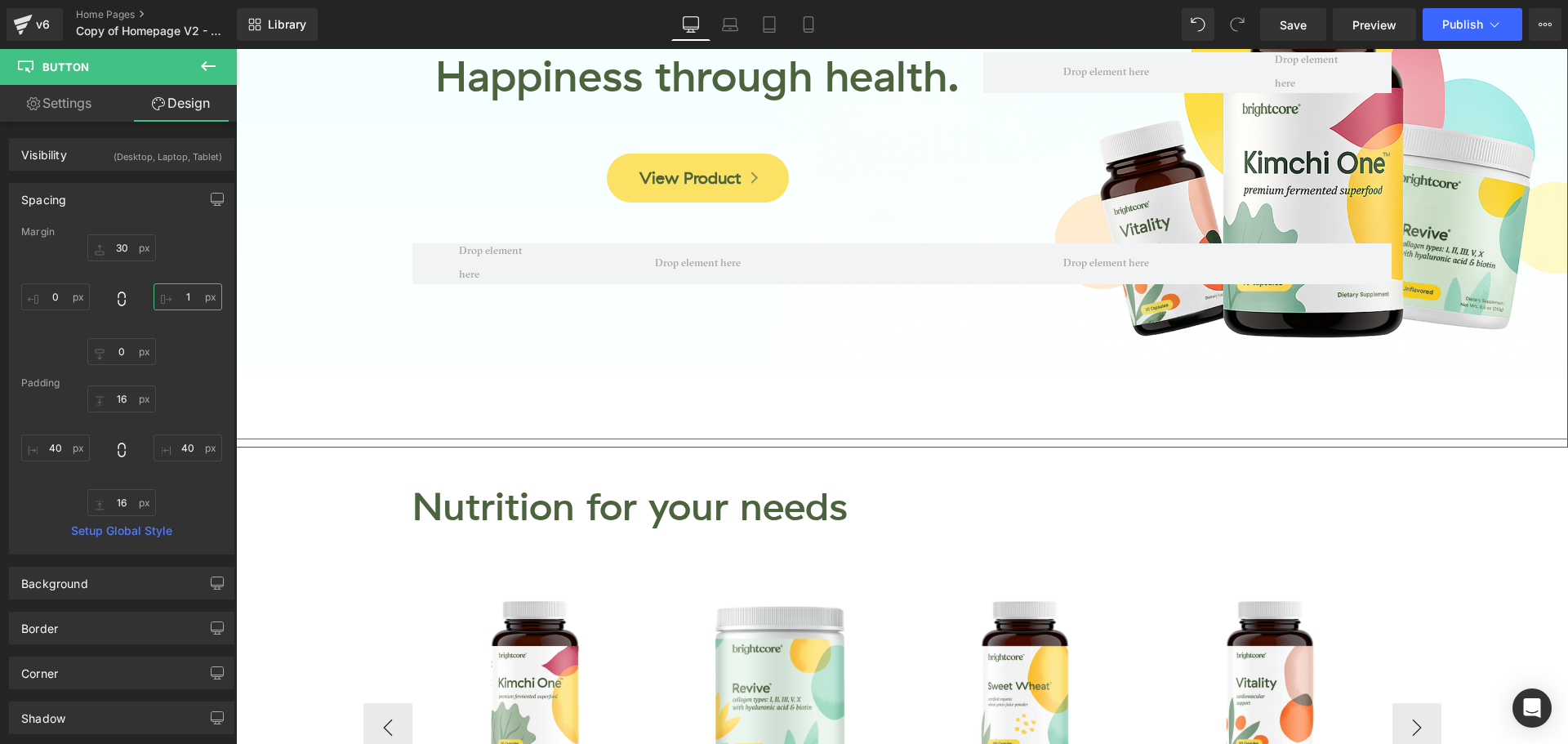
type input "15"
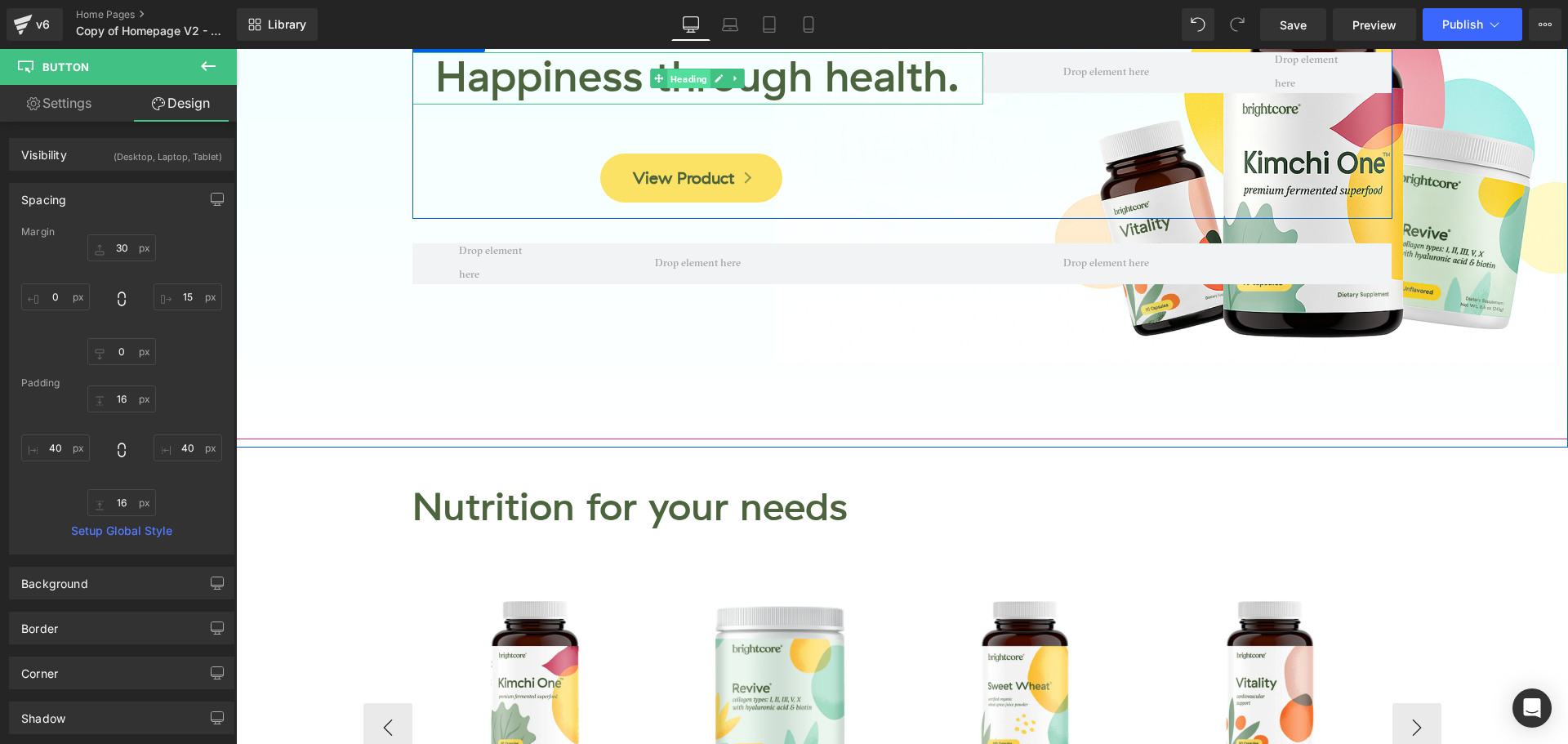
click at [693, 80] on span "Heading" at bounding box center [690, 79] width 43 height 20
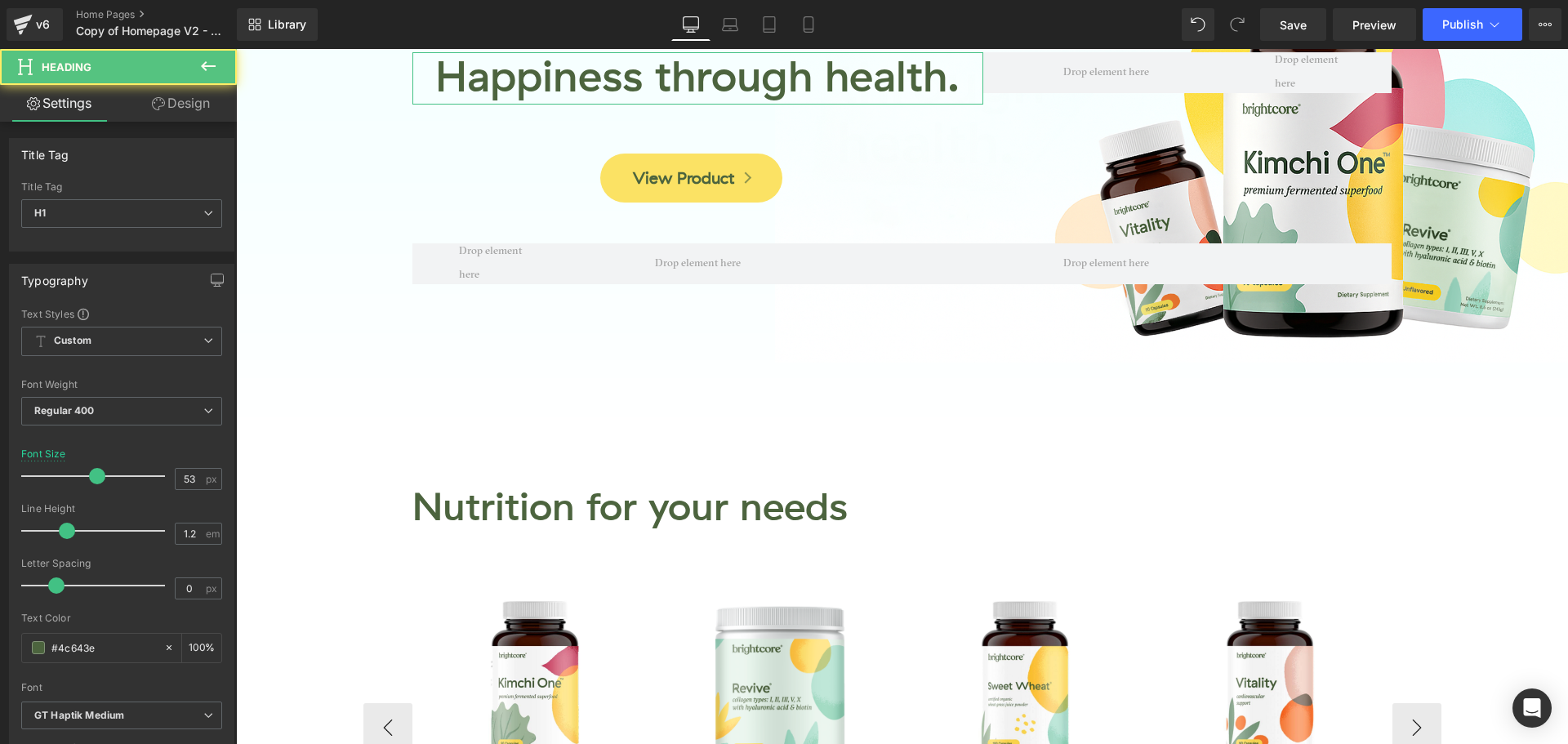
drag, startPoint x: 191, startPoint y: 99, endPoint x: 123, endPoint y: 198, distance: 120.1
click at [190, 99] on link "Design" at bounding box center [181, 103] width 119 height 37
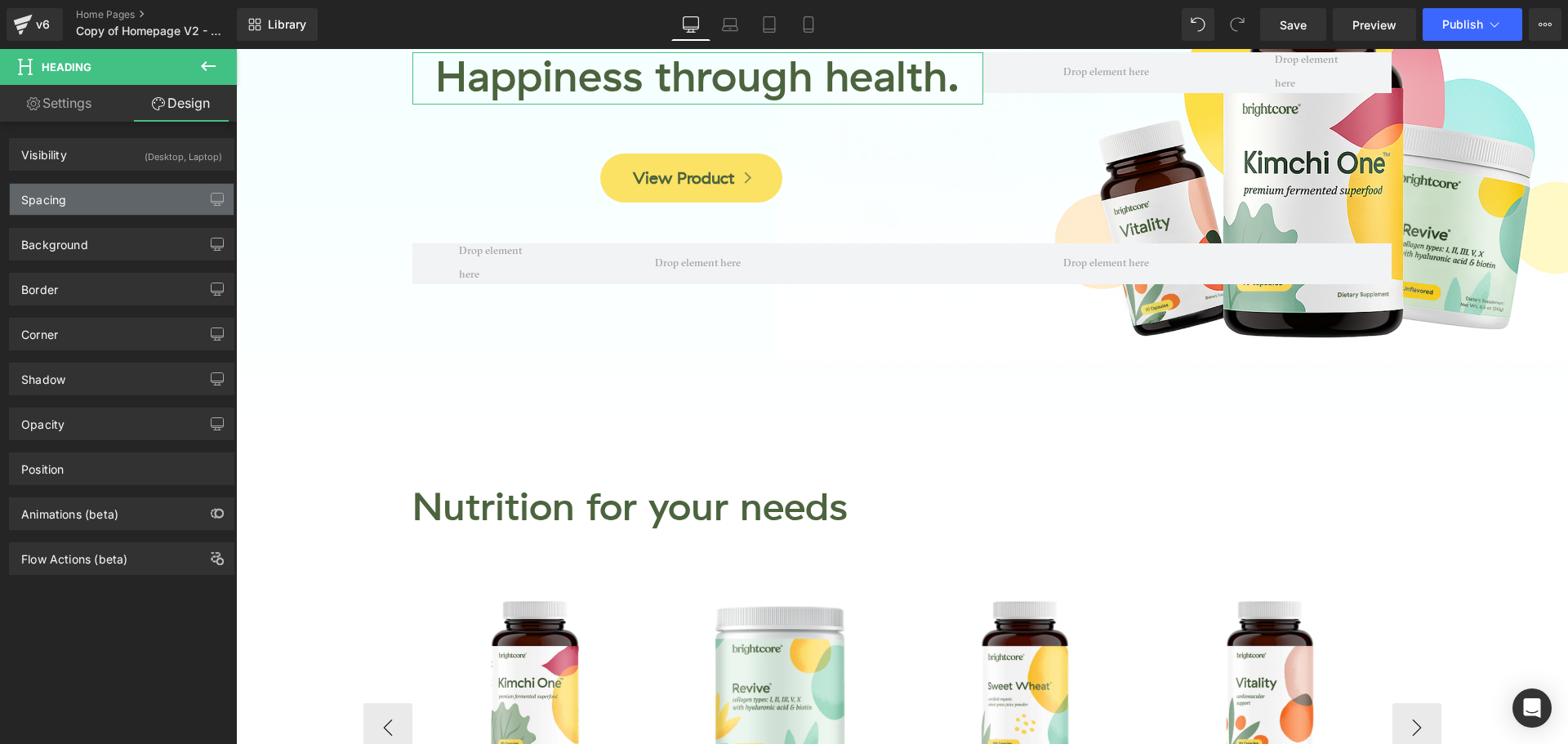
click at [118, 208] on div "Spacing" at bounding box center [121, 199] width 224 height 31
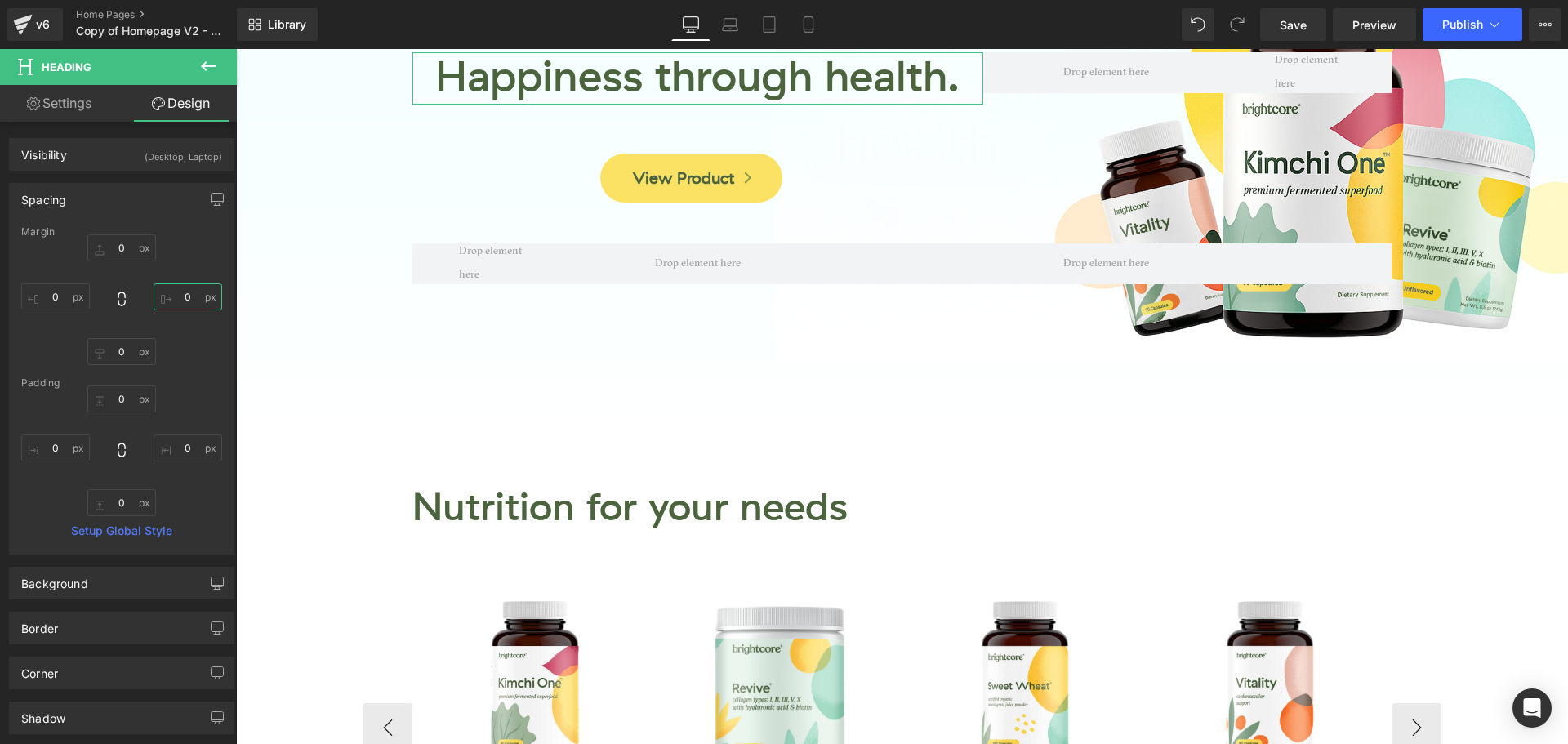
click at [182, 295] on input "text" at bounding box center [188, 296] width 69 height 27
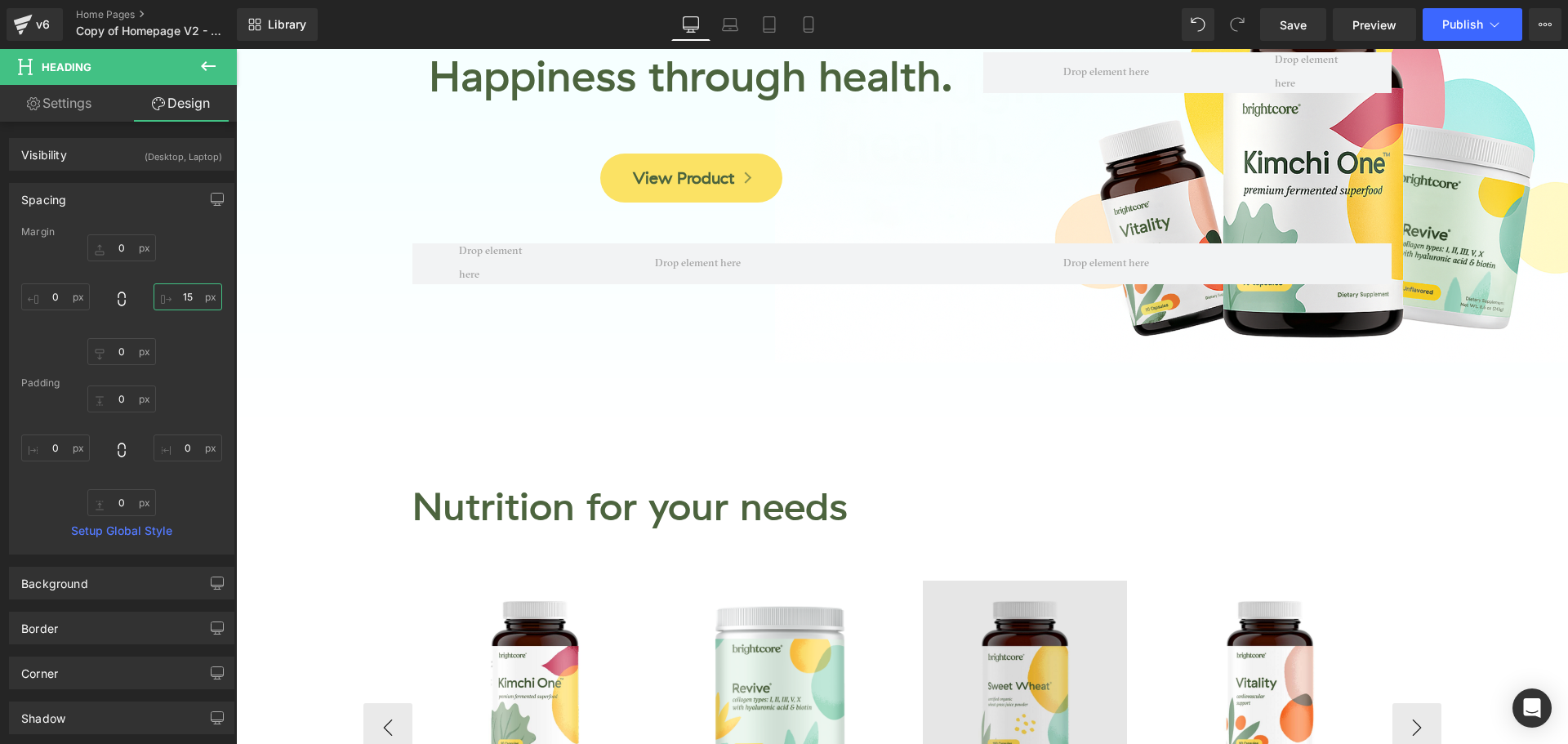
type input "15"
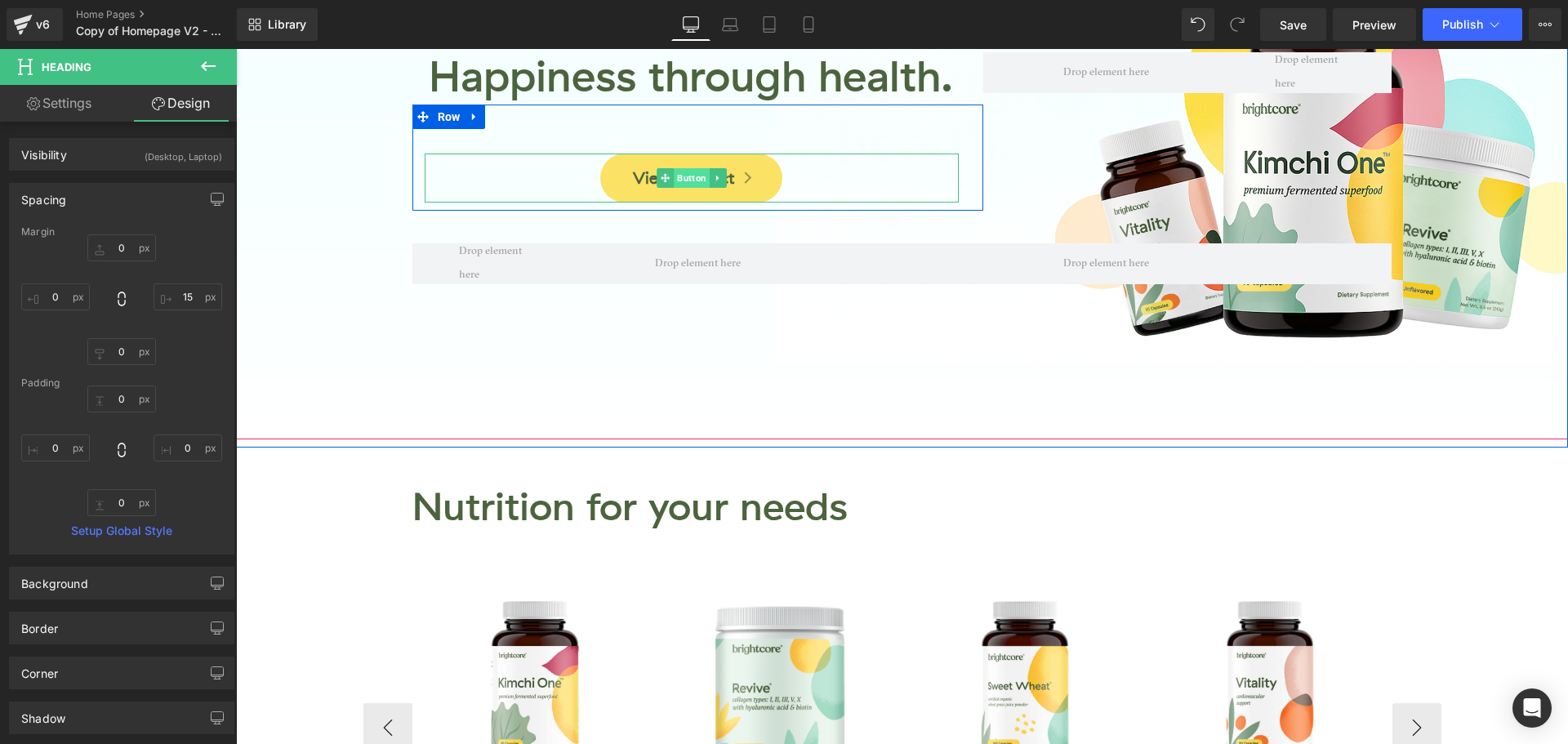
click at [688, 179] on span "Button" at bounding box center [691, 177] width 36 height 20
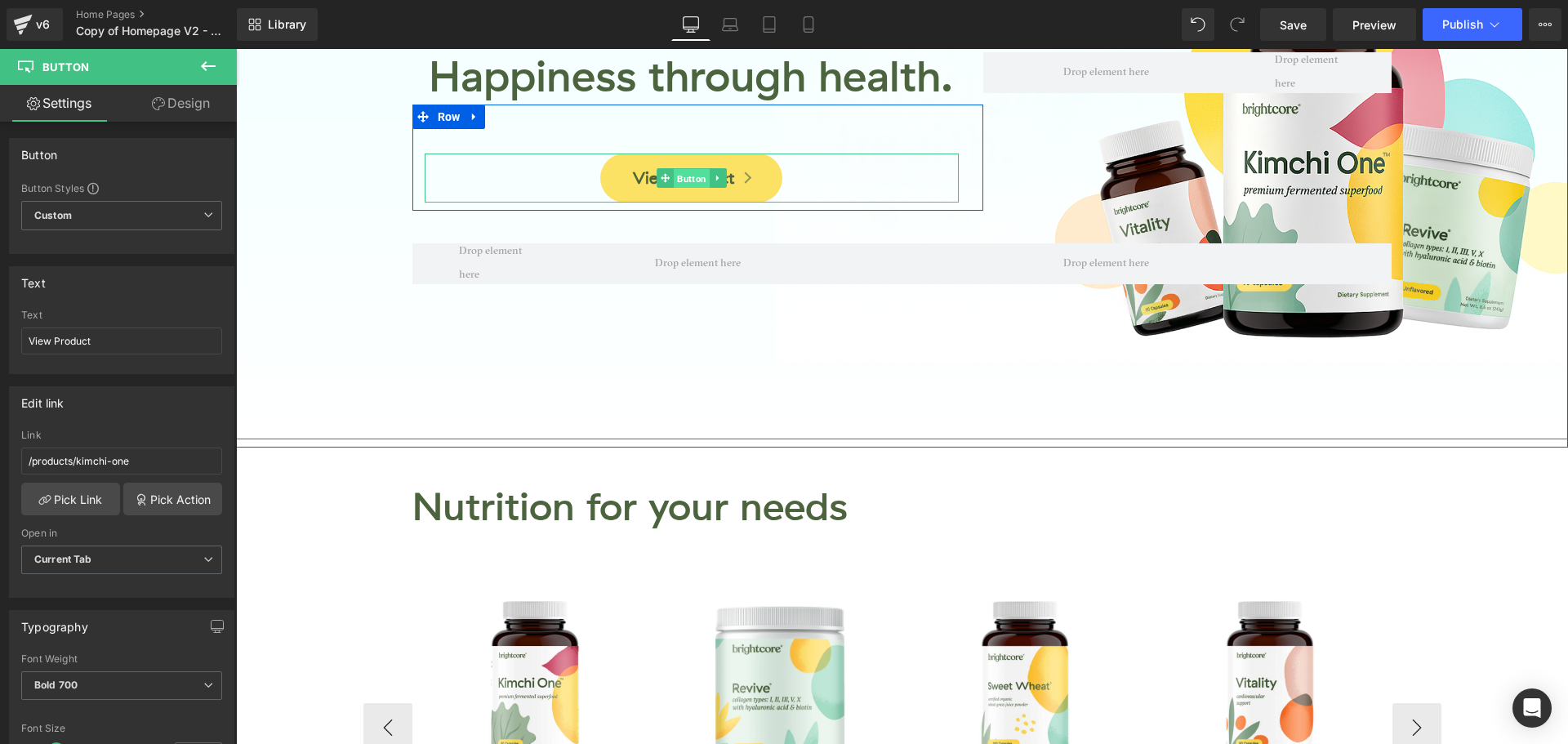
click at [682, 181] on span "Button" at bounding box center [691, 178] width 36 height 20
click at [684, 176] on span "Button" at bounding box center [691, 178] width 36 height 20
click at [691, 182] on span "Button" at bounding box center [691, 178] width 36 height 20
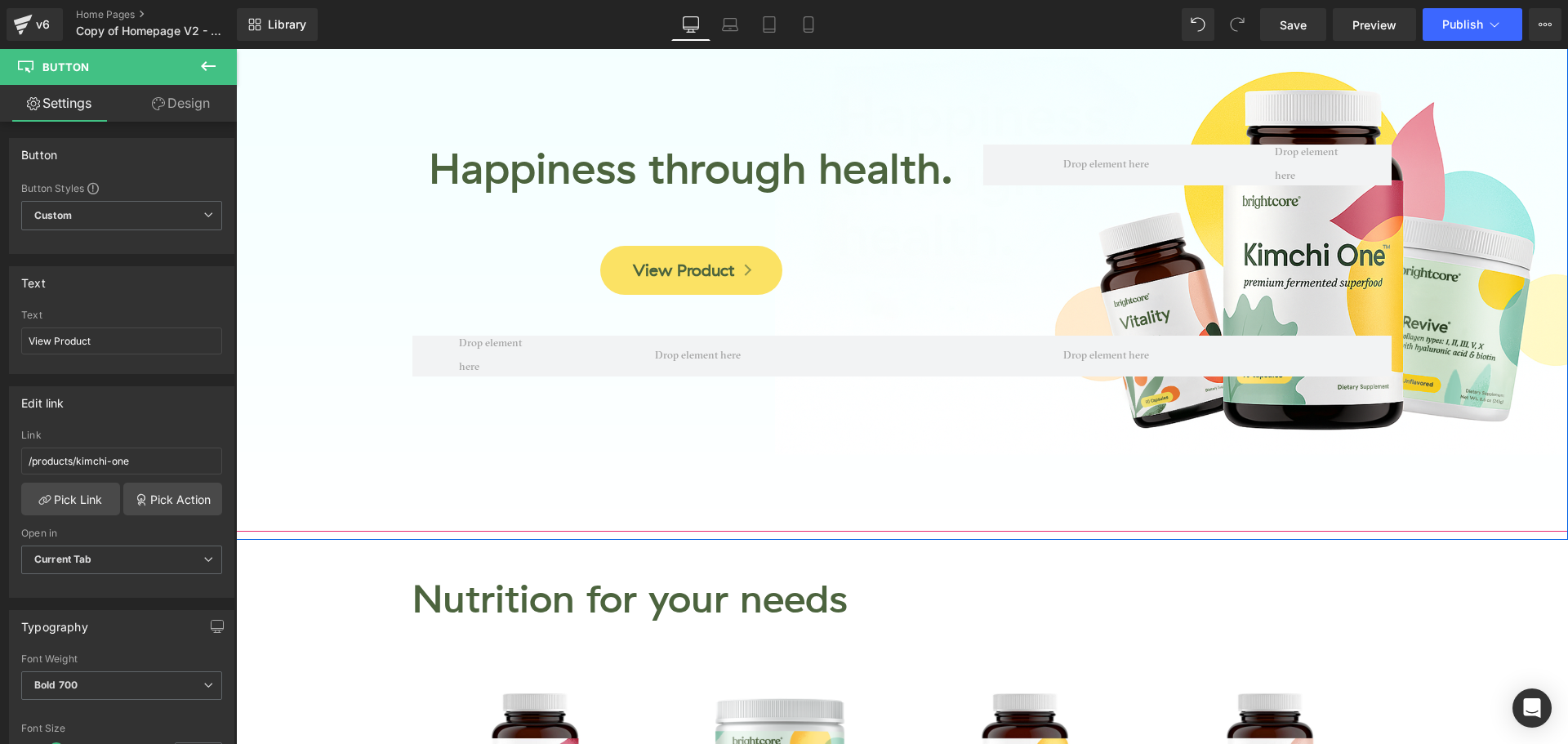
scroll to position [0, 0]
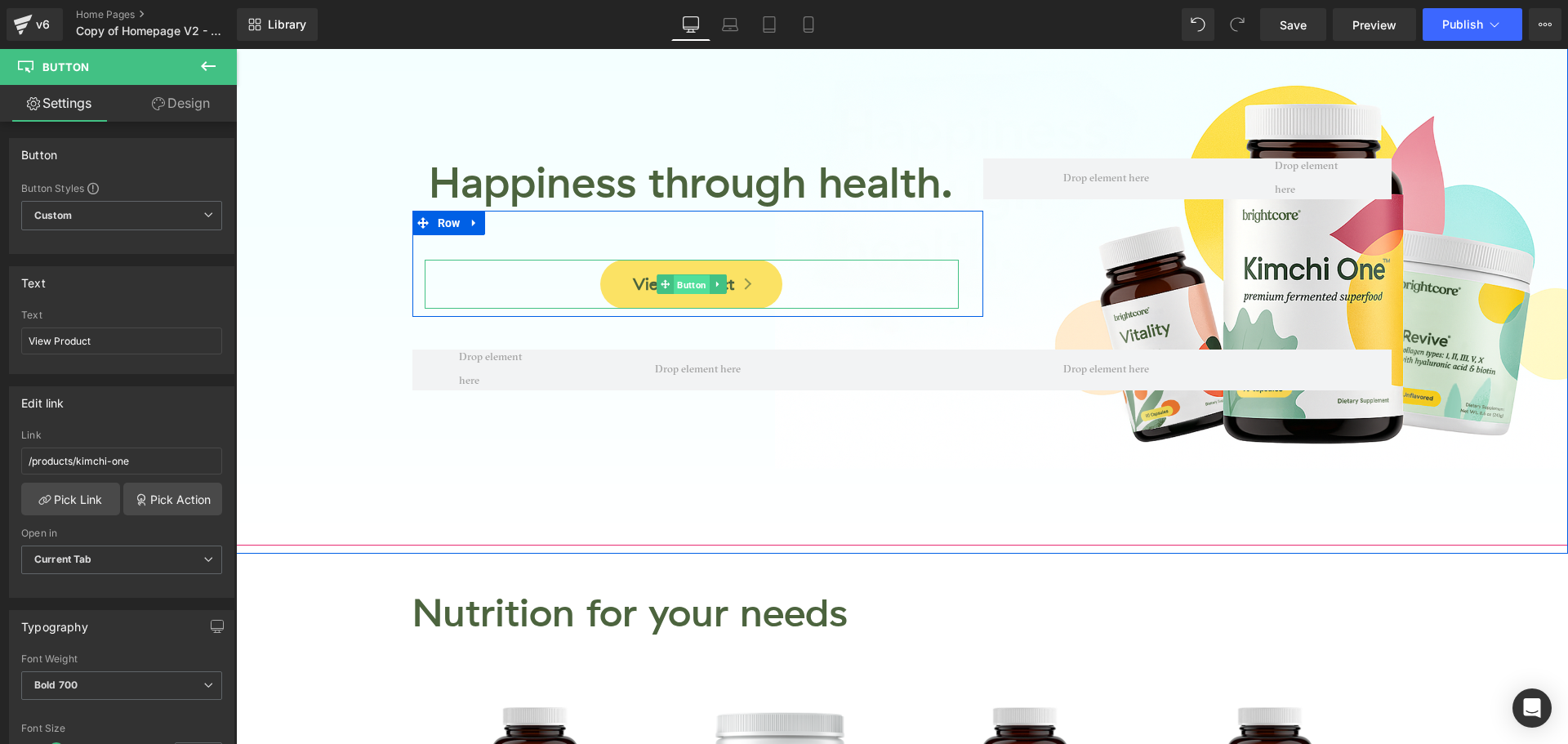
click at [683, 286] on span "Button" at bounding box center [691, 285] width 36 height 20
click at [683, 286] on span "Button" at bounding box center [691, 284] width 36 height 20
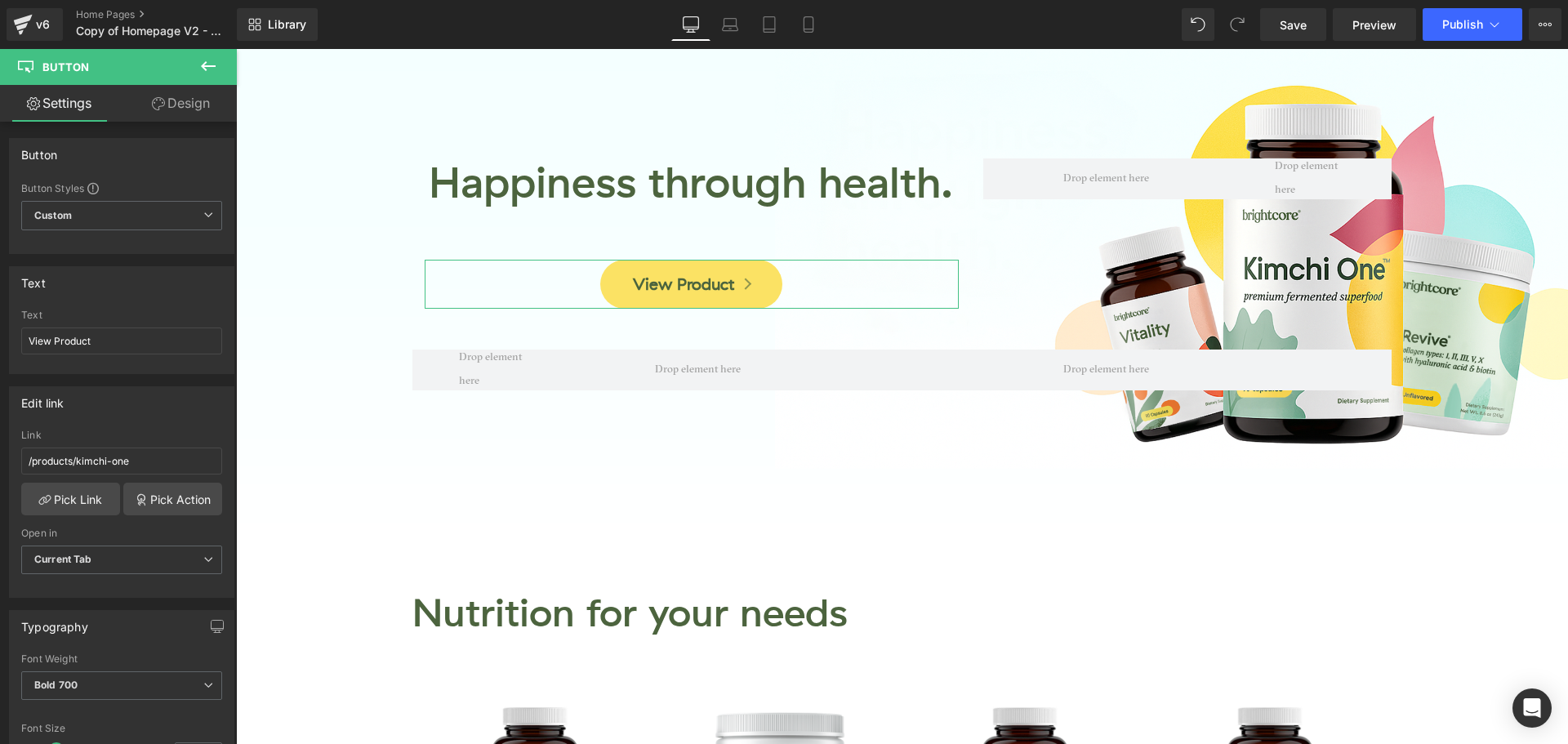
click at [186, 100] on link "Design" at bounding box center [181, 103] width 119 height 37
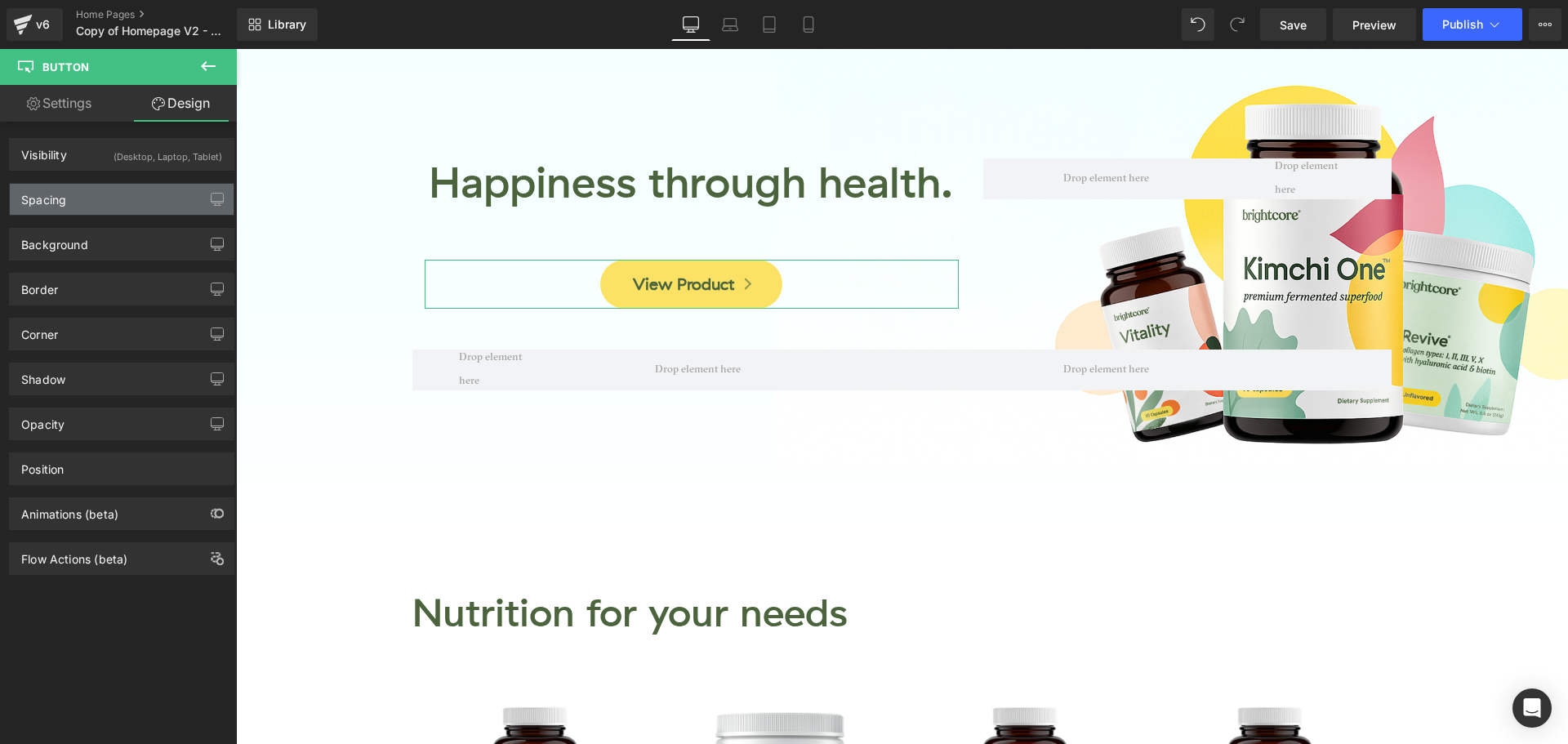
click at [101, 197] on div "Spacing" at bounding box center [121, 199] width 224 height 31
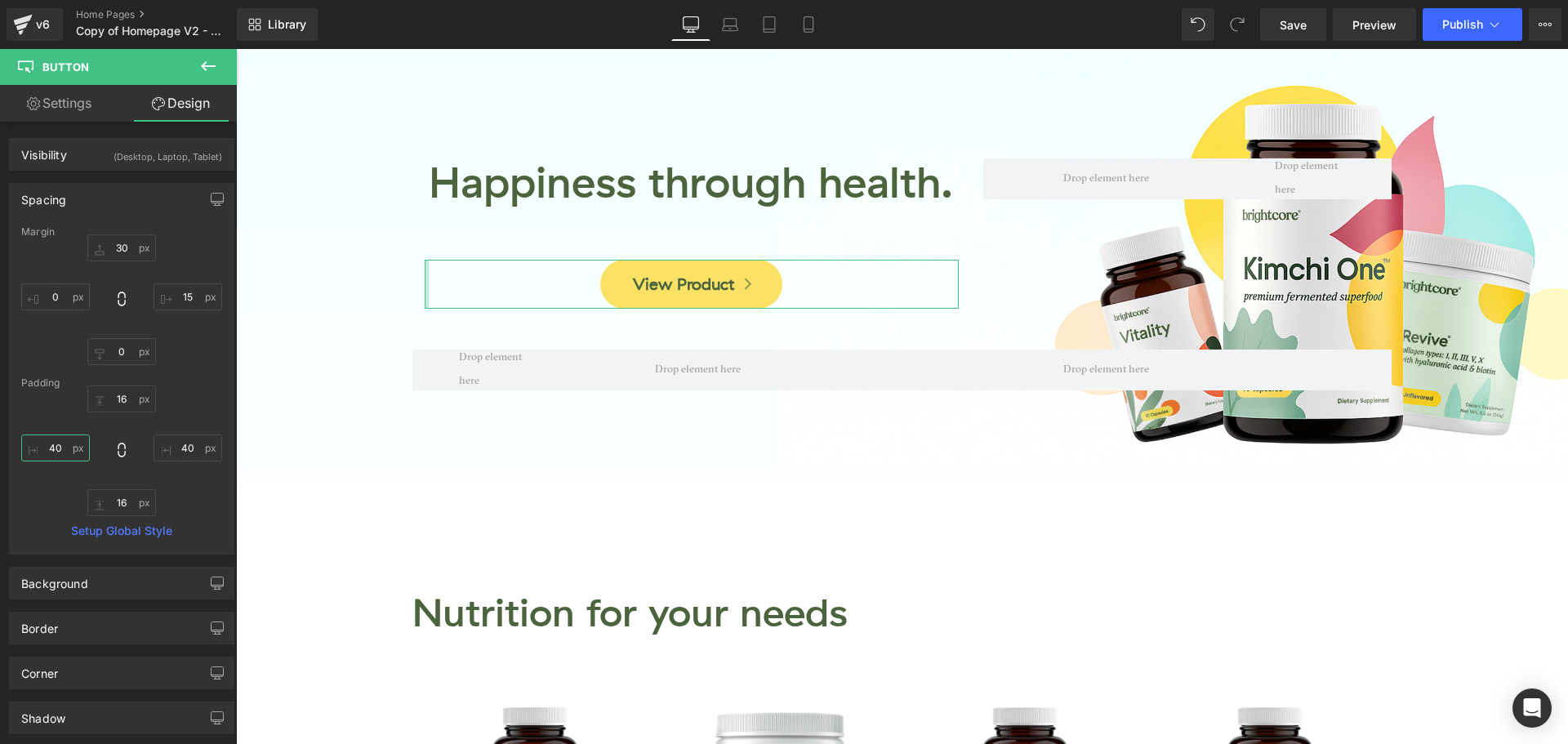
click at [61, 453] on input "text" at bounding box center [56, 448] width 69 height 27
type input "80"
click at [186, 445] on input "text" at bounding box center [188, 448] width 69 height 27
type input "80"
click at [736, 24] on icon at bounding box center [730, 22] width 12 height 8
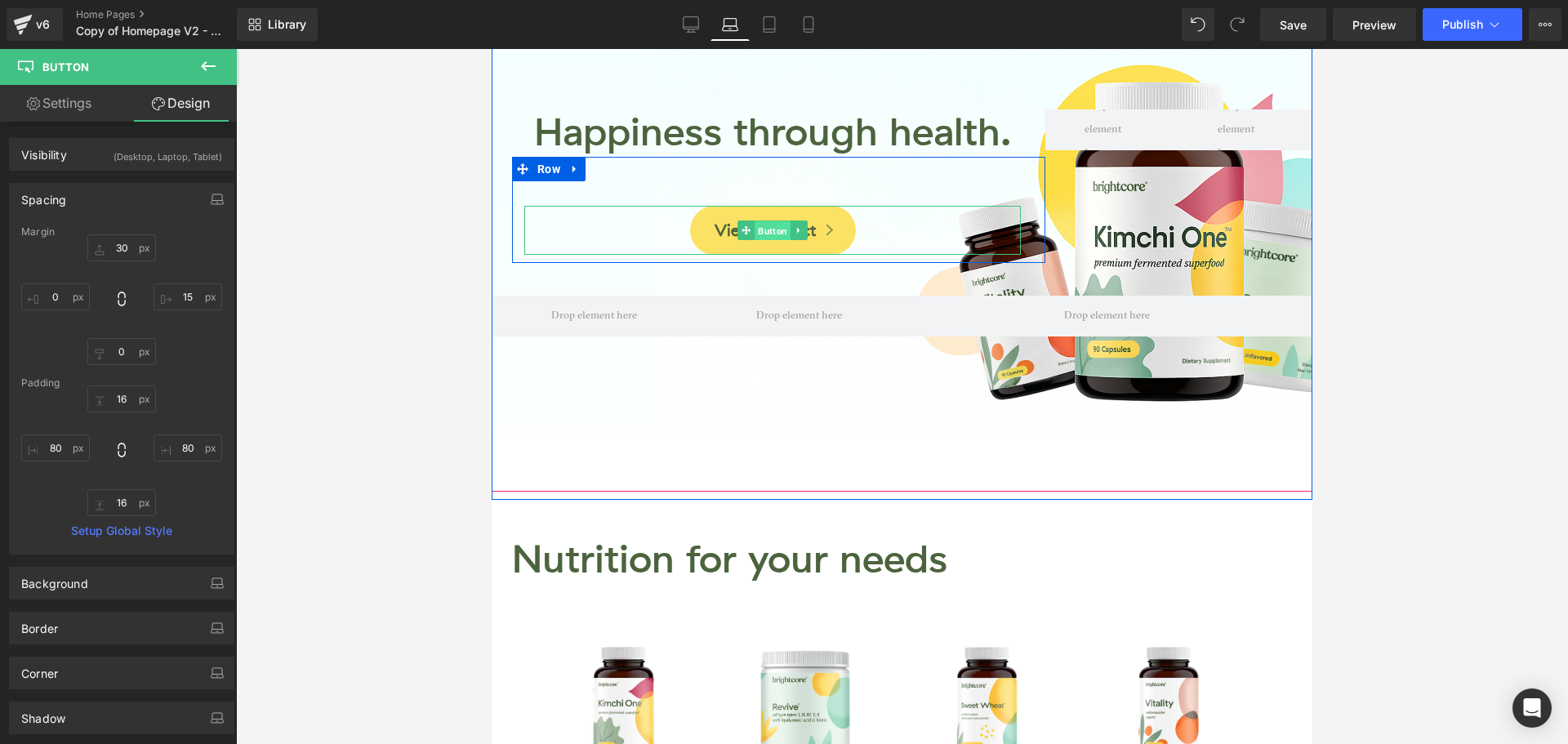
click at [766, 232] on span "Button" at bounding box center [772, 231] width 36 height 20
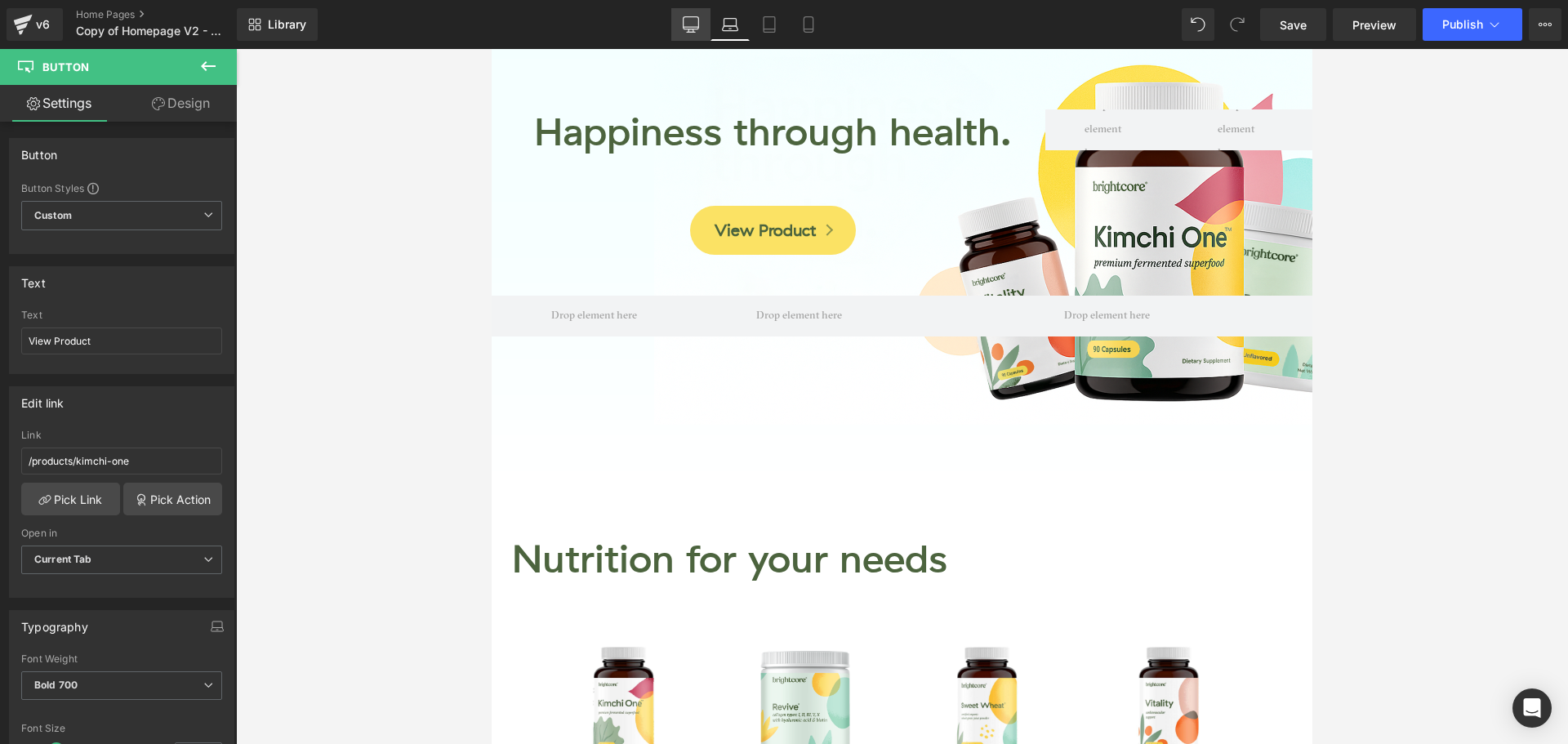
drag, startPoint x: 683, startPoint y: 27, endPoint x: 521, endPoint y: 53, distance: 164.1
click at [683, 27] on icon at bounding box center [691, 24] width 16 height 16
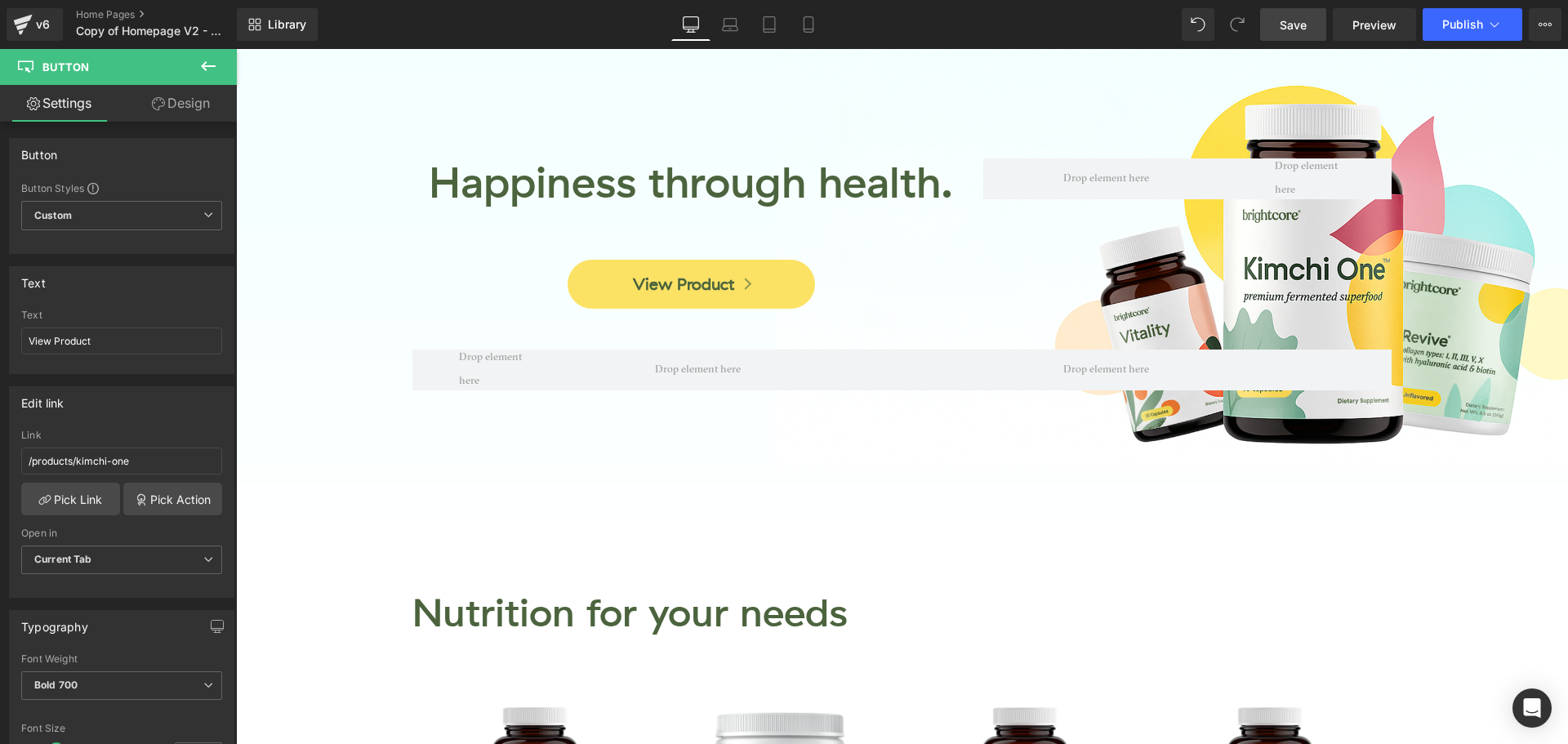
click at [1309, 28] on link "Save" at bounding box center [1292, 24] width 66 height 33
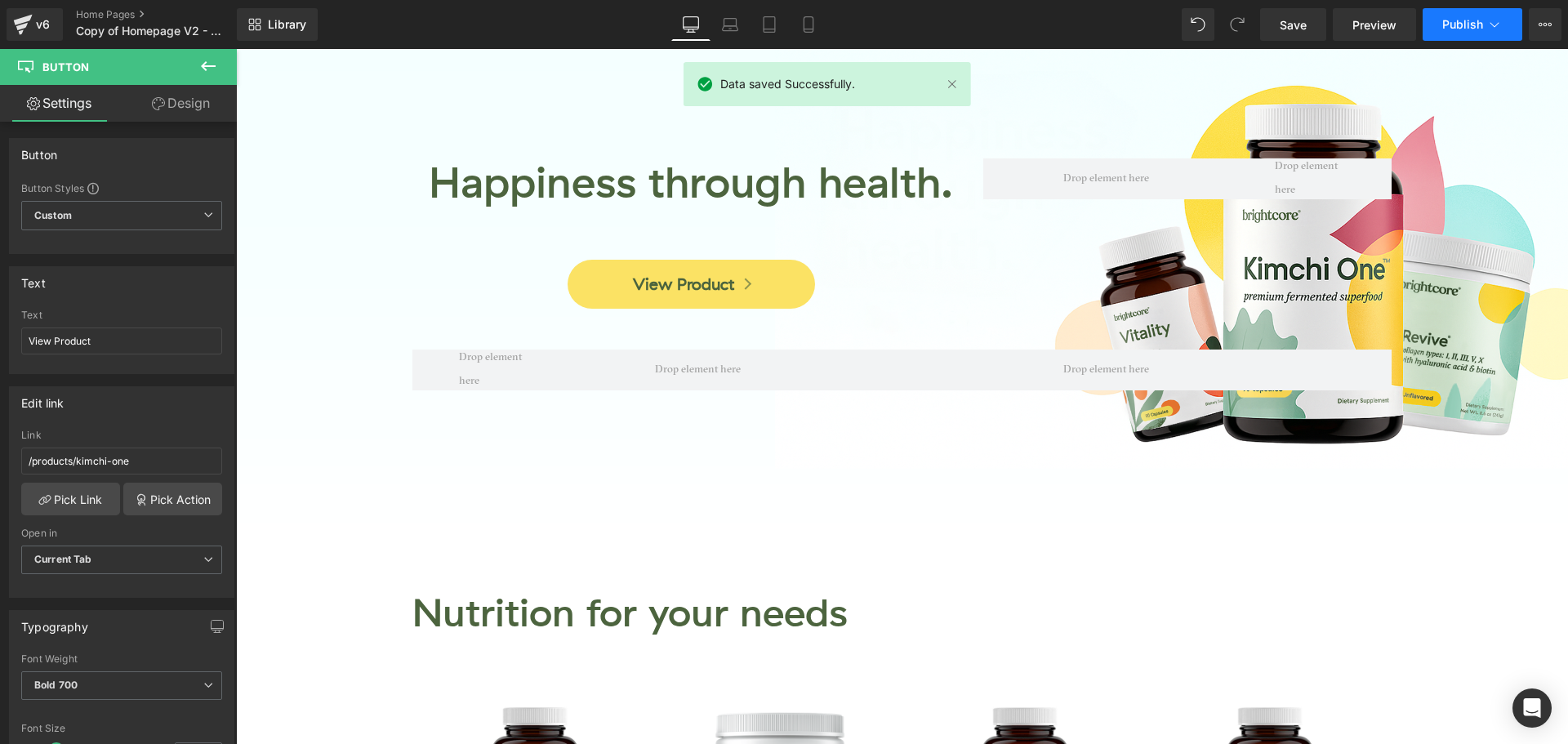
click at [1447, 26] on span "Publish" at bounding box center [1462, 24] width 40 height 13
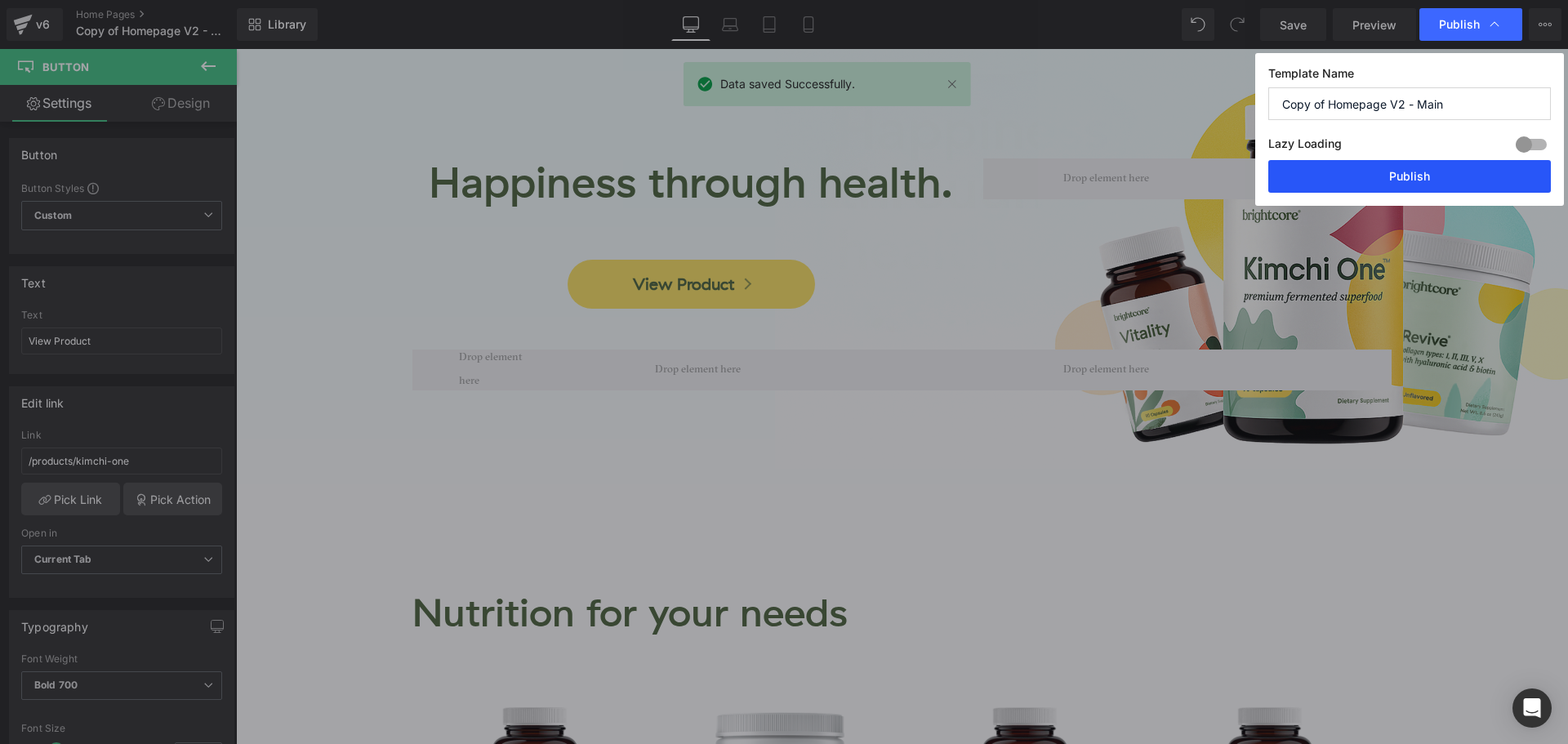
click at [1432, 170] on button "Publish" at bounding box center [1410, 177] width 282 height 33
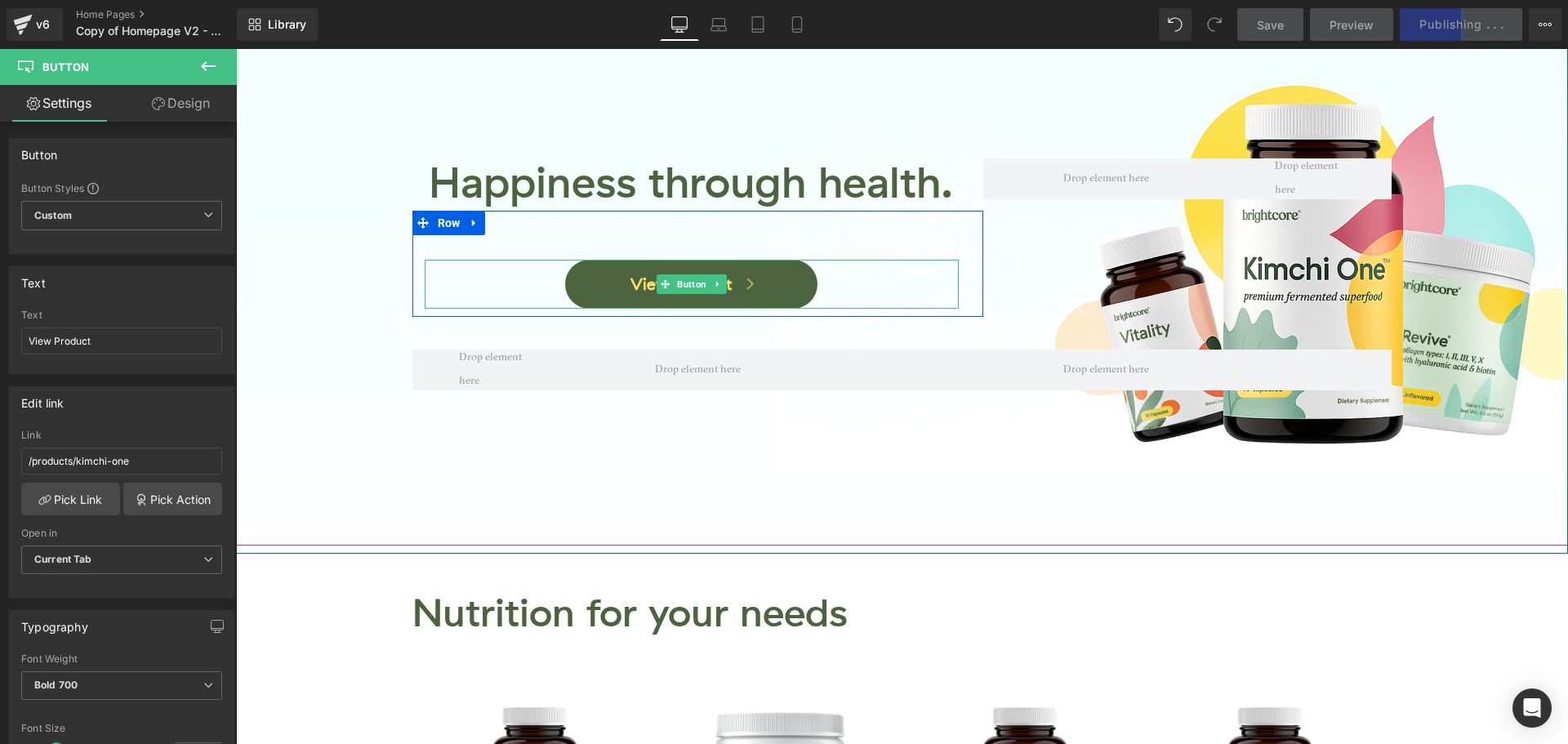
click at [722, 289] on span "View Product" at bounding box center [681, 284] width 102 height 20
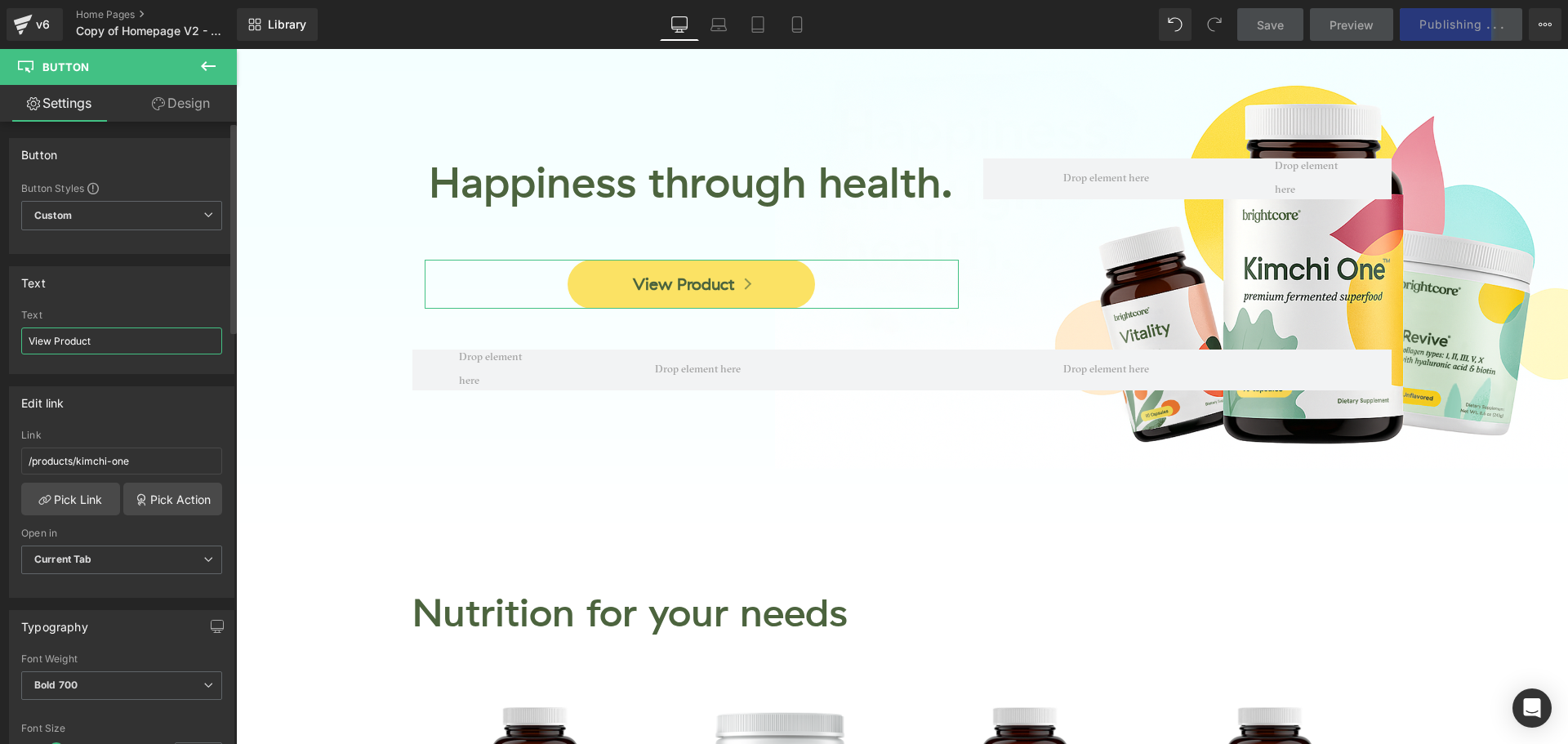
click at [108, 347] on input "View Product" at bounding box center [121, 340] width 201 height 27
type input "View Products"
click at [712, 23] on icon at bounding box center [718, 22] width 12 height 8
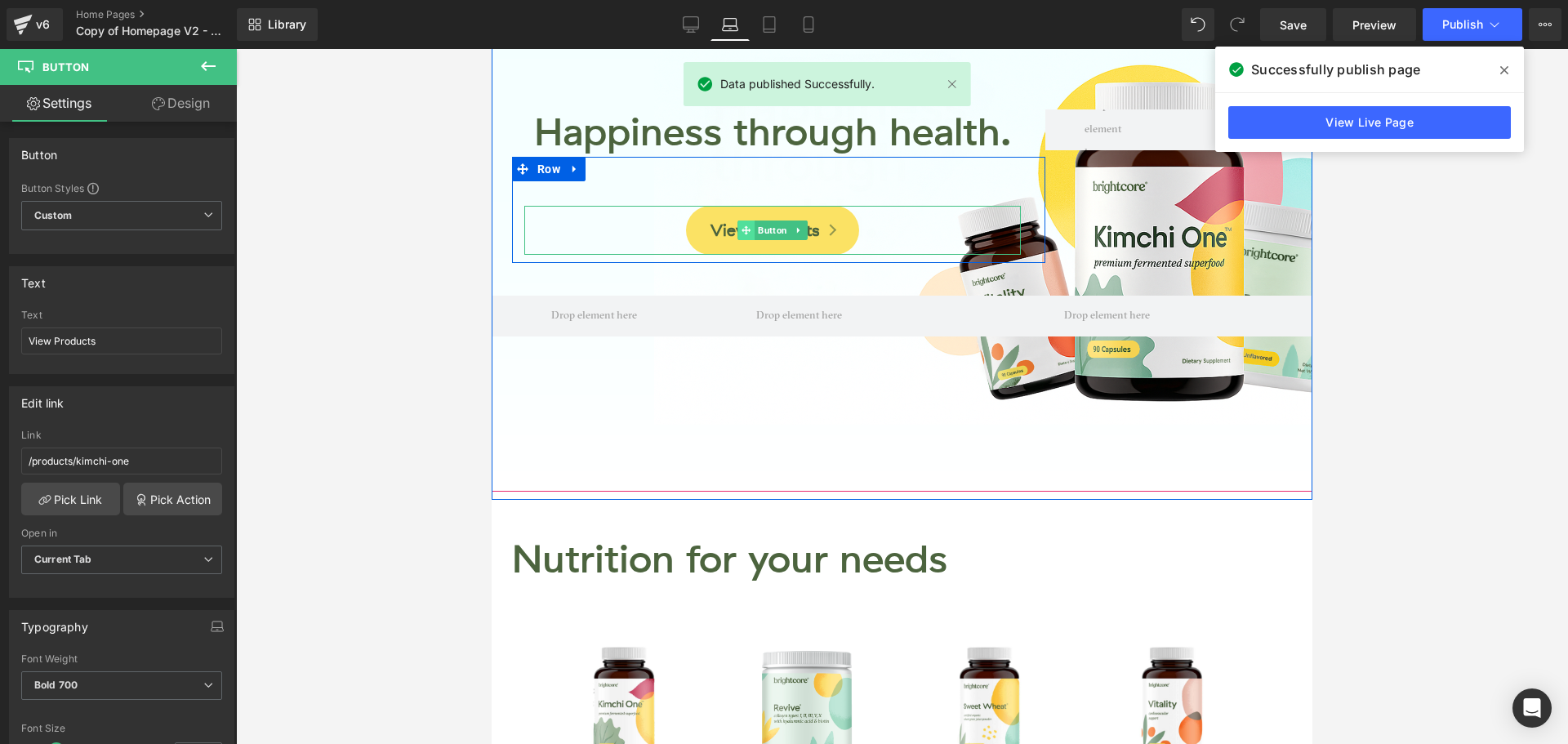
click at [741, 236] on span at bounding box center [746, 230] width 17 height 20
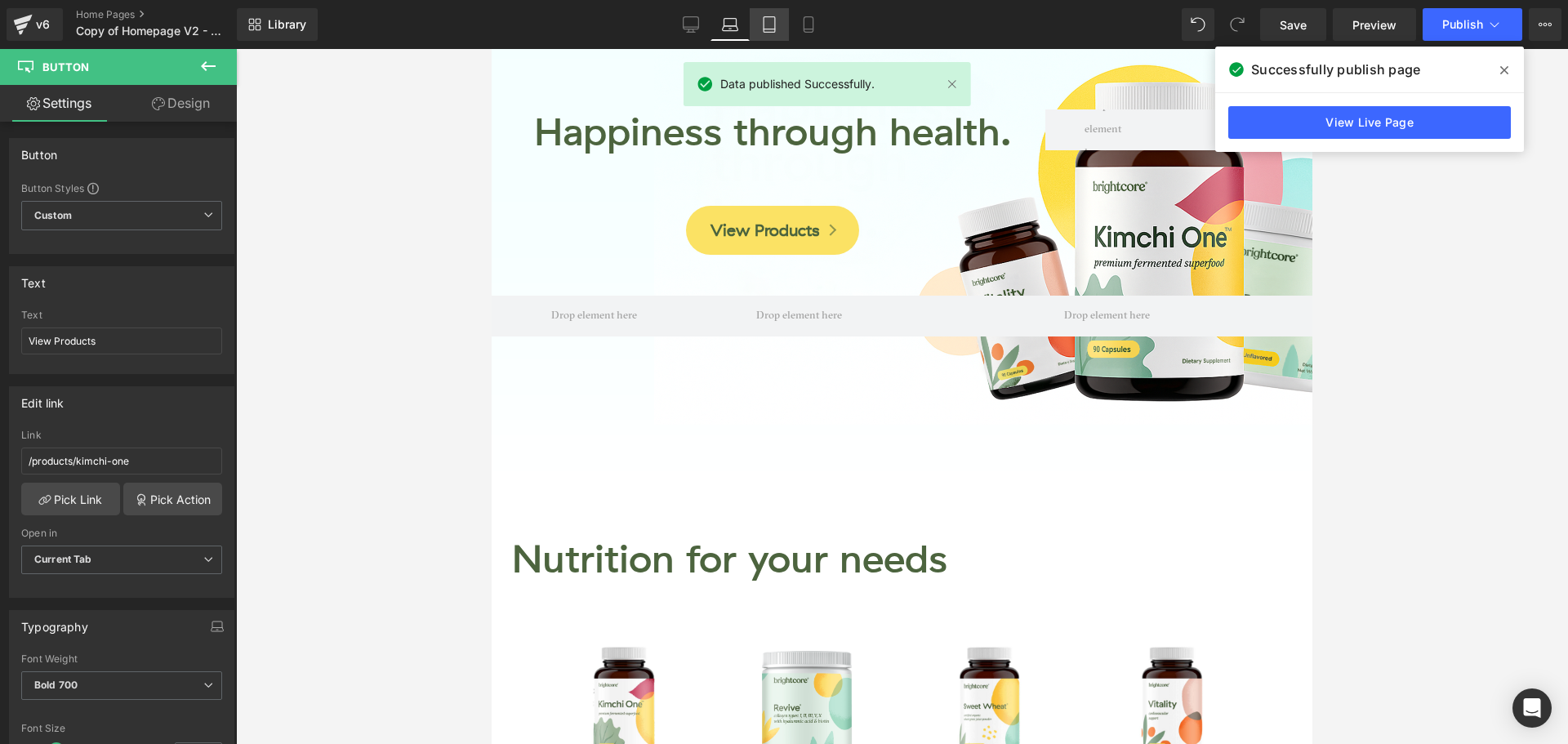
click at [770, 24] on icon at bounding box center [769, 24] width 16 height 16
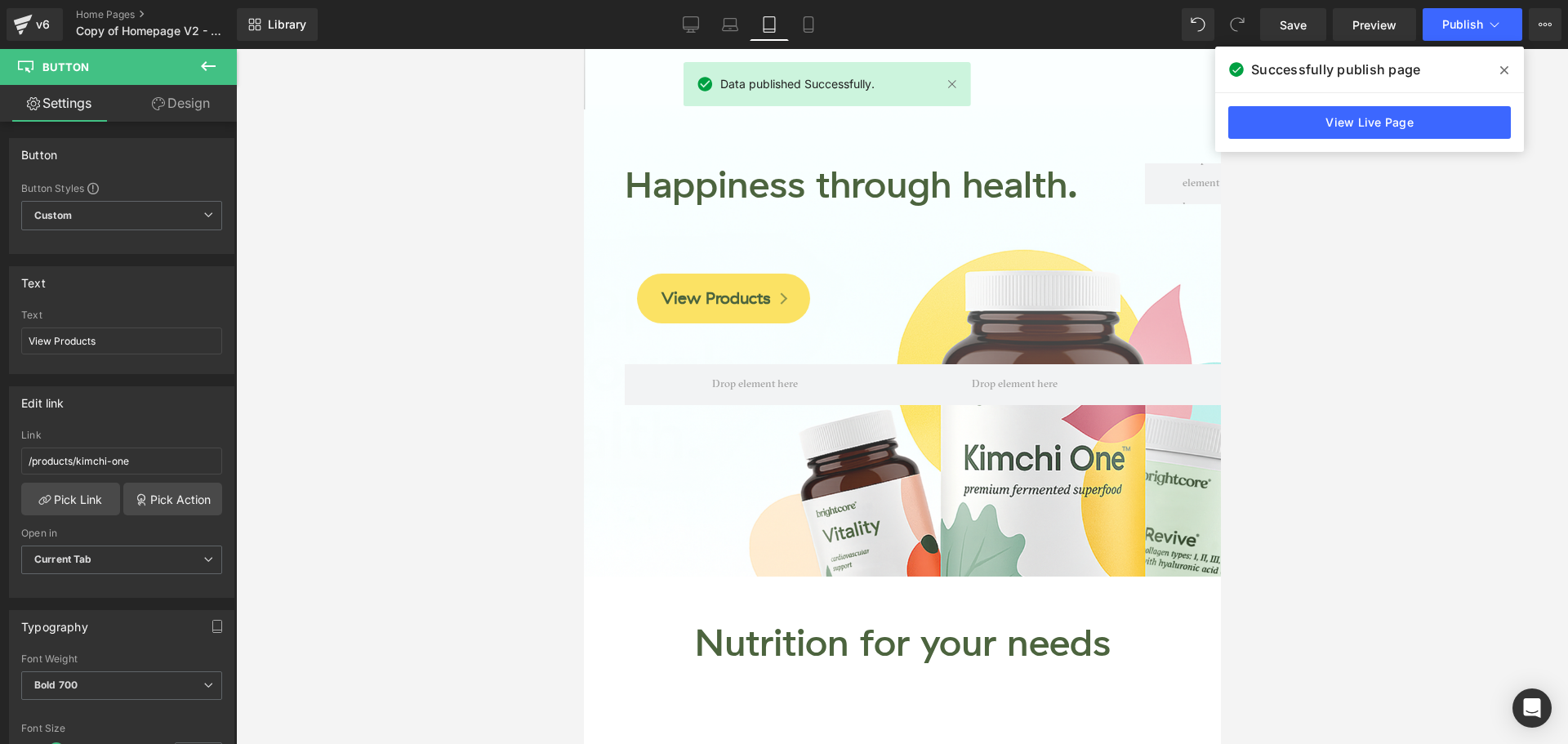
scroll to position [69, 0]
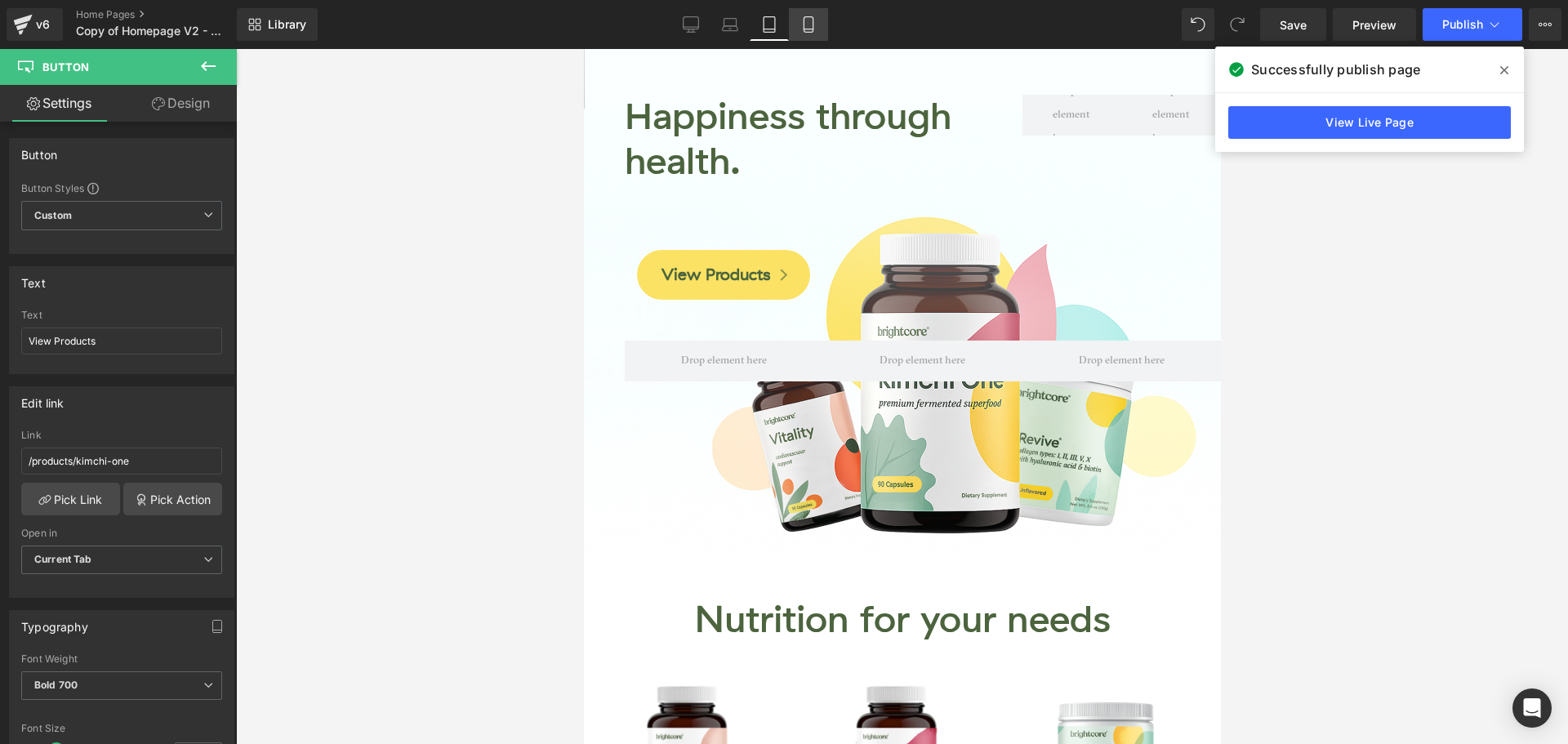
click at [803, 28] on icon at bounding box center [808, 24] width 16 height 16
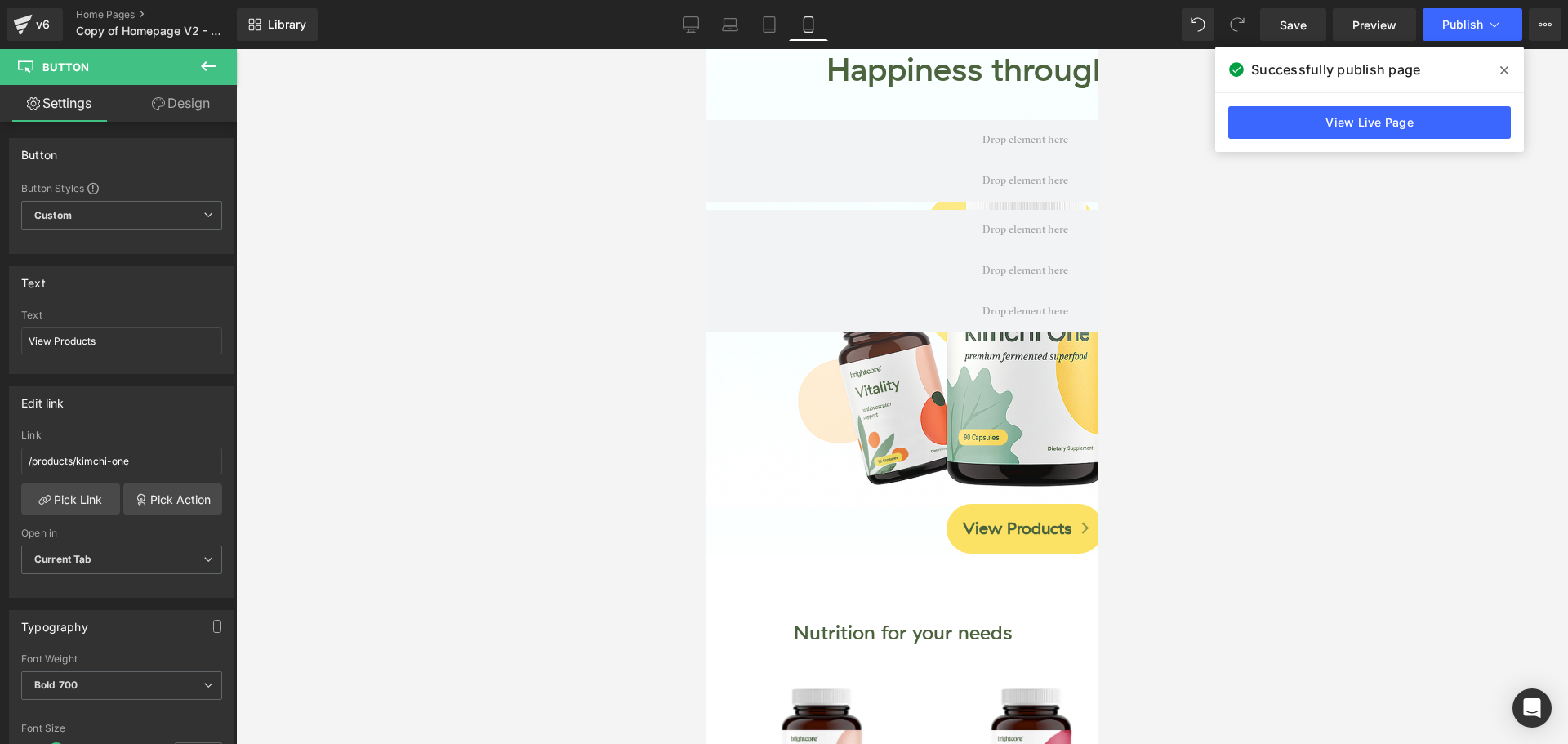
scroll to position [0, 0]
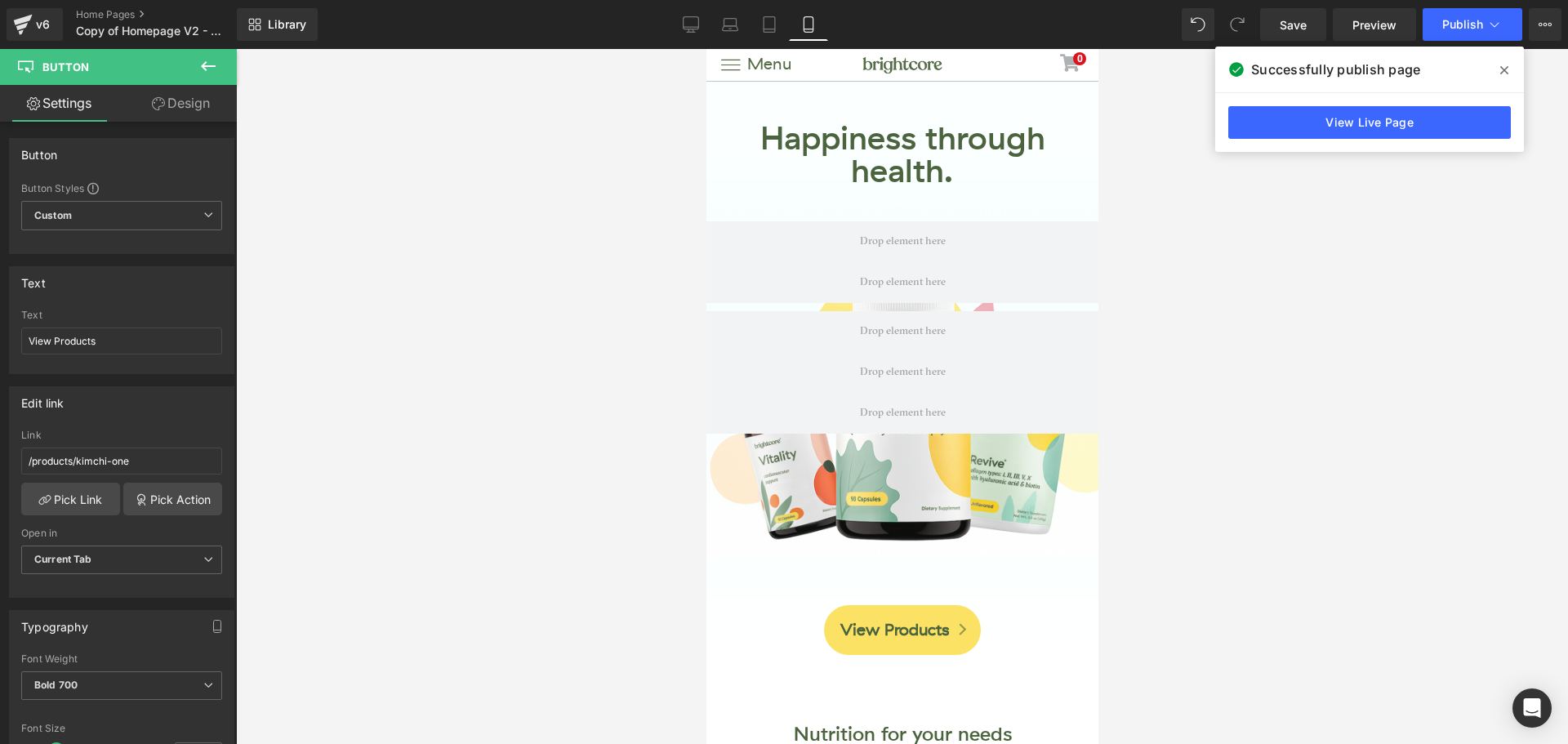
click at [1503, 74] on icon at bounding box center [1503, 70] width 8 height 13
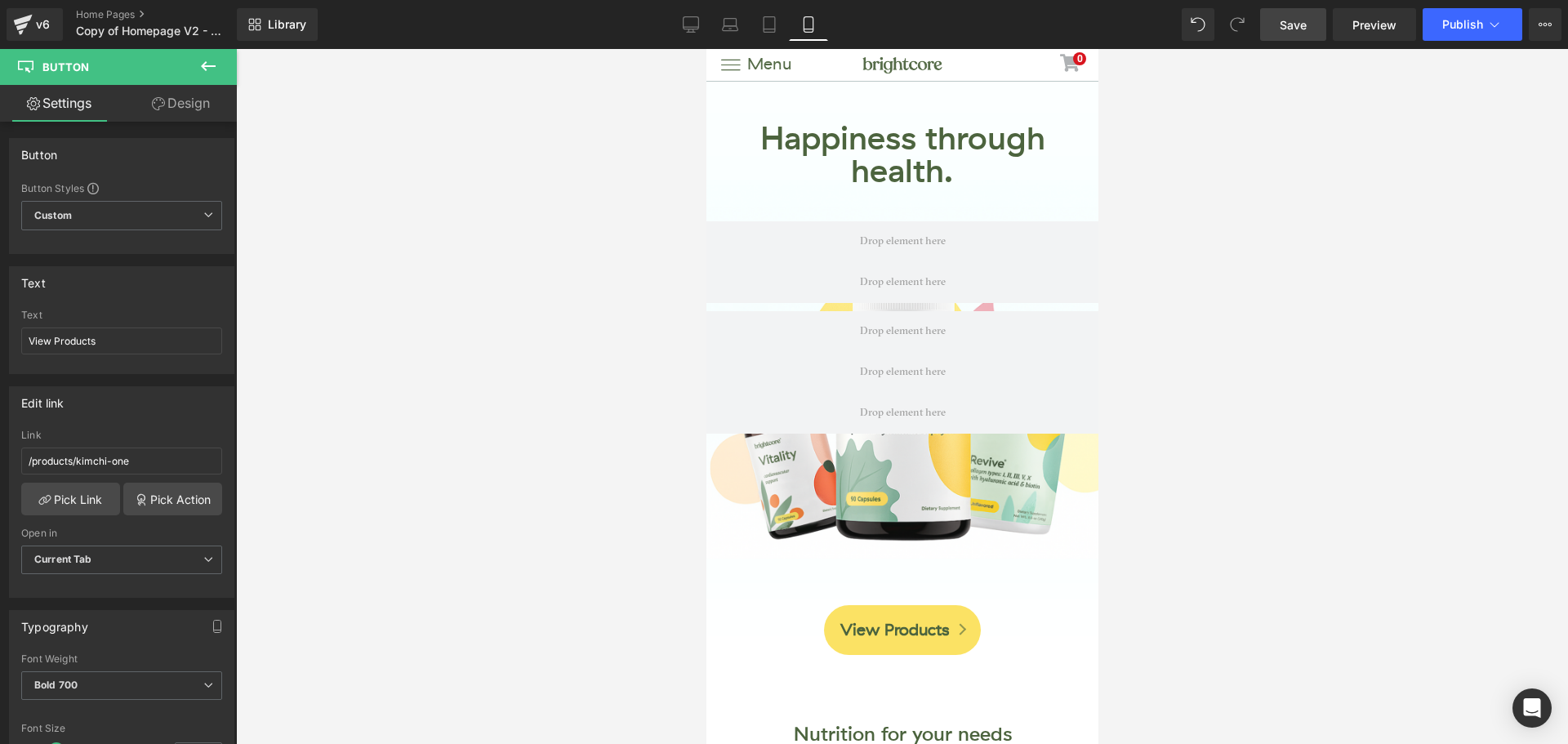
click at [1290, 34] on link "Save" at bounding box center [1292, 24] width 66 height 33
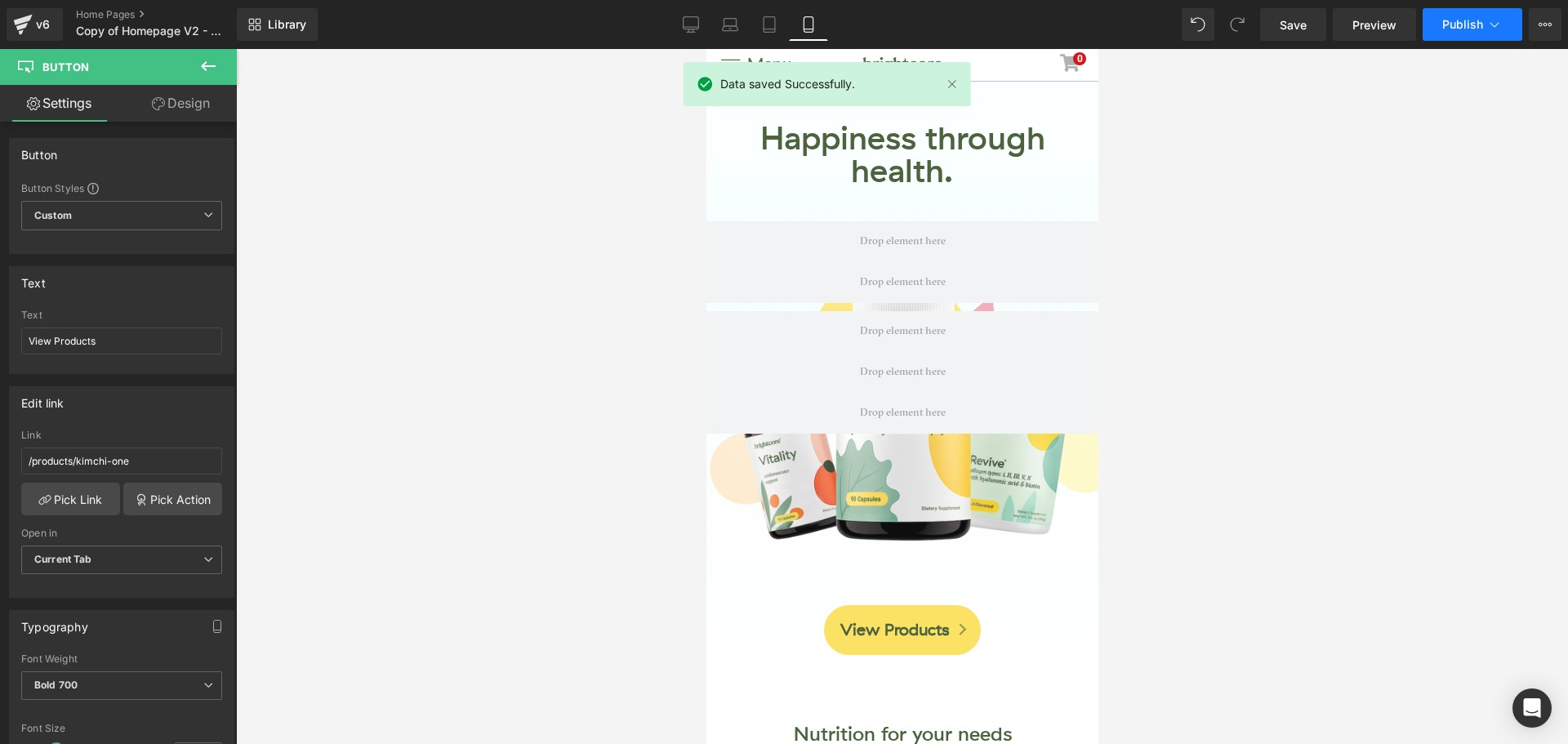
click at [1456, 30] on span "Publish" at bounding box center [1462, 24] width 40 height 13
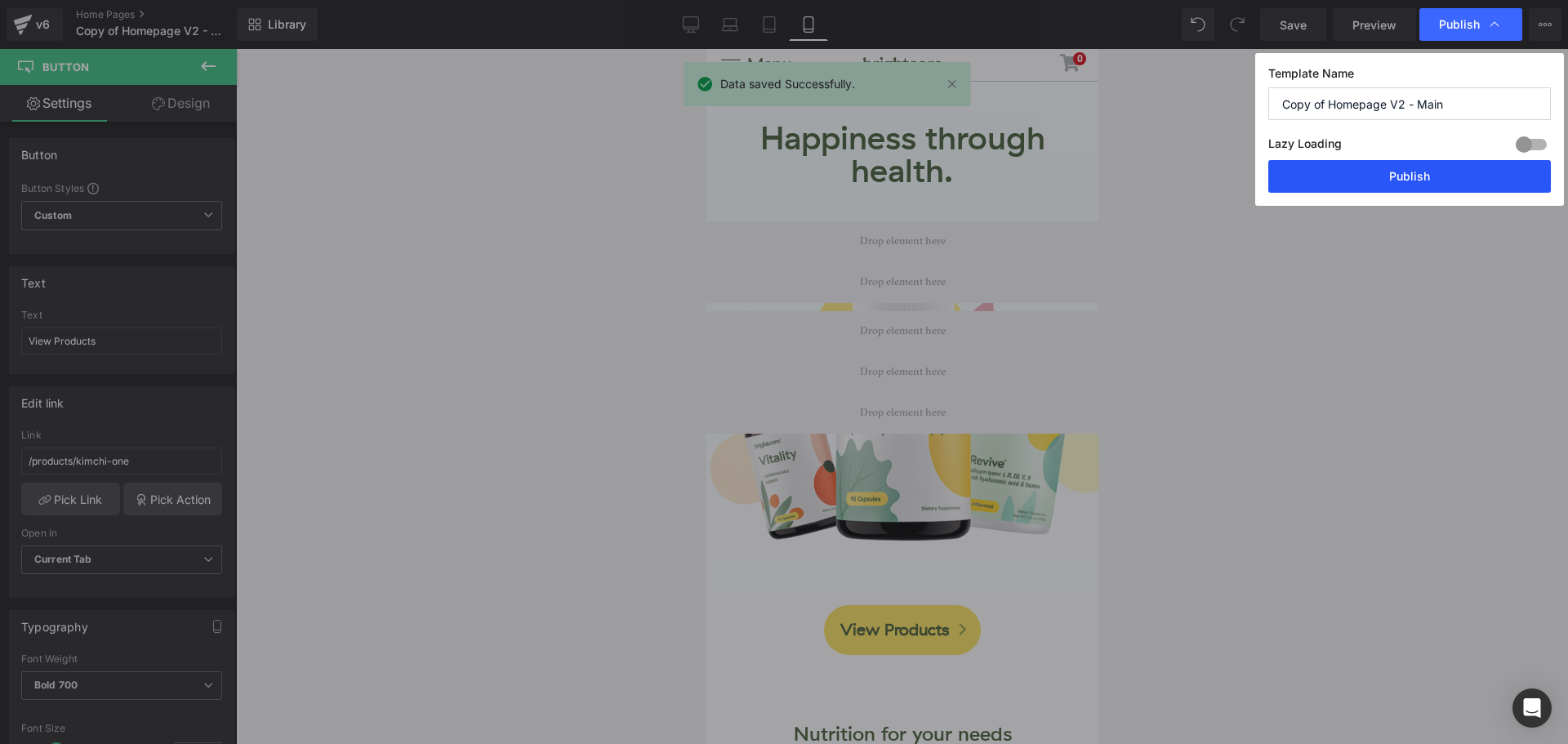
click at [1476, 178] on button "Publish" at bounding box center [1410, 177] width 282 height 33
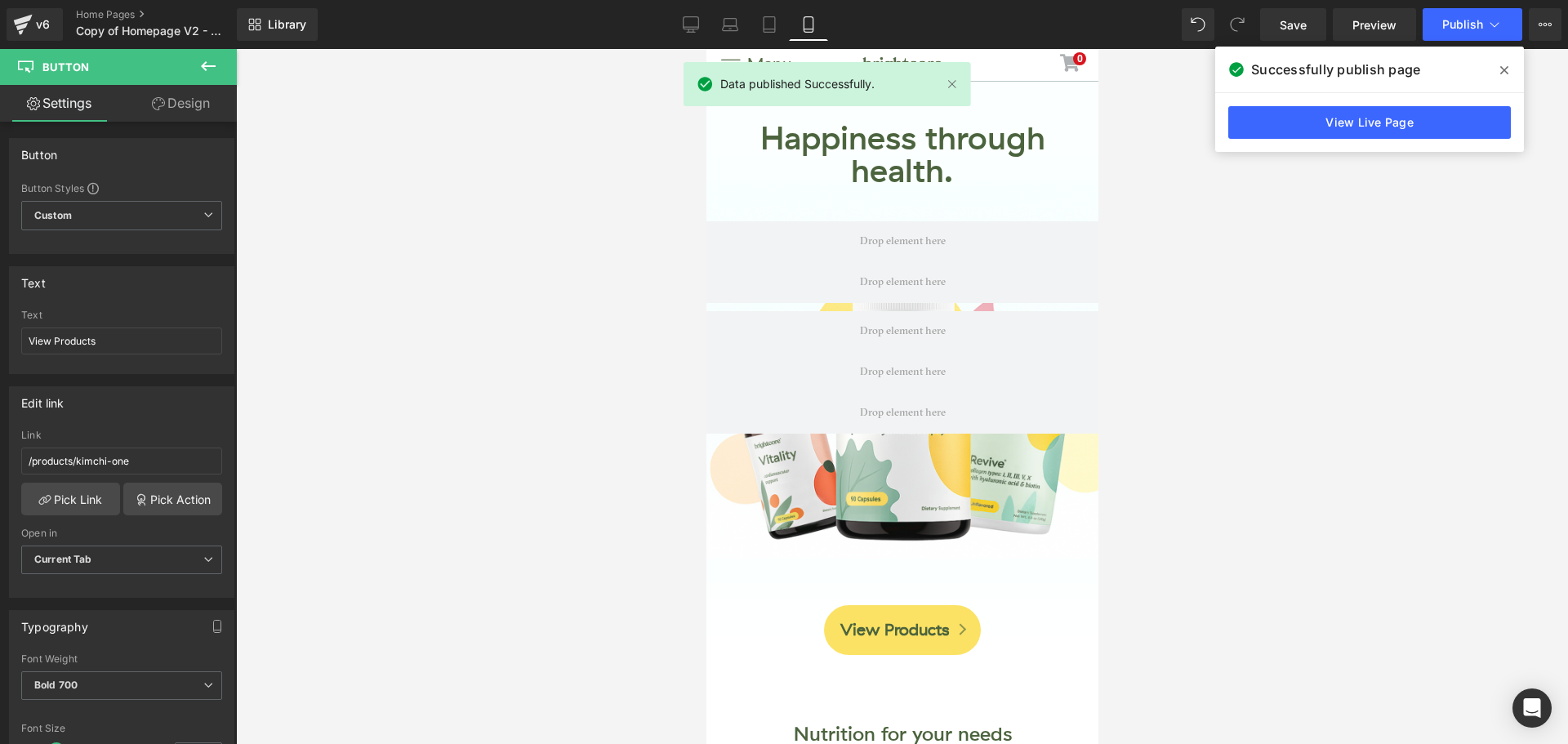
click at [1502, 68] on icon at bounding box center [1503, 70] width 8 height 8
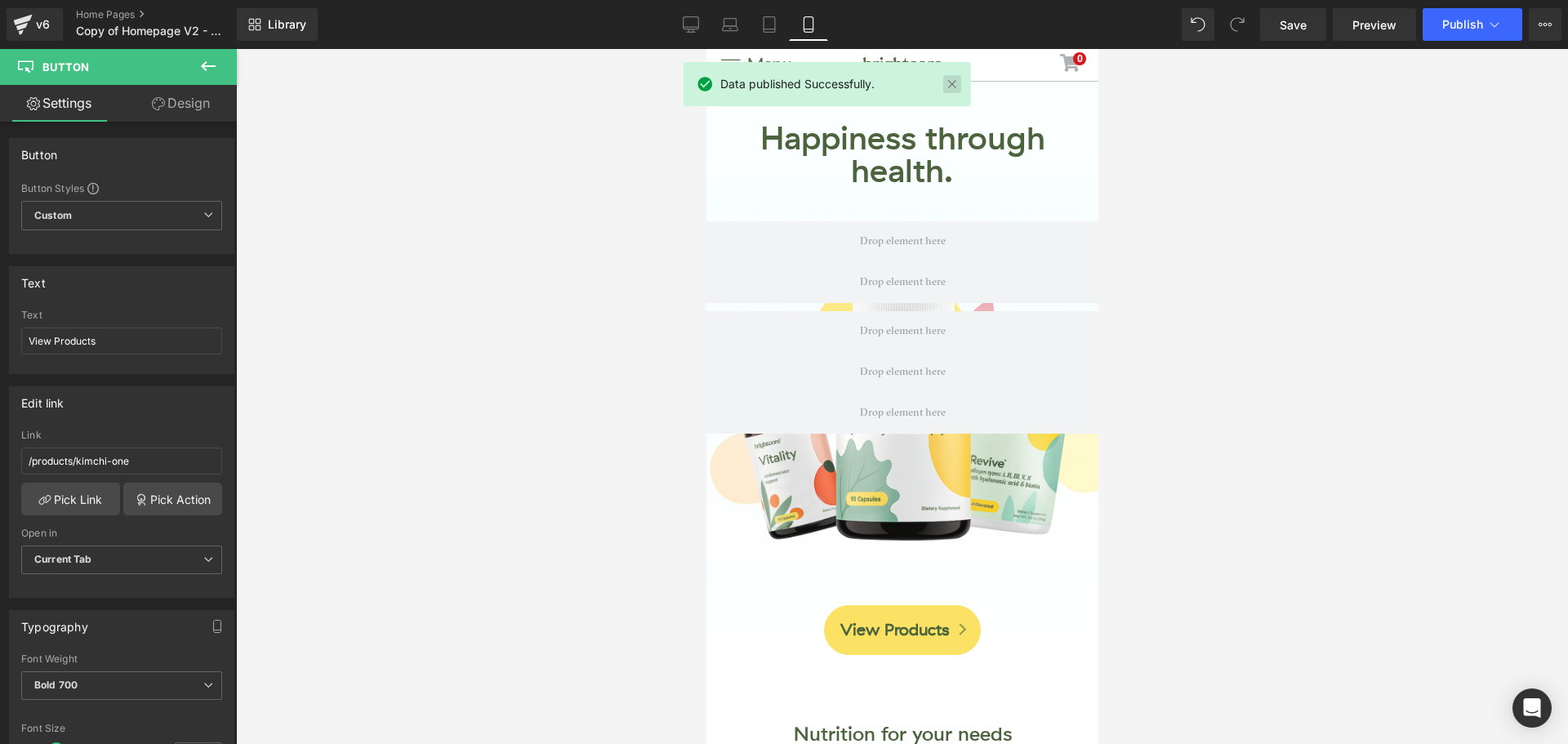
click at [950, 89] on link at bounding box center [951, 84] width 18 height 18
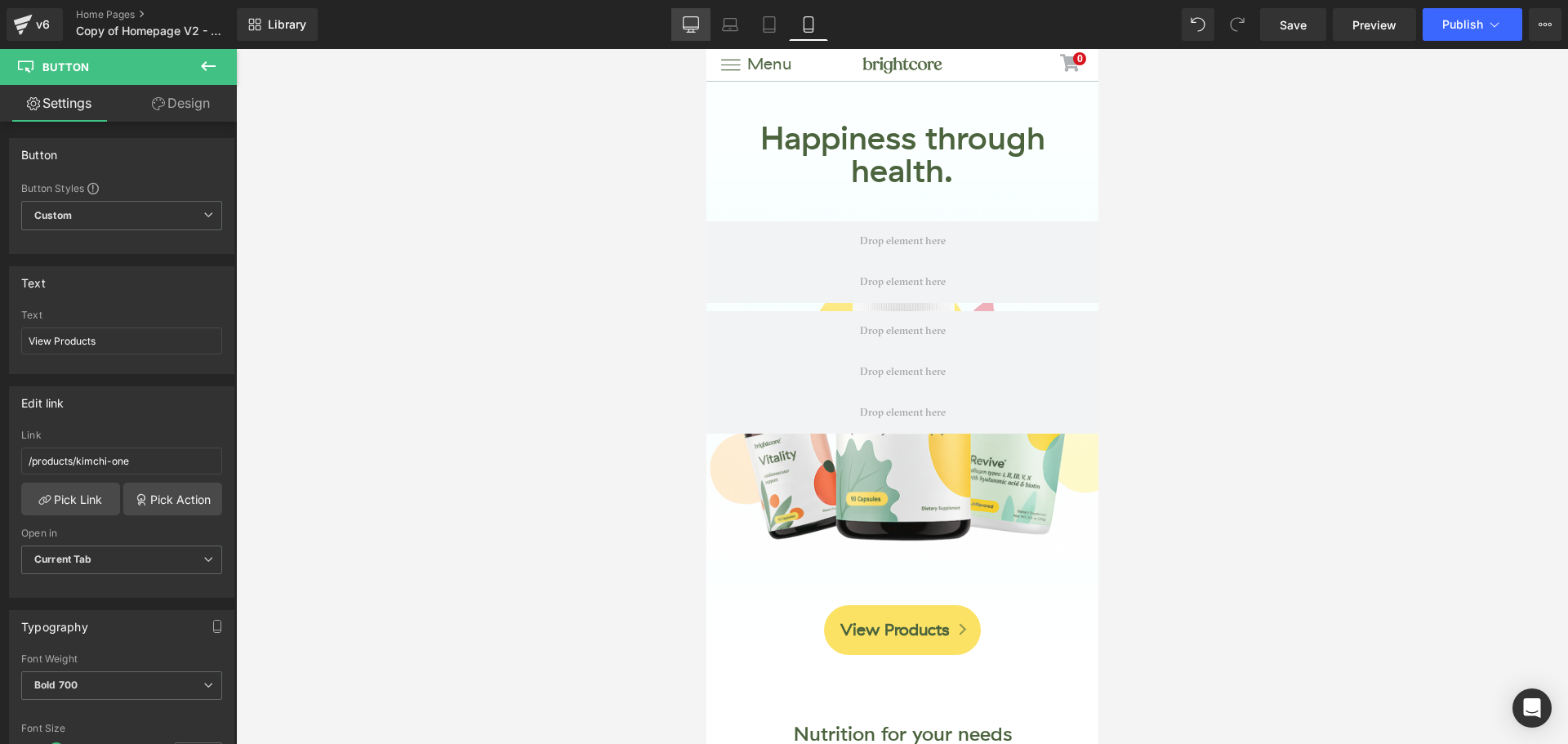
click at [675, 25] on link "Desktop" at bounding box center [691, 24] width 40 height 33
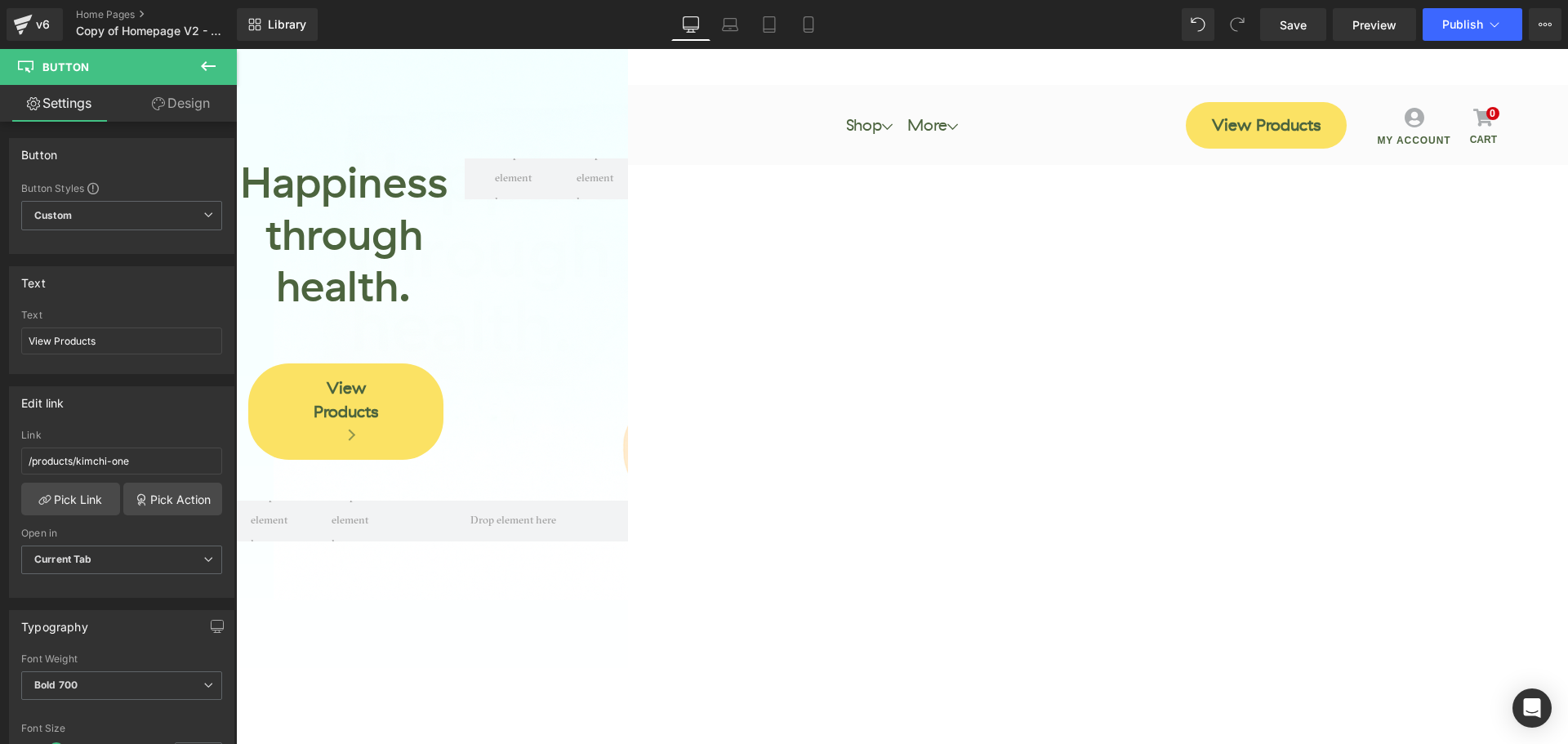
scroll to position [80, 0]
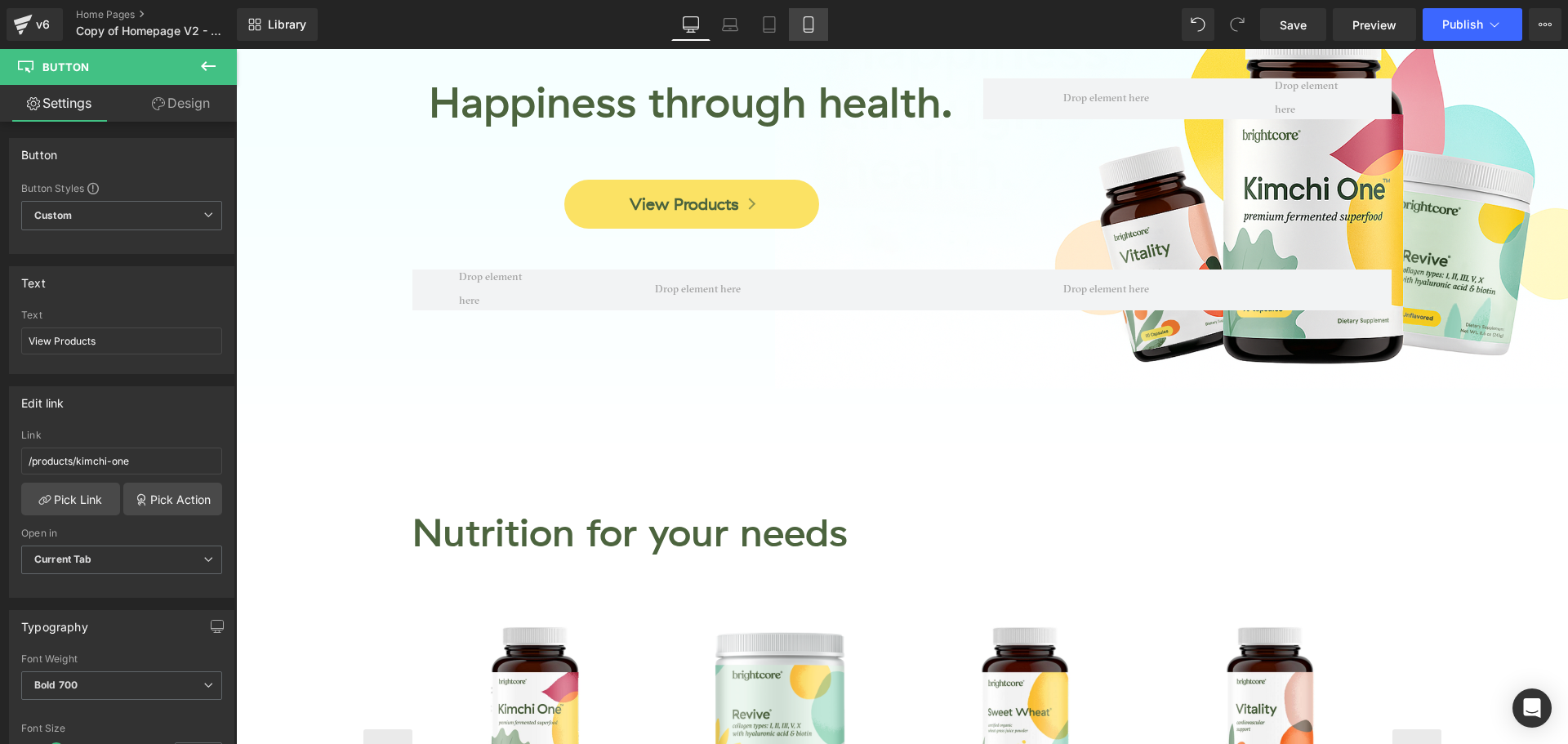
click at [817, 30] on link "Mobile" at bounding box center [809, 24] width 40 height 33
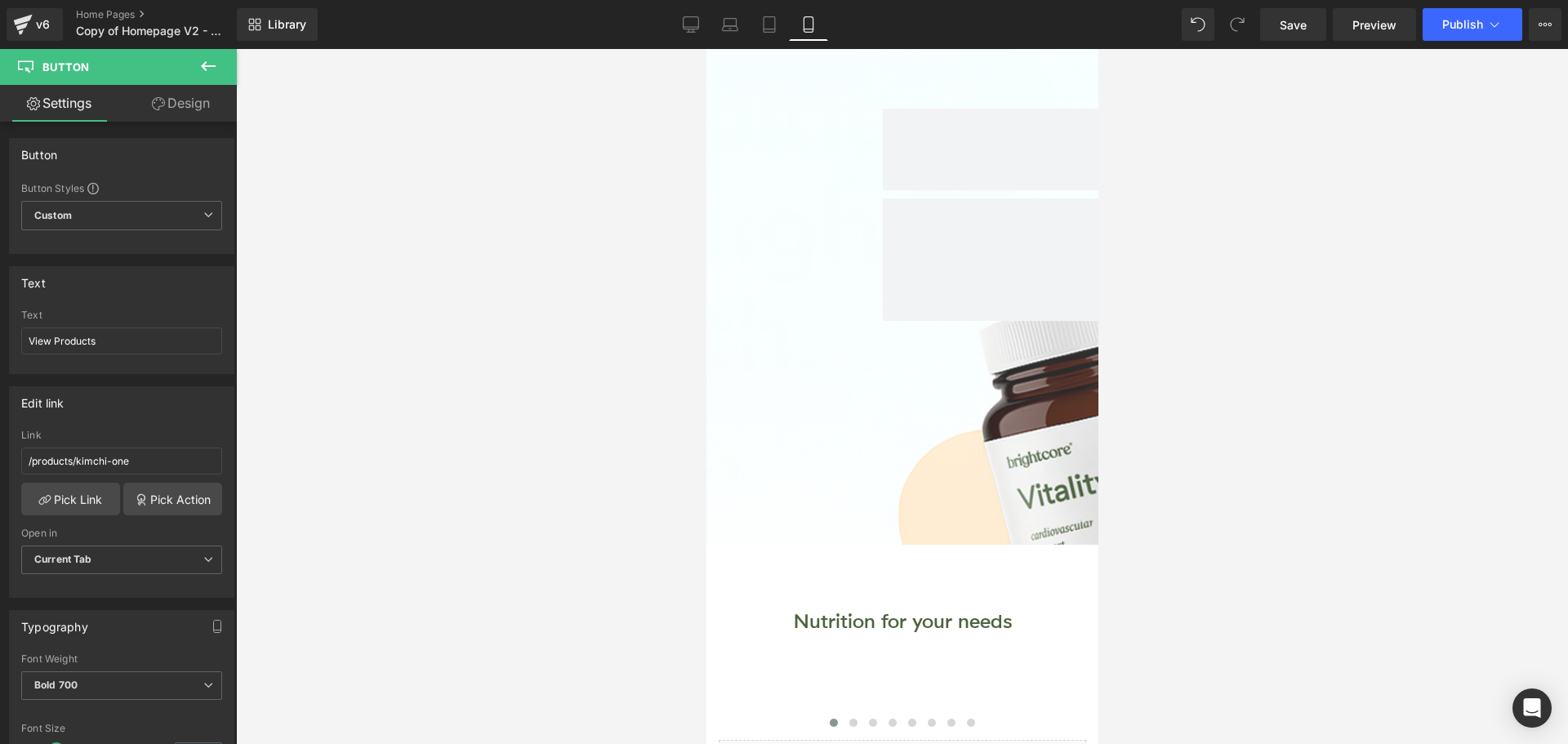
scroll to position [0, 0]
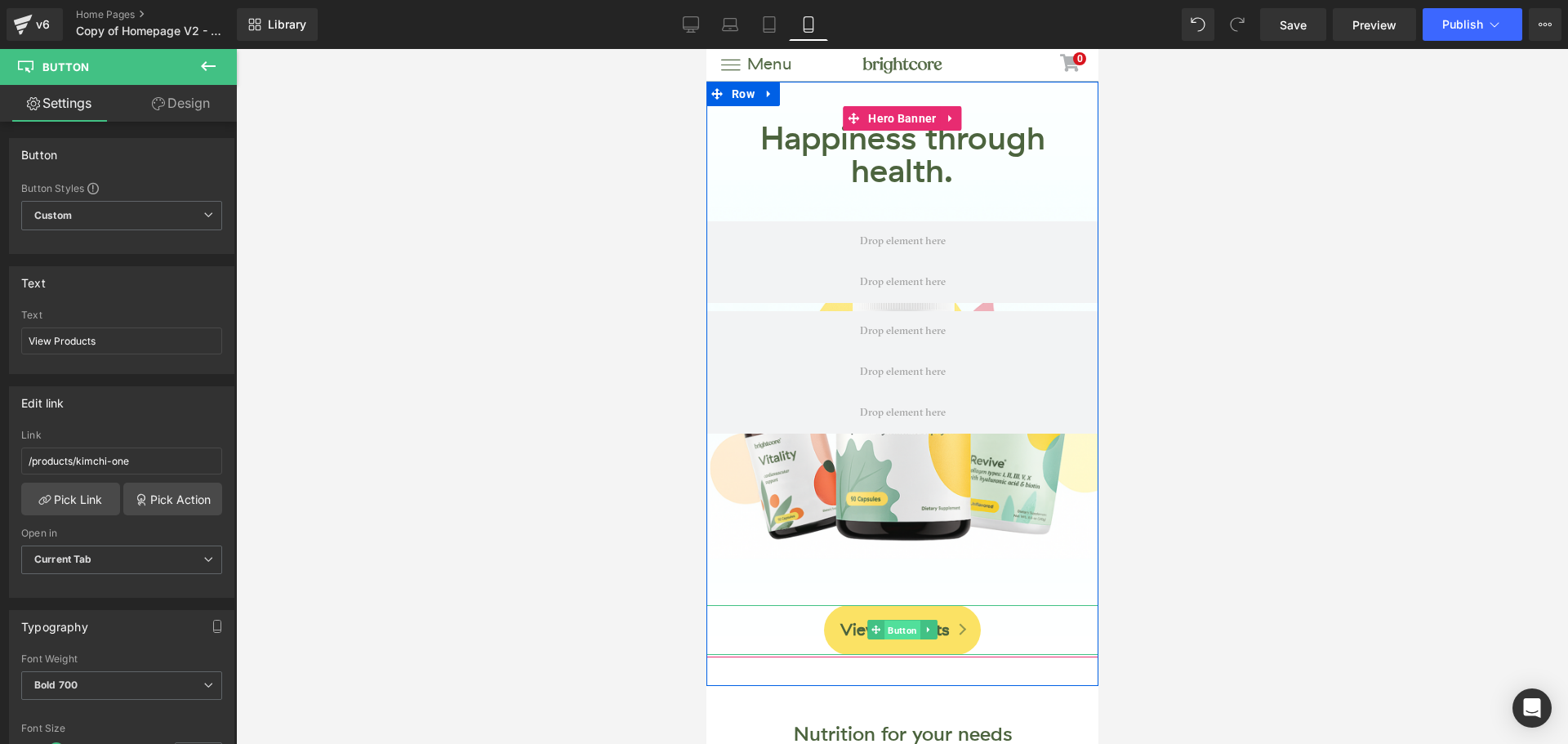
click at [889, 629] on span "Button" at bounding box center [902, 630] width 36 height 20
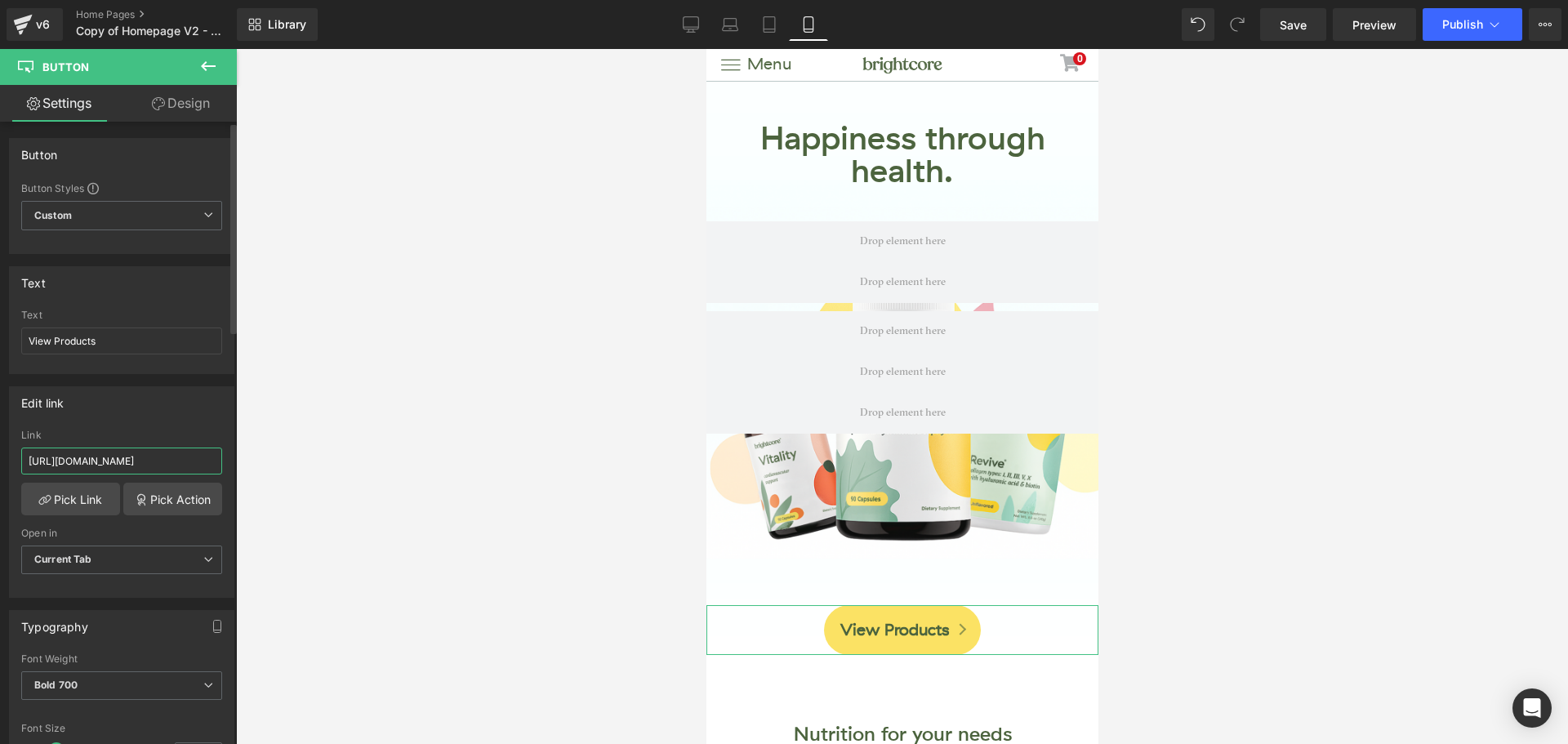
click at [164, 452] on input "https://www.mybrightcore.com/collections/products" at bounding box center [121, 461] width 201 height 27
drag, startPoint x: 699, startPoint y: 24, endPoint x: 685, endPoint y: 30, distance: 15.2
click at [696, 24] on icon at bounding box center [691, 24] width 16 height 16
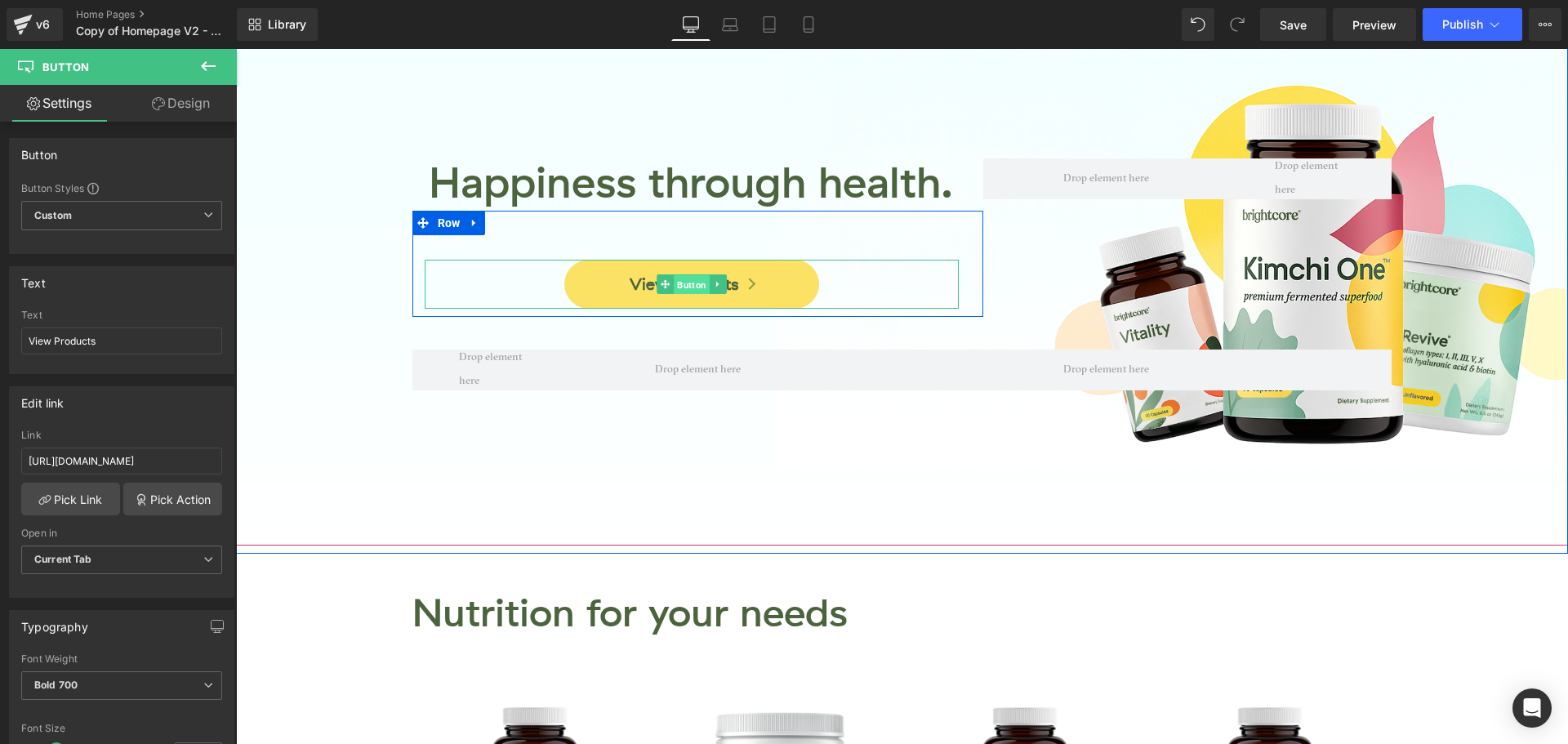
click at [687, 287] on span "Button" at bounding box center [691, 285] width 36 height 20
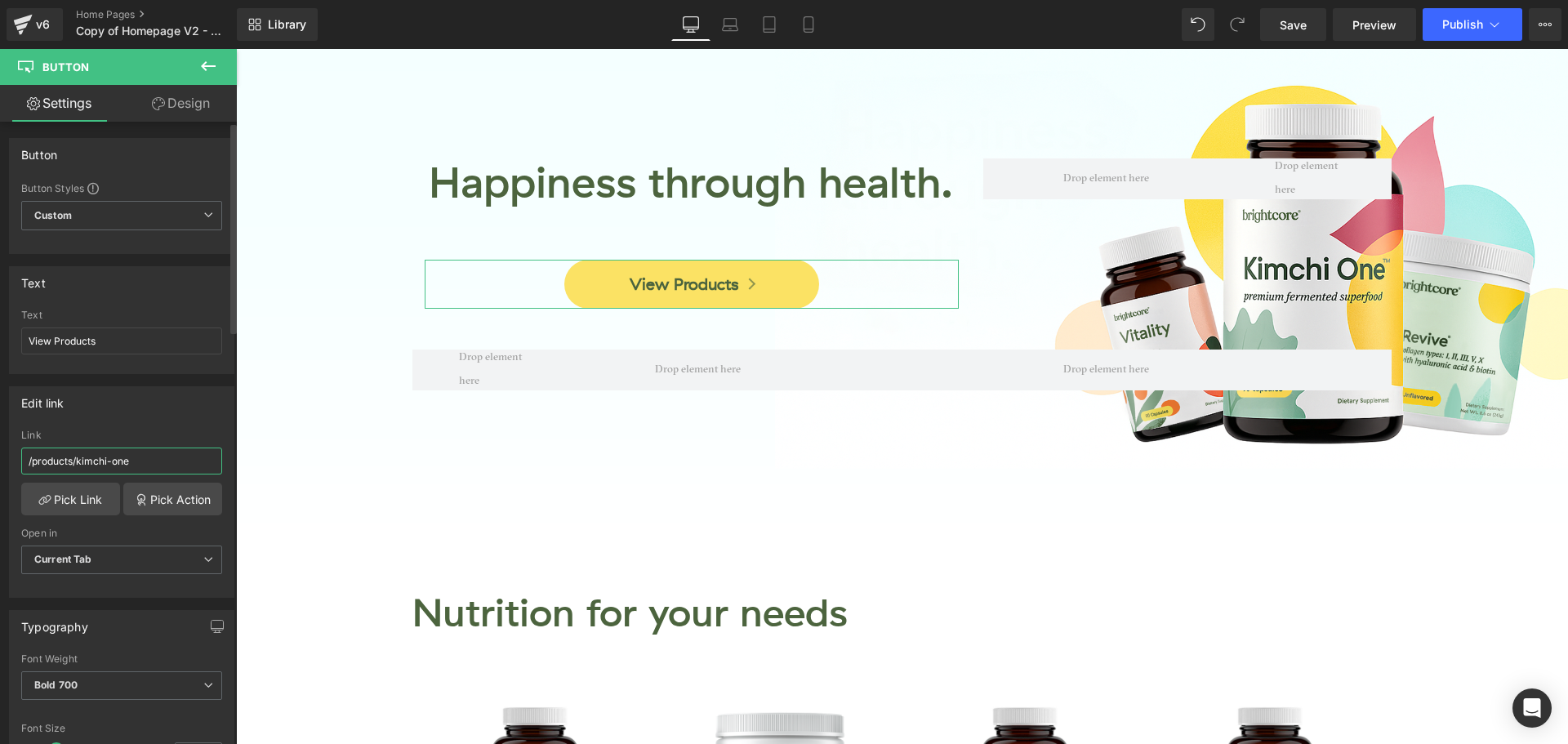
click at [146, 463] on input "/products/kimchi-one" at bounding box center [121, 461] width 201 height 27
paste input "https://www.mybrightcore.com/collections/products"
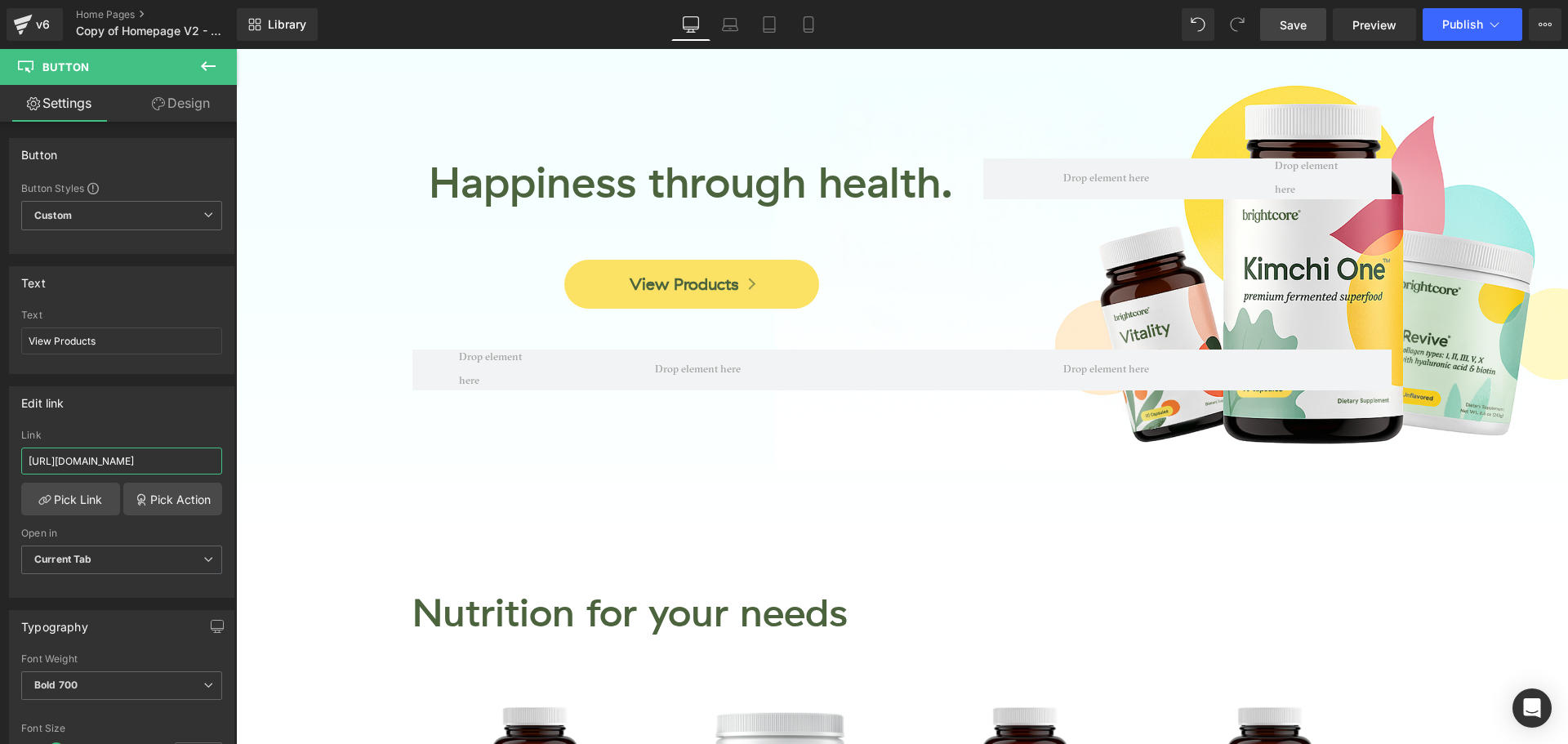
type input "https://www.mybrightcore.com/collections/products"
click at [1293, 25] on span "Save" at bounding box center [1292, 25] width 27 height 17
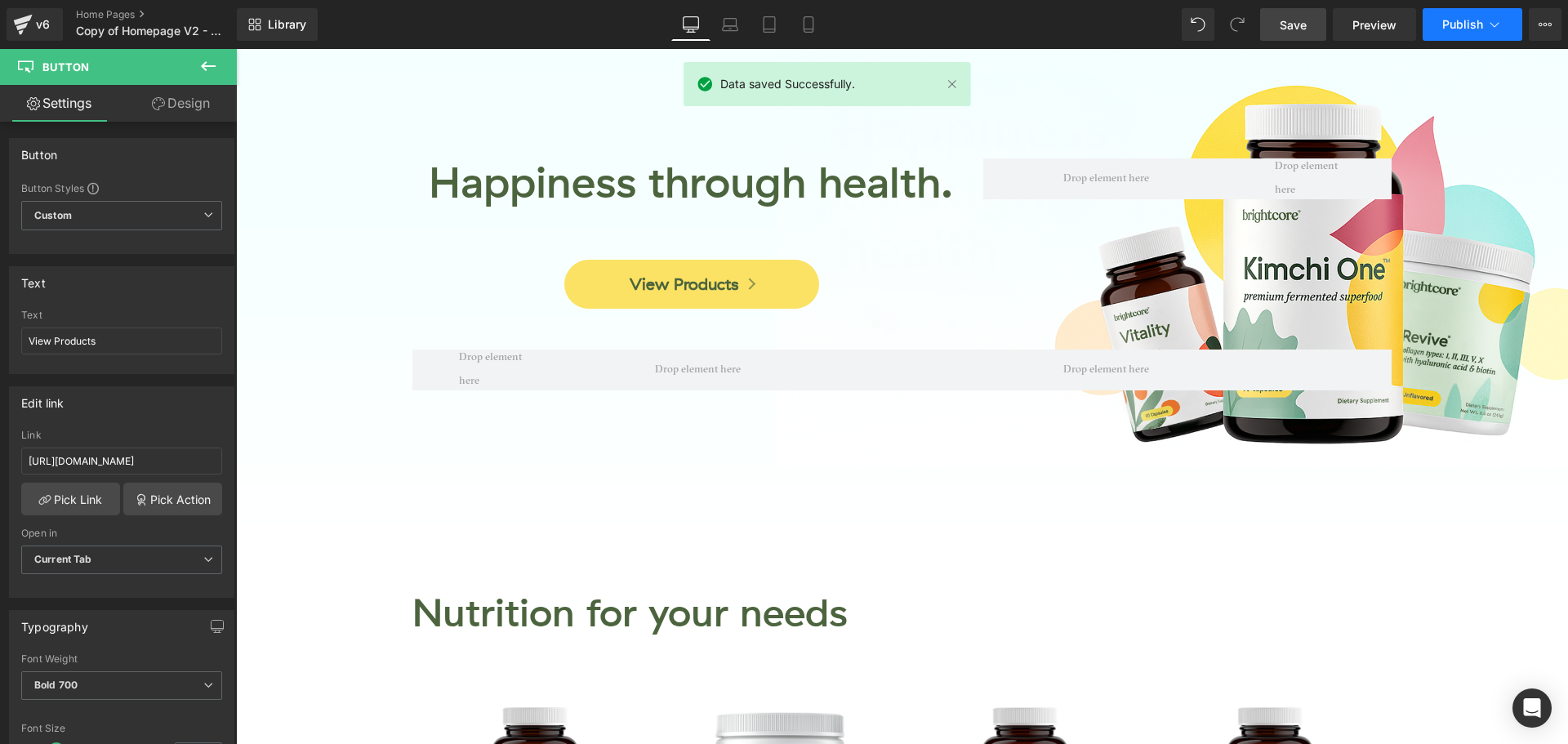
click at [1447, 27] on span "Publish" at bounding box center [1462, 24] width 40 height 13
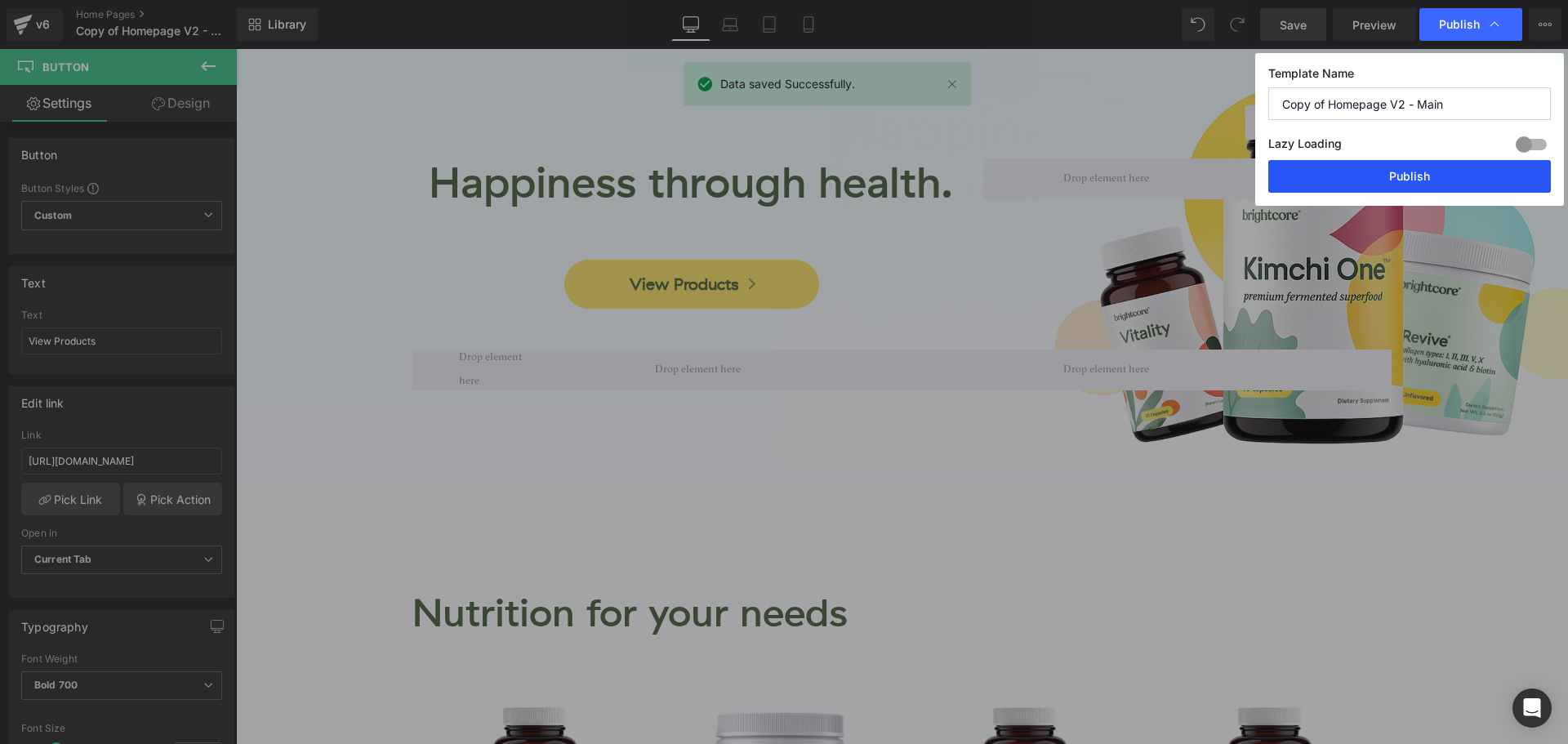
click at [1453, 179] on button "Publish" at bounding box center [1410, 177] width 282 height 33
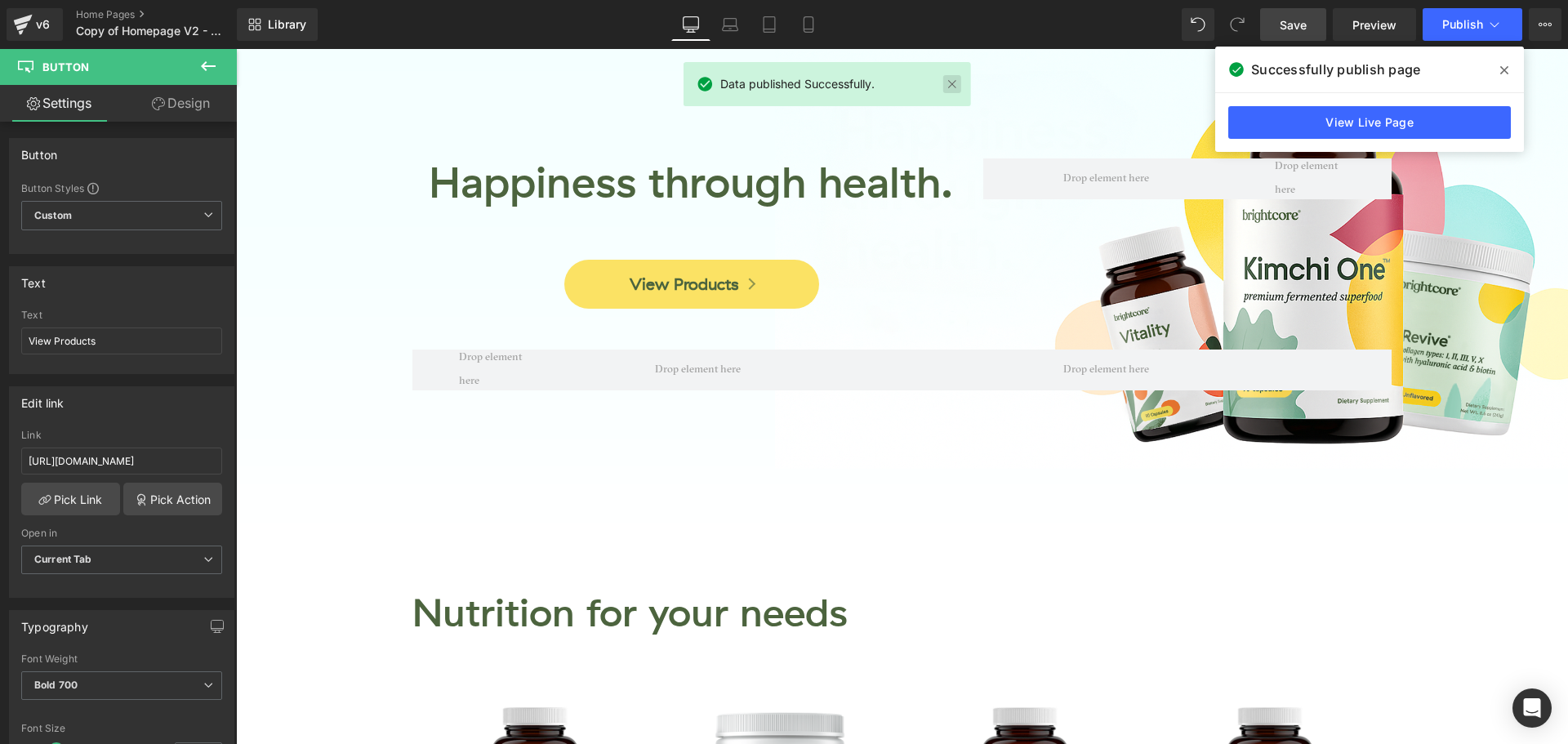
click at [948, 78] on link at bounding box center [951, 84] width 18 height 18
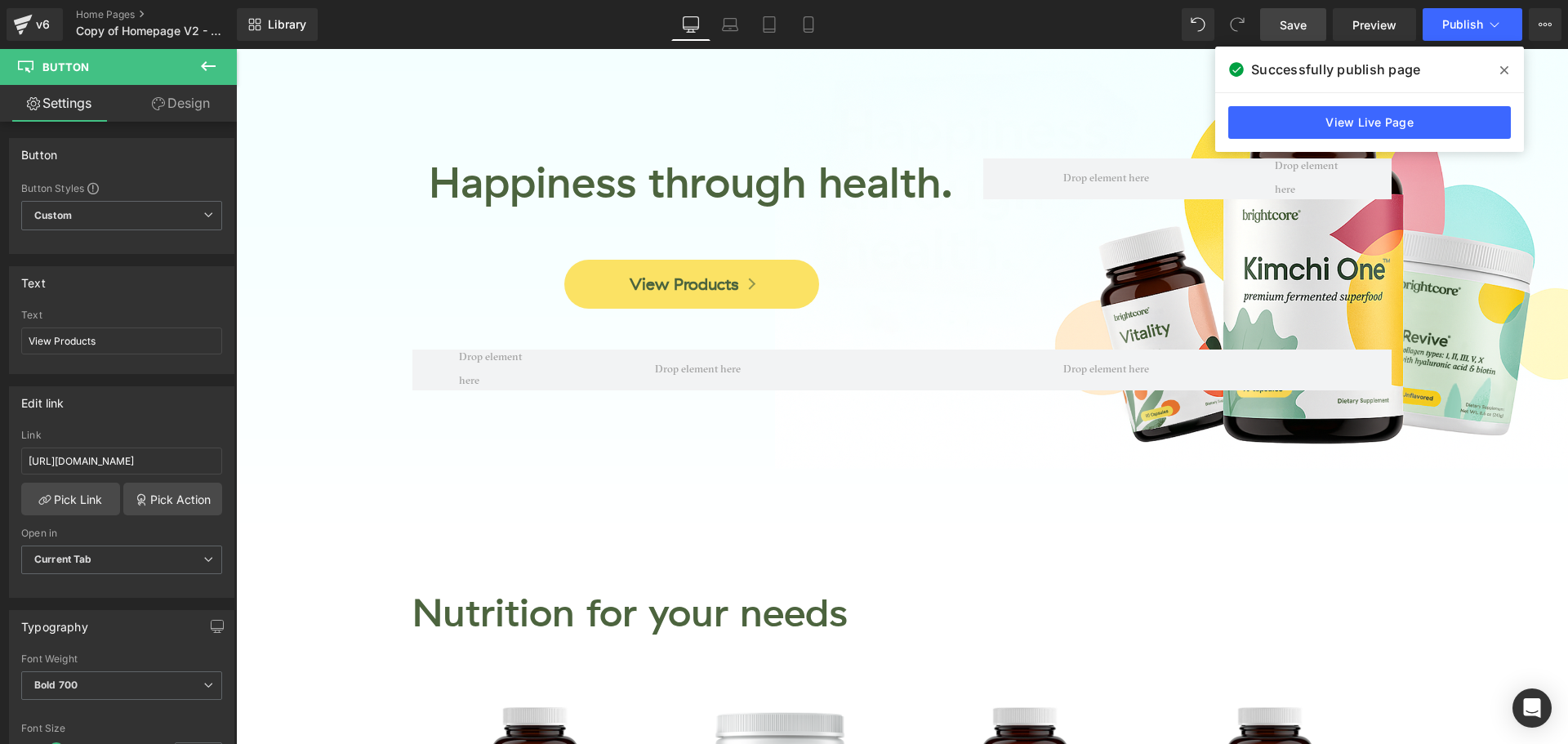
drag, startPoint x: 1510, startPoint y: 67, endPoint x: 1274, endPoint y: 19, distance: 240.8
click at [1510, 67] on span at bounding box center [1504, 70] width 26 height 26
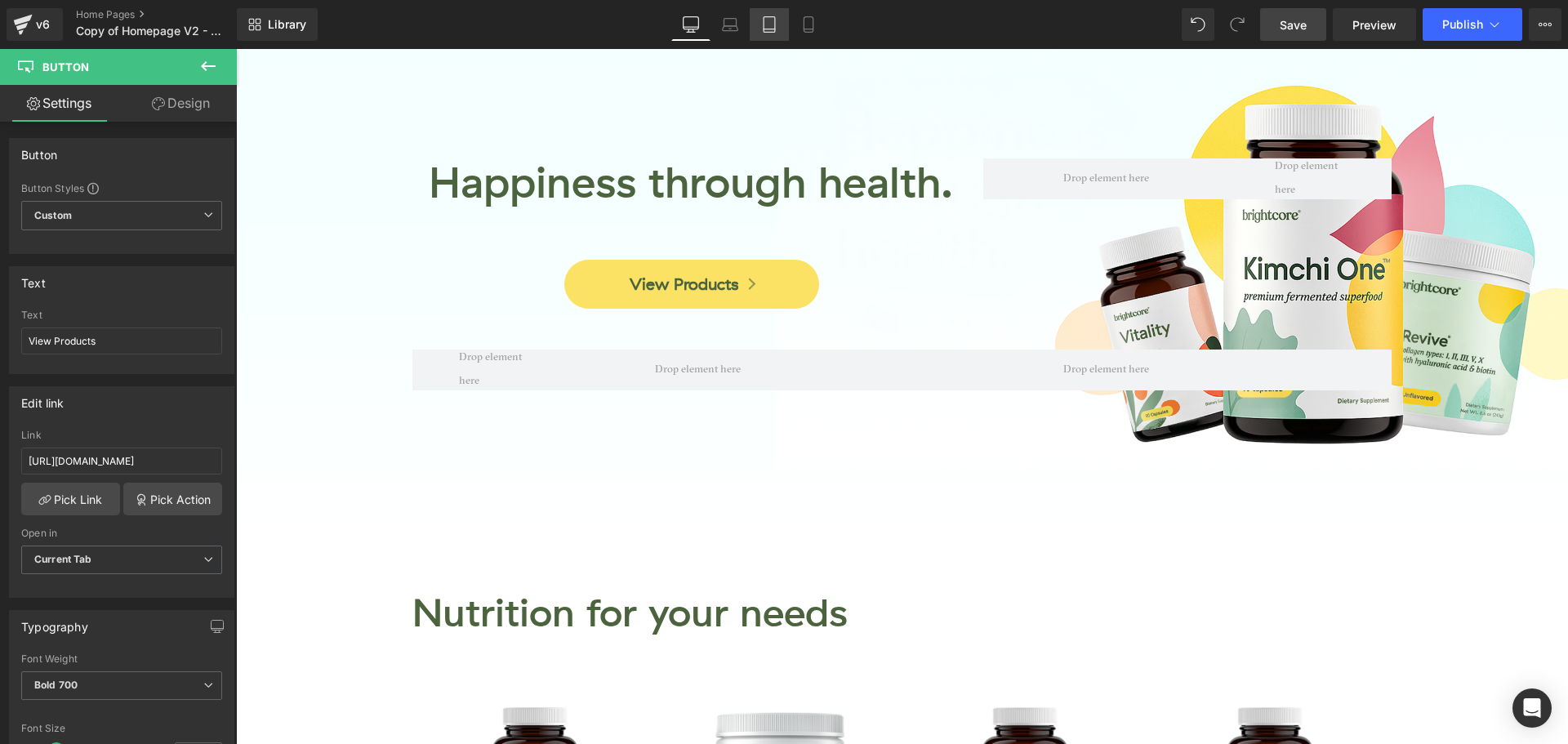
click at [772, 33] on link "Tablet" at bounding box center [770, 24] width 40 height 33
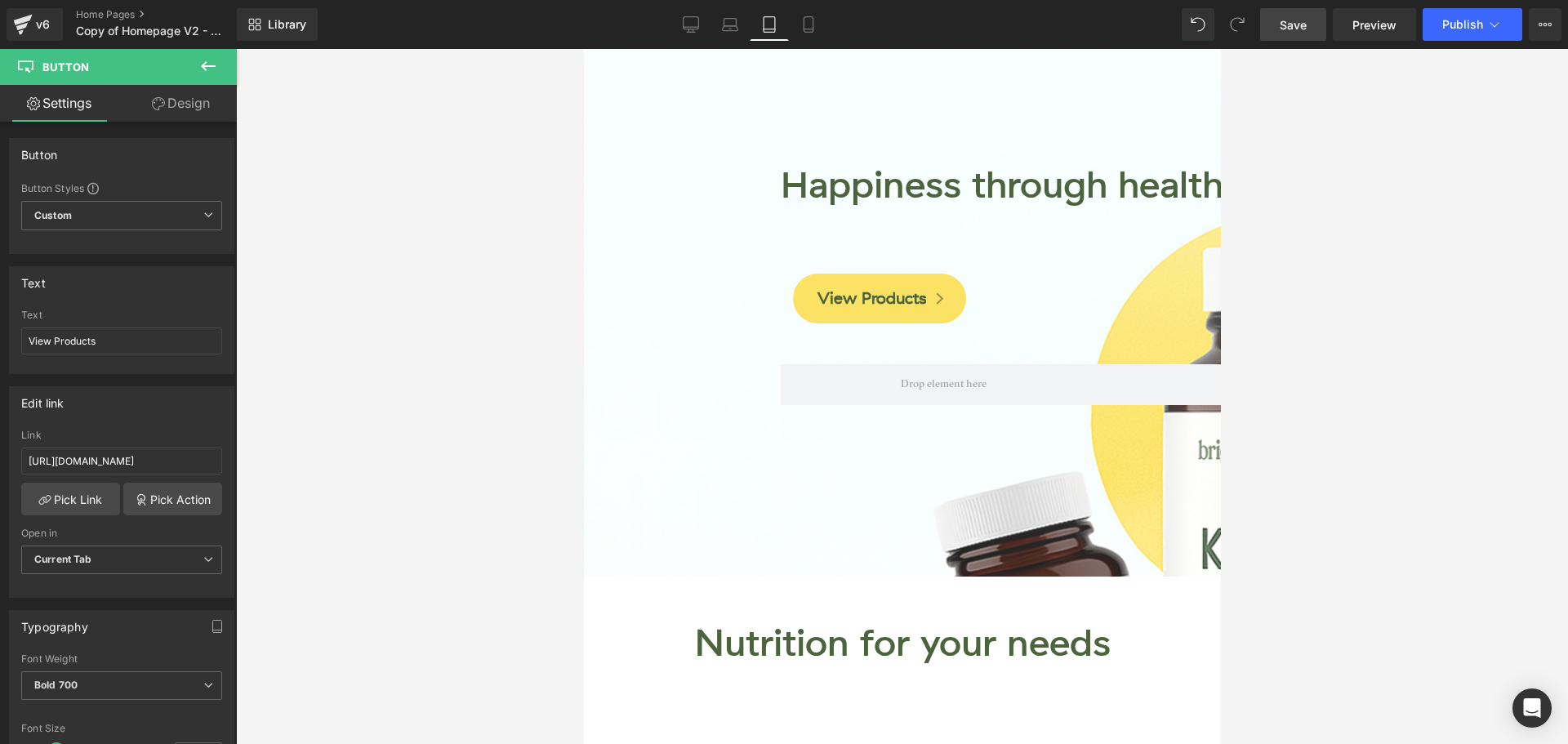
scroll to position [15, 0]
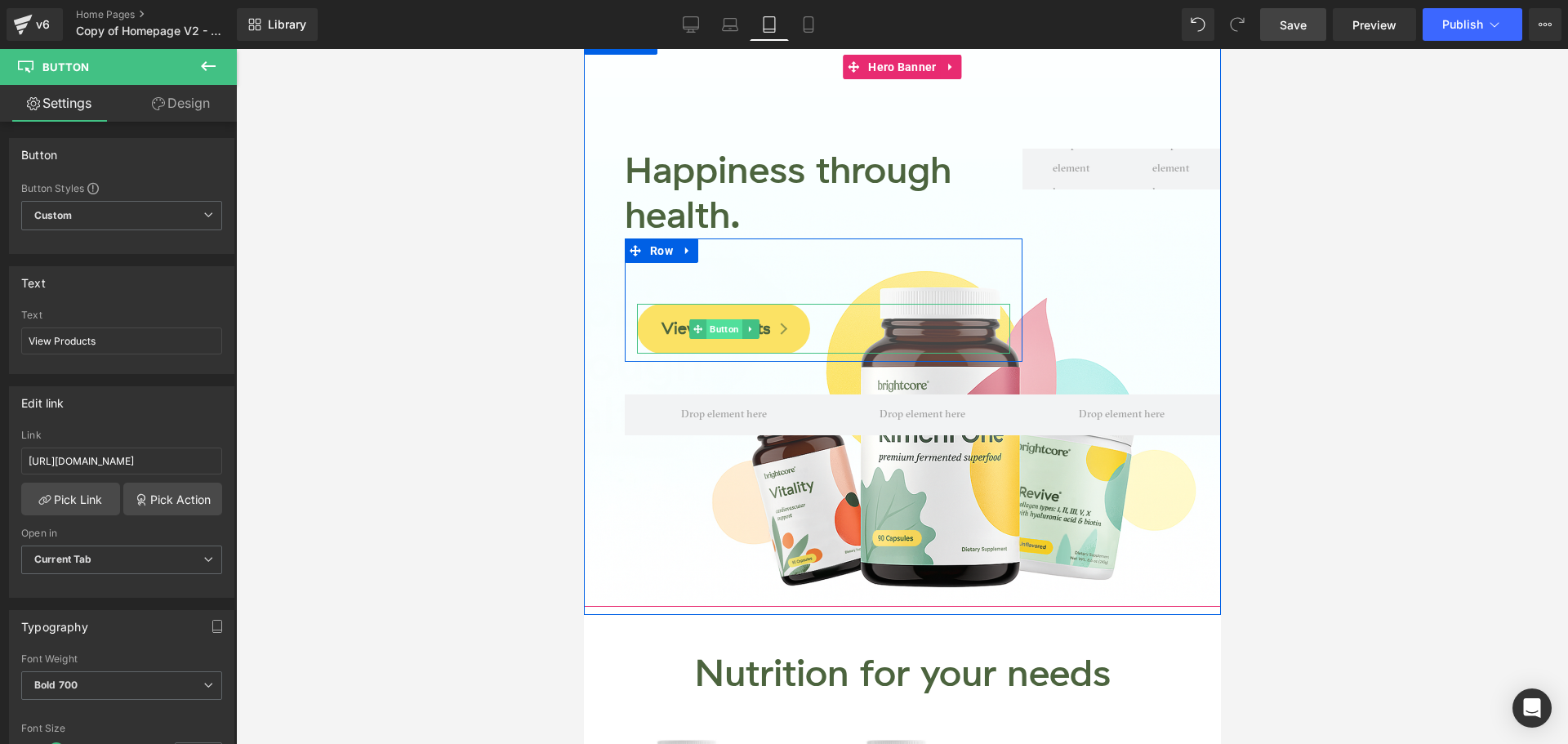
click at [715, 334] on span "Button" at bounding box center [723, 329] width 36 height 20
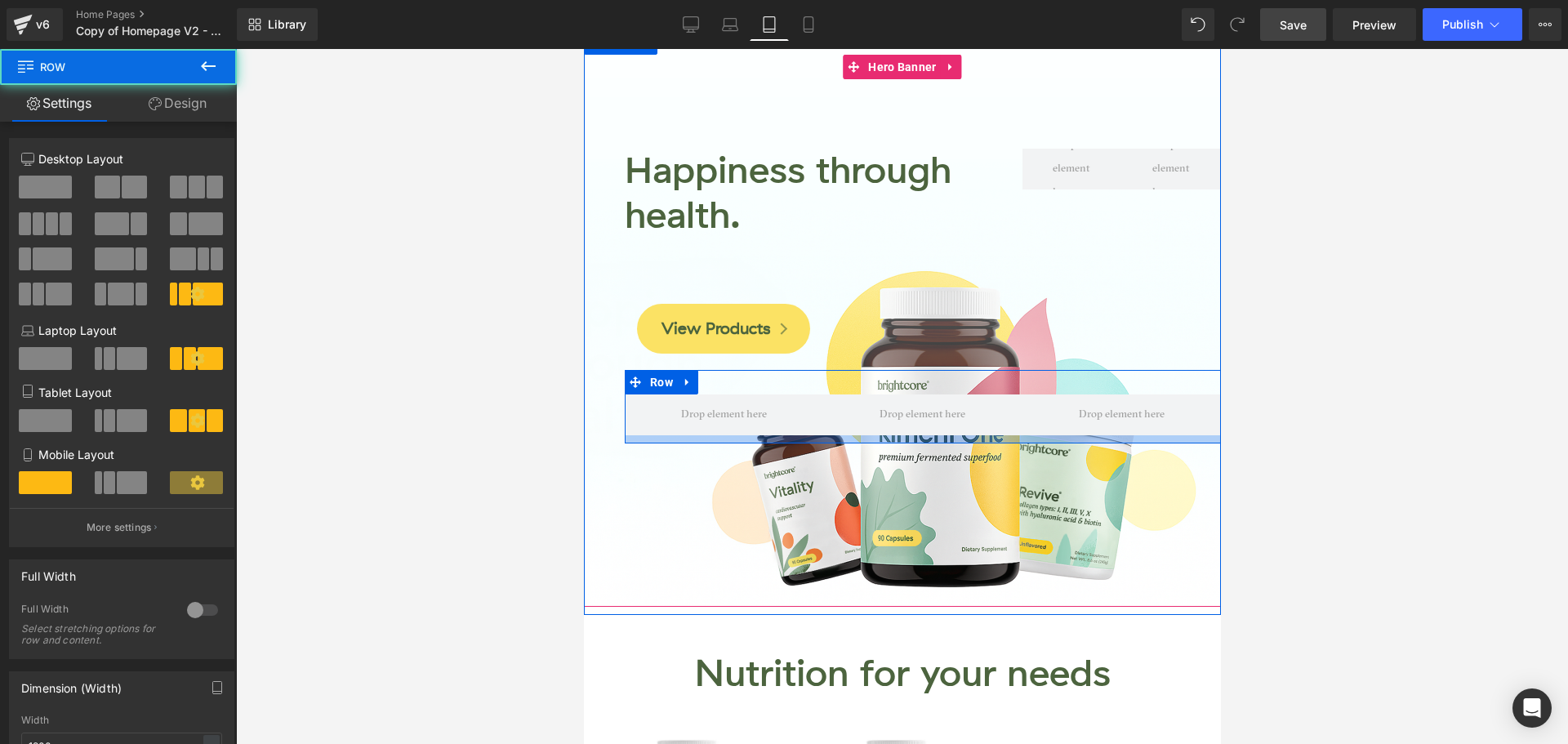
click at [839, 437] on div at bounding box center [922, 438] width 596 height 8
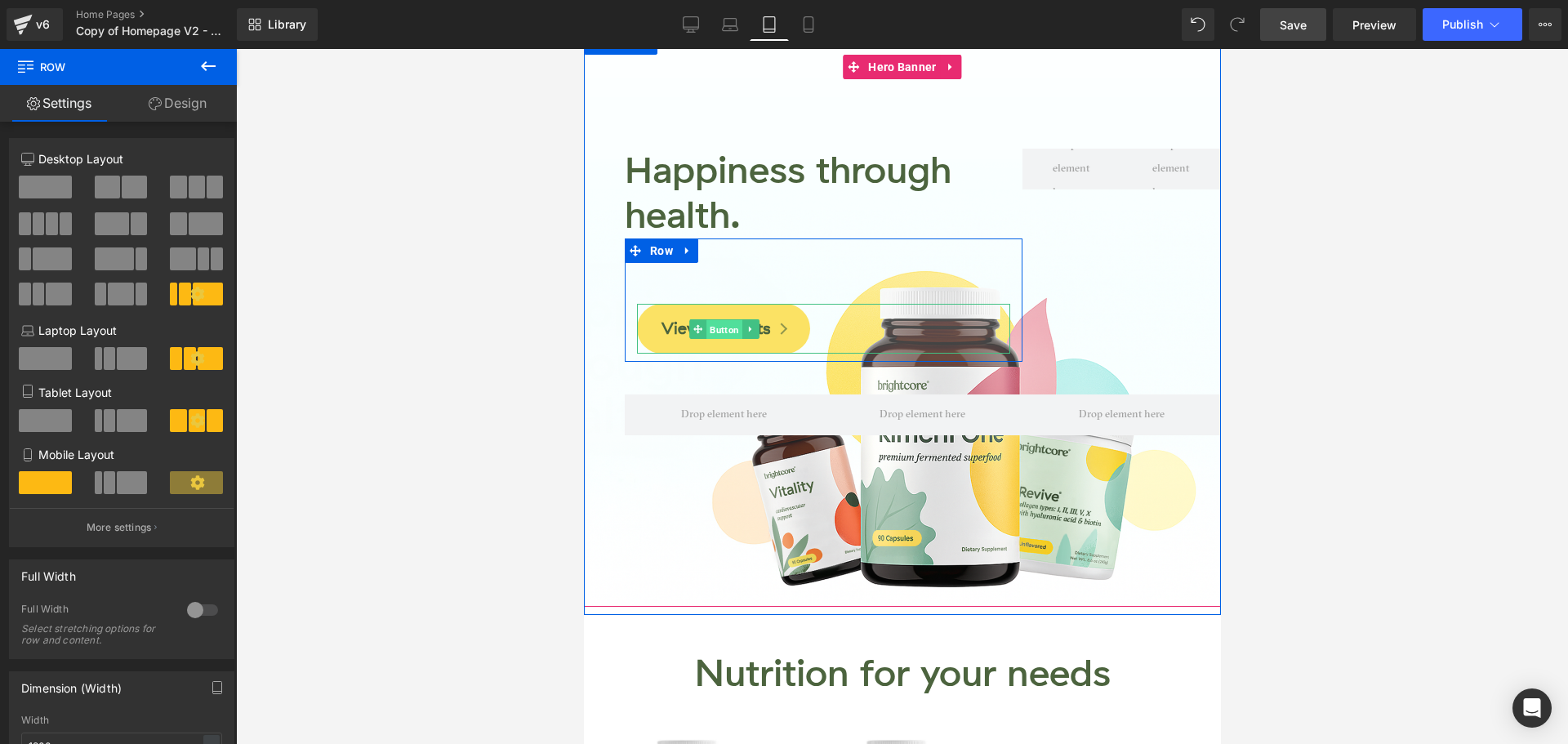
click at [712, 327] on span "Button" at bounding box center [723, 330] width 36 height 20
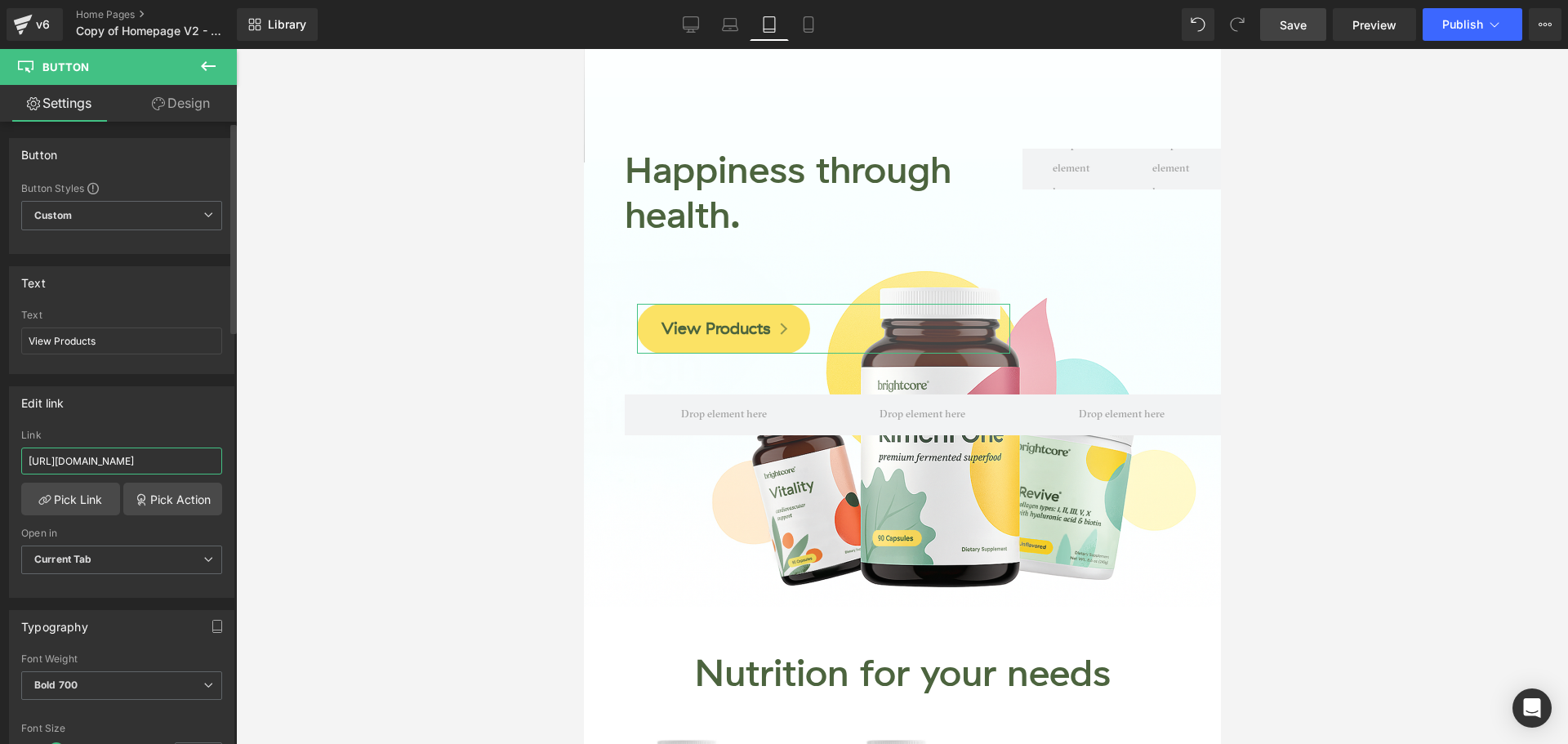
click at [124, 470] on input "https://www.mybrightcore.com/collections/products" at bounding box center [121, 461] width 201 height 27
click at [189, 301] on div "Text View Products Text View Products" at bounding box center [121, 319] width 226 height 108
click at [686, 31] on icon at bounding box center [691, 24] width 16 height 16
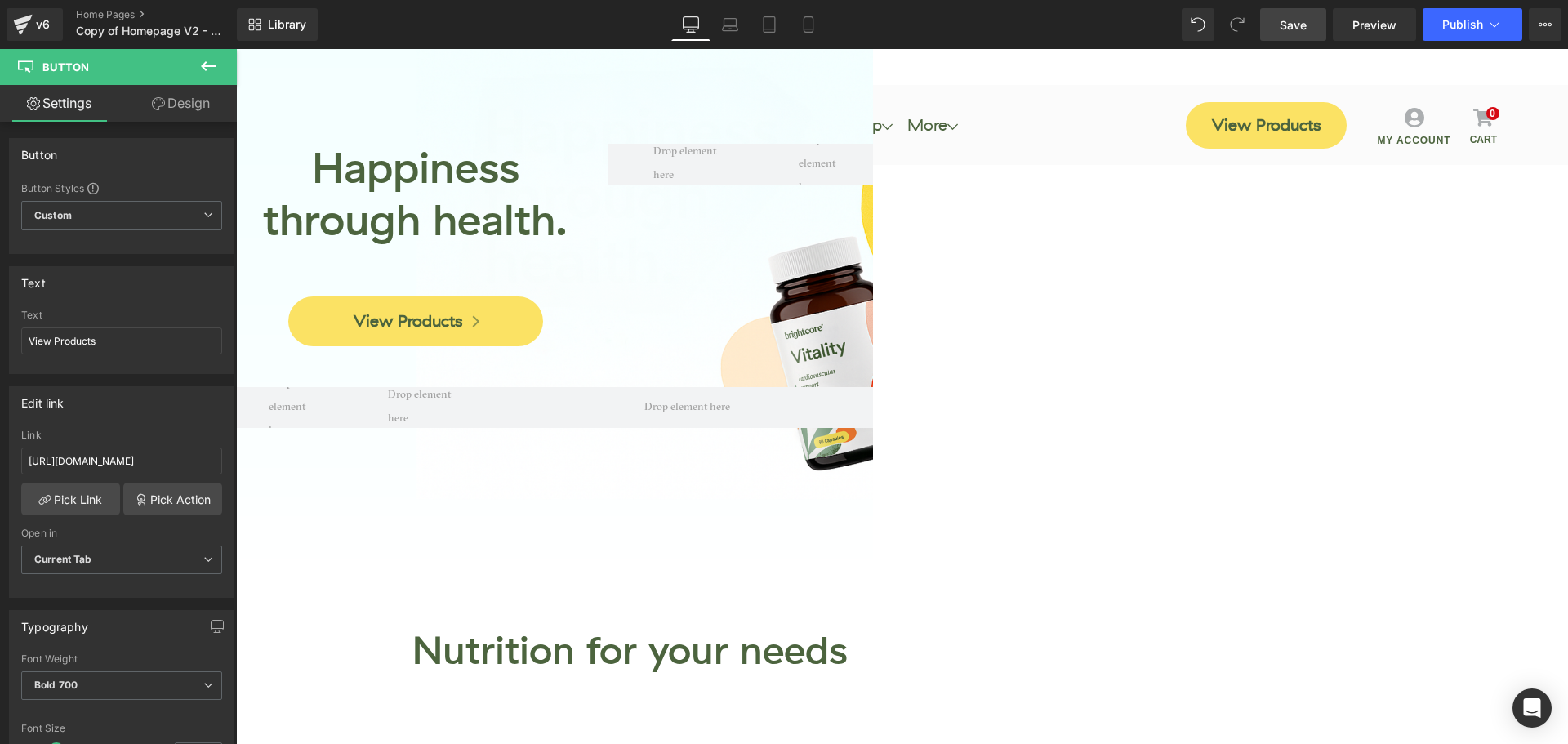
scroll to position [8, 0]
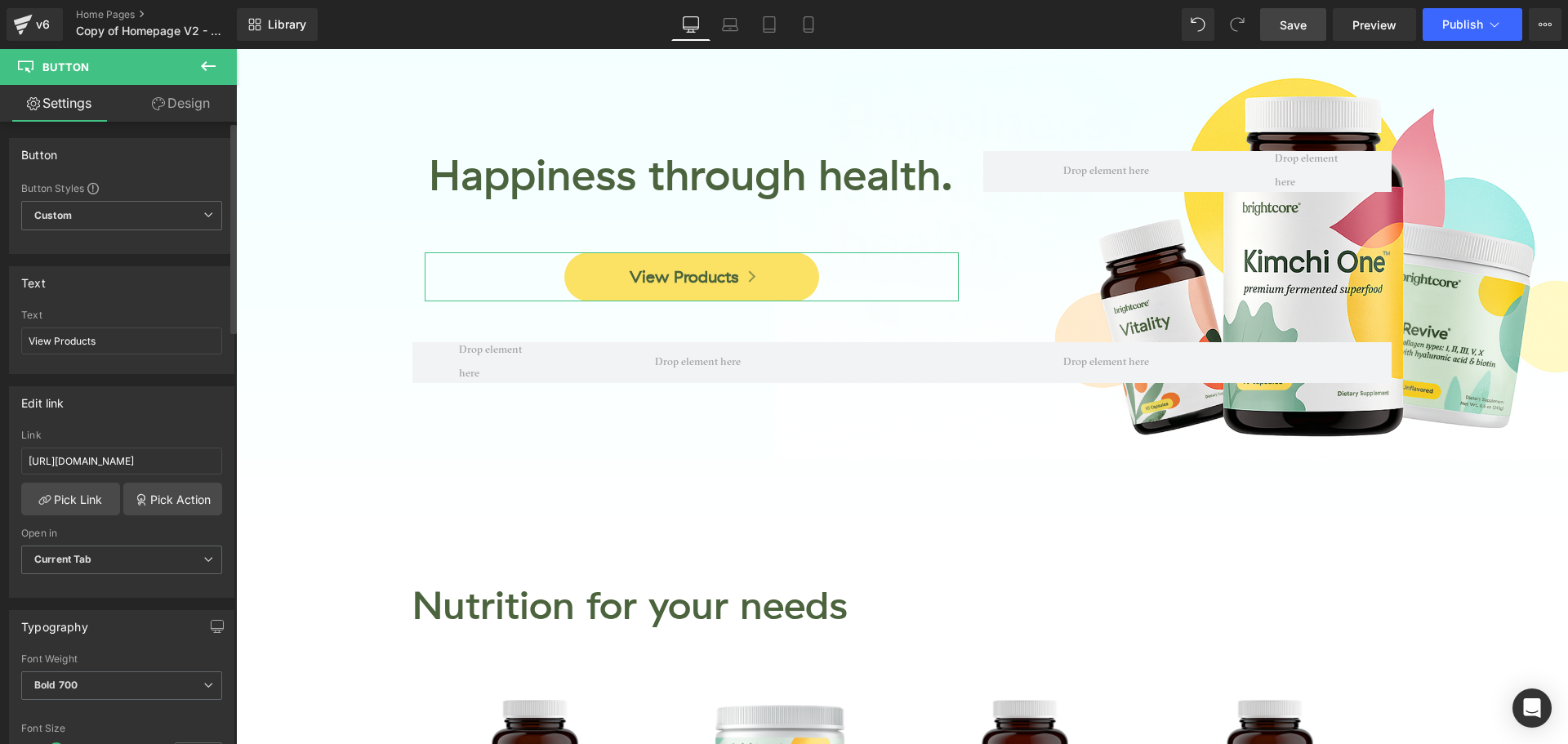
click at [178, 386] on div "Edit link https://www.mybrightcore.com/collections/products Link https://www.my…" at bounding box center [122, 486] width 245 height 224
click at [1088, 33] on div "Library Desktop Desktop Laptop Tablet Mobile Save Preview Publish Scheduled Vie…" at bounding box center [902, 24] width 1331 height 33
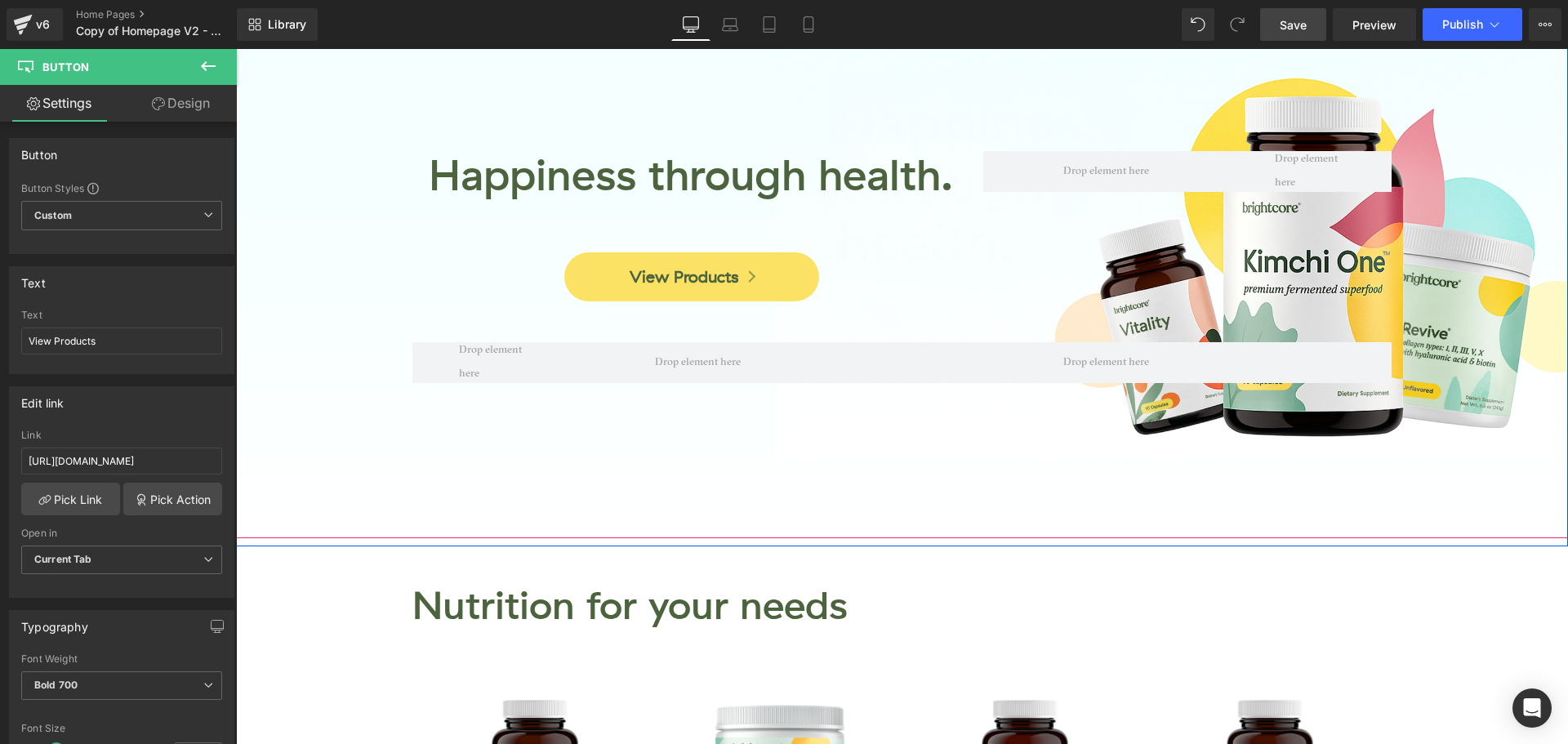
click at [889, 489] on div at bounding box center [902, 234] width 1332 height 608
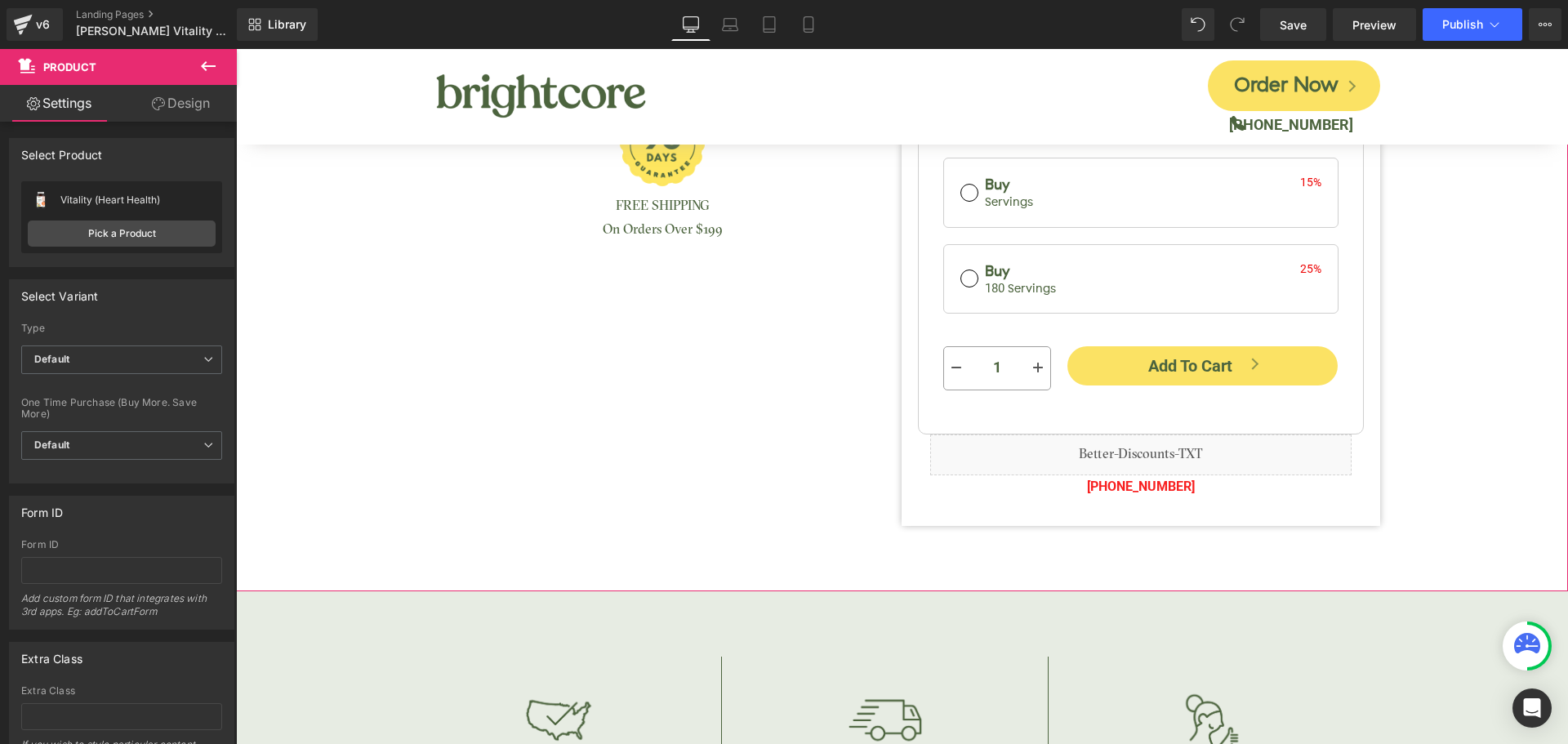
scroll to position [654, 0]
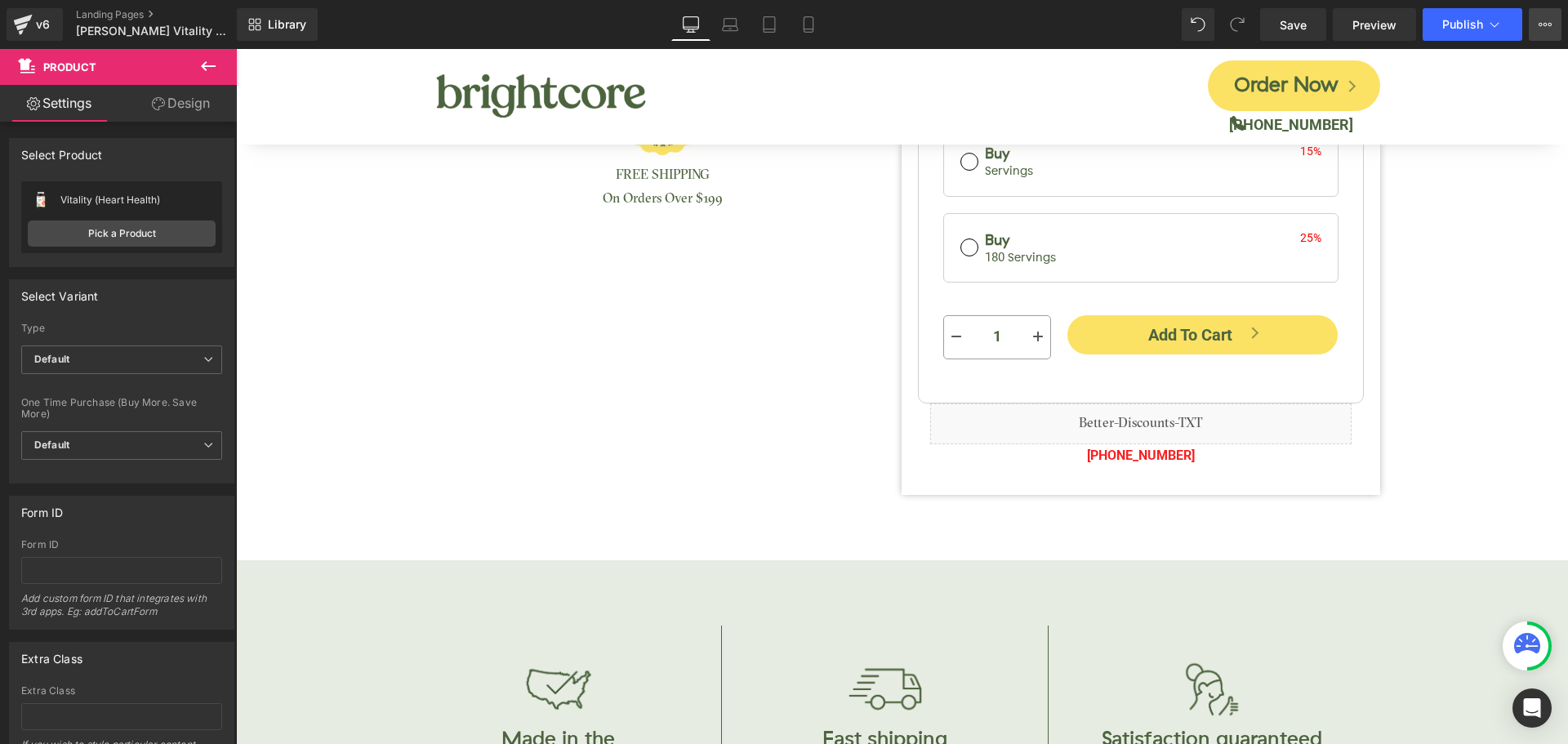
click at [1544, 23] on icon at bounding box center [1545, 25] width 4 height 3
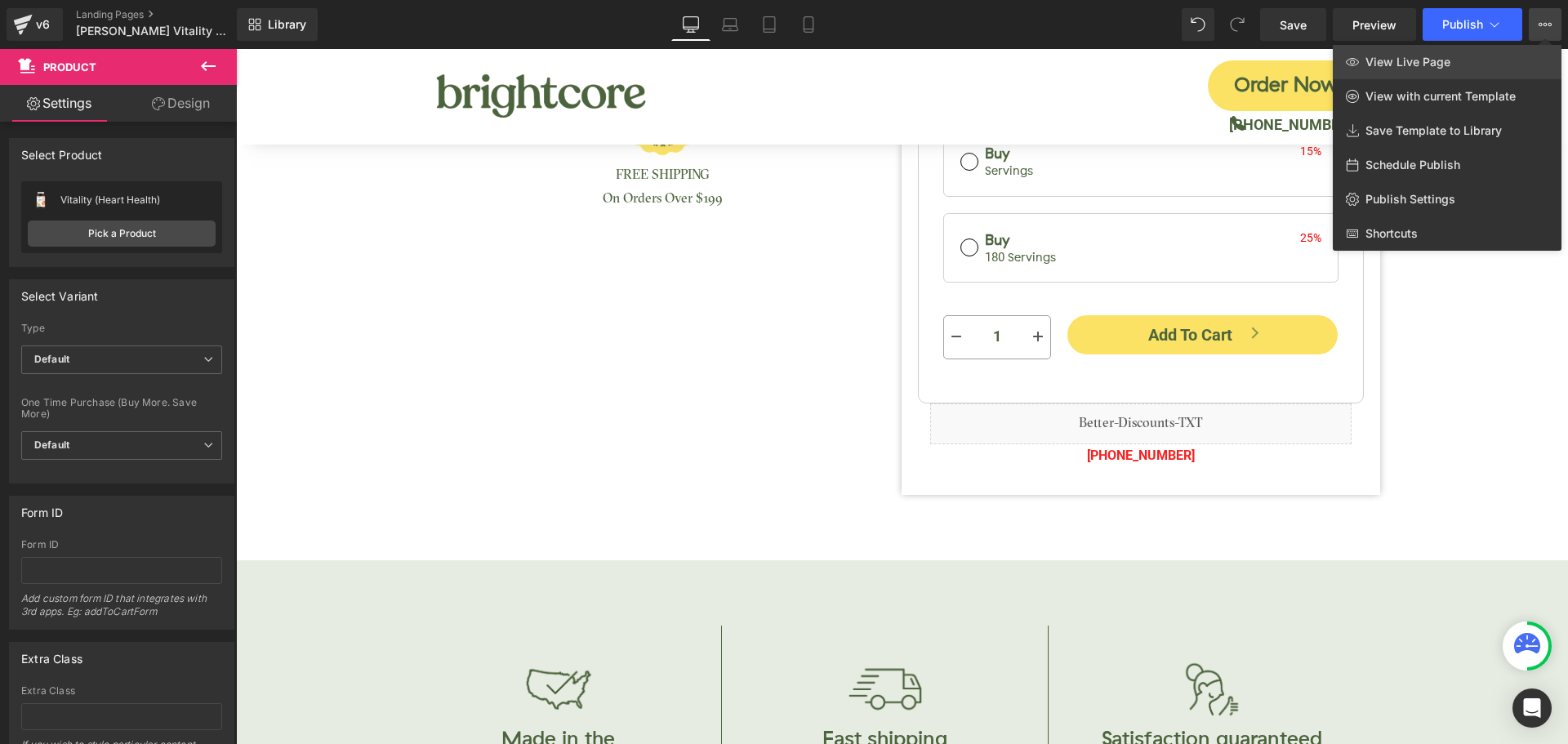
click at [1467, 56] on link "View Live Page" at bounding box center [1447, 62] width 229 height 34
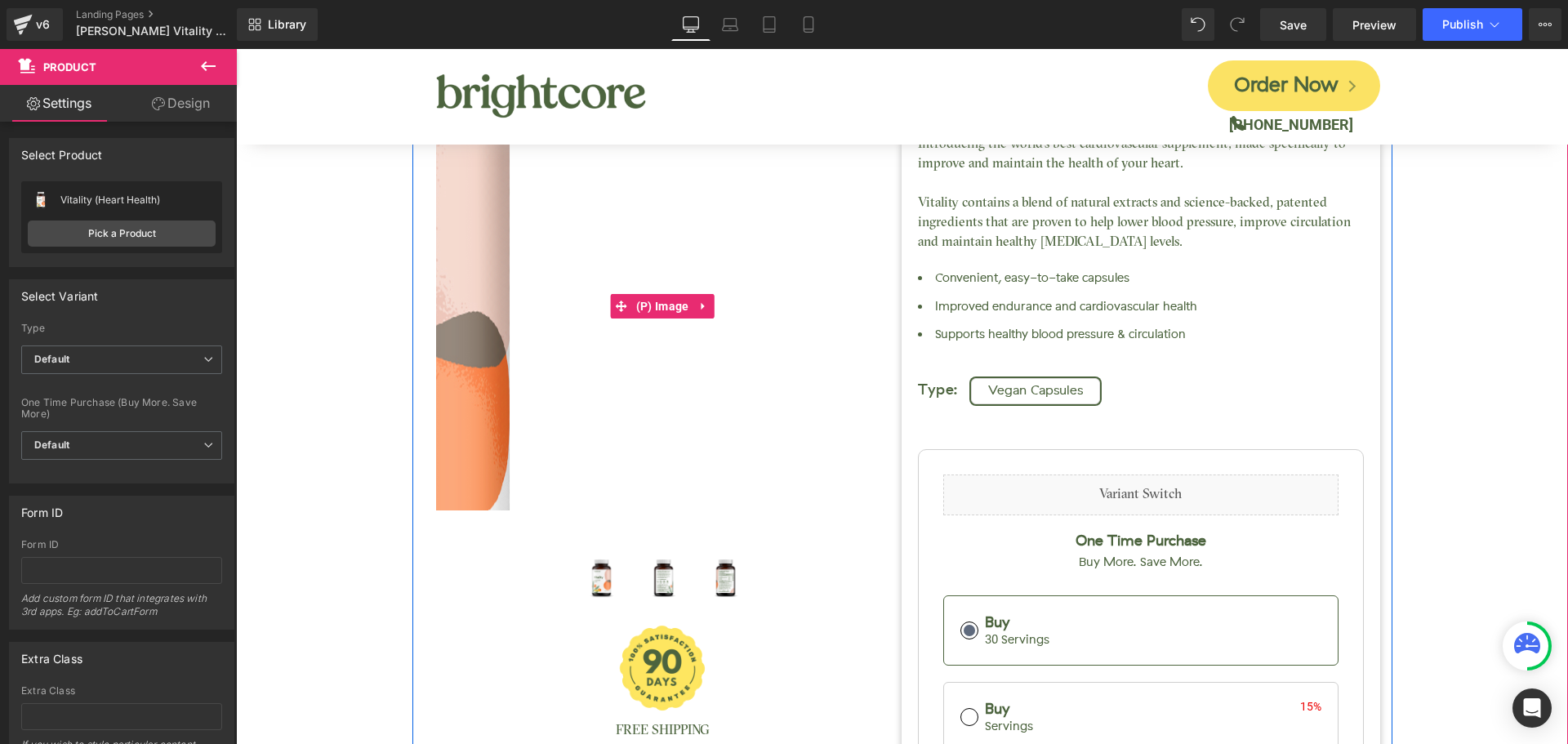
scroll to position [0, 0]
